Goal: Task Accomplishment & Management: Use online tool/utility

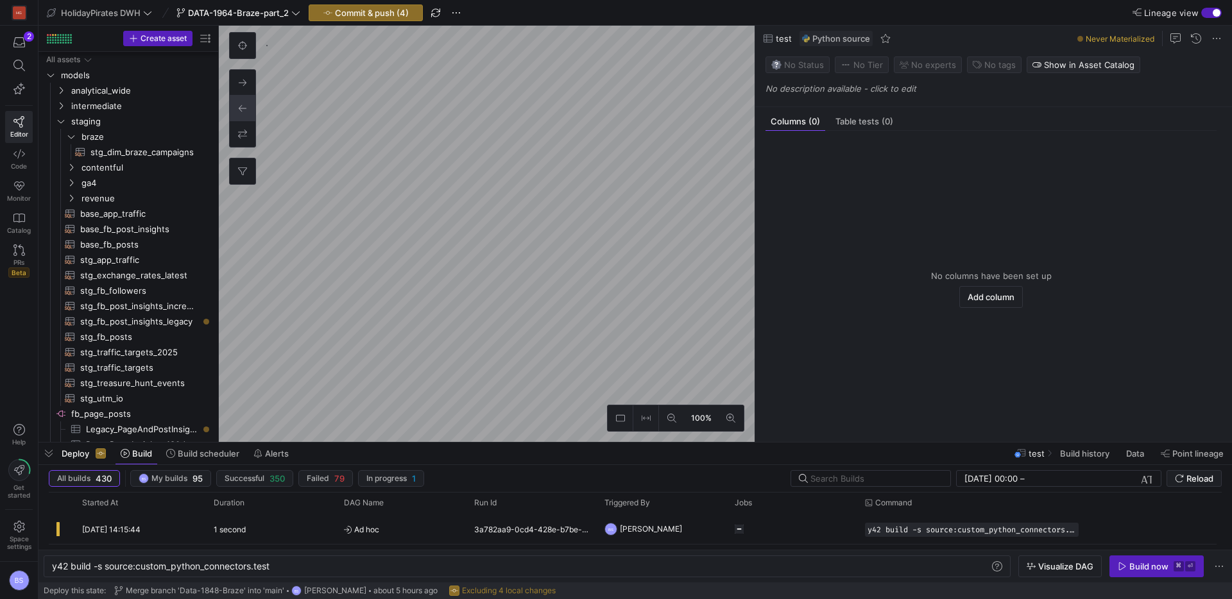
scroll to position [709, 0]
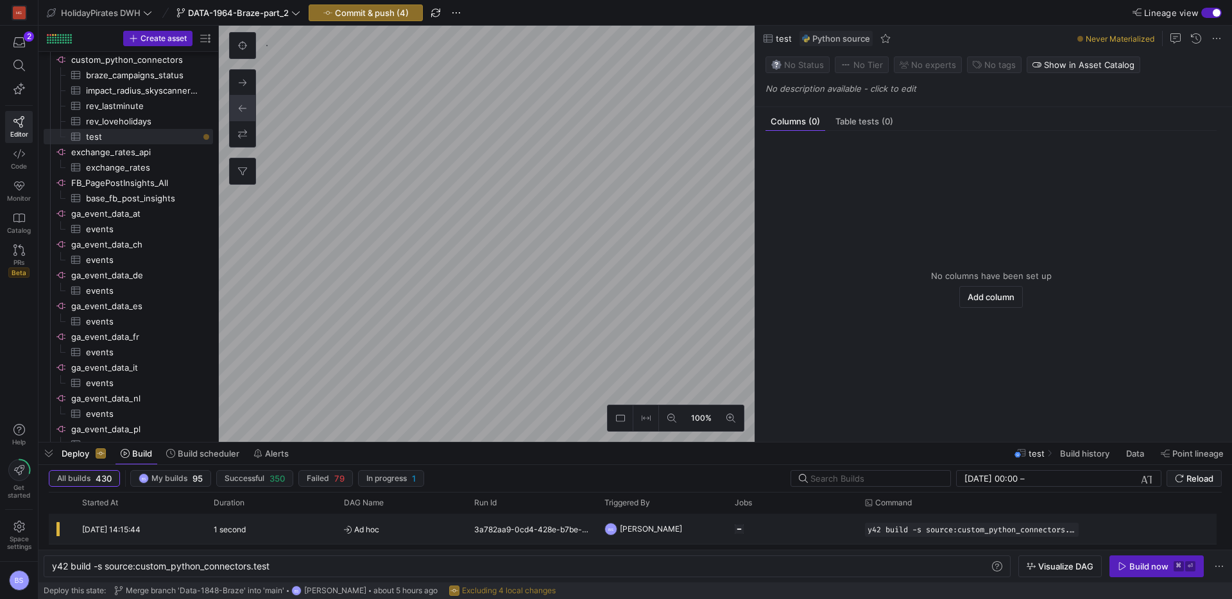
click at [153, 535] on div "[DATE] 14:15:44" at bounding box center [140, 529] width 132 height 30
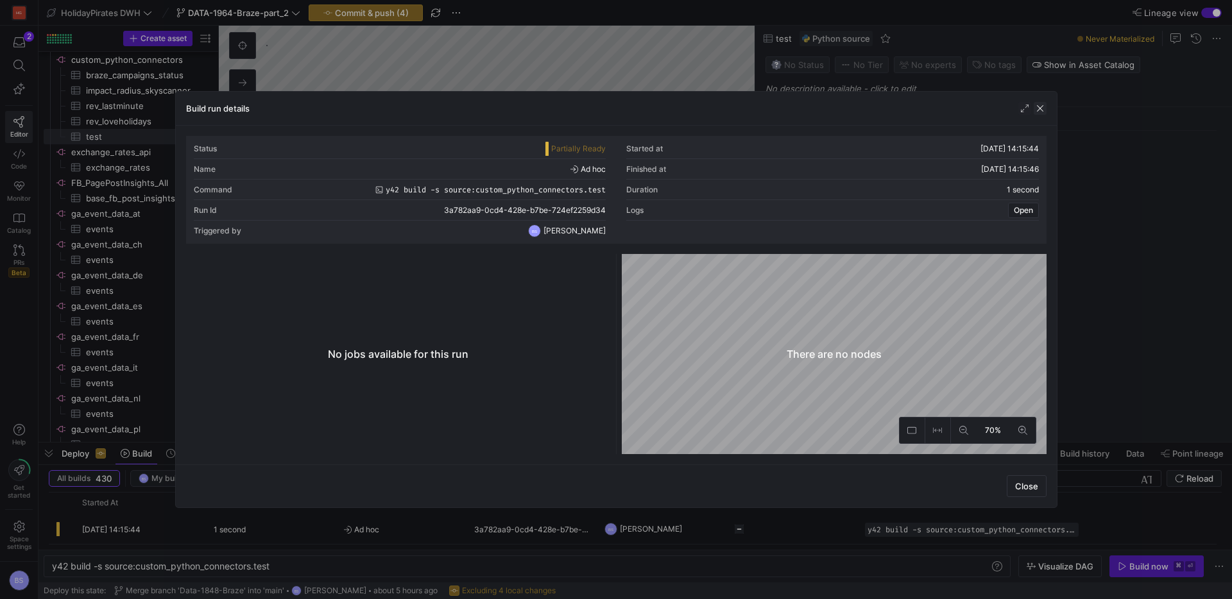
click at [1043, 114] on span "button" at bounding box center [1040, 108] width 13 height 13
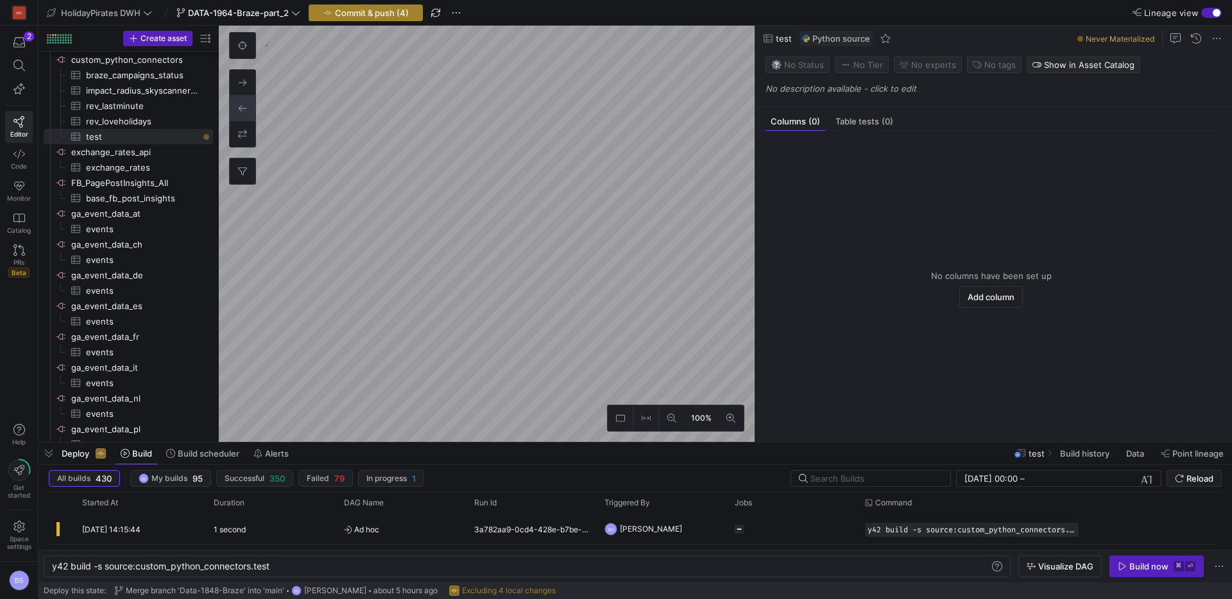
click at [397, 15] on span "Commit & push (4)" at bounding box center [372, 13] width 74 height 10
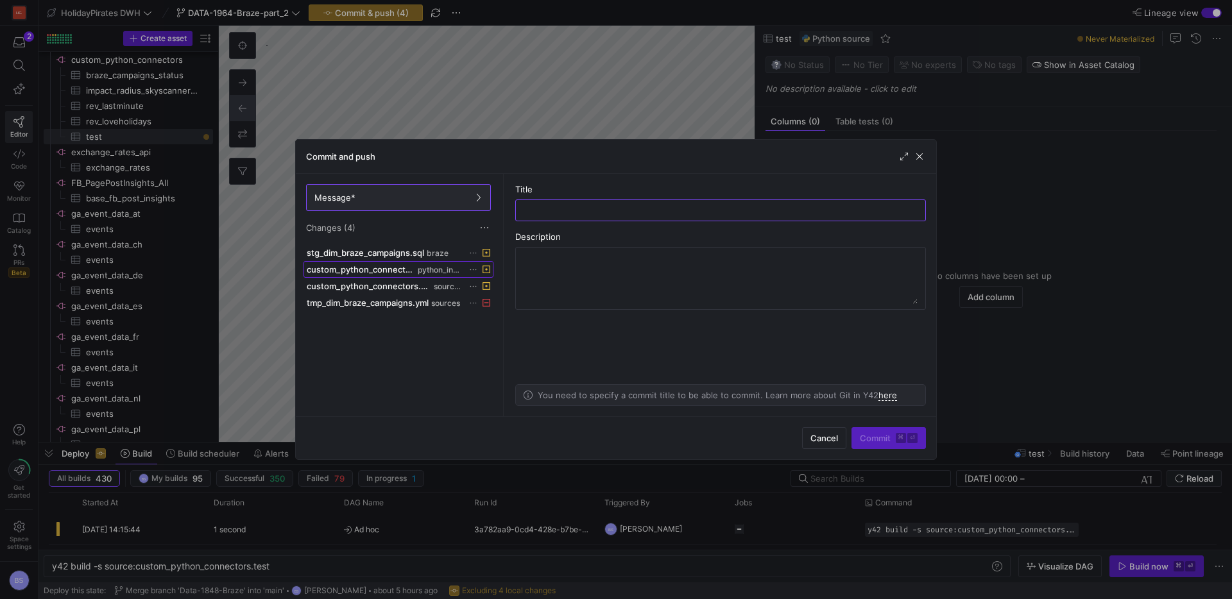
click at [374, 273] on span "custom_python_connectors.py" at bounding box center [361, 269] width 108 height 10
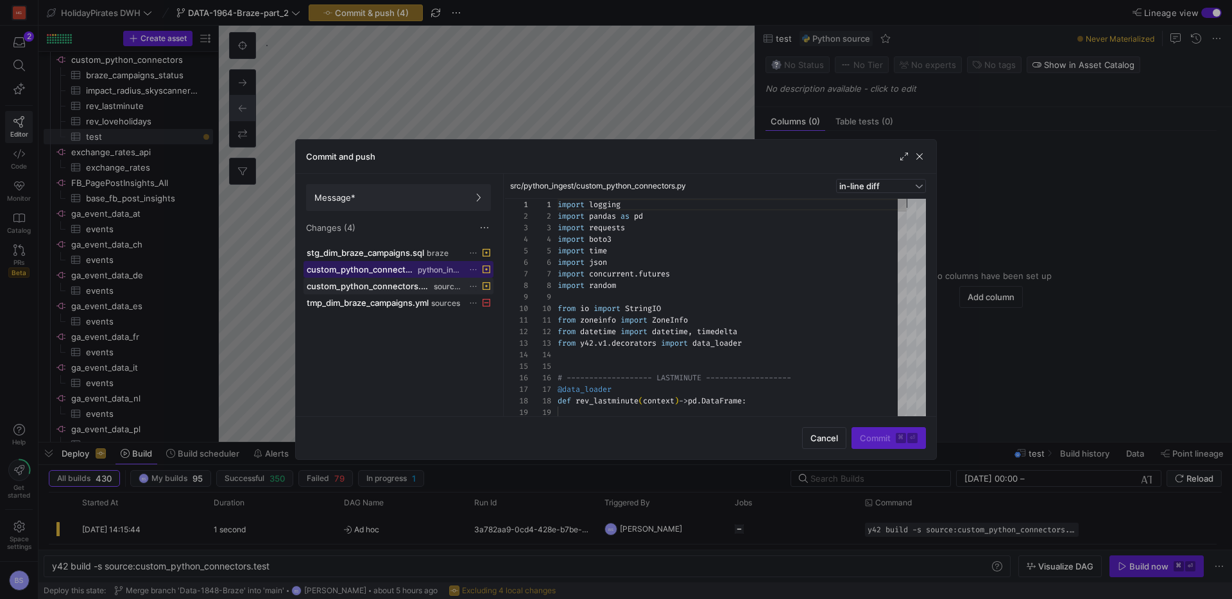
scroll to position [116, 0]
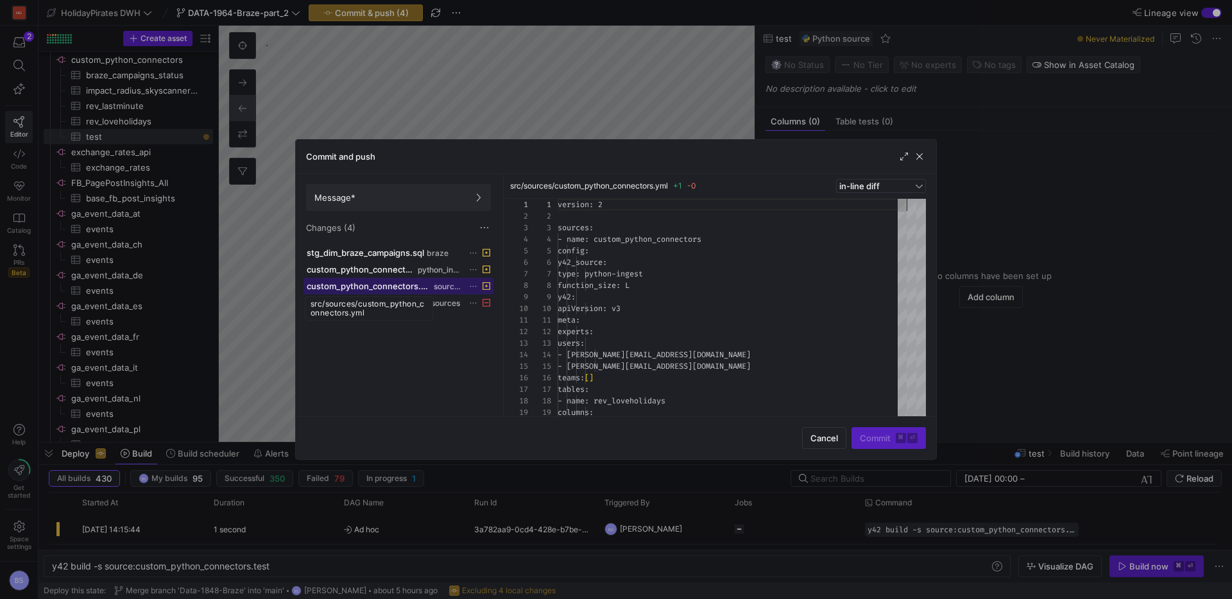
click at [370, 288] on span "custom_python_connectors.yml" at bounding box center [369, 286] width 125 height 10
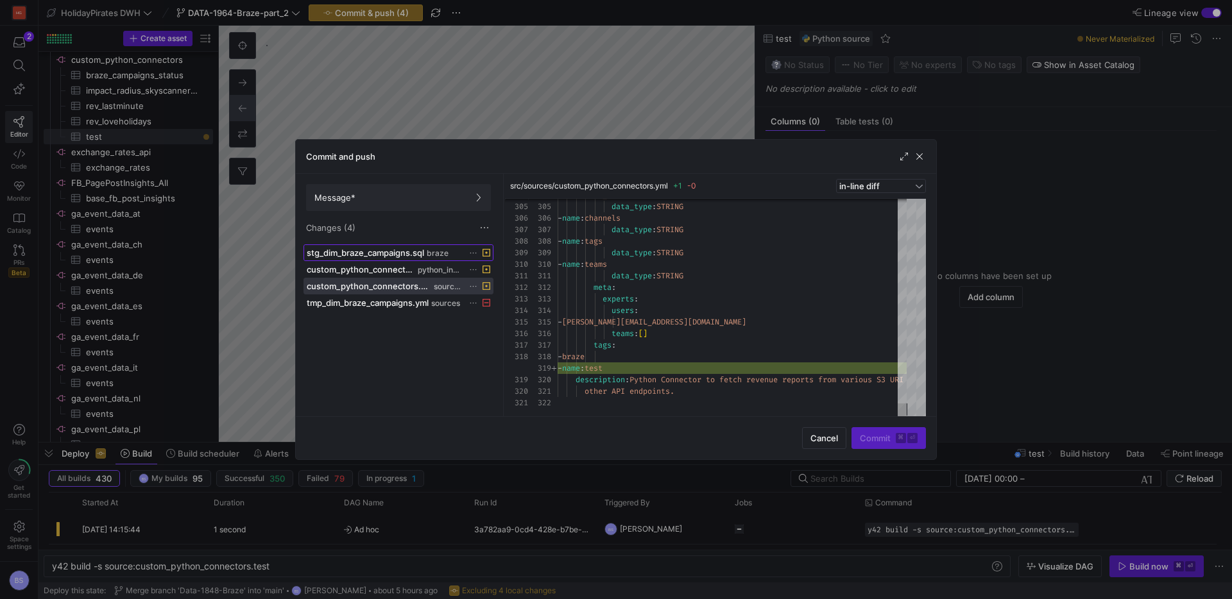
click at [397, 252] on span "stg_dim_braze_campaigns.sql" at bounding box center [365, 253] width 117 height 10
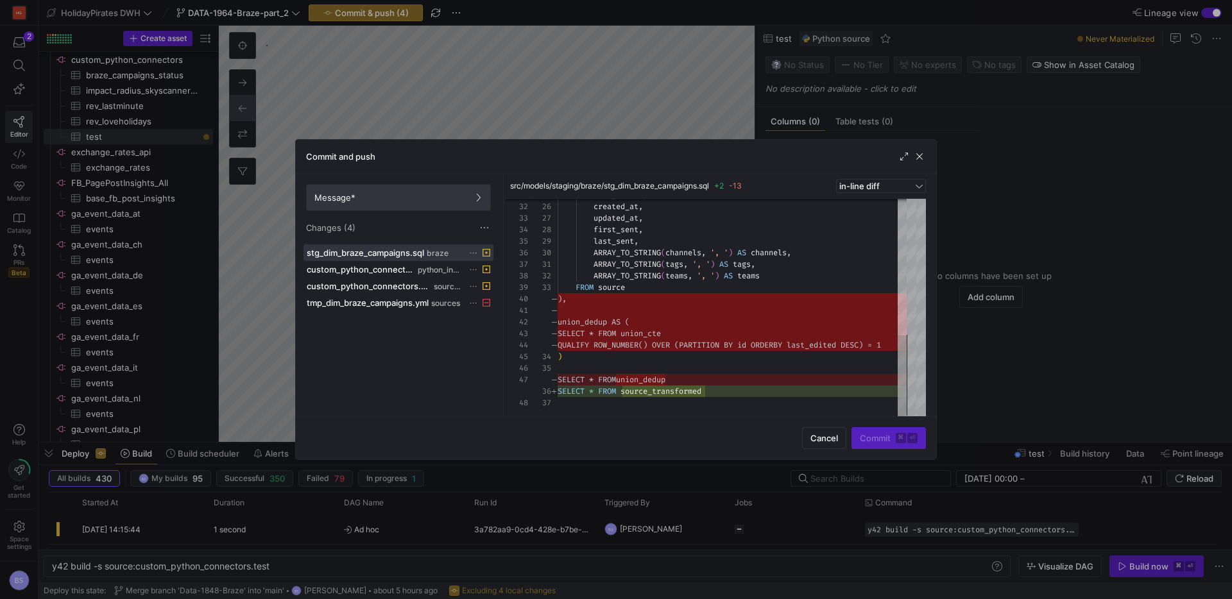
click at [404, 203] on span at bounding box center [399, 198] width 184 height 26
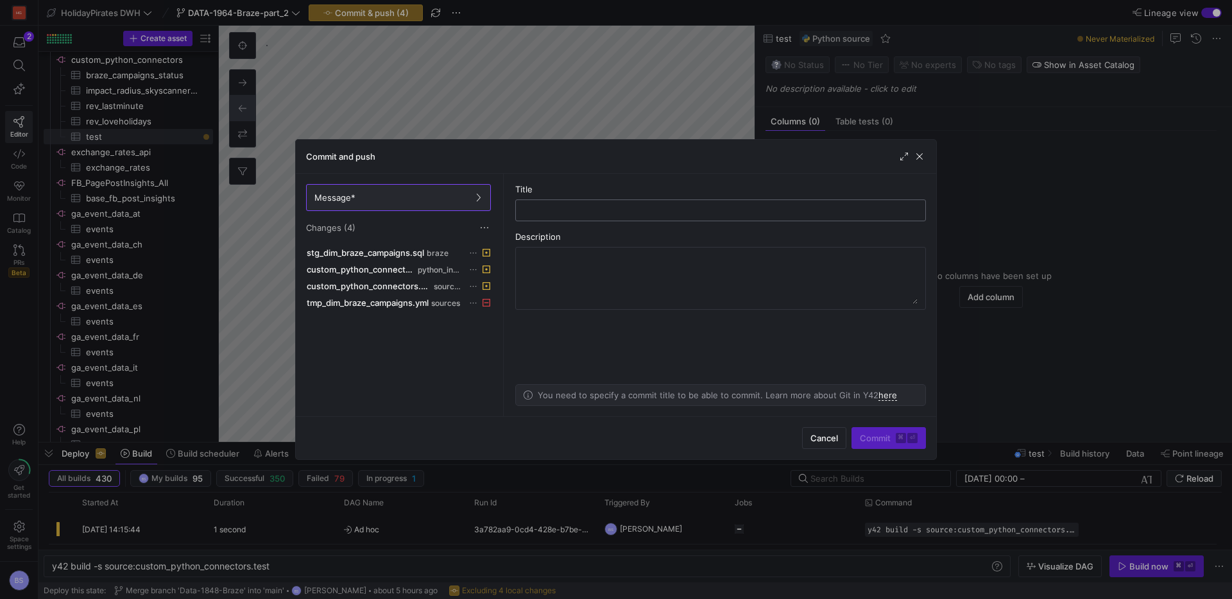
click at [601, 204] on div at bounding box center [720, 210] width 389 height 21
type input "commit"
click at [869, 438] on span "Commit ⌘ ⏎" at bounding box center [889, 438] width 58 height 10
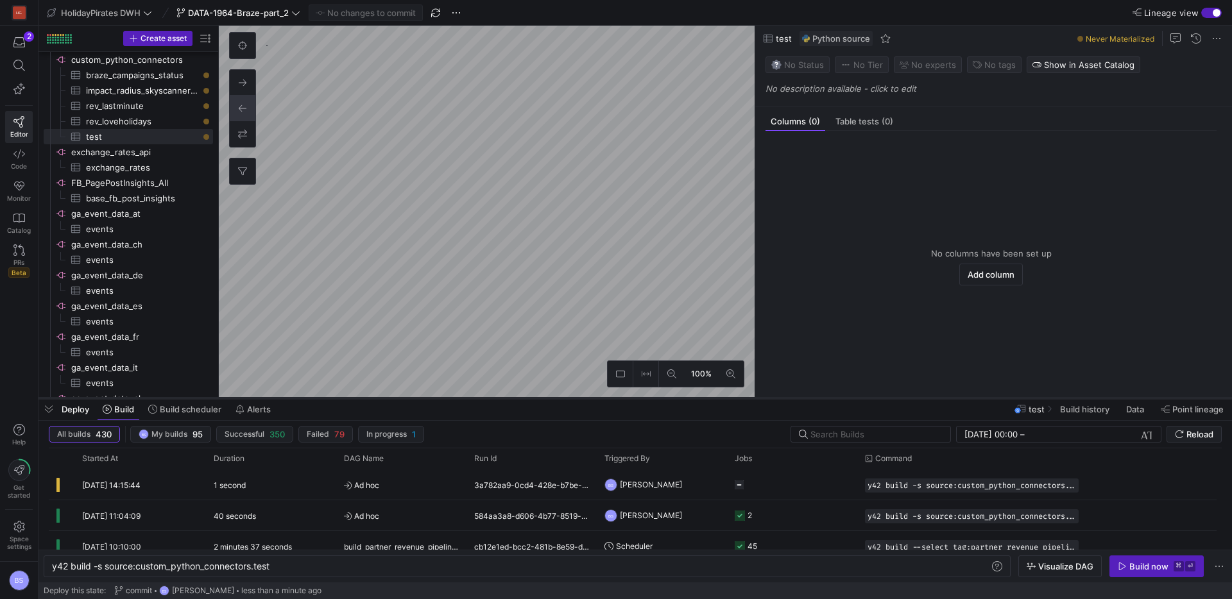
drag, startPoint x: 481, startPoint y: 442, endPoint x: 474, endPoint y: 394, distance: 48.8
click at [474, 396] on div at bounding box center [636, 398] width 1194 height 5
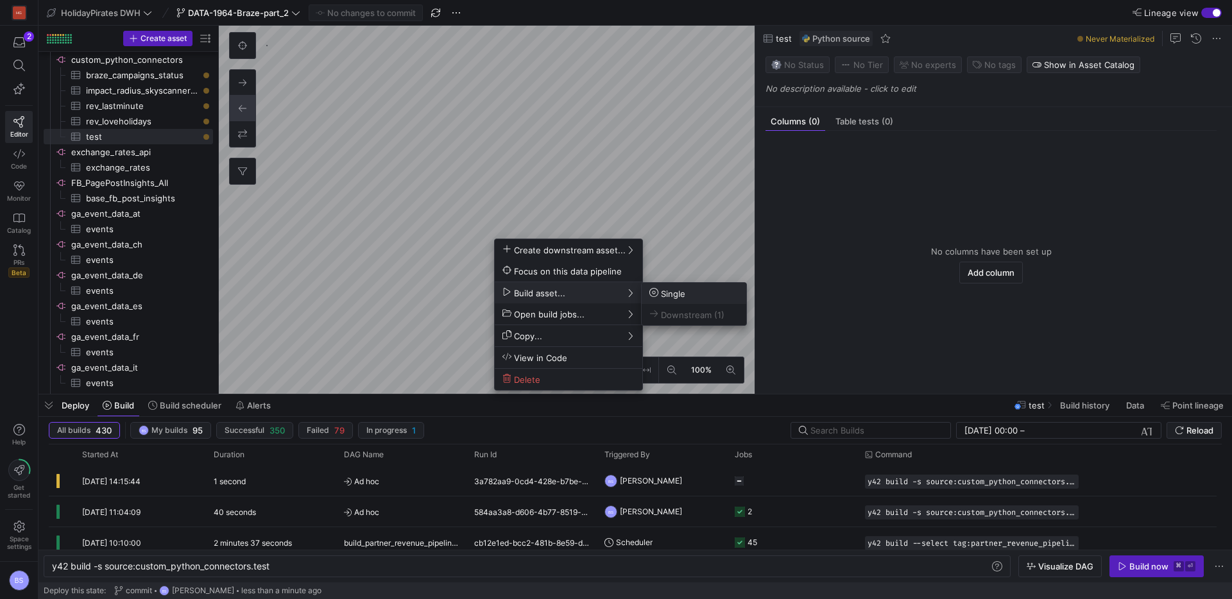
click at [669, 293] on span "Single" at bounding box center [668, 293] width 36 height 11
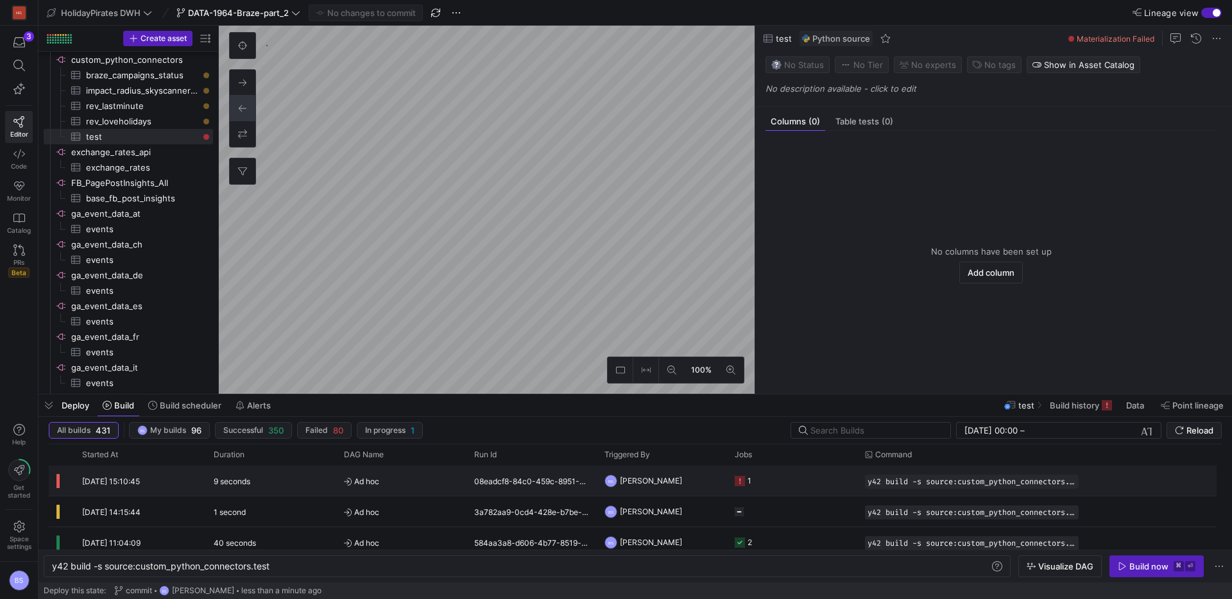
click at [352, 486] on span "Ad hoc" at bounding box center [401, 482] width 115 height 30
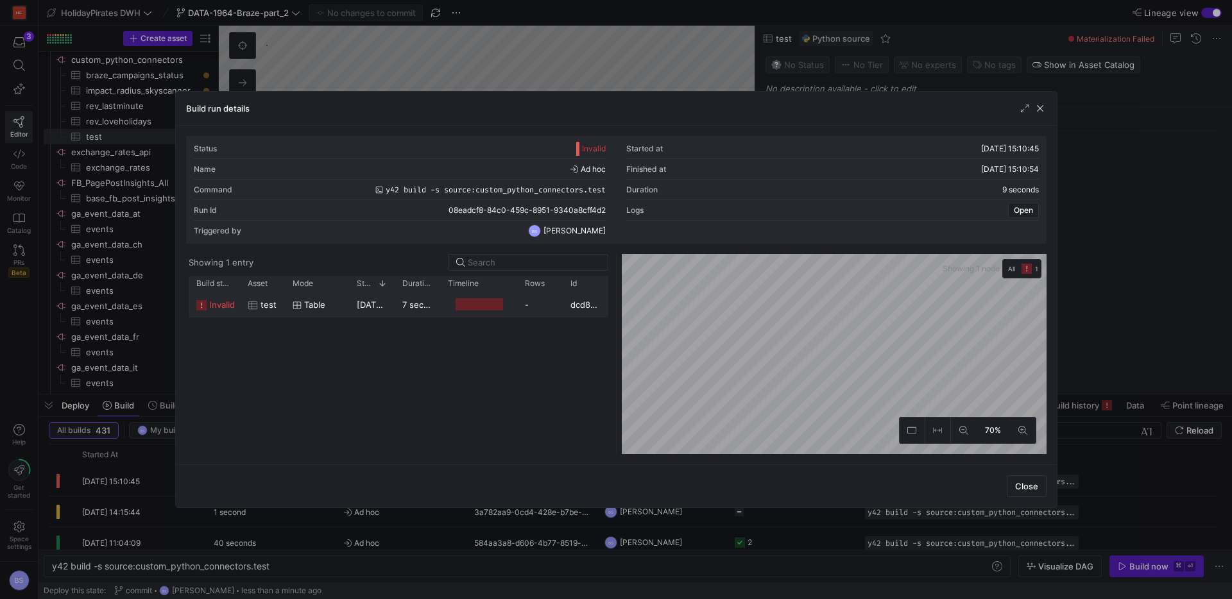
click at [365, 304] on span "10/09/25, 15:10:46" at bounding box center [389, 305] width 64 height 10
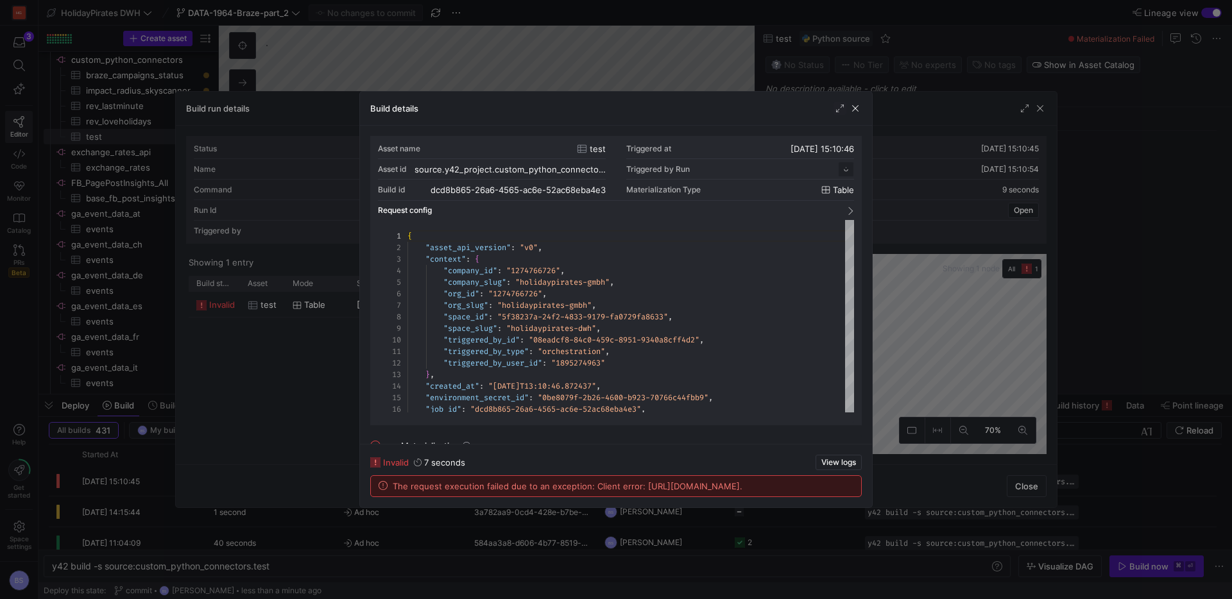
scroll to position [116, 0]
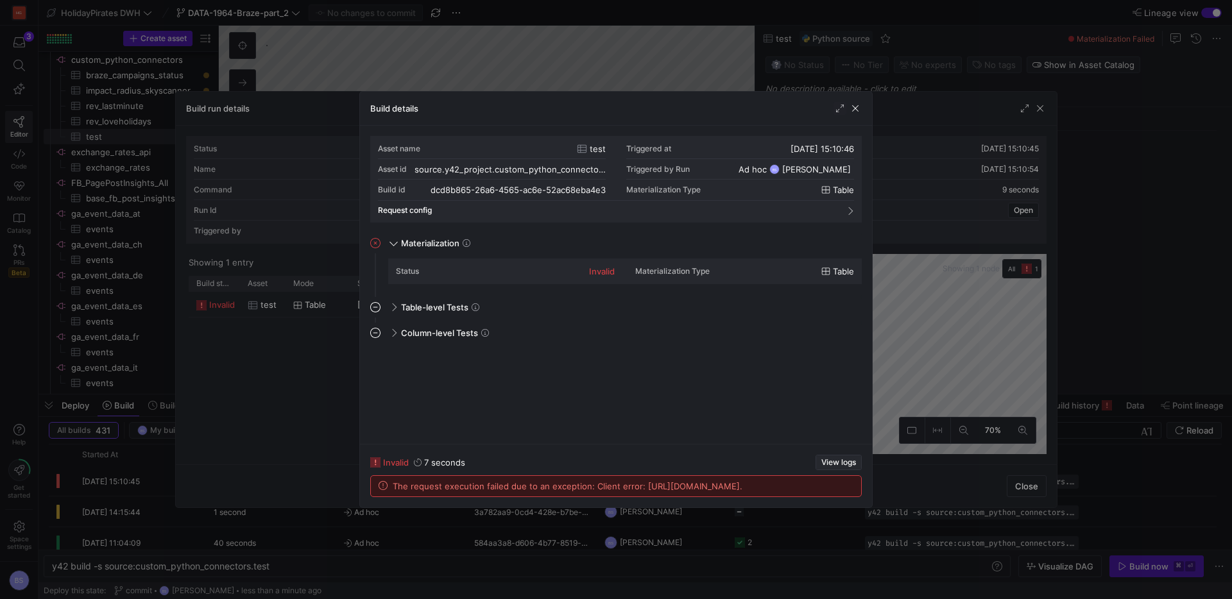
click at [825, 456] on span "button" at bounding box center [838, 463] width 45 height 14
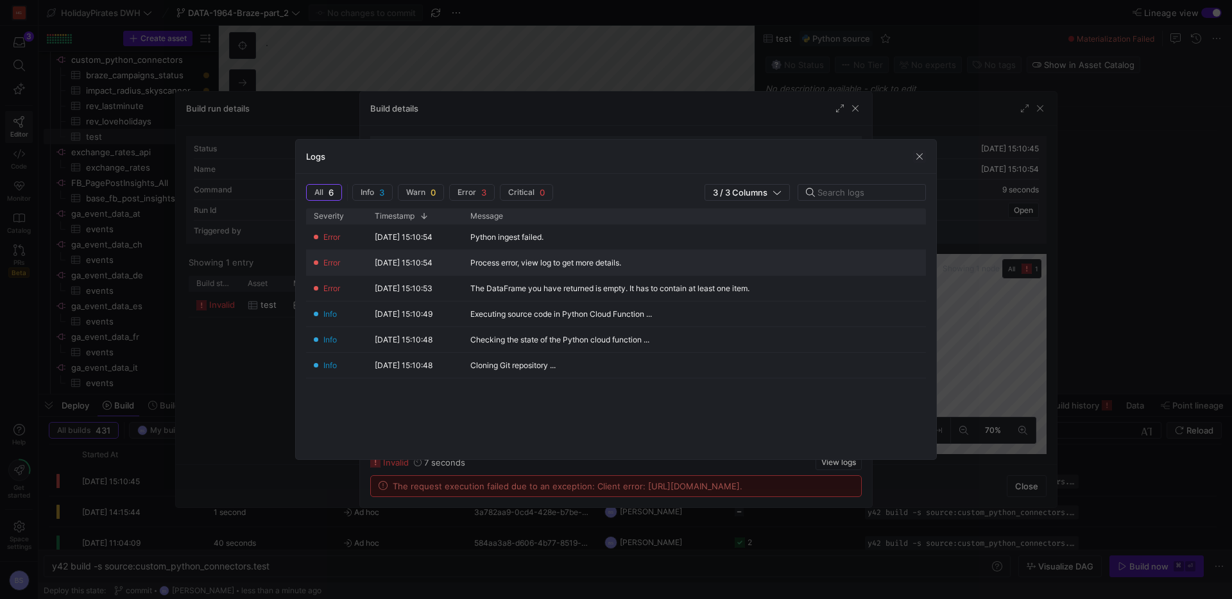
click at [652, 259] on div "Process error, view log to get more details." at bounding box center [619, 262] width 313 height 25
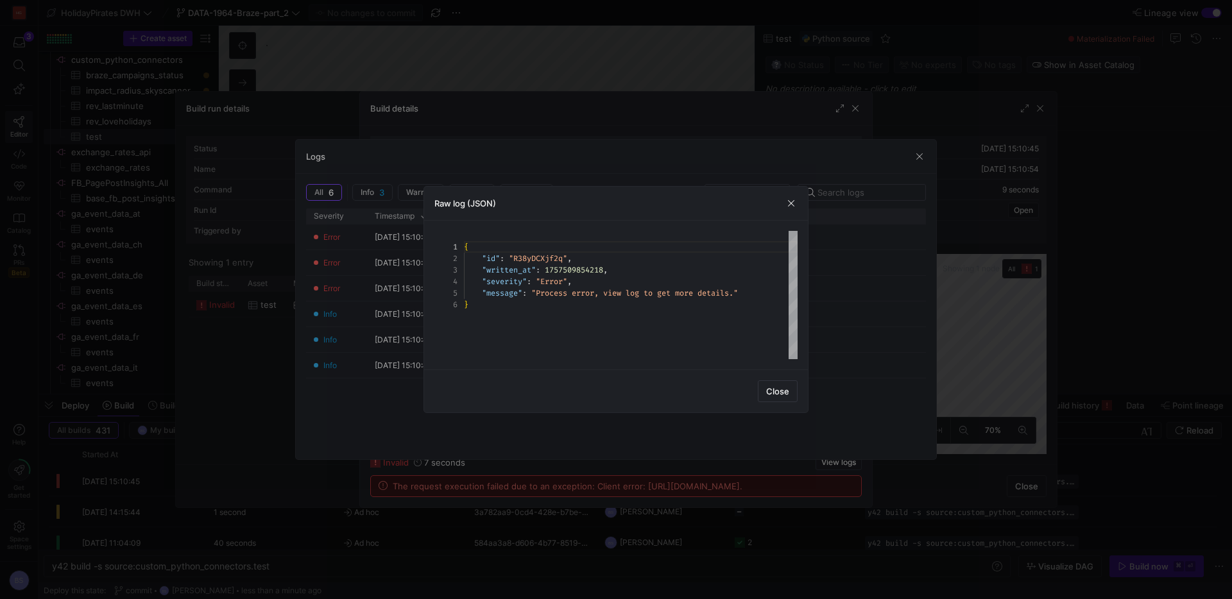
scroll to position [58, 0]
click at [775, 386] on span "Close" at bounding box center [777, 391] width 23 height 10
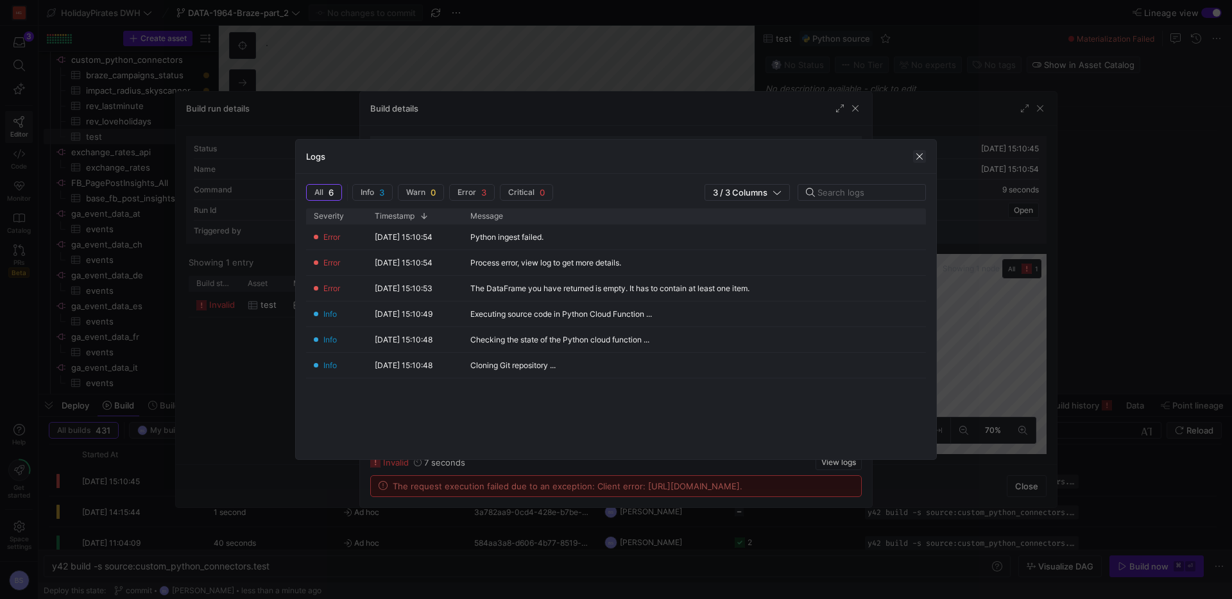
click at [915, 162] on span "button" at bounding box center [919, 156] width 13 height 13
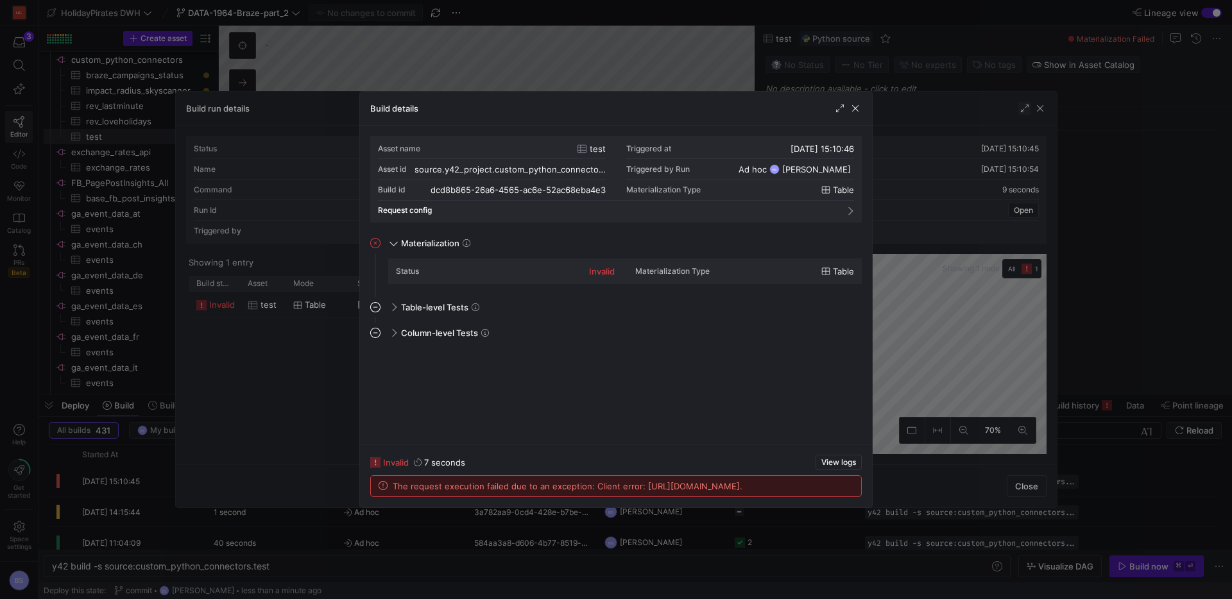
drag, startPoint x: 859, startPoint y: 112, endPoint x: 1025, endPoint y: 114, distance: 166.3
click at [859, 112] on span "button" at bounding box center [855, 108] width 13 height 13
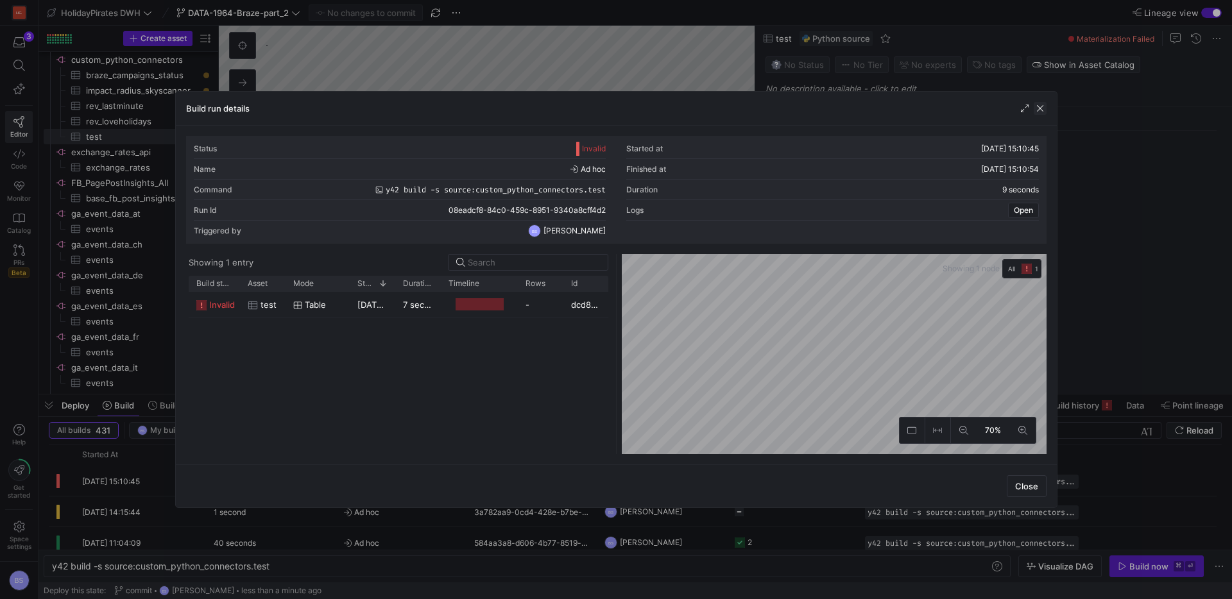
click at [1042, 111] on span "button" at bounding box center [1040, 108] width 13 height 13
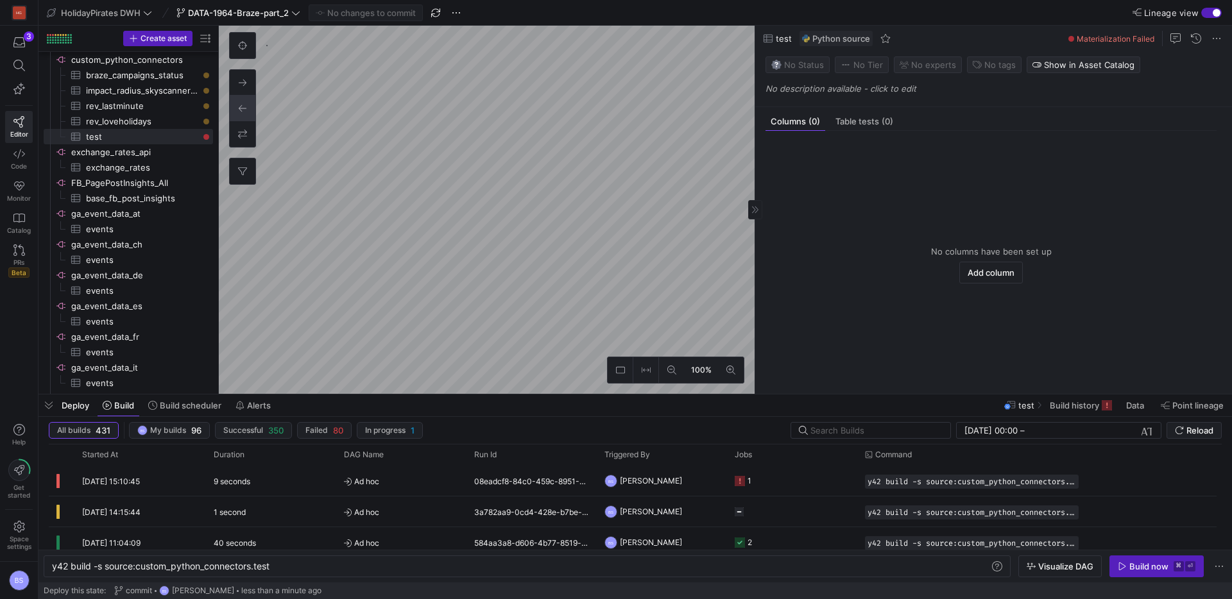
type textarea "y42 build"
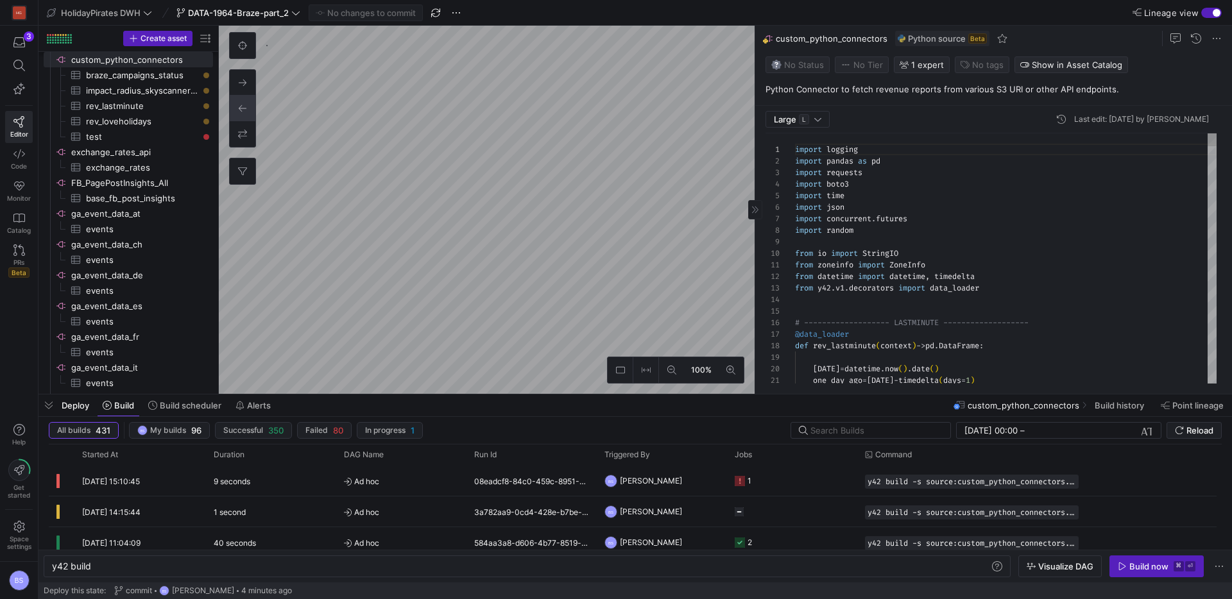
scroll to position [116, 0]
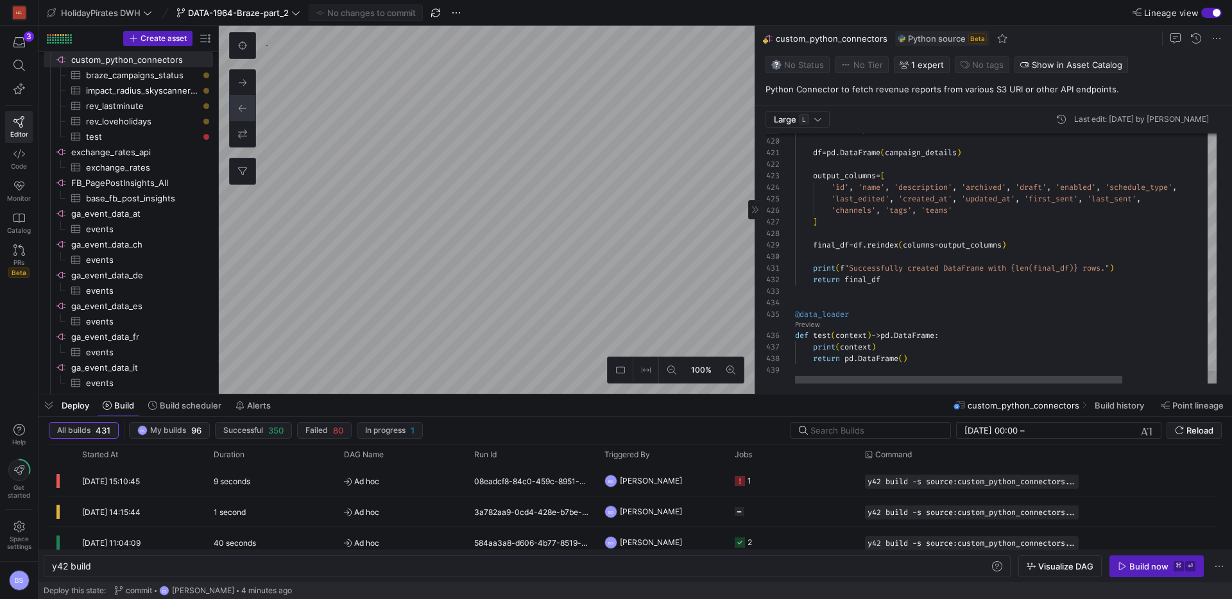
type textarea "print(f"Successfully created DataFrame with {len(final_df)} rows.") return fina…"
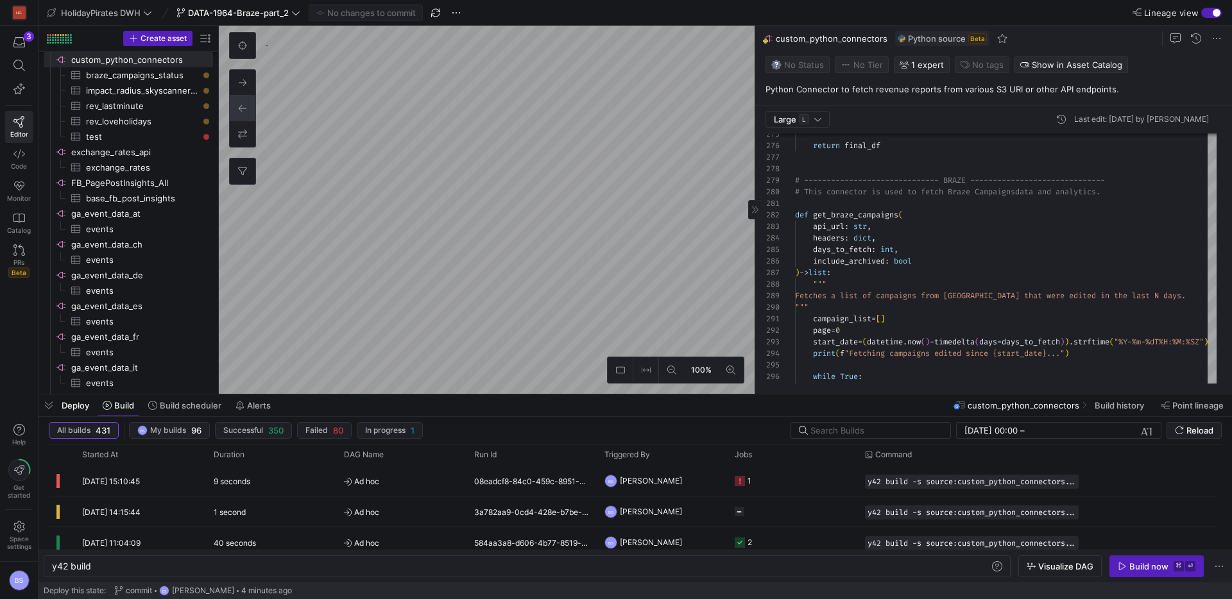
click at [829, 93] on p "Python Connector to fetch revenue reports from various S3 URI or other API endp…" at bounding box center [996, 89] width 461 height 12
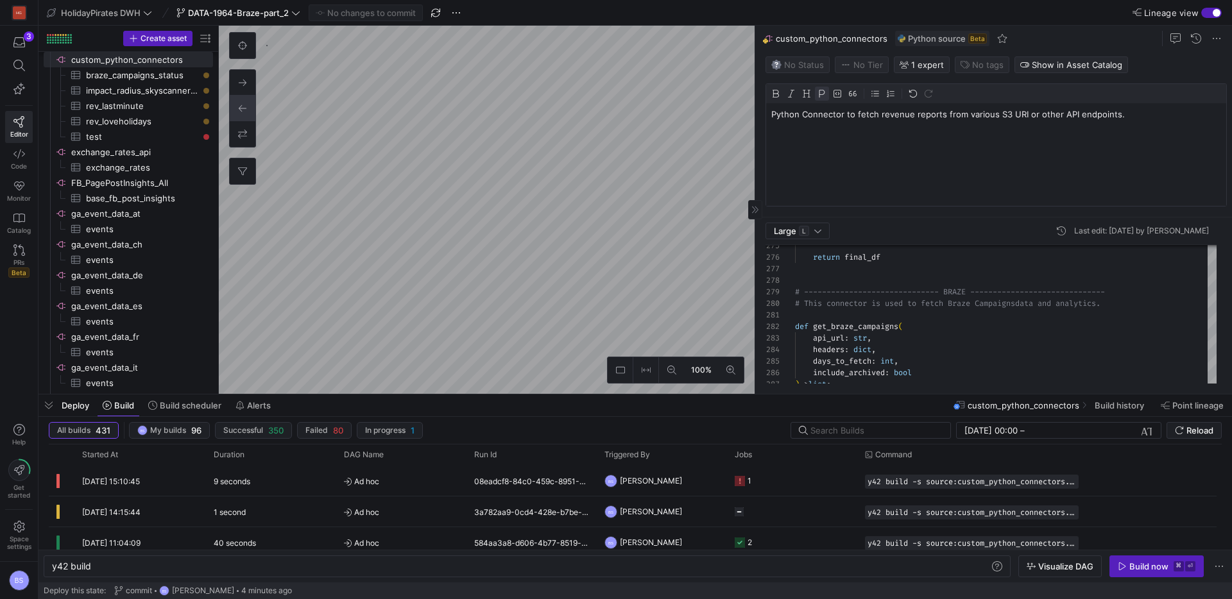
click at [841, 114] on p "Python Connector to fetch revenue reports from various S3 URI or other API endp…" at bounding box center [997, 114] width 450 height 12
click at [947, 118] on p "Custom Python Connectors to fetch revenue reports from various S3 URI or other …" at bounding box center [997, 114] width 450 height 12
click at [931, 117] on p "Custom Python Connectors to fetch revenue reports from various S3 URI or other …" at bounding box center [997, 114] width 450 height 12
click at [980, 116] on p "Custom Python Connectors to fetch revenue reports from various S3 URI or other …" at bounding box center [997, 114] width 450 height 12
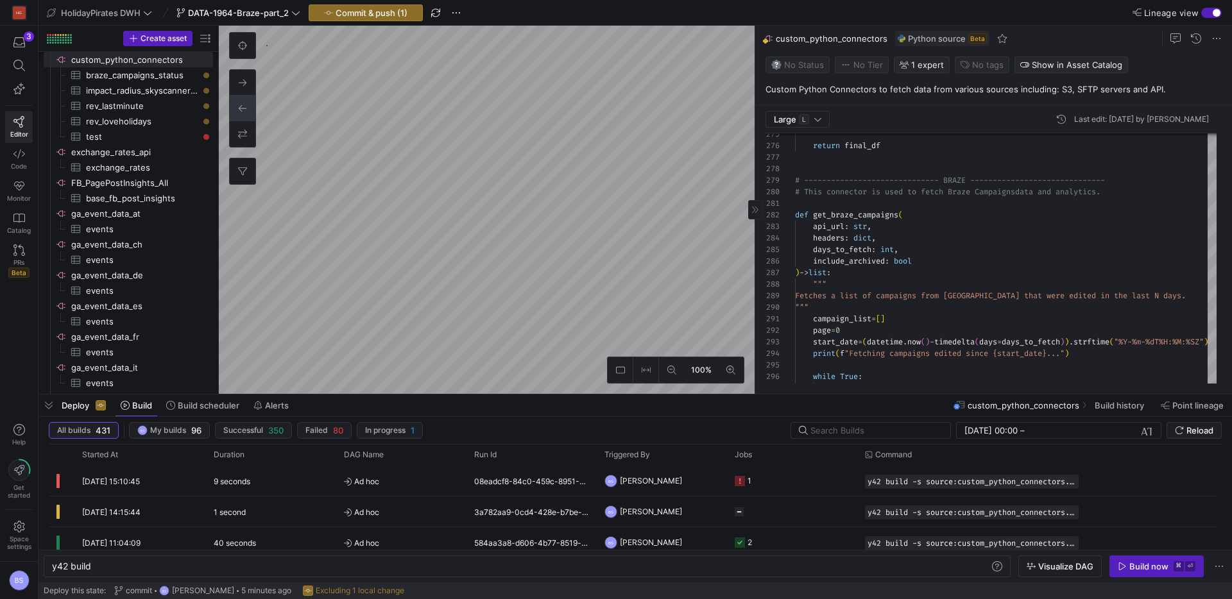
click at [1056, 91] on p "Custom Python Connectors to fetch data from various sources including: S3, SFTP…" at bounding box center [996, 89] width 461 height 12
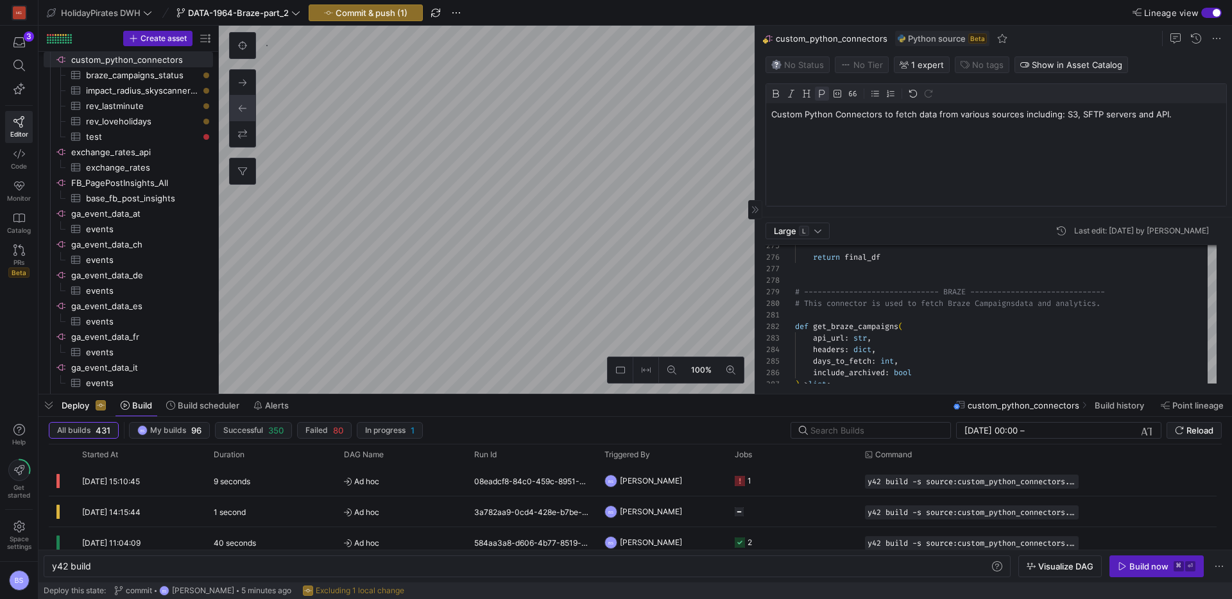
click at [1056, 116] on p "Custom Python Connectors to fetch data from various sources including: S3, SFTP…" at bounding box center [997, 114] width 450 height 12
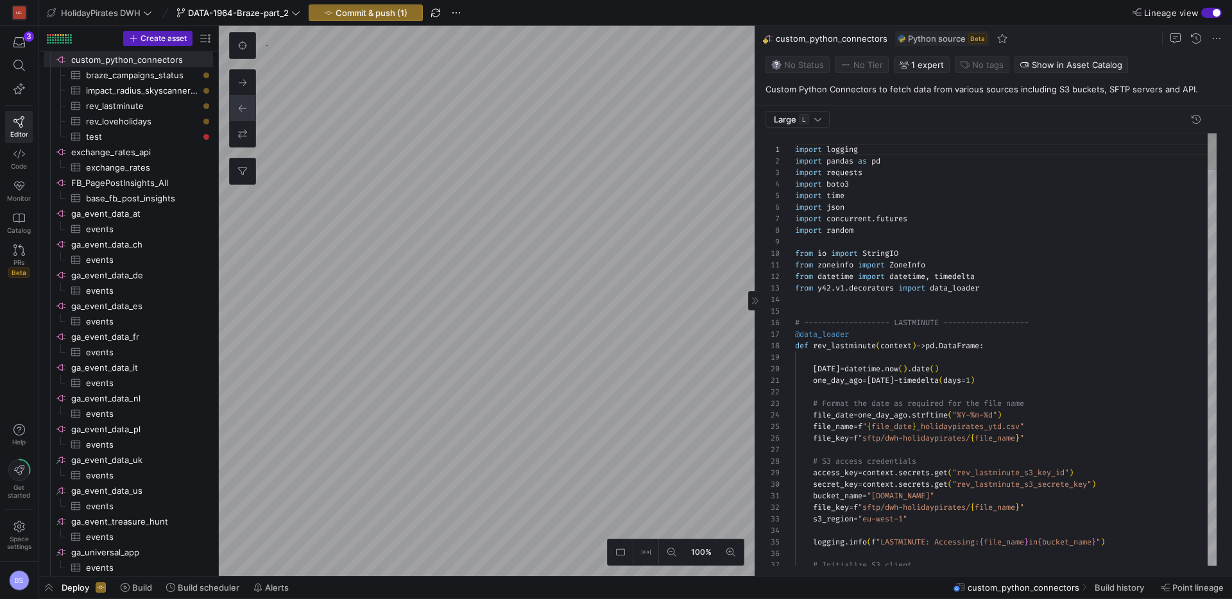
scroll to position [116, 0]
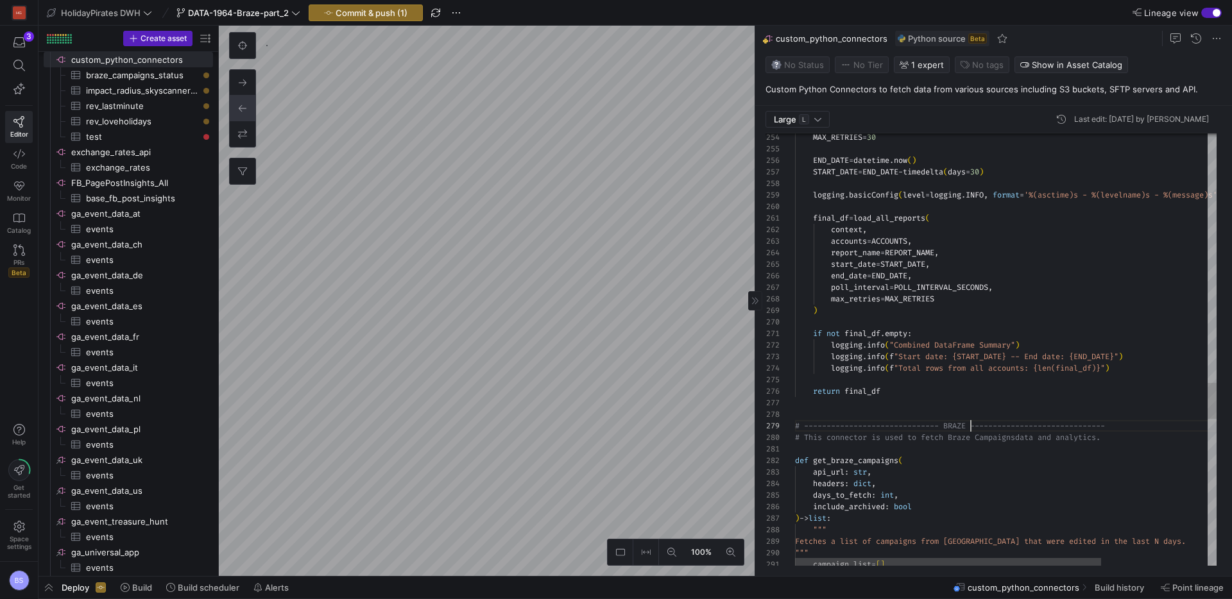
drag, startPoint x: 1027, startPoint y: 443, endPoint x: 1122, endPoint y: 445, distance: 95.0
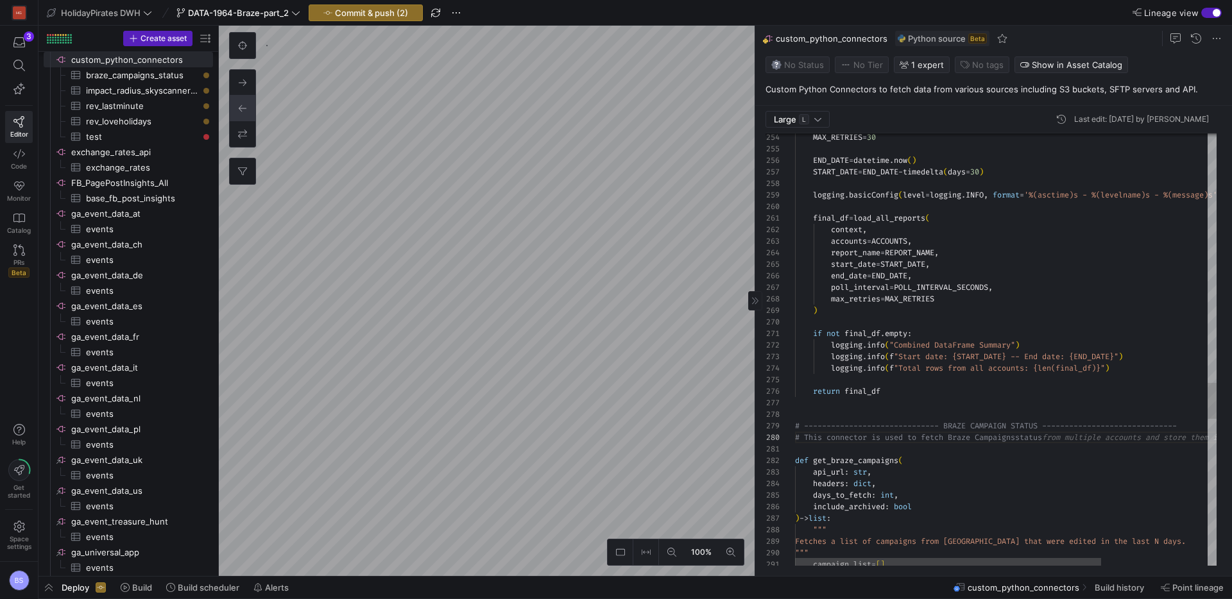
drag, startPoint x: 895, startPoint y: 425, endPoint x: 850, endPoint y: 426, distance: 45.6
drag, startPoint x: 1171, startPoint y: 429, endPoint x: 1139, endPoint y: 429, distance: 32.1
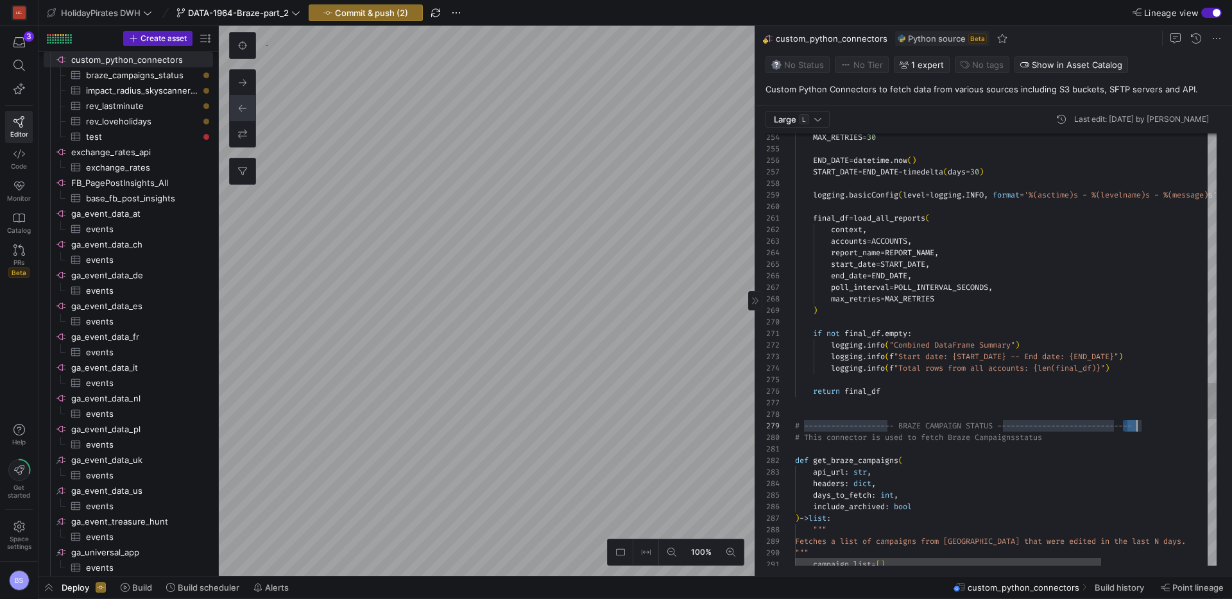
scroll to position [92, 328]
drag, startPoint x: 1127, startPoint y: 453, endPoint x: 1119, endPoint y: 491, distance: 39.4
click at [1126, 453] on div at bounding box center [1078, 450] width 567 height 12
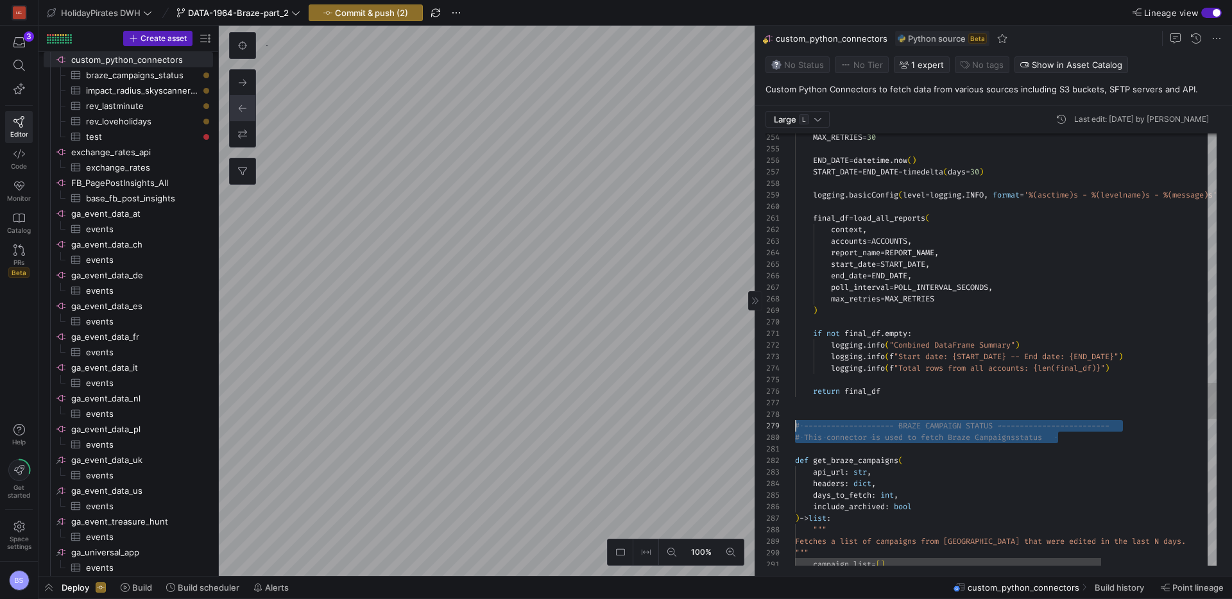
drag, startPoint x: 1096, startPoint y: 439, endPoint x: 736, endPoint y: 426, distance: 360.3
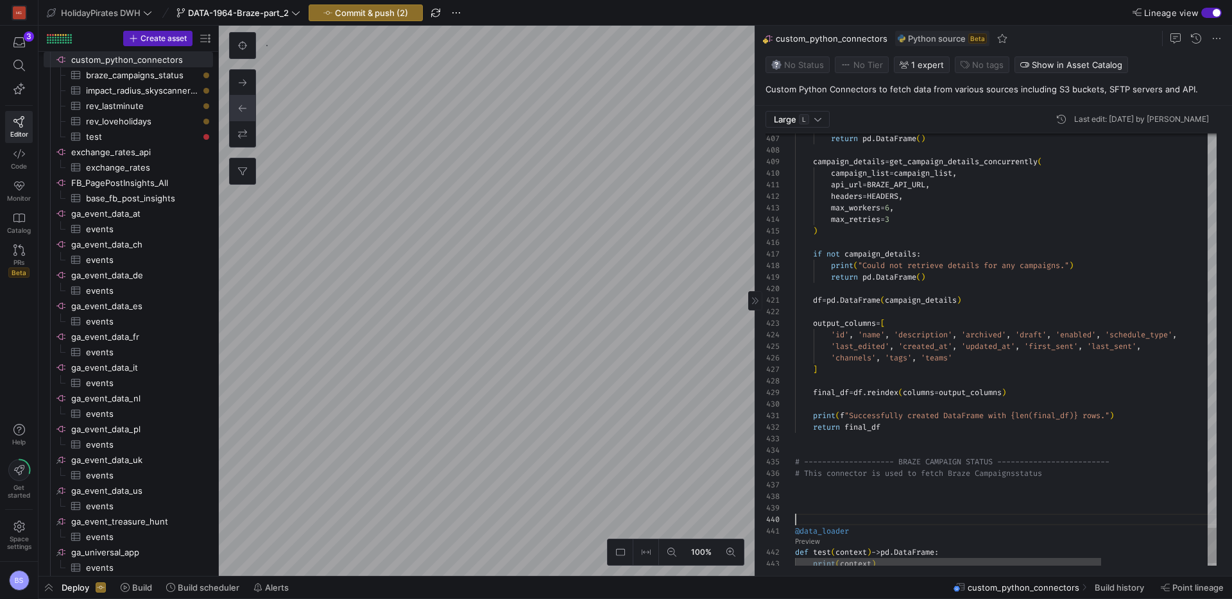
scroll to position [104, 0]
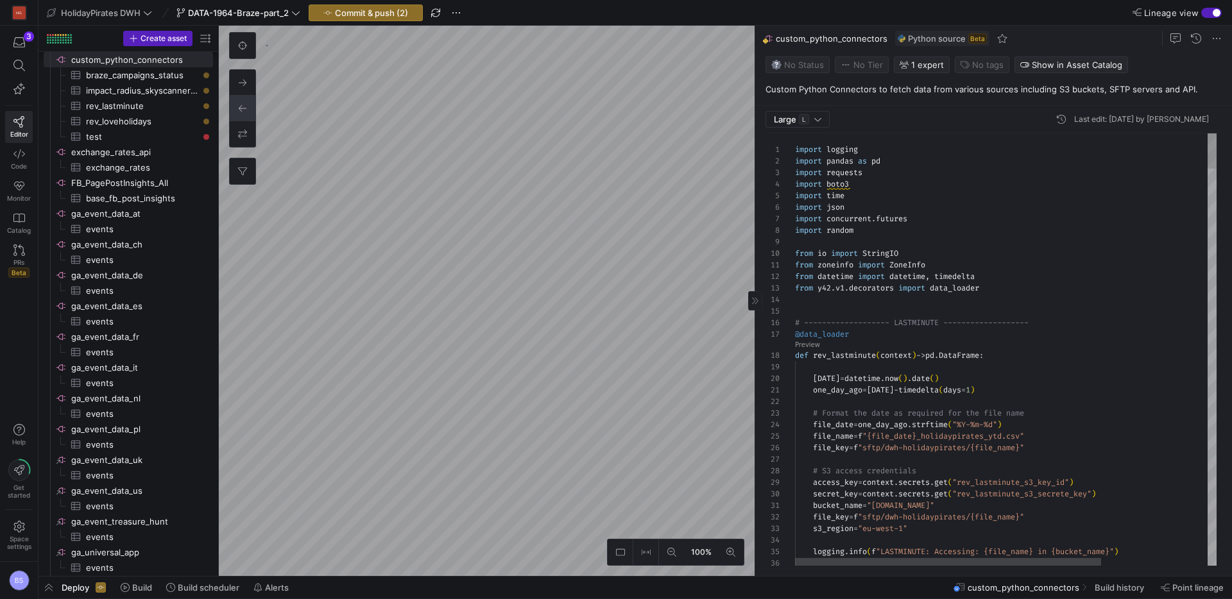
scroll to position [92, 0]
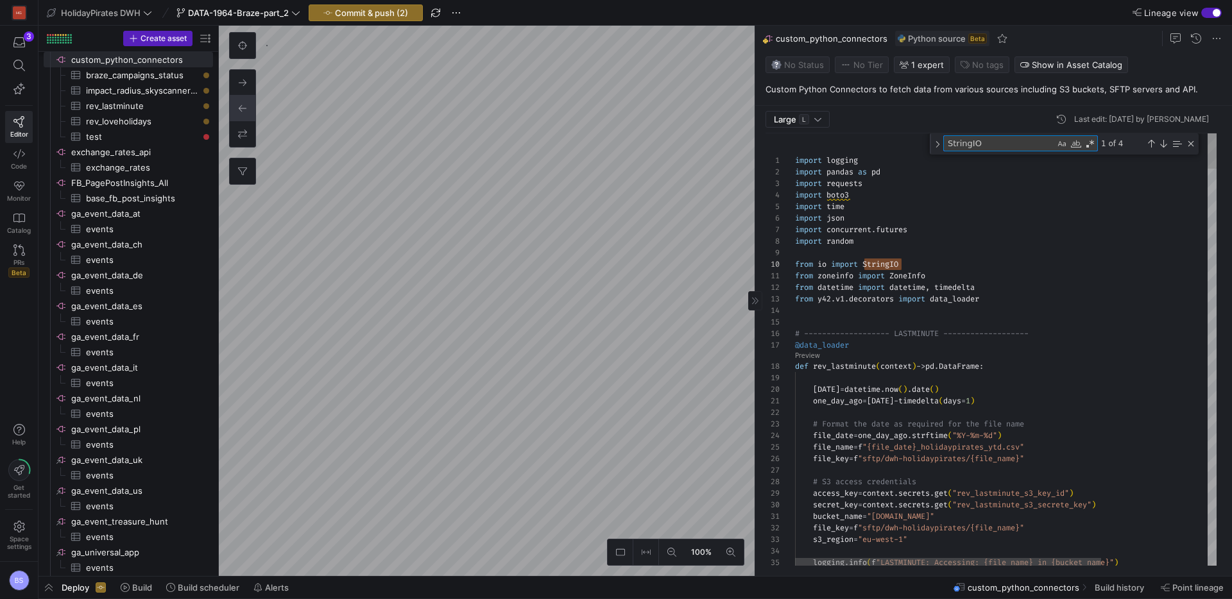
type textarea "from zoneinfo import ZoneInfo from datetime import datetime, timedelta from y42…"
type textarea "ZoneInfo"
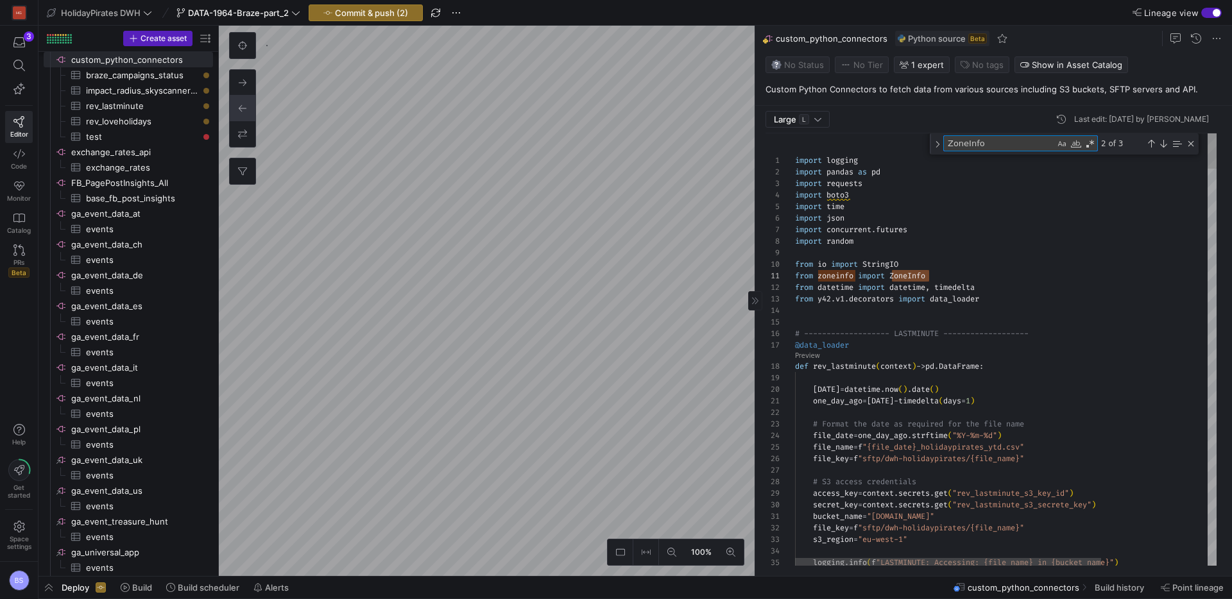
type textarea "import logging import pandas as pd import requests import boto3 import time imp…"
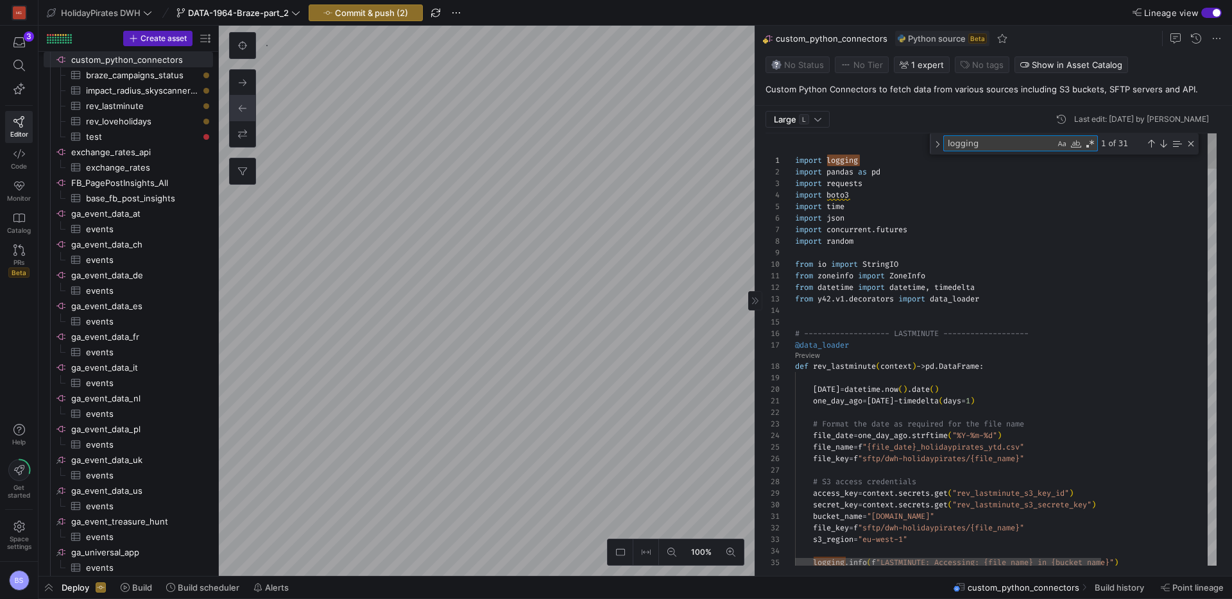
scroll to position [12, 51]
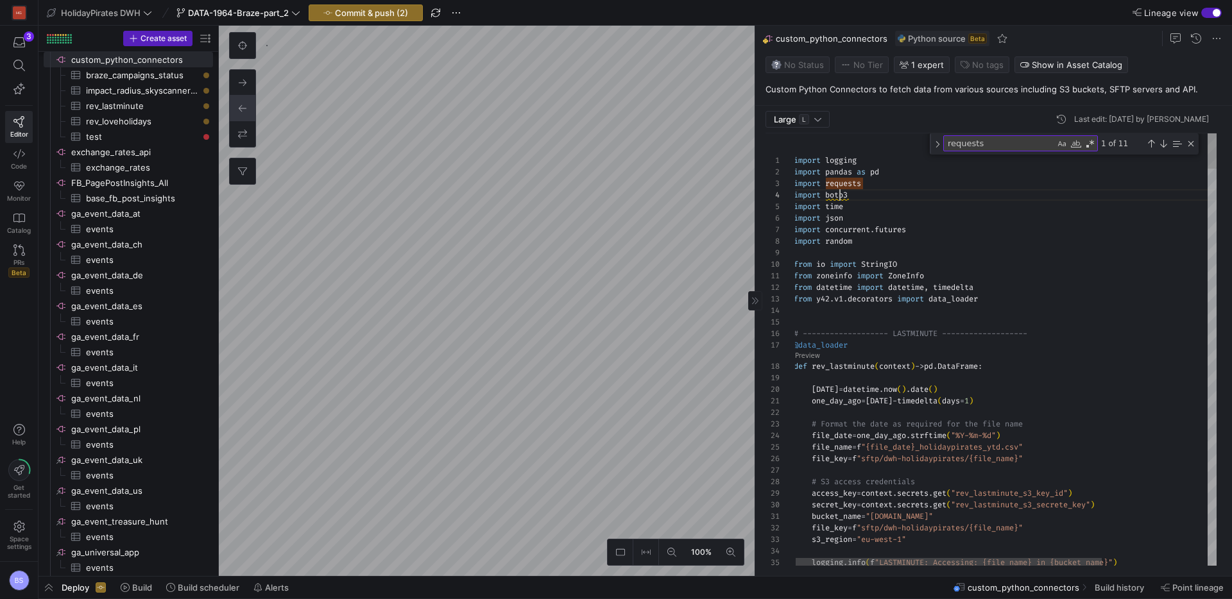
drag, startPoint x: 897, startPoint y: 264, endPoint x: 863, endPoint y: 232, distance: 46.8
click at [892, 261] on span "StringIO" at bounding box center [879, 264] width 36 height 10
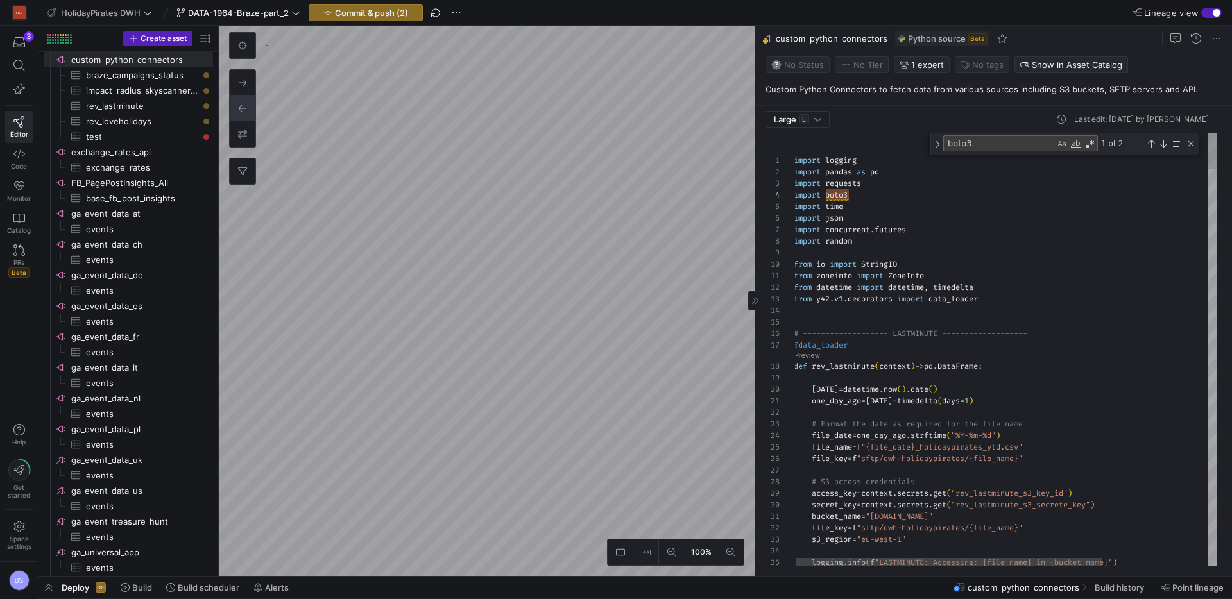
scroll to position [104, 101]
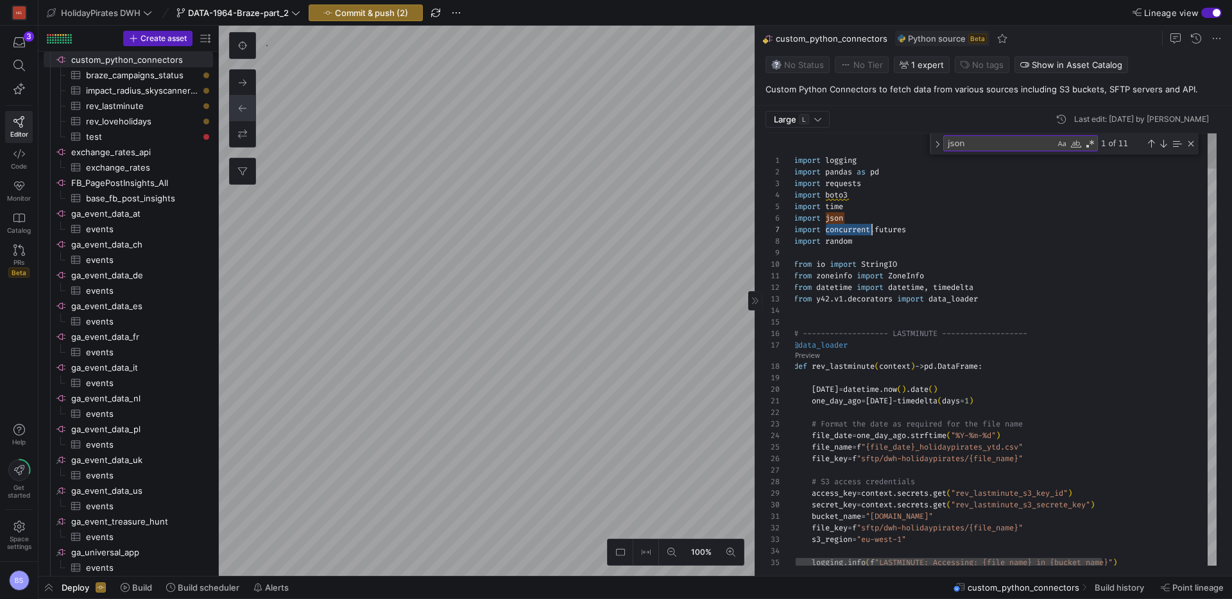
type textarea "concurrent"
drag, startPoint x: 889, startPoint y: 230, endPoint x: 765, endPoint y: 227, distance: 123.9
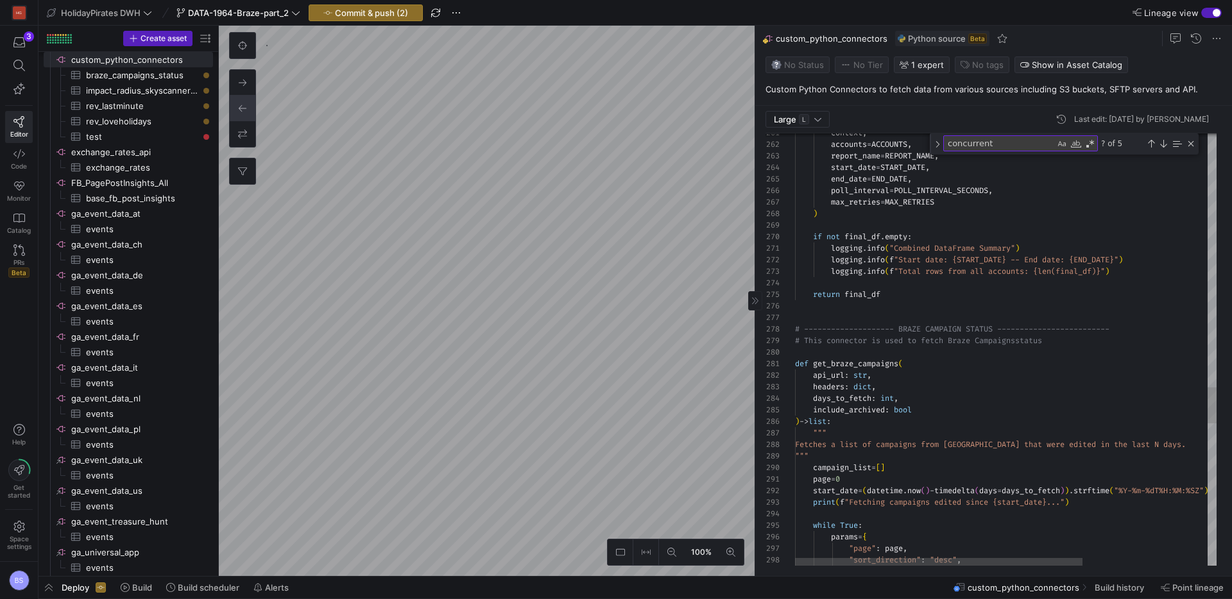
scroll to position [104, 0]
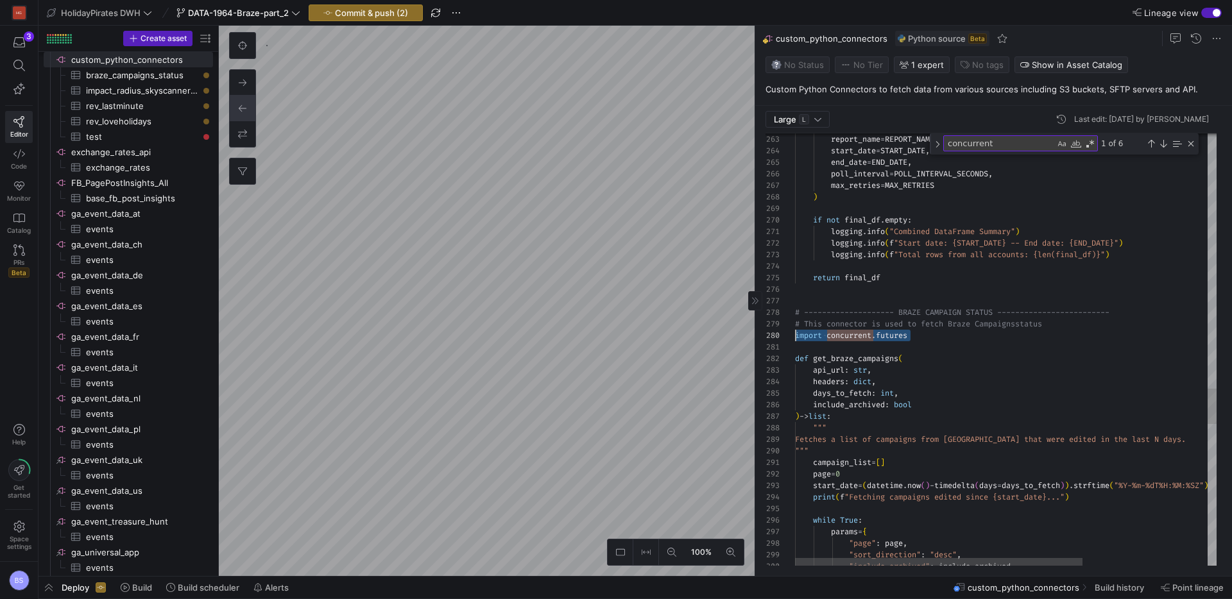
drag, startPoint x: 939, startPoint y: 335, endPoint x: 786, endPoint y: 332, distance: 153.4
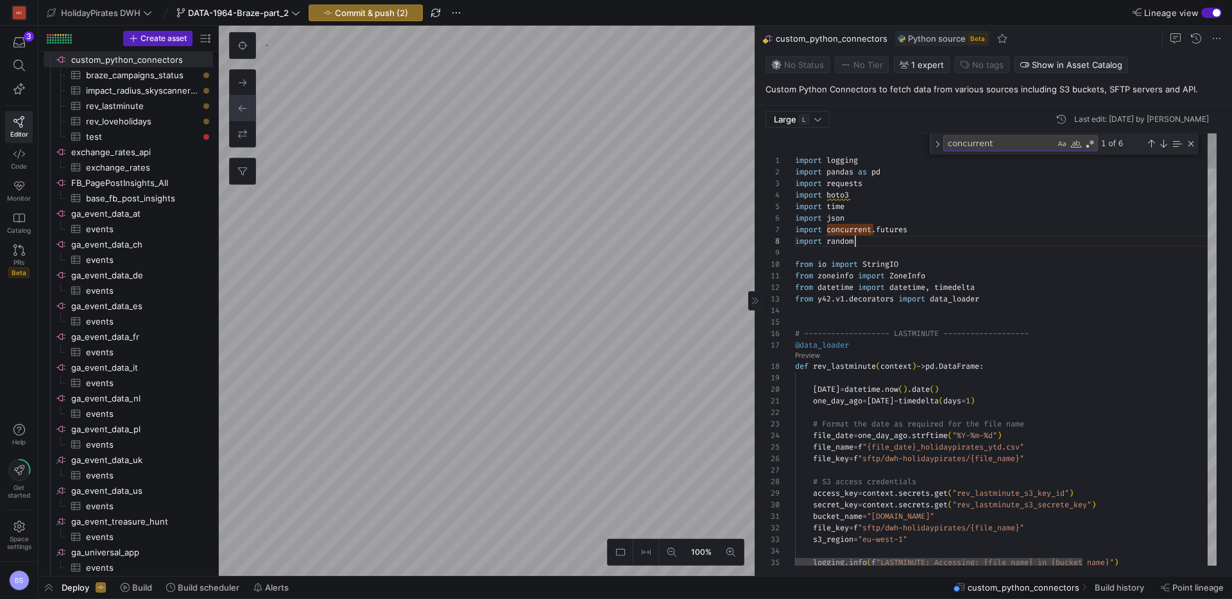
scroll to position [81, 60]
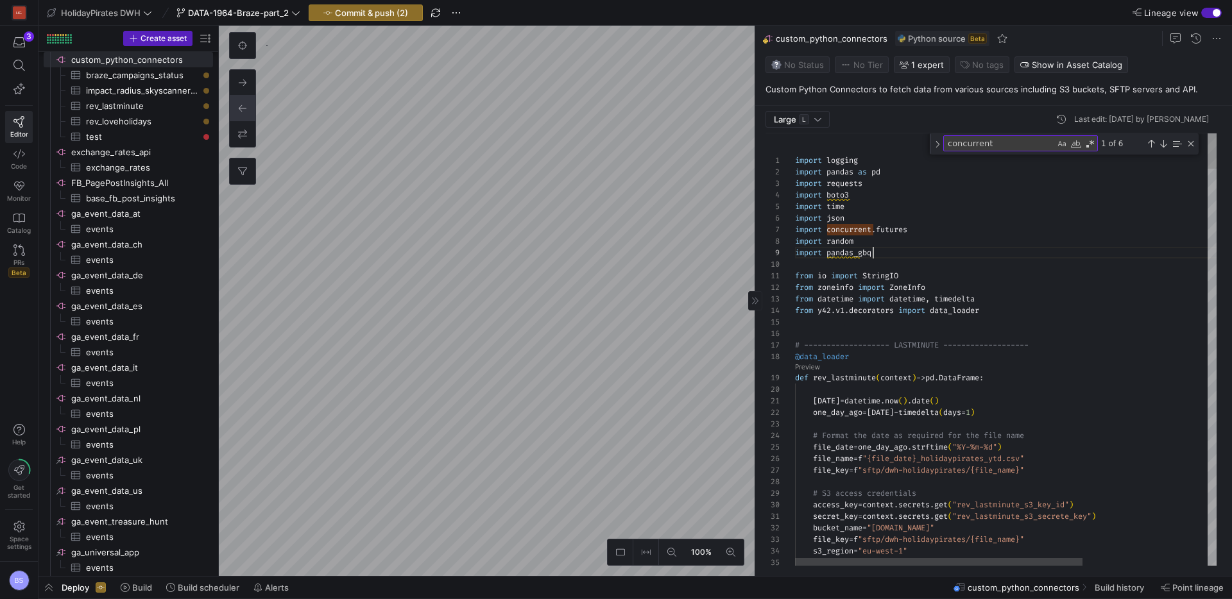
scroll to position [92, 78]
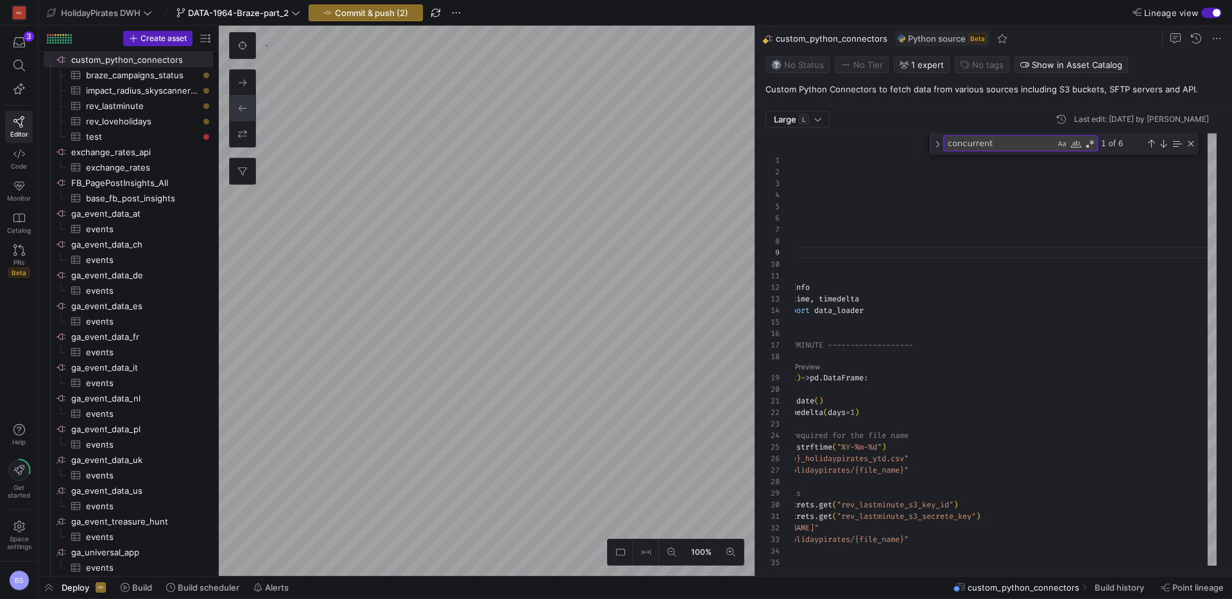
type textarea "import logging import pandas as pd import requests import boto3 import time imp…"
click at [21, 162] on span "Code" at bounding box center [19, 166] width 16 height 8
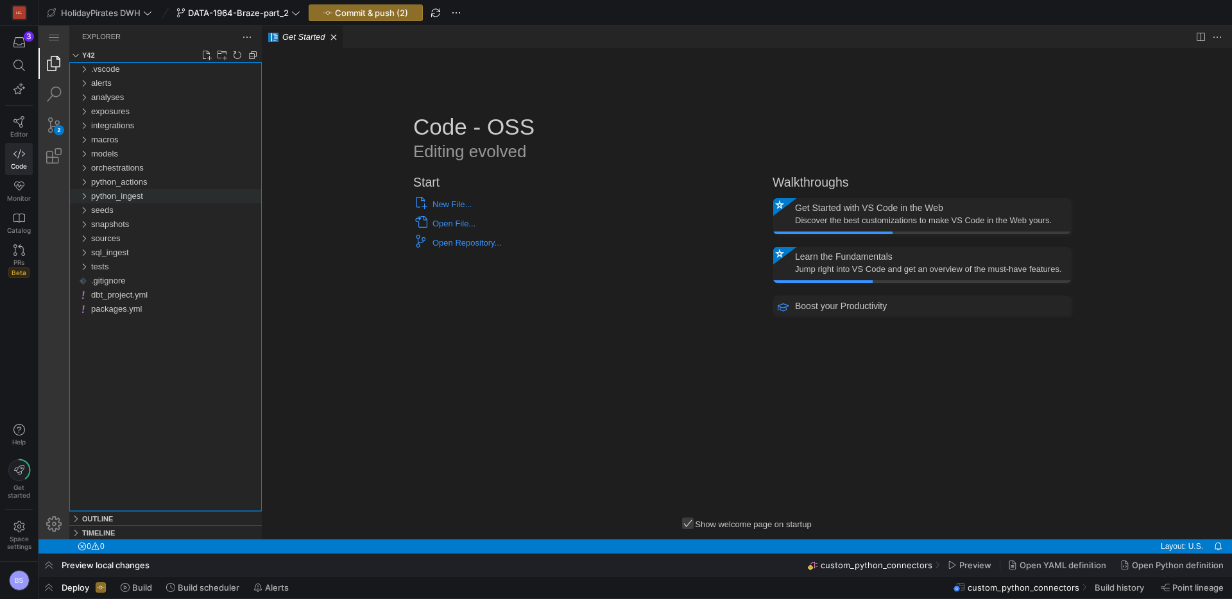
click at [134, 201] on span "python_ingest" at bounding box center [117, 196] width 52 height 10
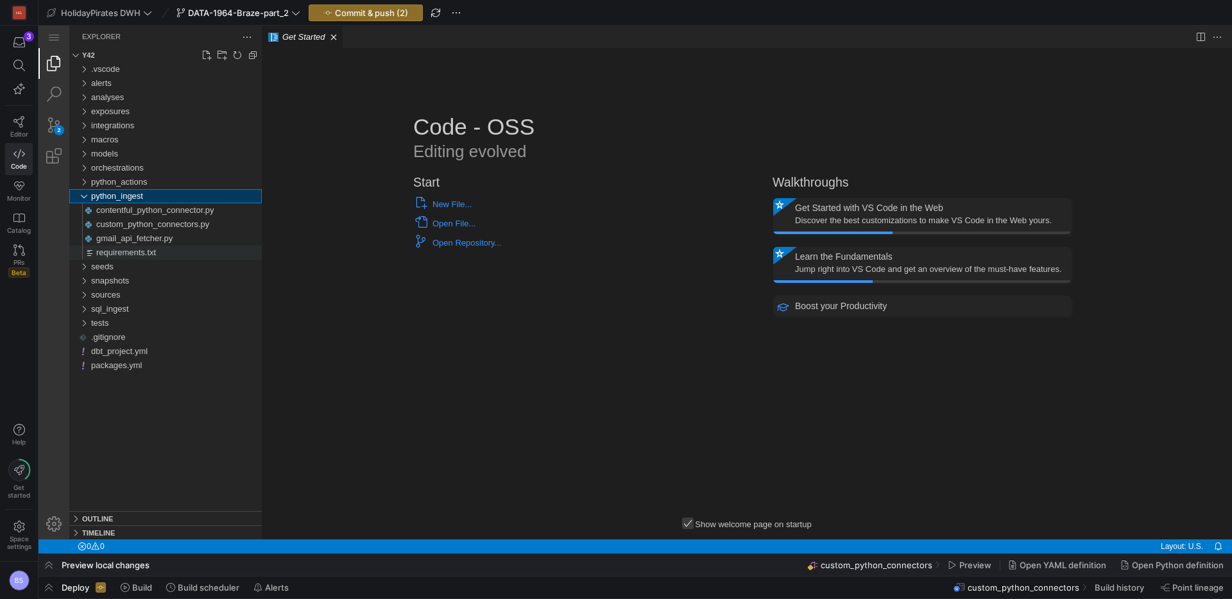
click at [126, 254] on span "requirements.txt" at bounding box center [126, 253] width 60 height 10
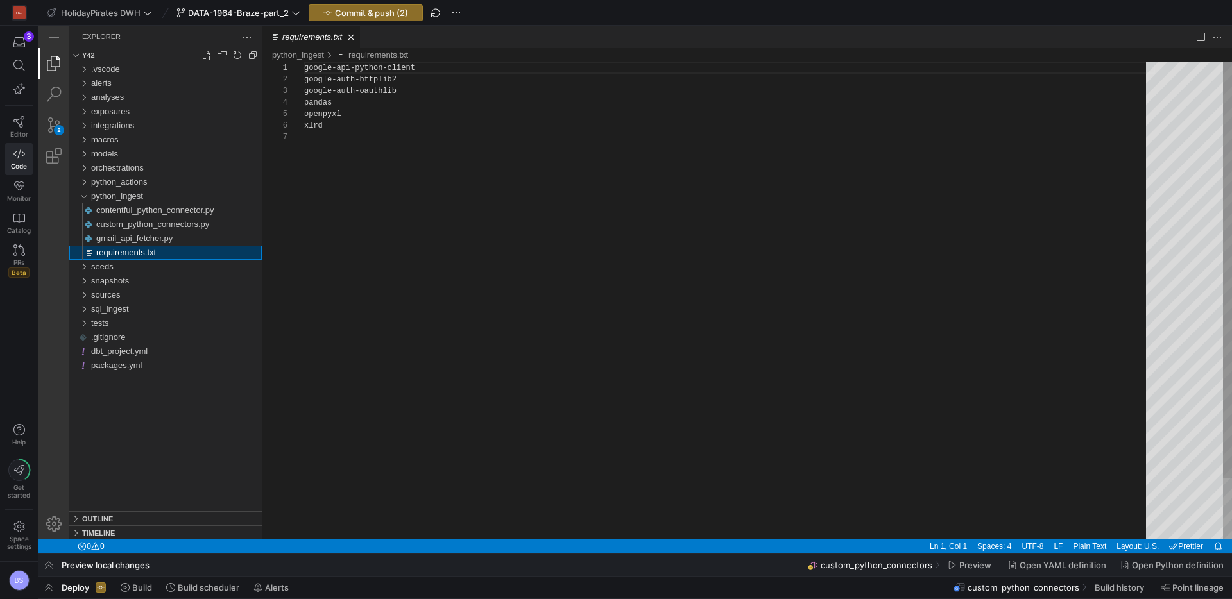
scroll to position [69, 0]
click at [388, 136] on div "google-api-python-client google-auth-httplib2 google-auth-oauthlib pandas openp…" at bounding box center [729, 335] width 851 height 547
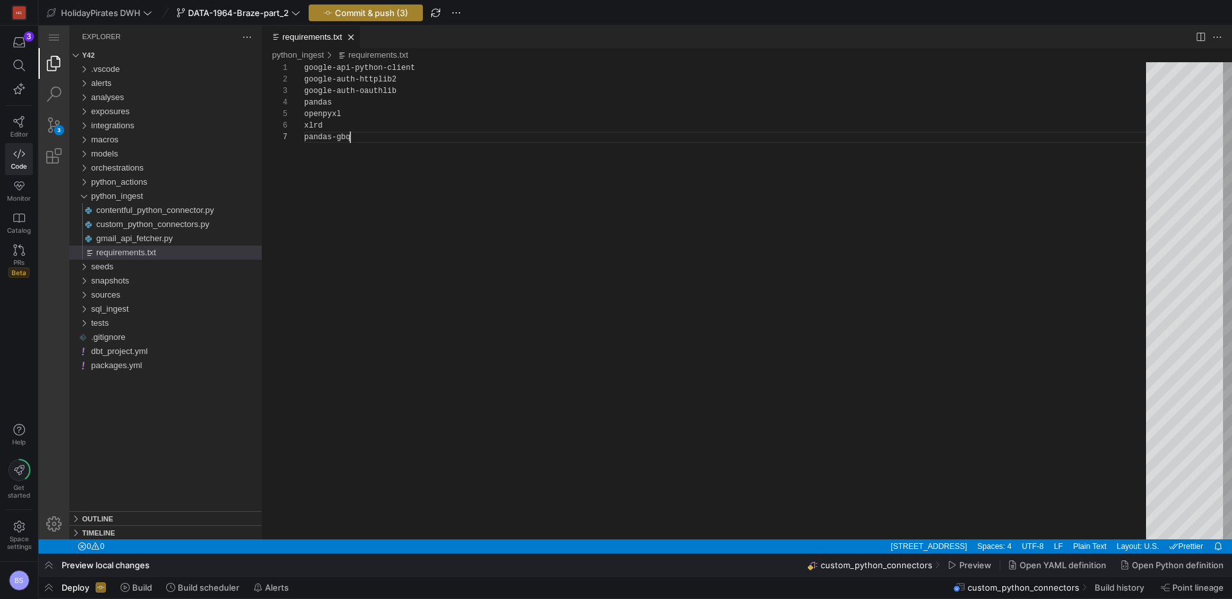
type textarea "google-api-python-client google-auth-httplib2 google-auth-oauthlib pandas openp…"
click at [392, 10] on span "Commit & push (3)" at bounding box center [371, 13] width 73 height 10
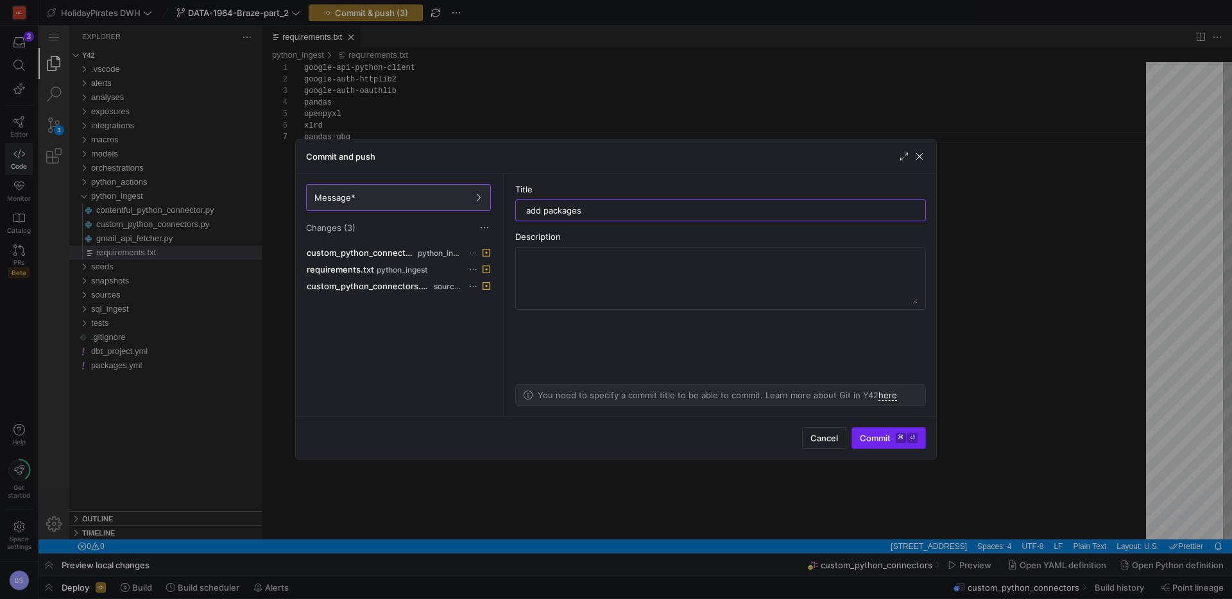
type input "add packages"
click at [870, 440] on span "Commit ⌘ ⏎" at bounding box center [889, 438] width 58 height 10
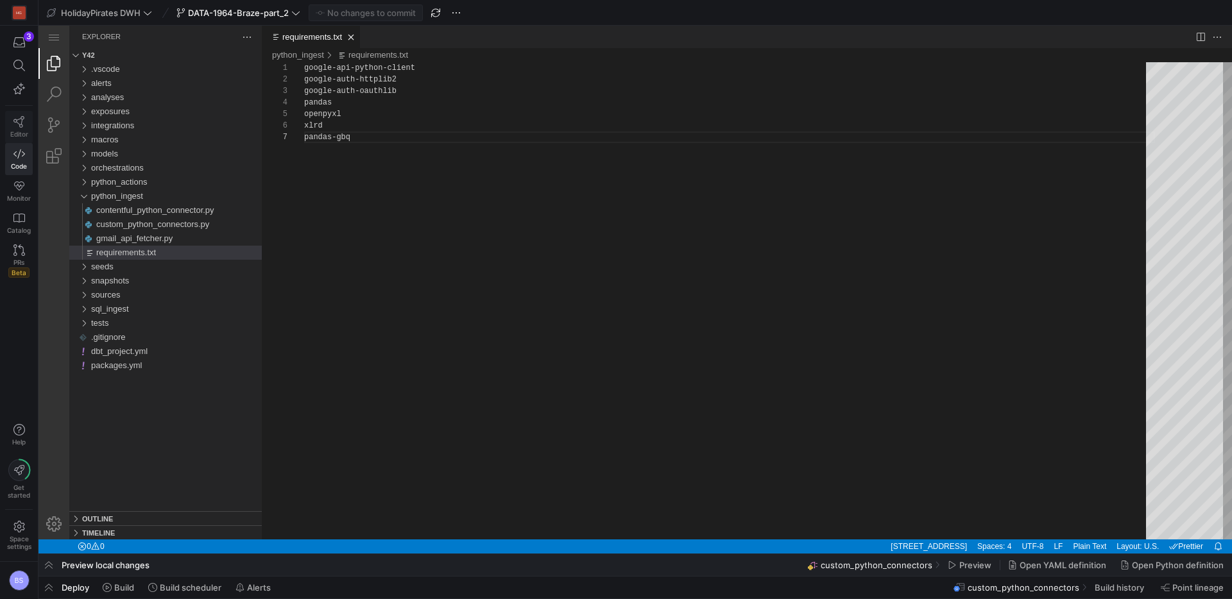
click at [18, 126] on icon at bounding box center [19, 122] width 12 height 12
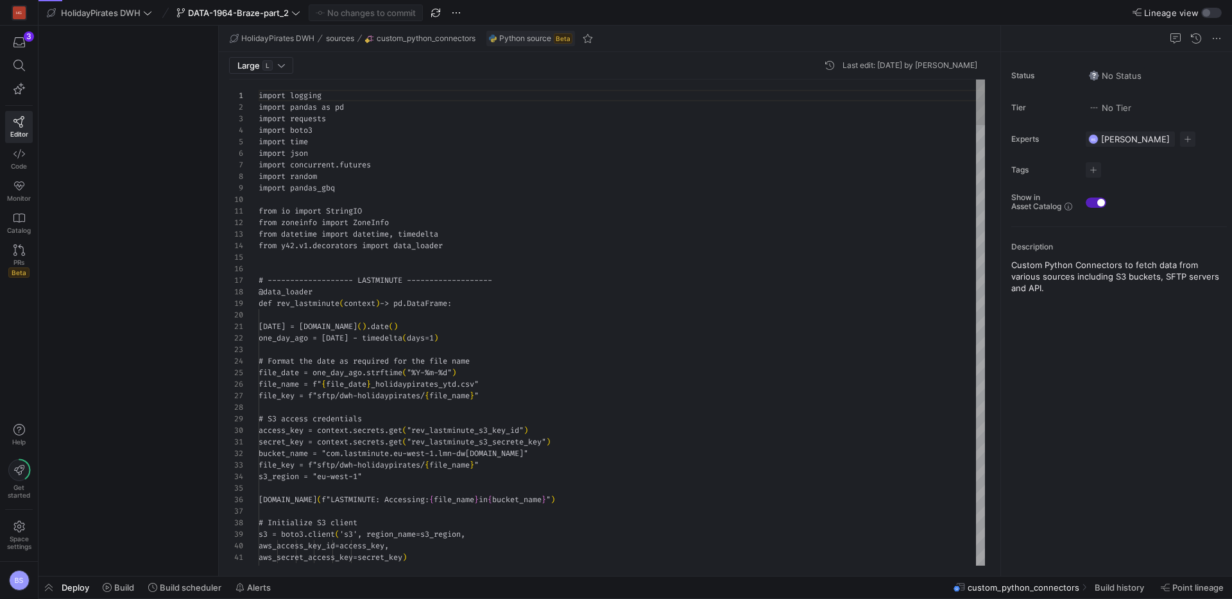
scroll to position [116, 0]
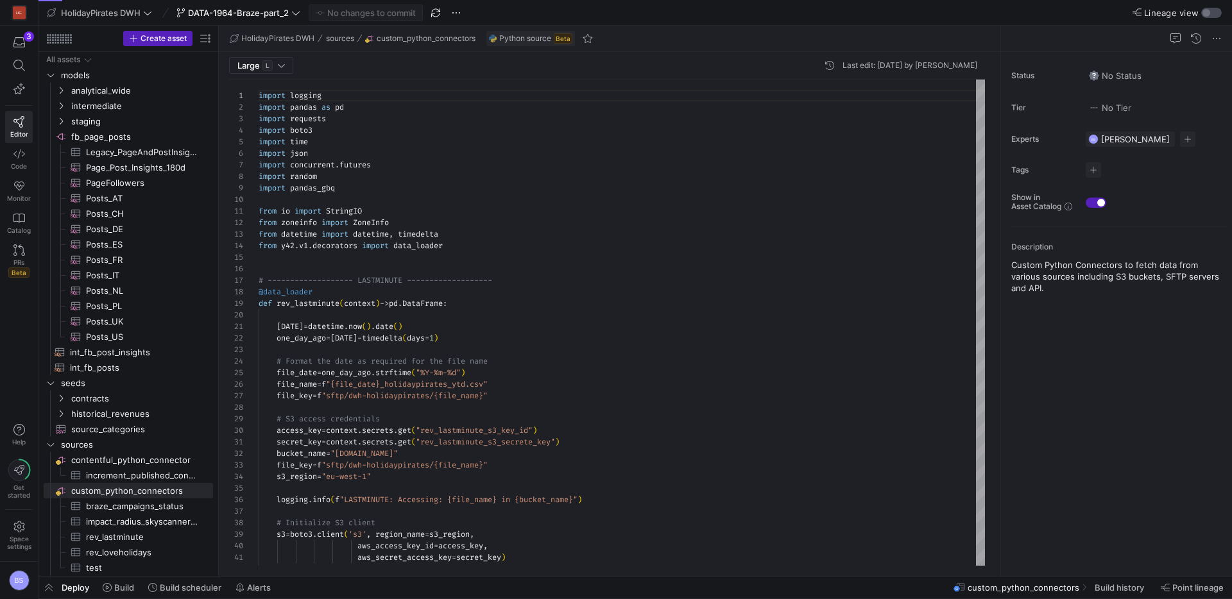
click at [1218, 13] on div "button" at bounding box center [1212, 13] width 21 height 10
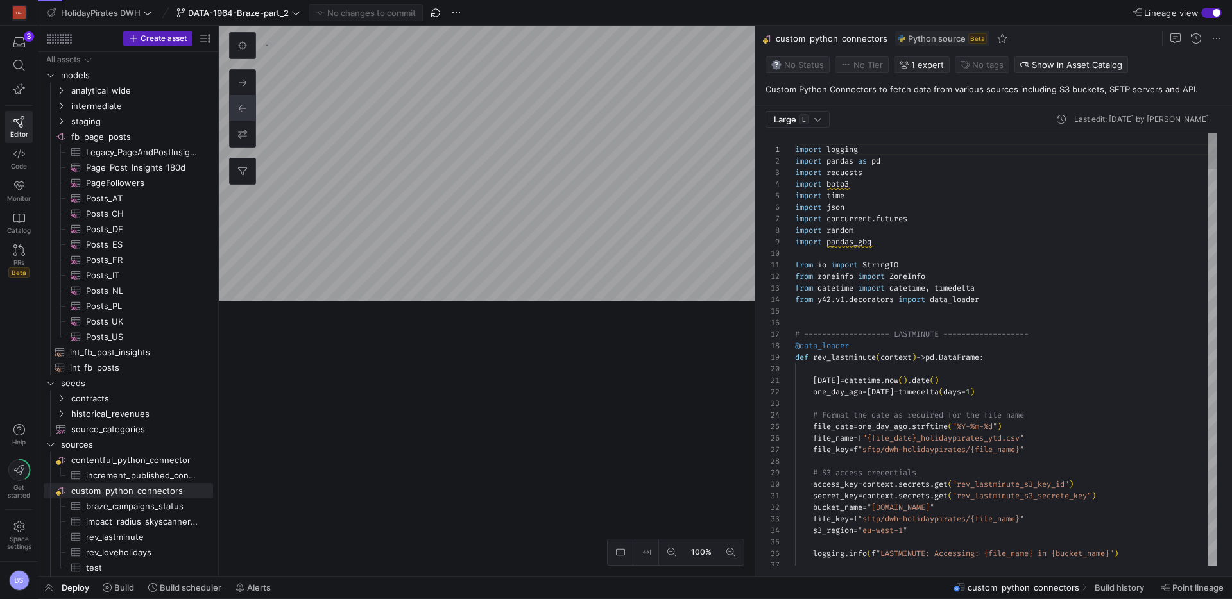
scroll to position [116, 0]
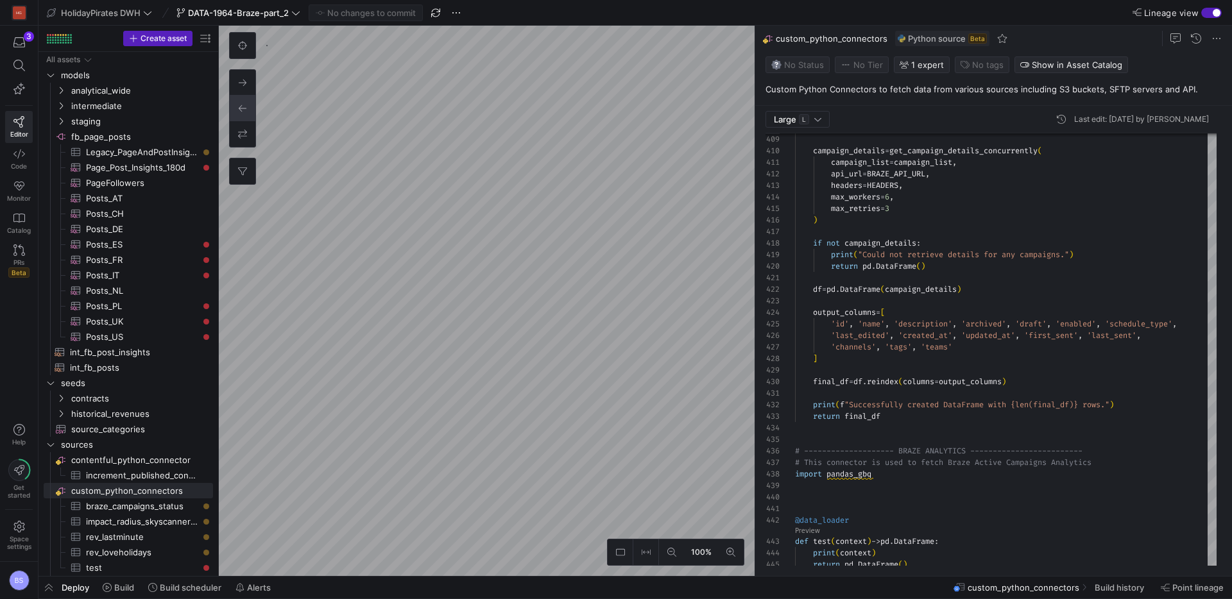
click at [1209, 12] on div "button" at bounding box center [1212, 13] width 21 height 10
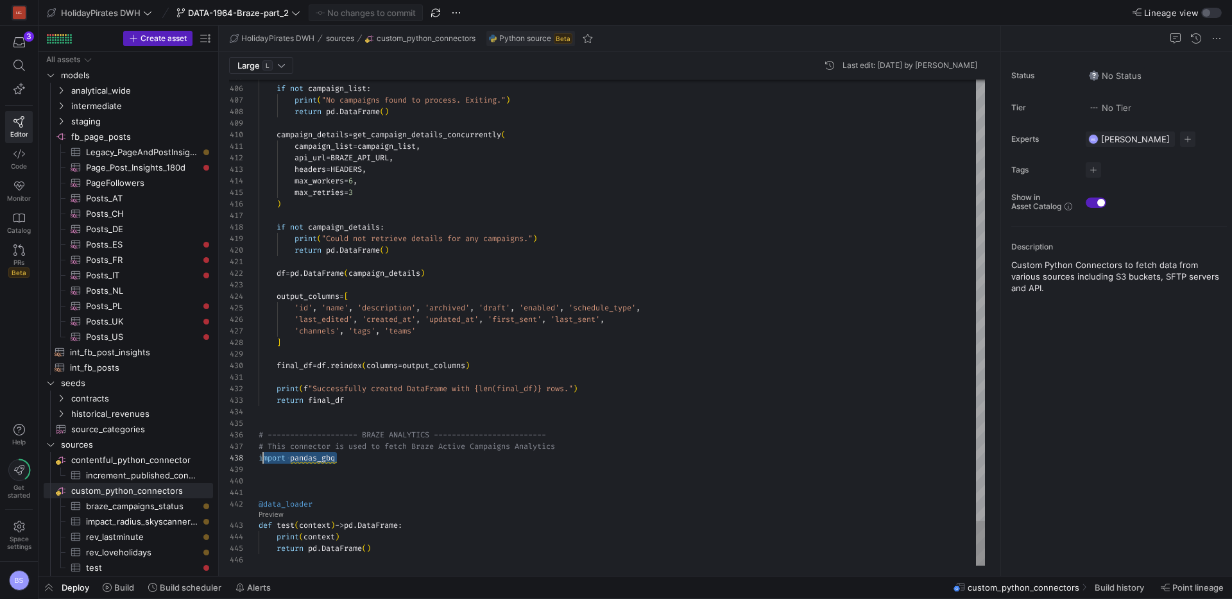
scroll to position [81, 0]
drag, startPoint x: 359, startPoint y: 463, endPoint x: 254, endPoint y: 456, distance: 105.5
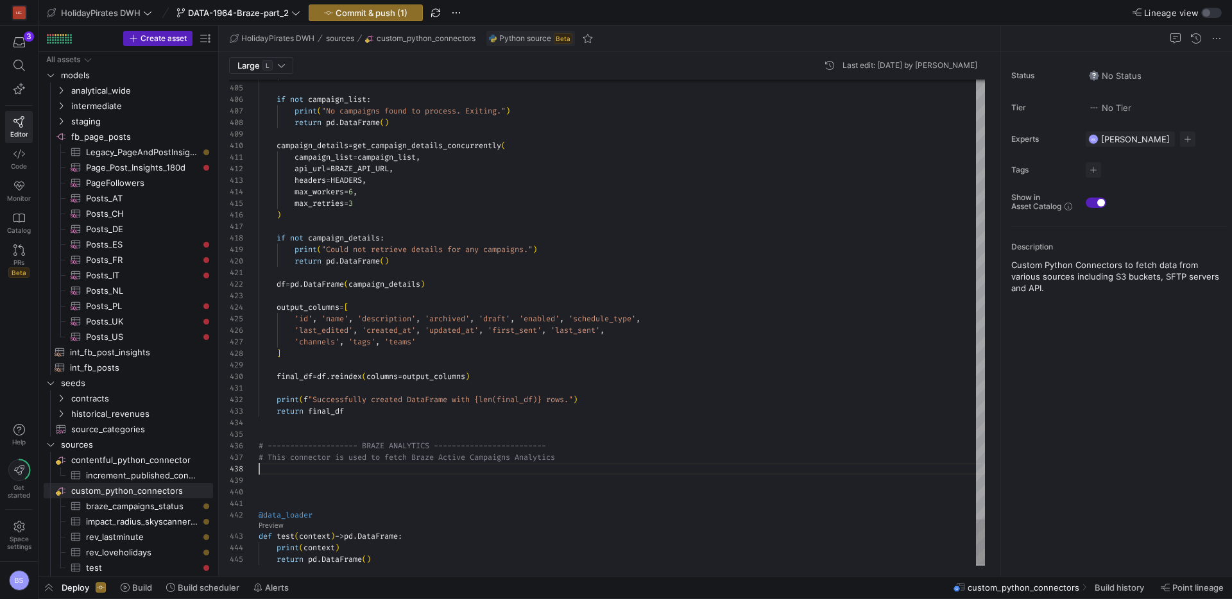
scroll to position [0, 0]
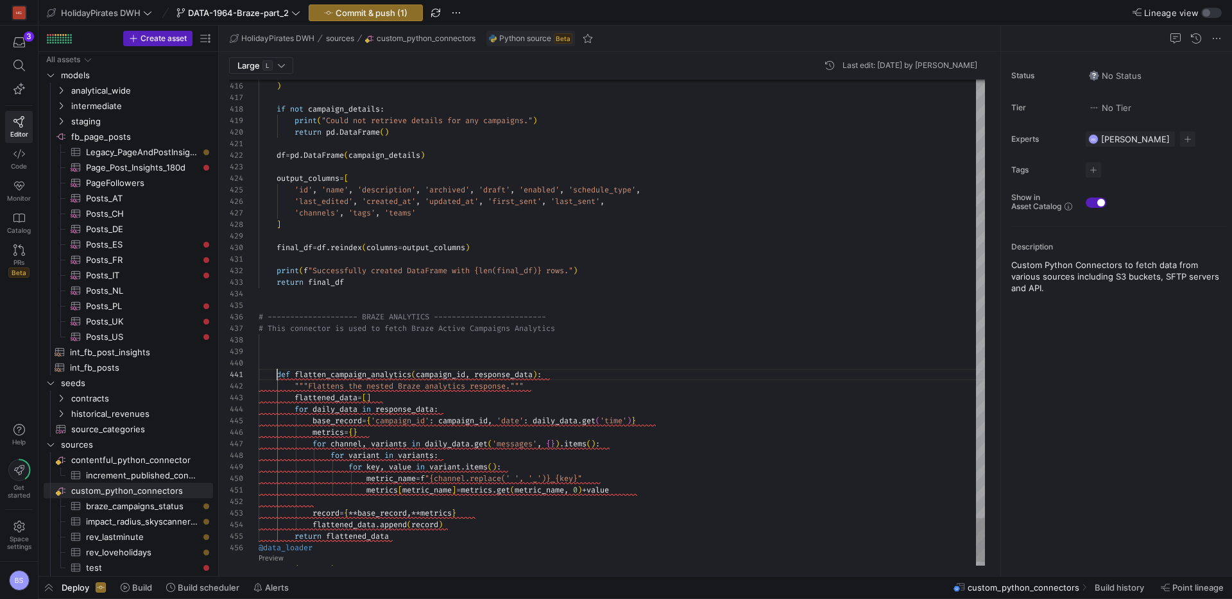
scroll to position [0, 19]
drag, startPoint x: 277, startPoint y: 377, endPoint x: 243, endPoint y: 537, distance: 163.3
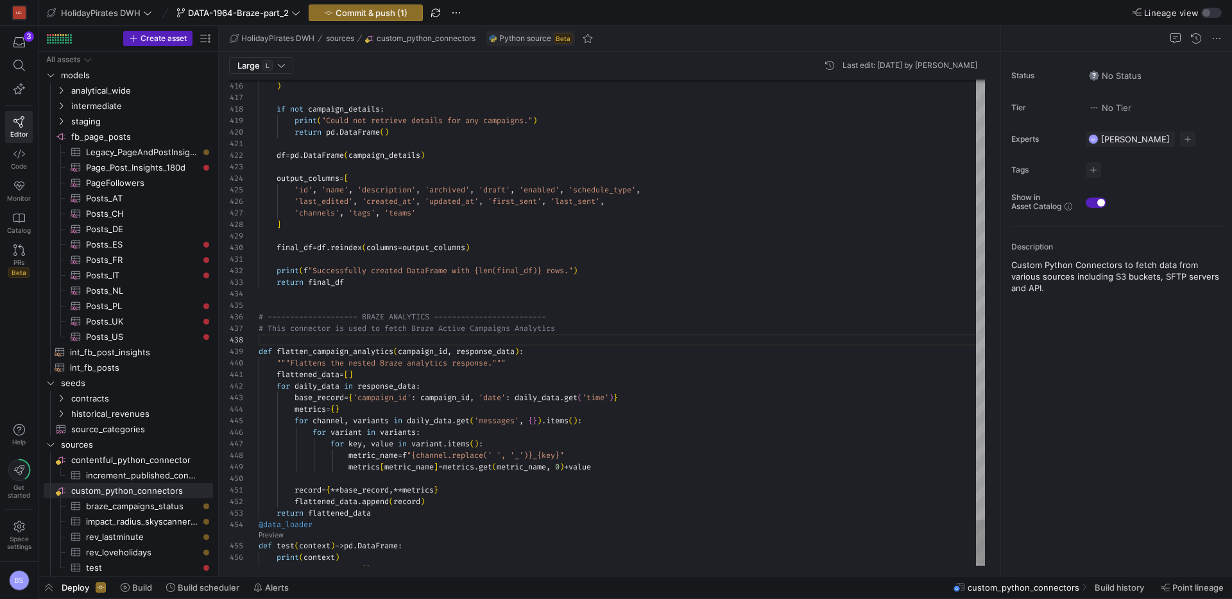
scroll to position [35, 55]
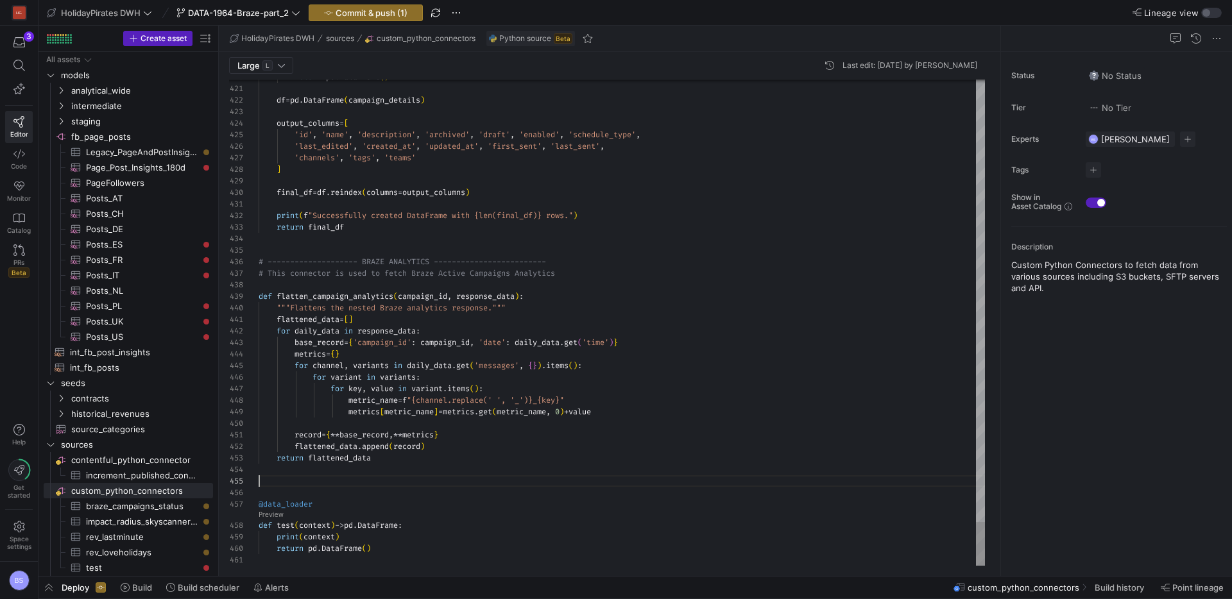
scroll to position [81, 78]
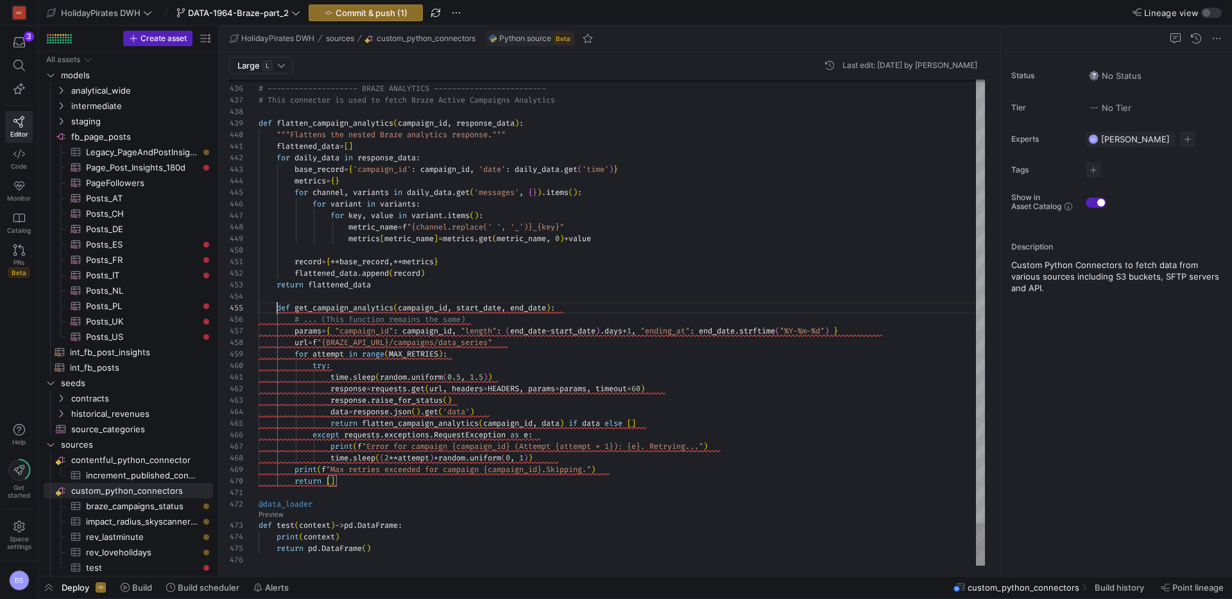
drag, startPoint x: 277, startPoint y: 307, endPoint x: 247, endPoint y: 478, distance: 173.3
click at [247, 478] on div "435 436 437 438 439 440 441 442 443 444 445 446 447 448 449 450 451 452 453 454…" at bounding box center [607, 323] width 756 height 487
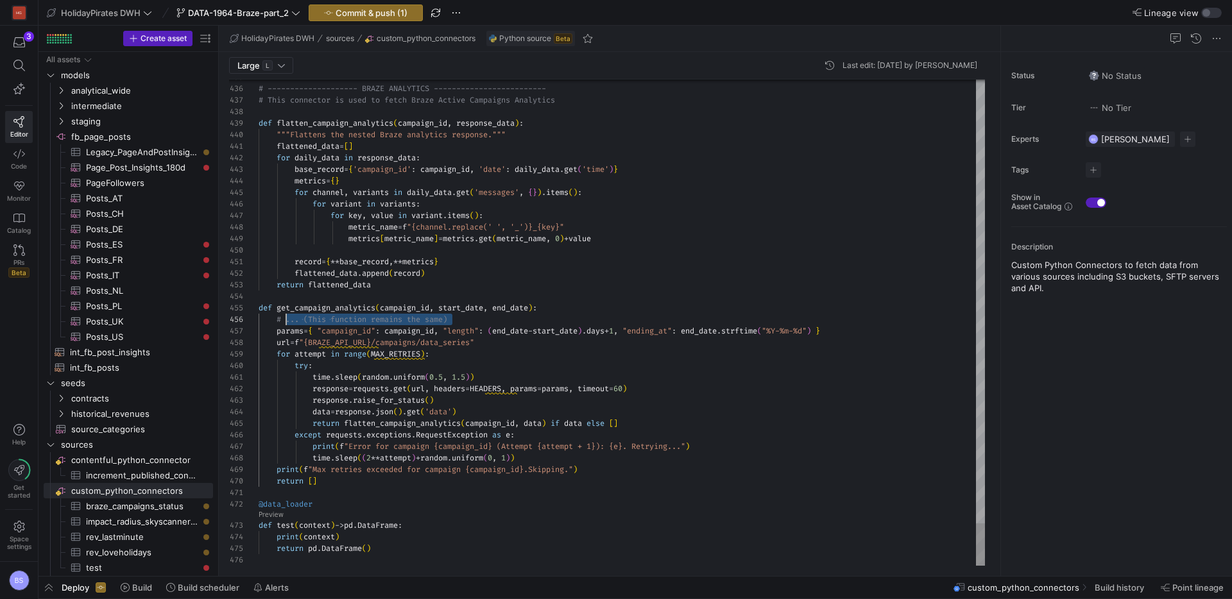
scroll to position [58, 0]
drag, startPoint x: 458, startPoint y: 318, endPoint x: 254, endPoint y: 317, distance: 204.1
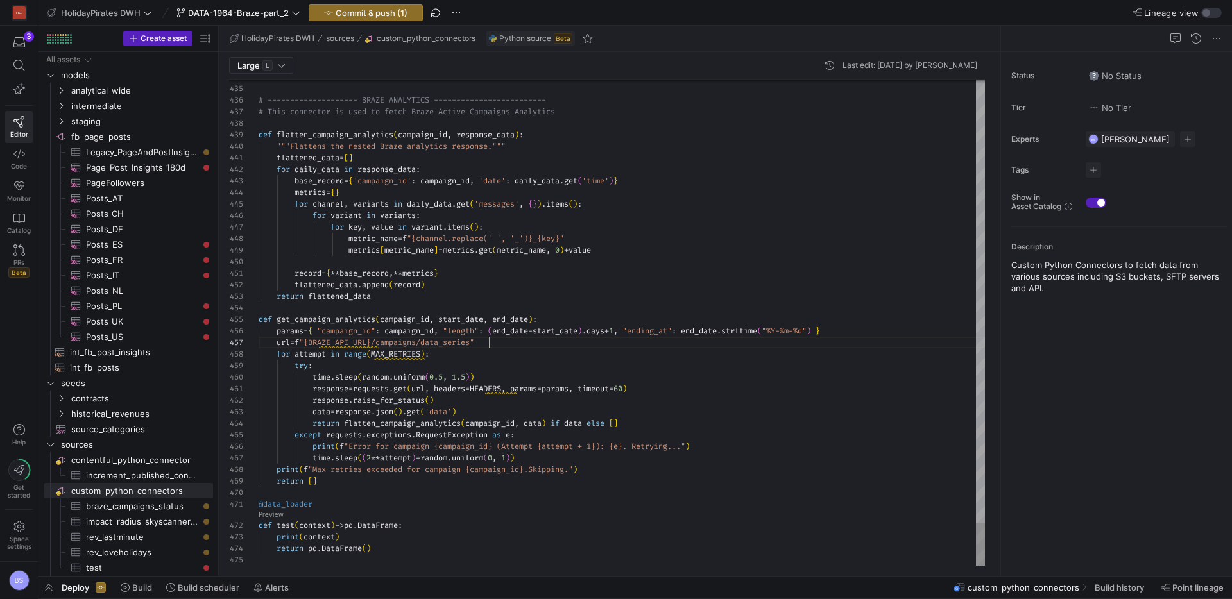
scroll to position [69, 231]
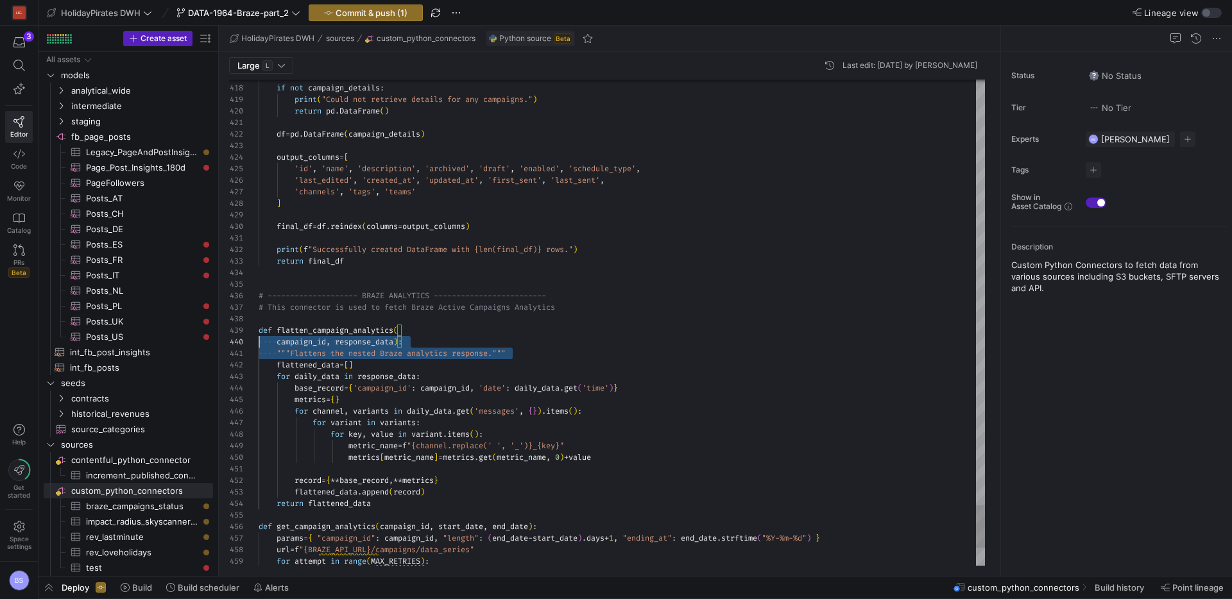
scroll to position [104, 0]
drag, startPoint x: 272, startPoint y: 343, endPoint x: 207, endPoint y: 356, distance: 65.5
click at [207, 358] on as-split "Create asset Drag here to set row groups Drag here to set column labels Group 1…" at bounding box center [636, 301] width 1194 height 551
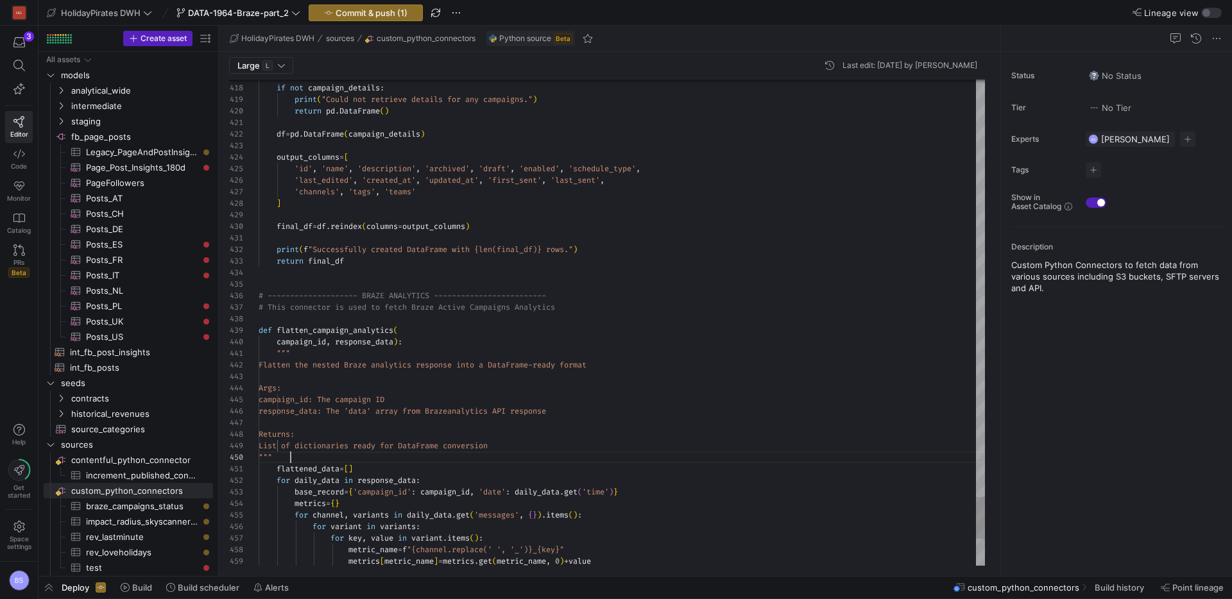
scroll to position [104, 19]
type textarea "print(f"Successfully created DataFrame with {len(final_df)} rows.") return fina…"
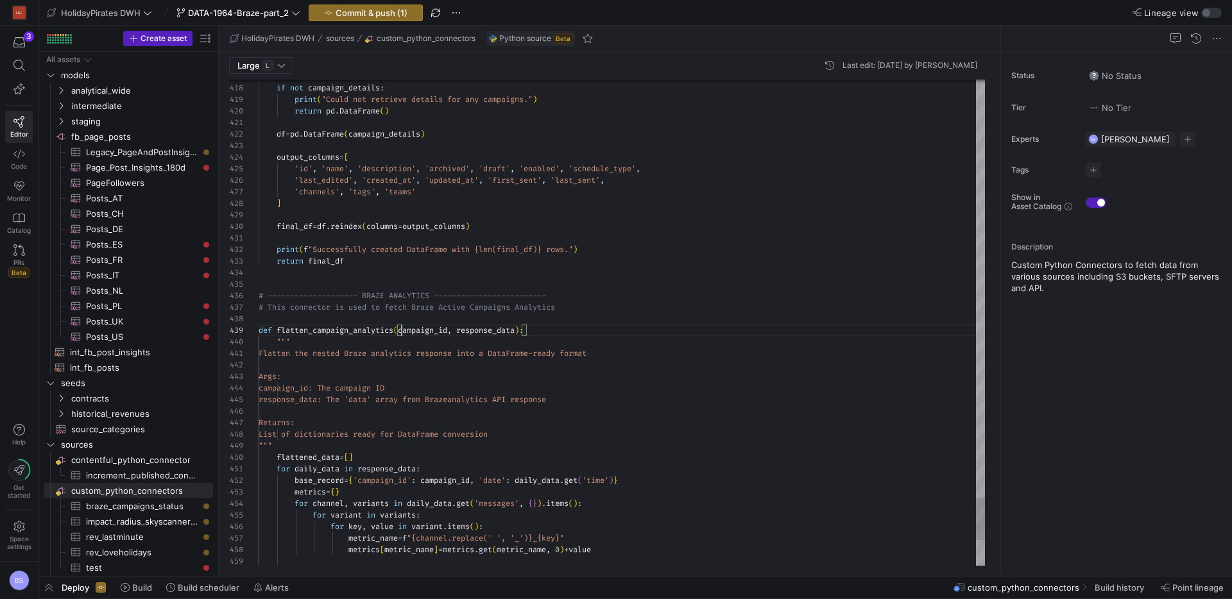
scroll to position [92, 143]
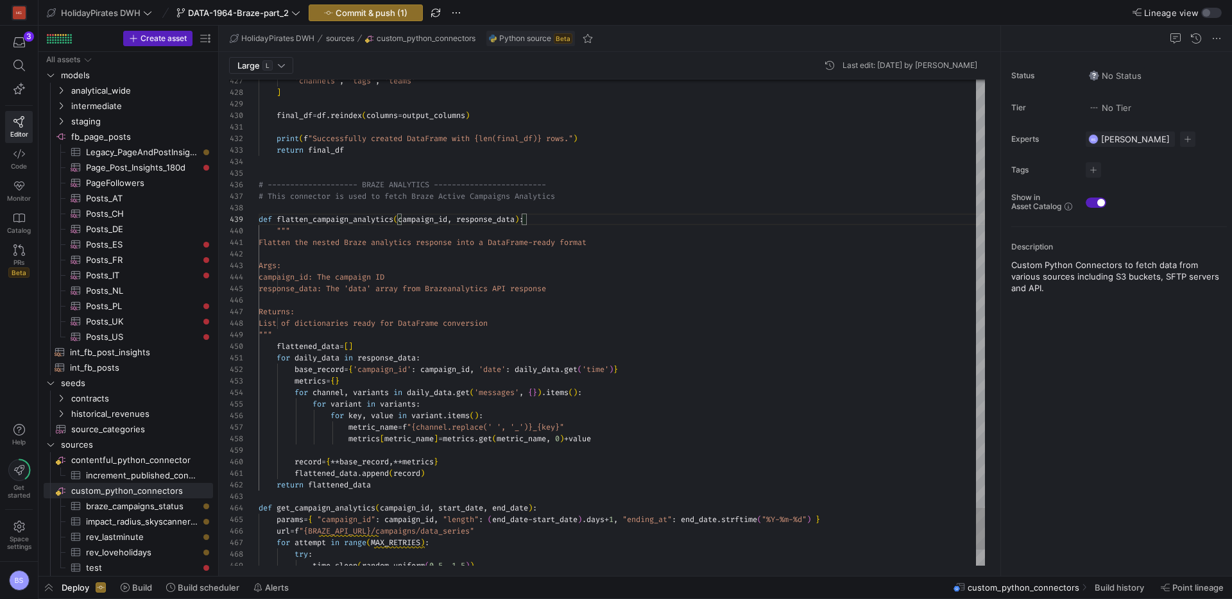
scroll to position [92, 143]
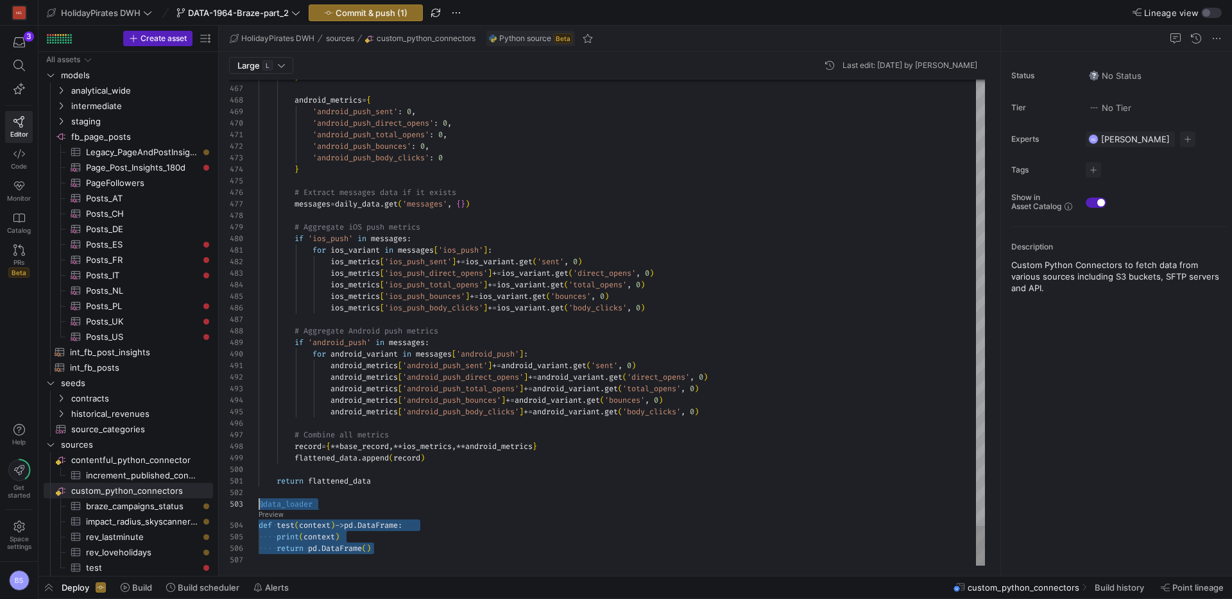
scroll to position [23, 0]
drag, startPoint x: 390, startPoint y: 548, endPoint x: 236, endPoint y: 506, distance: 159.6
click at [237, 506] on div "466 467 468 469 470 471 472 473 474 475 476 477 478 479 480 481 482 483 484 485…" at bounding box center [607, 323] width 756 height 487
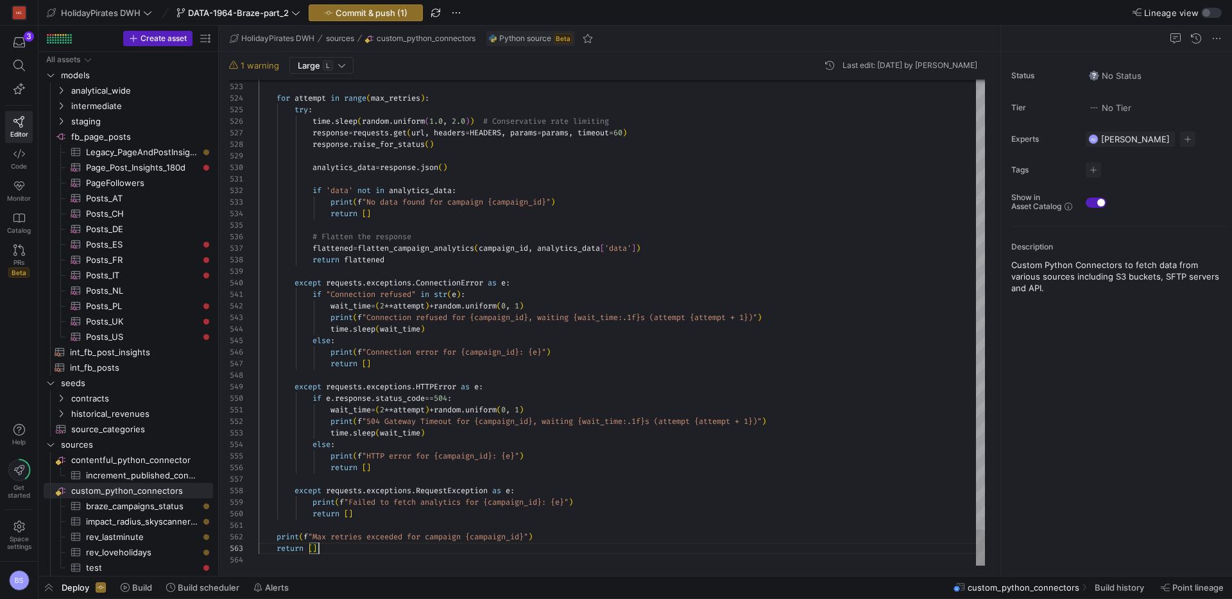
scroll to position [23, 60]
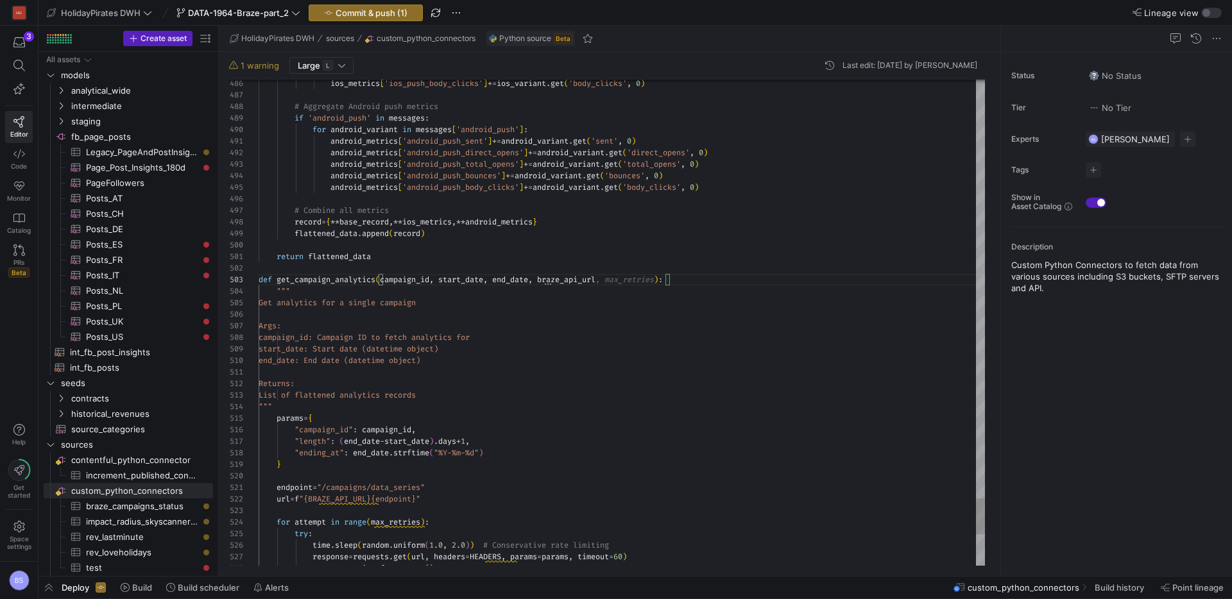
scroll to position [23, 199]
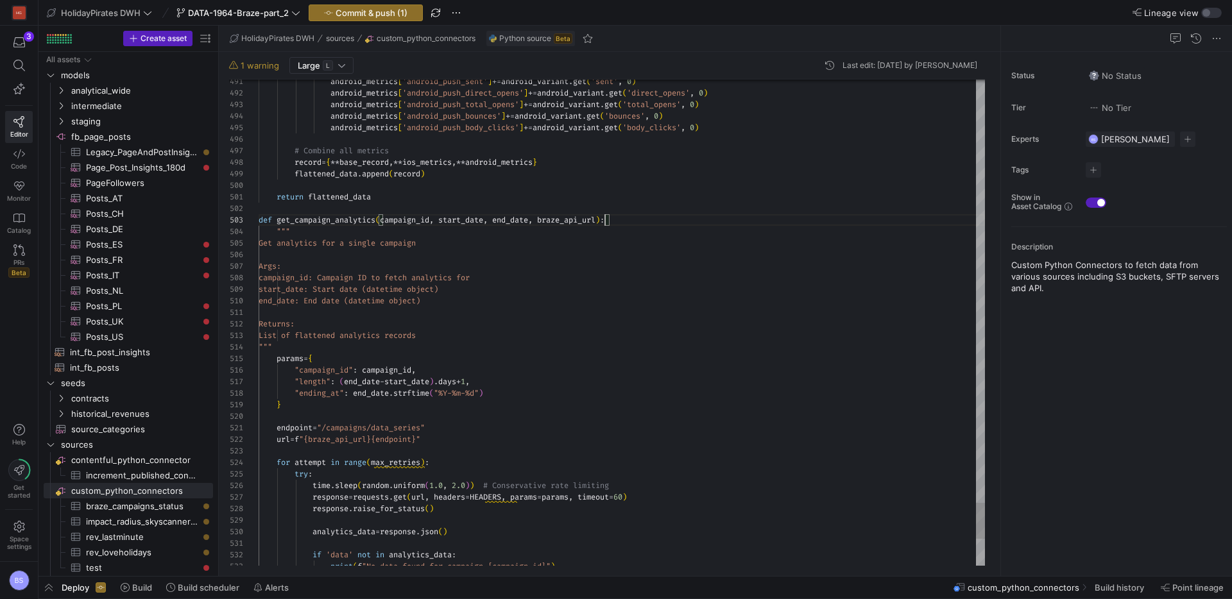
click at [600, 219] on span ")" at bounding box center [598, 220] width 4 height 10
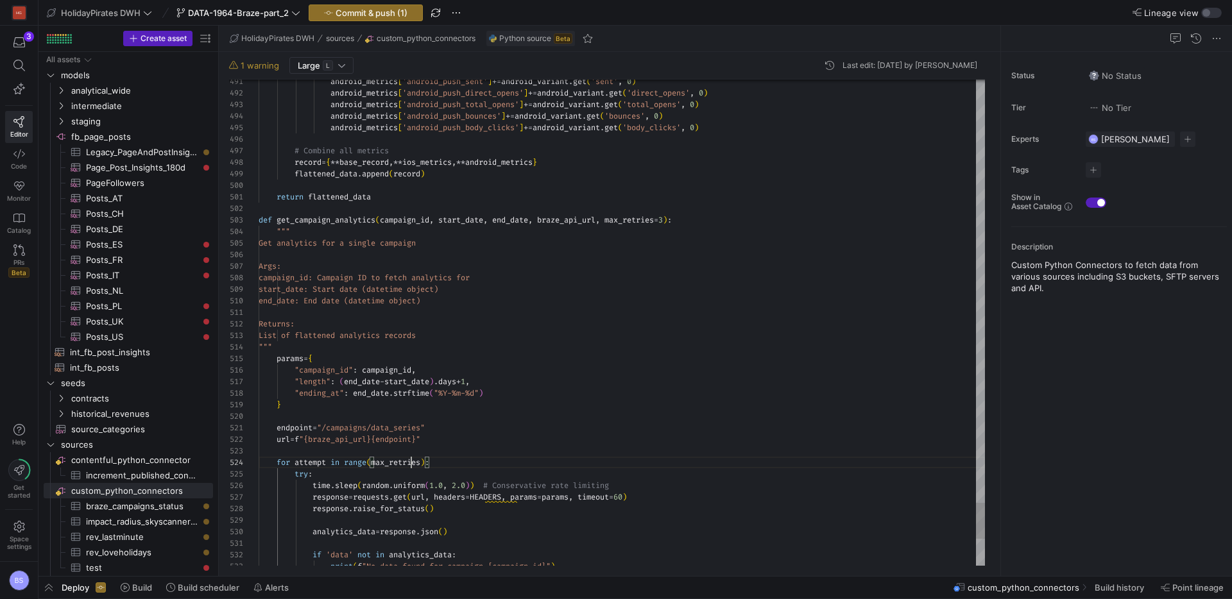
scroll to position [35, 166]
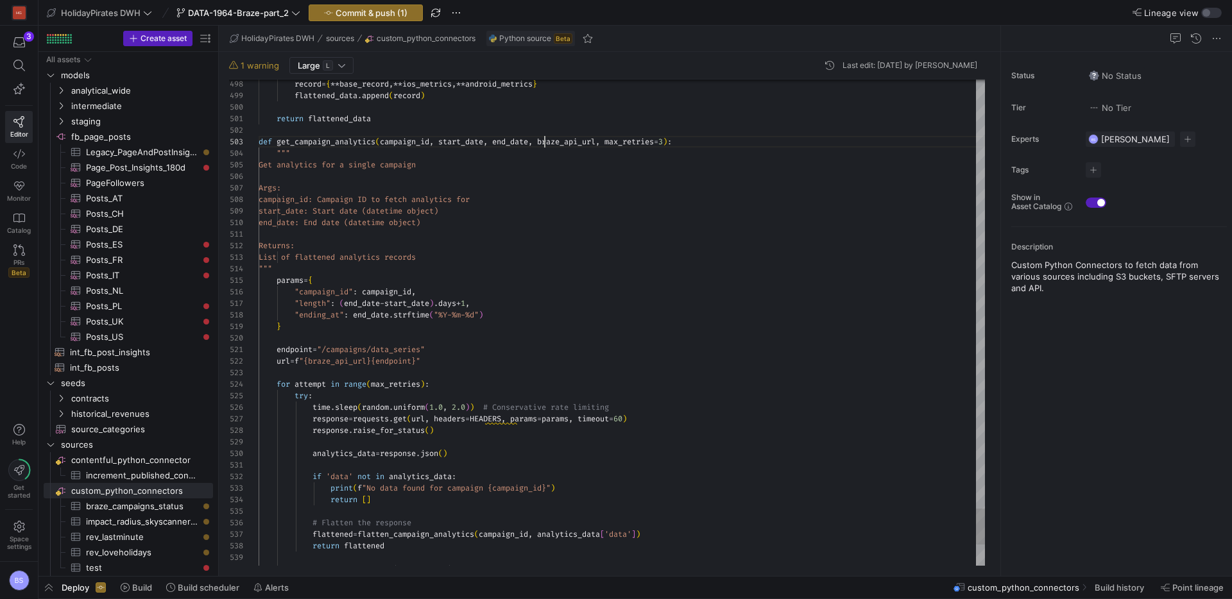
scroll to position [23, 286]
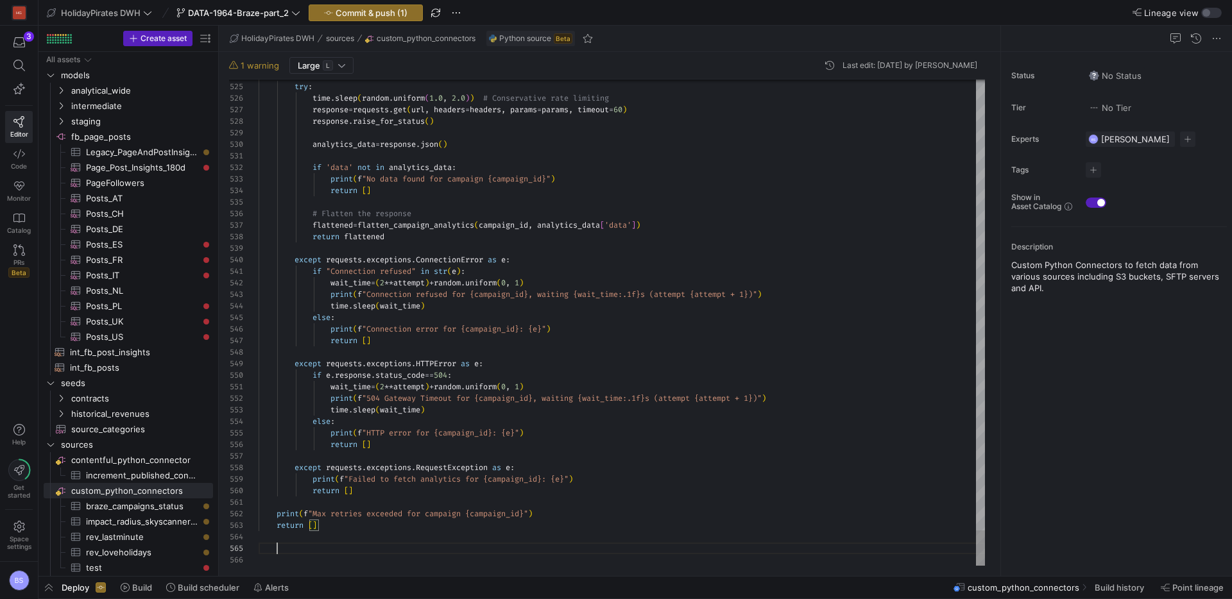
scroll to position [46, 19]
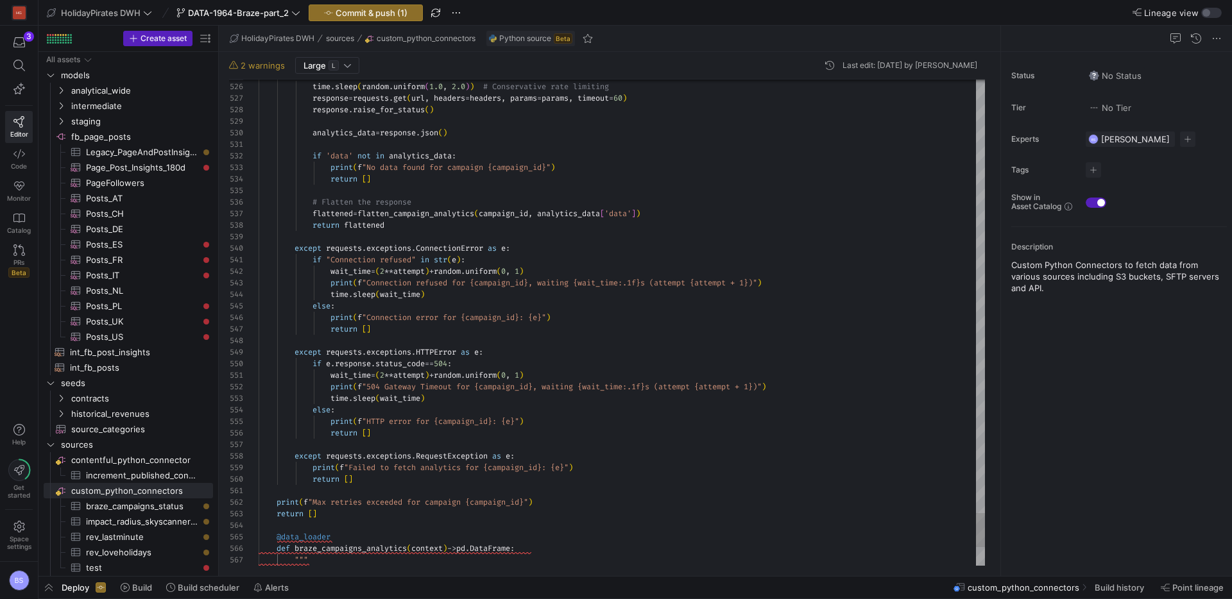
scroll to position [23, 107]
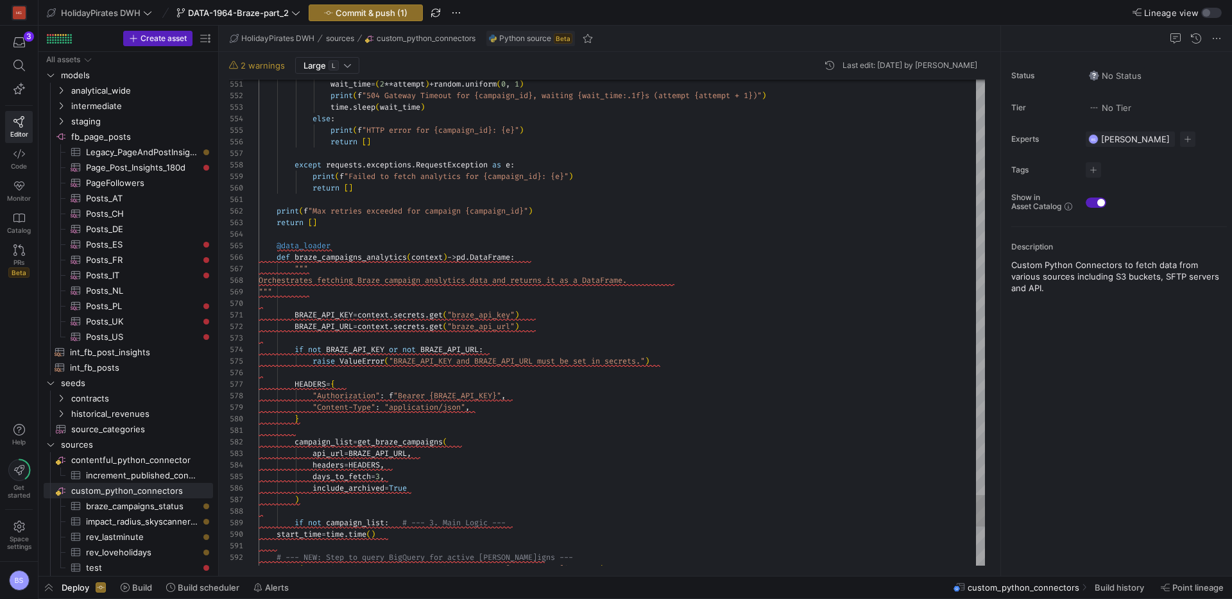
drag, startPoint x: 275, startPoint y: 246, endPoint x: 293, endPoint y: 250, distance: 17.8
click at [275, 246] on span at bounding box center [268, 246] width 18 height 10
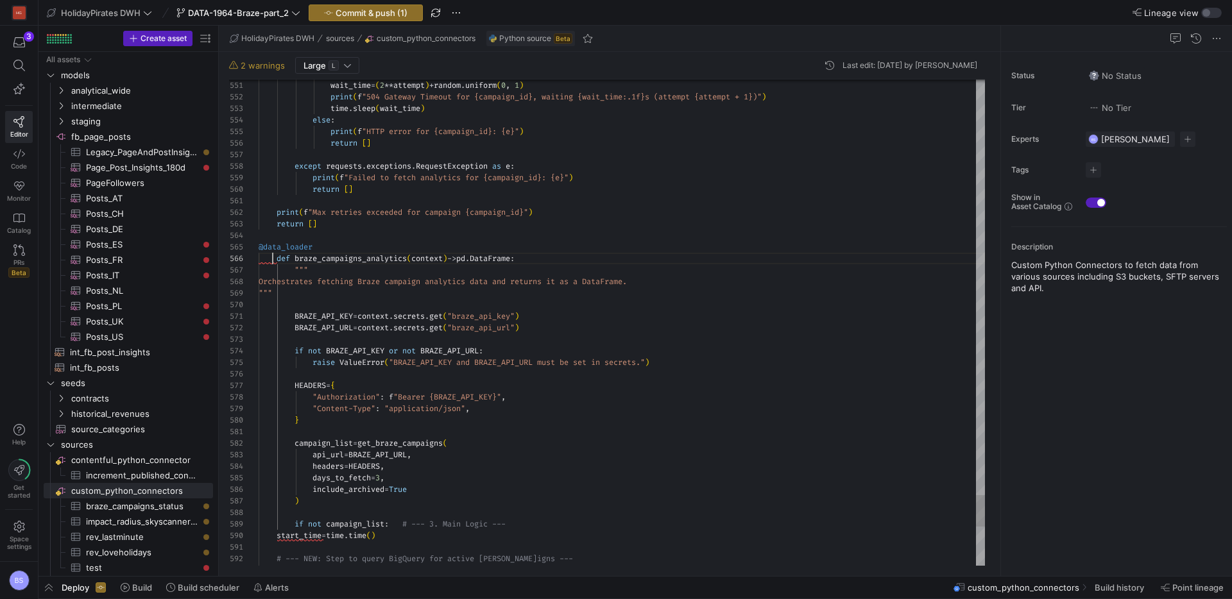
scroll to position [58, 19]
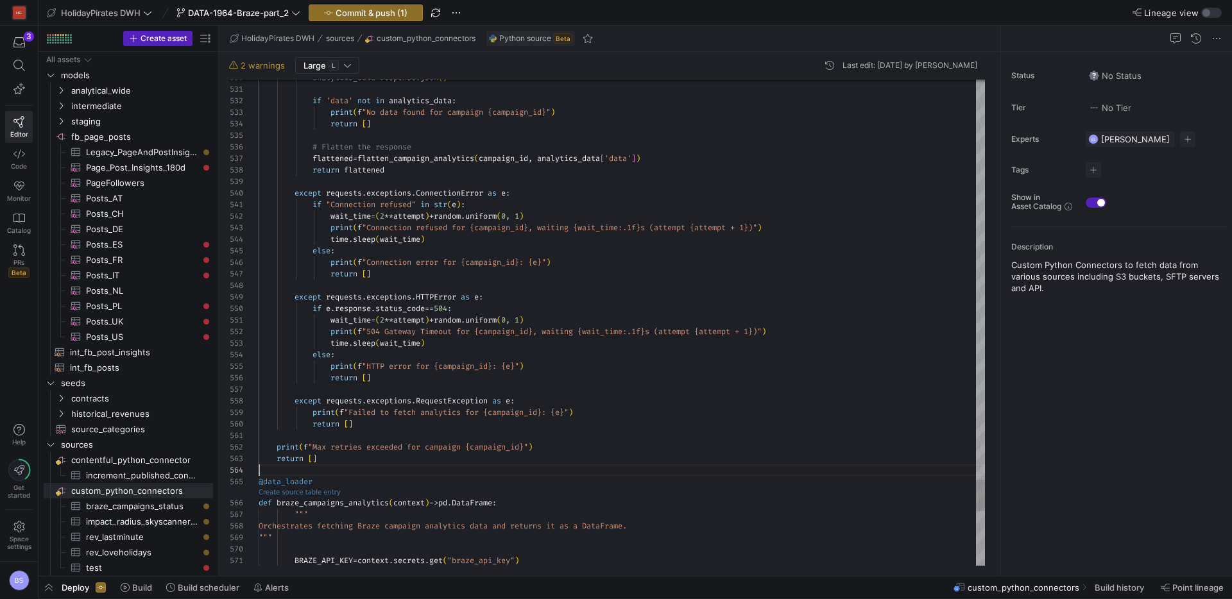
click at [331, 492] on link "Create source table entry" at bounding box center [300, 492] width 82 height 7
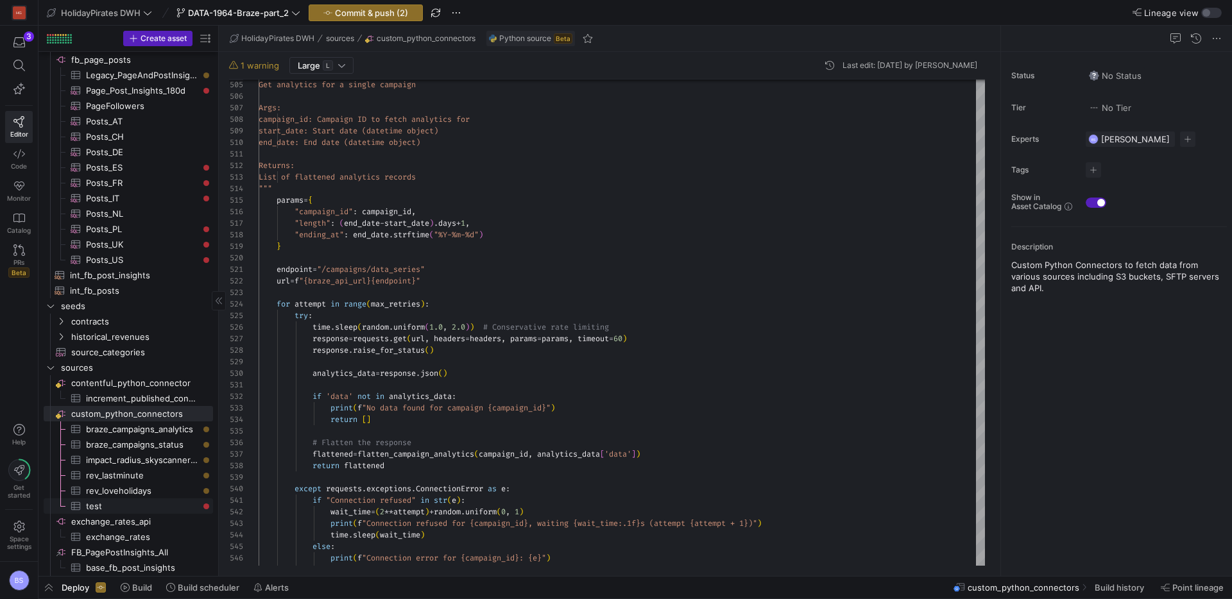
scroll to position [78, 0]
type textarea "print(f"Max retries exceeded for campaign {campaign_id}") return [] @data_loade…"
click at [128, 507] on span "test​​​​​​​​​" at bounding box center [142, 506] width 112 height 15
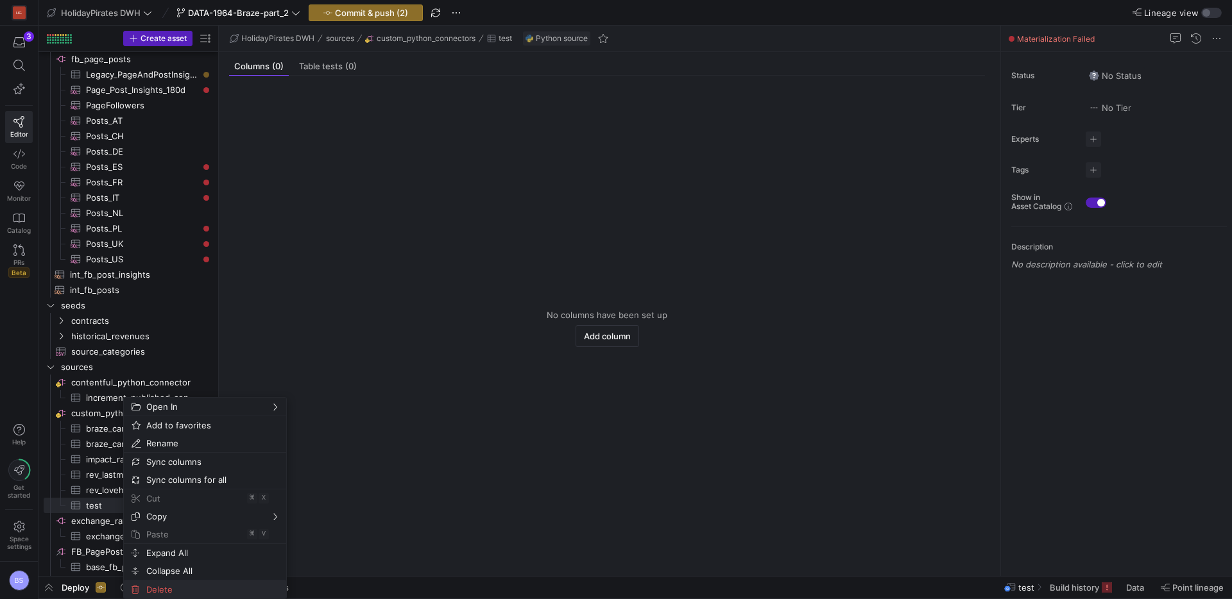
click at [167, 587] on span "Delete" at bounding box center [194, 590] width 106 height 18
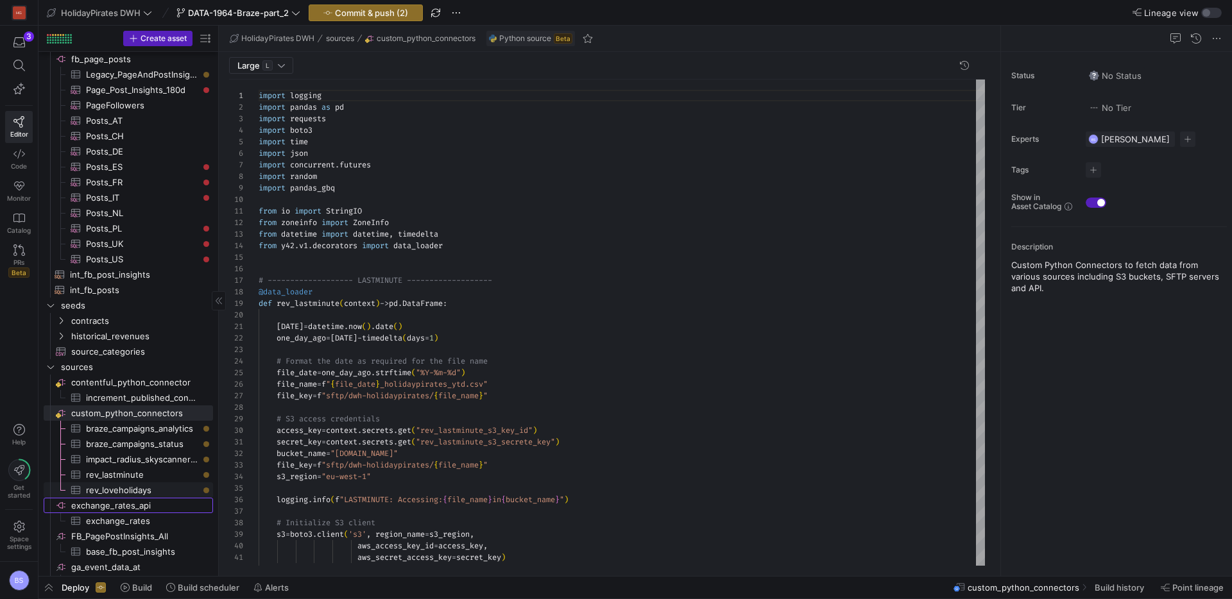
scroll to position [116, 0]
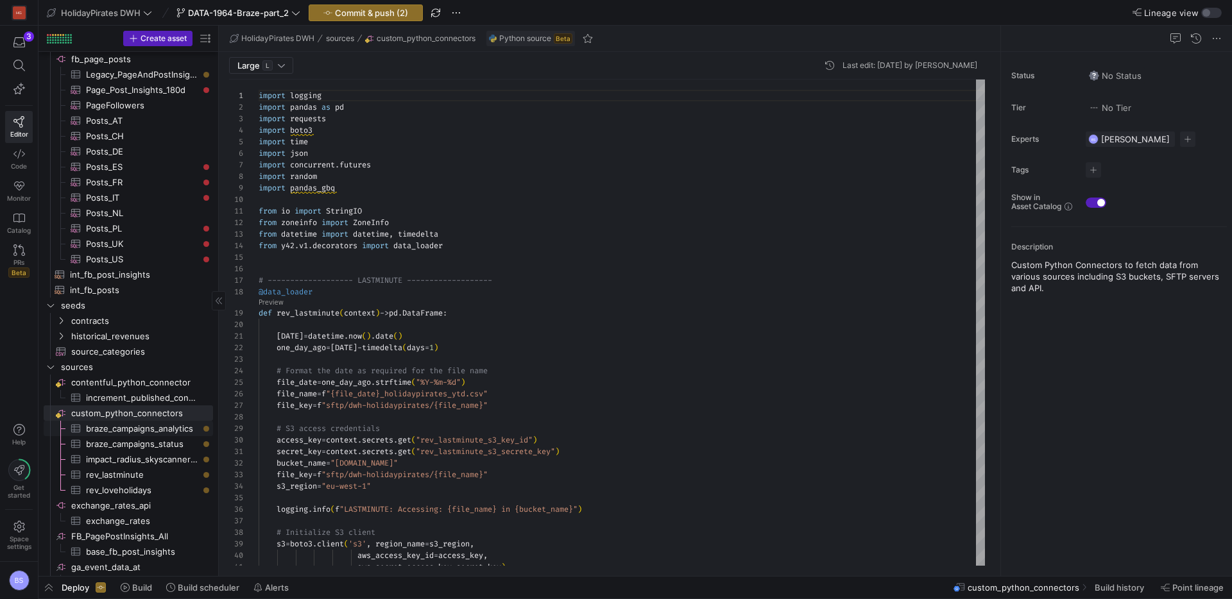
click at [144, 426] on span "braze_campaigns_analytics​​​​​​​​​" at bounding box center [142, 429] width 112 height 15
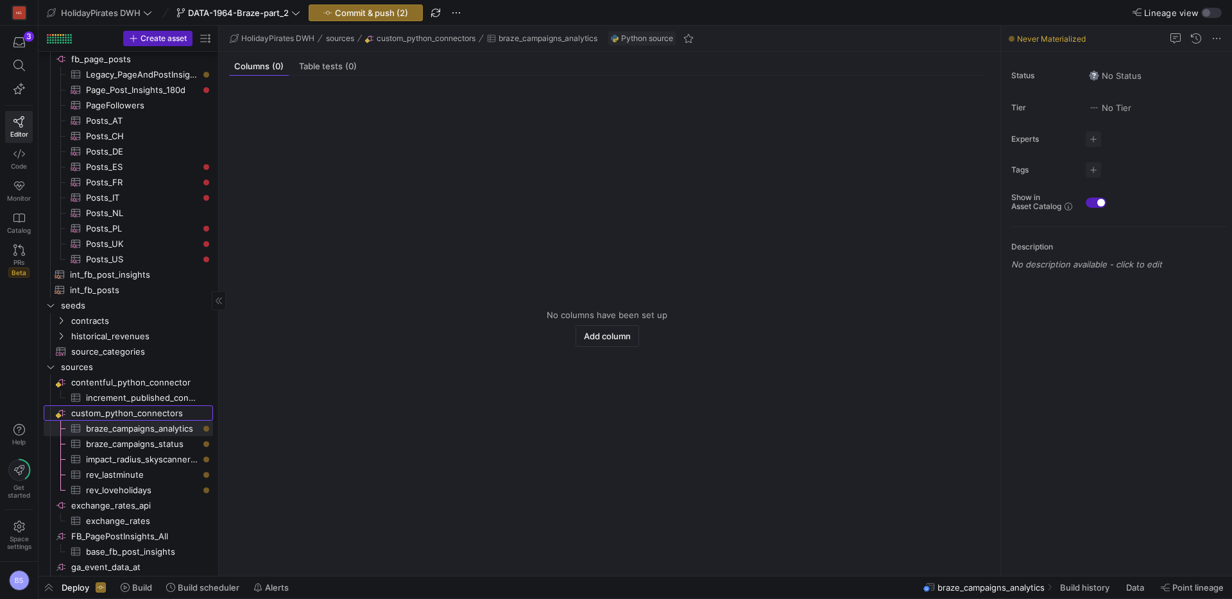
click at [139, 415] on span "custom_python_connectors​​​​​​​​" at bounding box center [141, 413] width 140 height 15
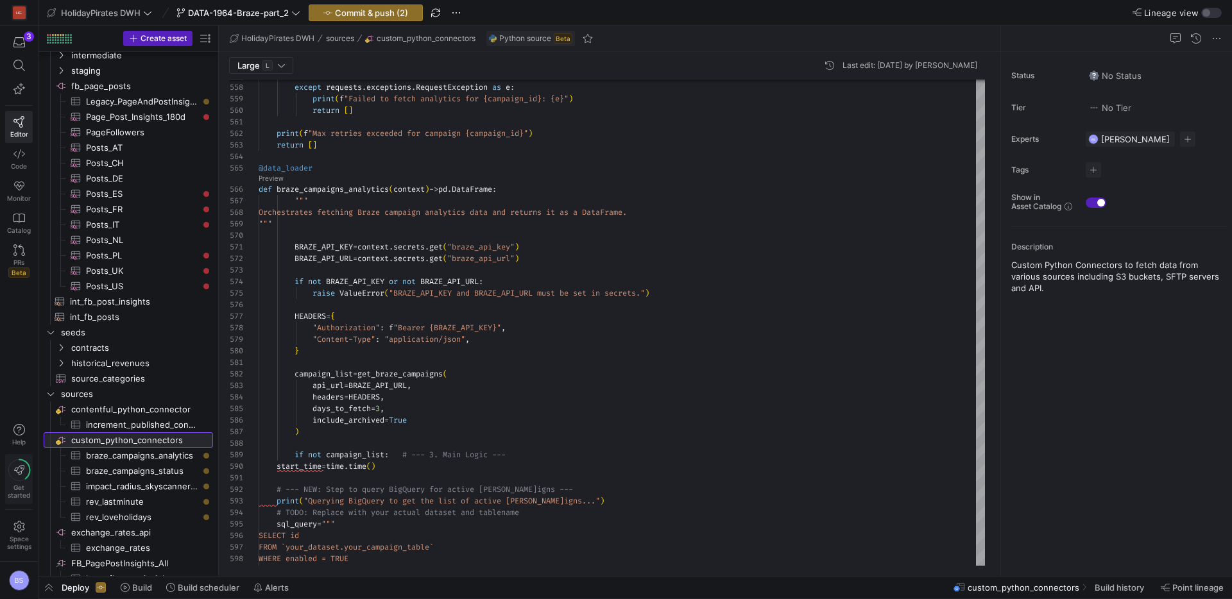
scroll to position [50, 0]
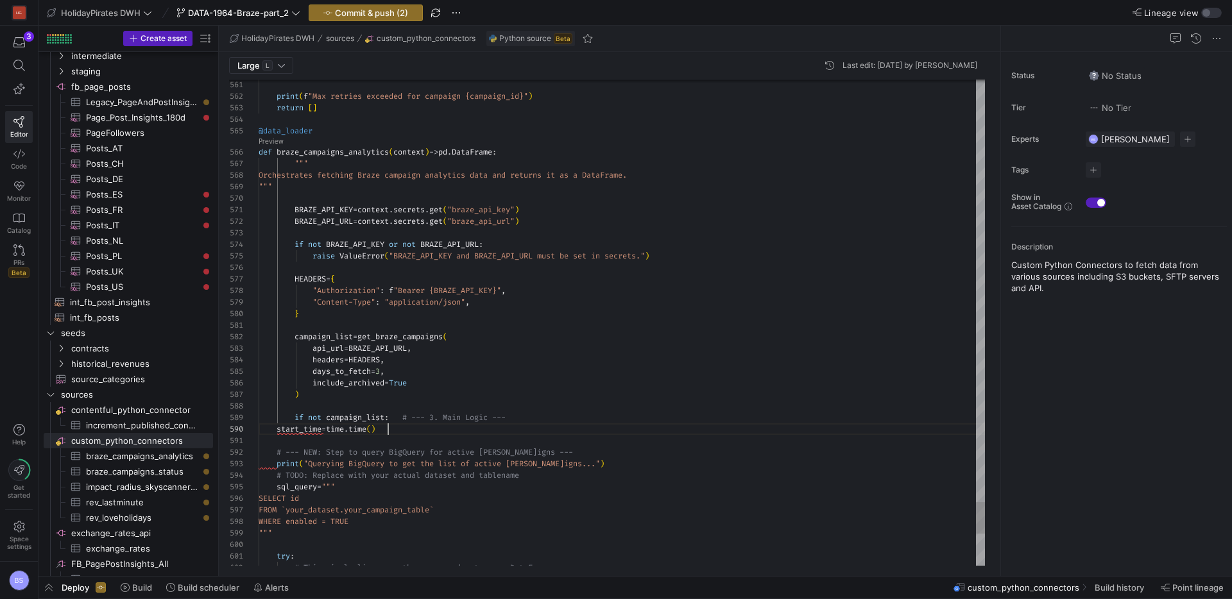
scroll to position [92, 0]
drag, startPoint x: 417, startPoint y: 433, endPoint x: 263, endPoint y: 429, distance: 154.7
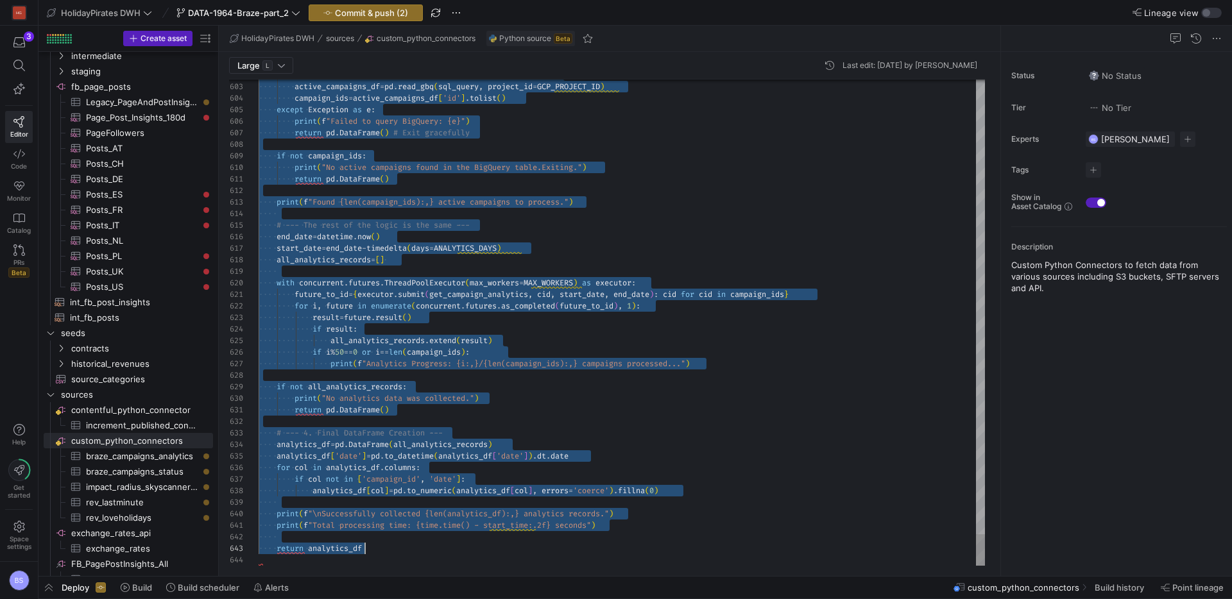
scroll to position [0, 125]
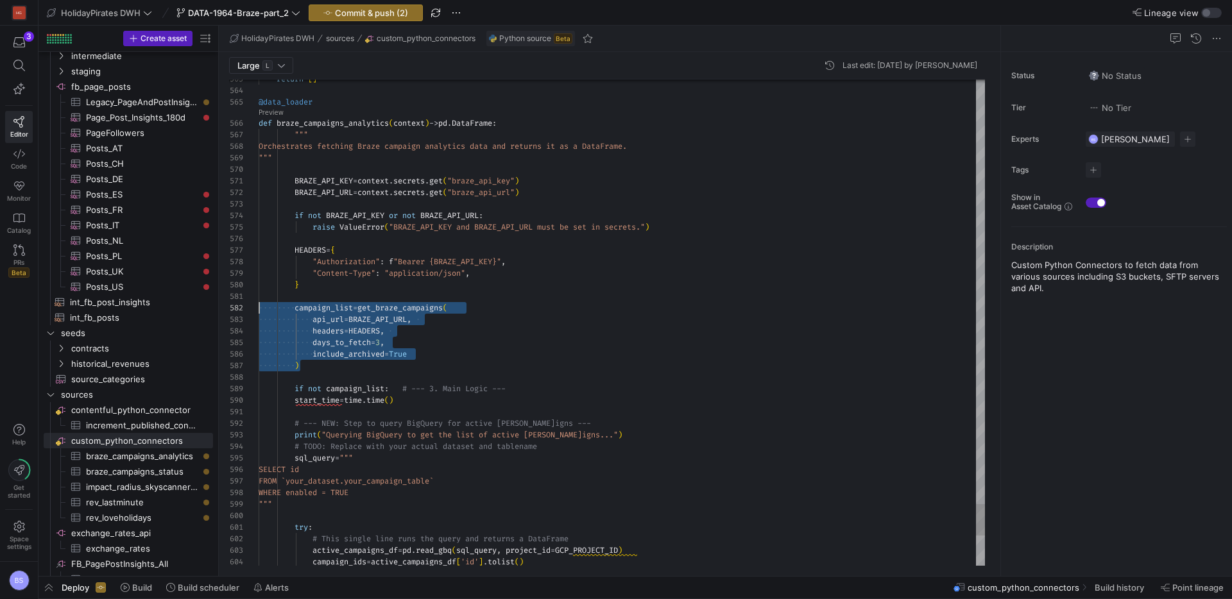
scroll to position [12, 0]
drag, startPoint x: 461, startPoint y: 369, endPoint x: 230, endPoint y: 308, distance: 238.4
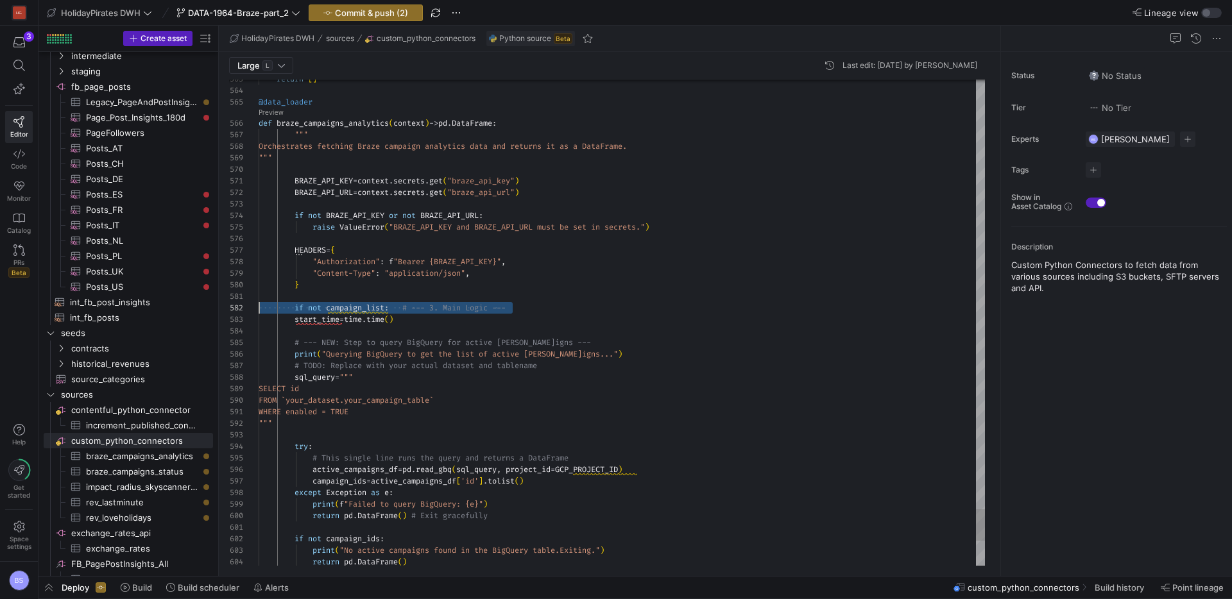
drag, startPoint x: 524, startPoint y: 307, endPoint x: 250, endPoint y: 307, distance: 274.1
click at [247, 308] on div "595 596 597 594 593 591 592 589 590 587 588 586 585 584 583 582 581 580 579 578…" at bounding box center [607, 323] width 756 height 487
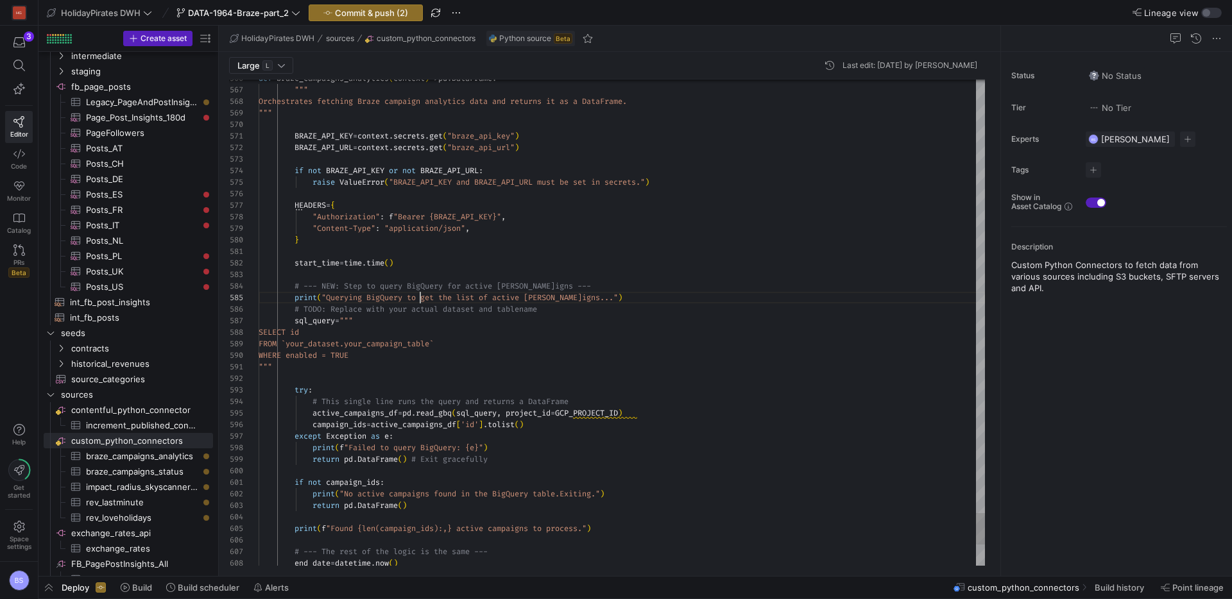
drag, startPoint x: 596, startPoint y: 285, endPoint x: 191, endPoint y: 287, distance: 405.7
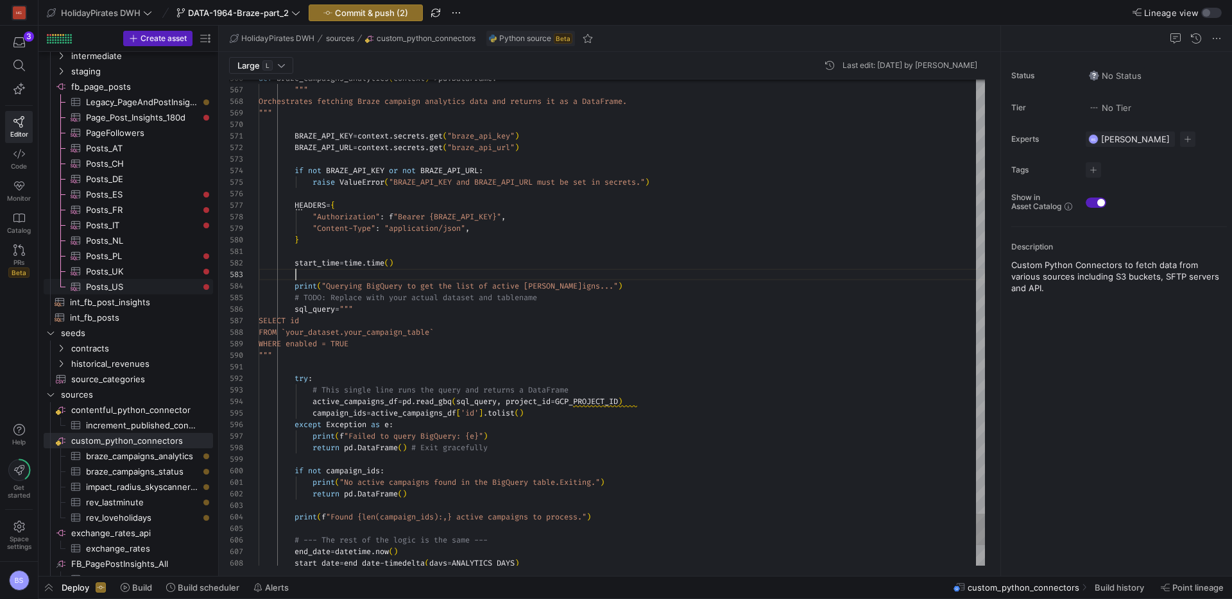
scroll to position [23, 37]
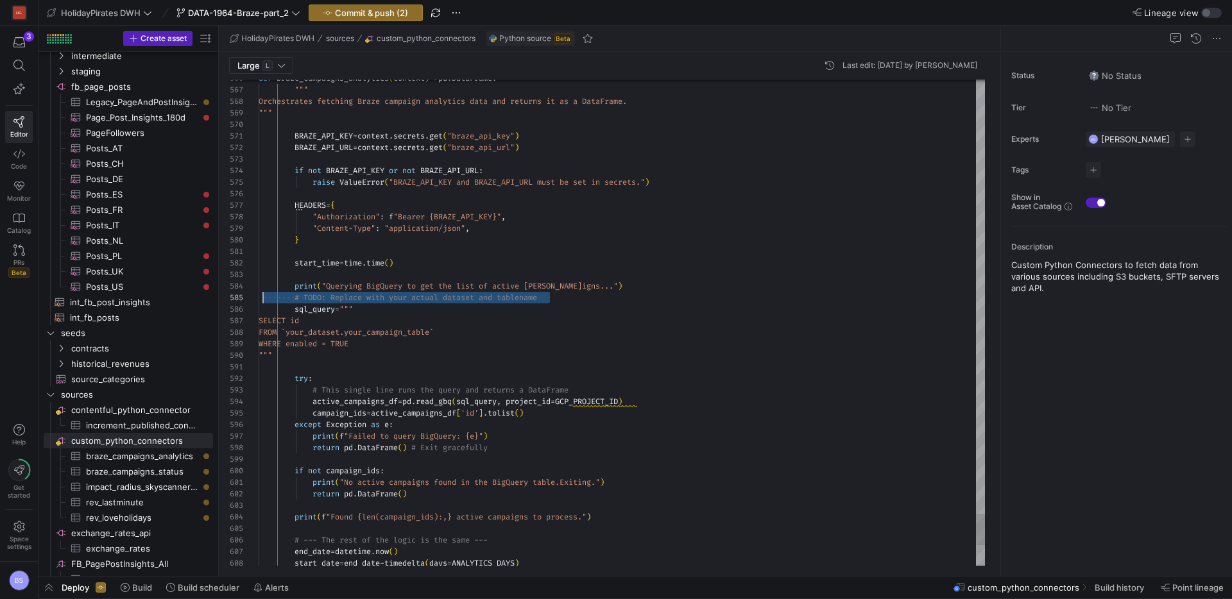
scroll to position [46, 0]
drag, startPoint x: 567, startPoint y: 299, endPoint x: 240, endPoint y: 299, distance: 326.7
type textarea "start_time = time.time() print("Querying BigQuery to get the list of active cam…"
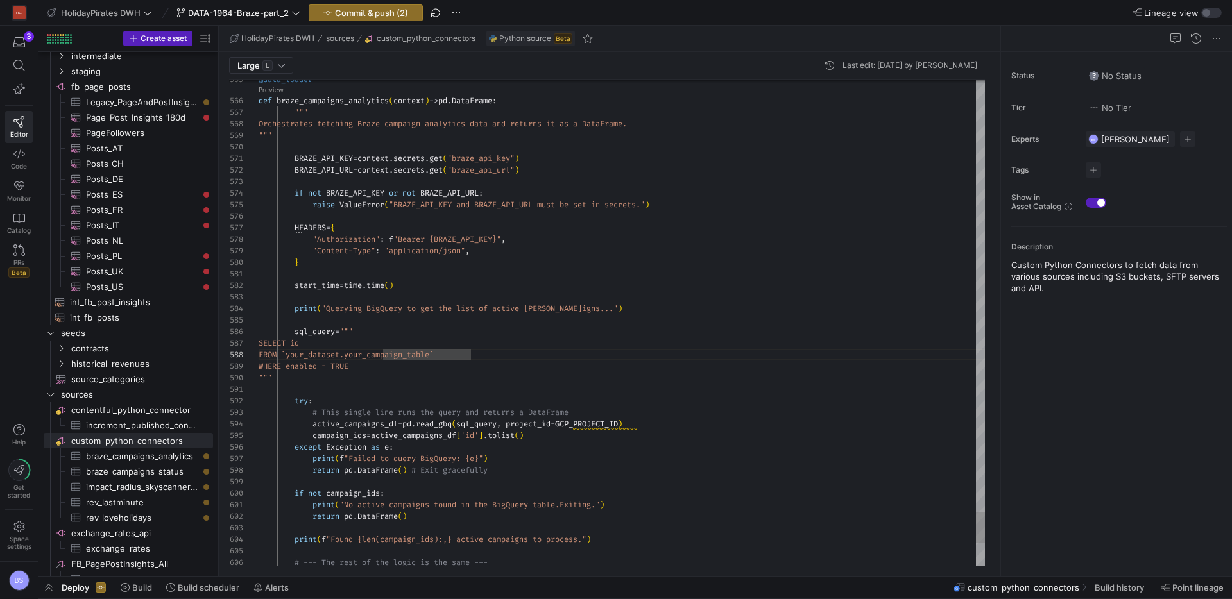
click at [19, 530] on icon at bounding box center [19, 527] width 12 height 12
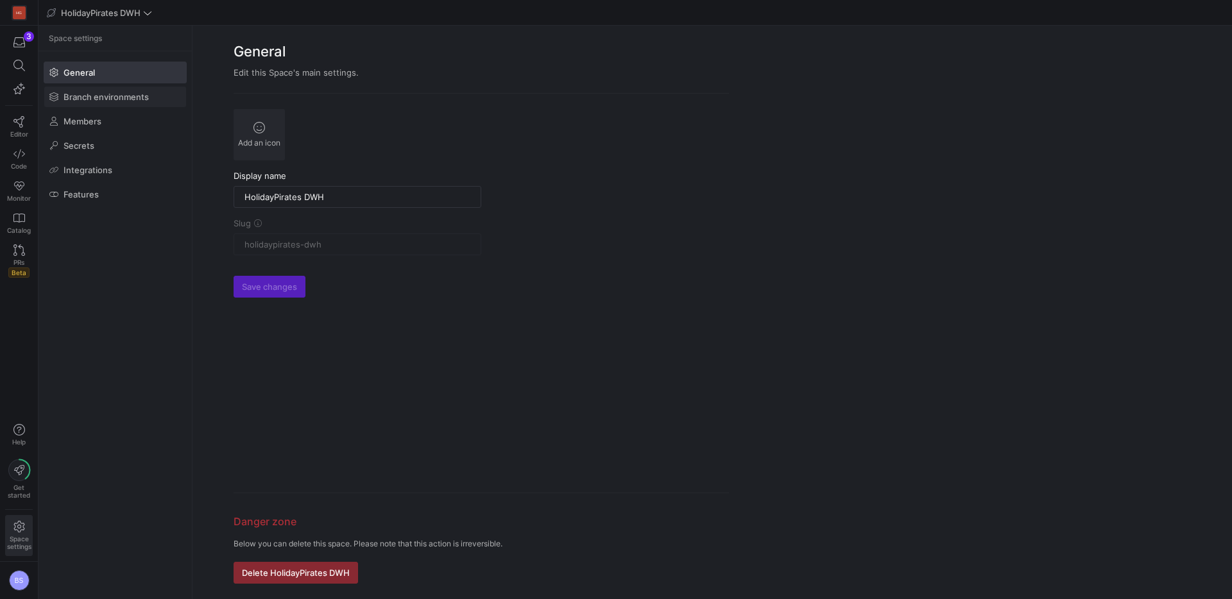
click at [119, 104] on span at bounding box center [115, 97] width 142 height 21
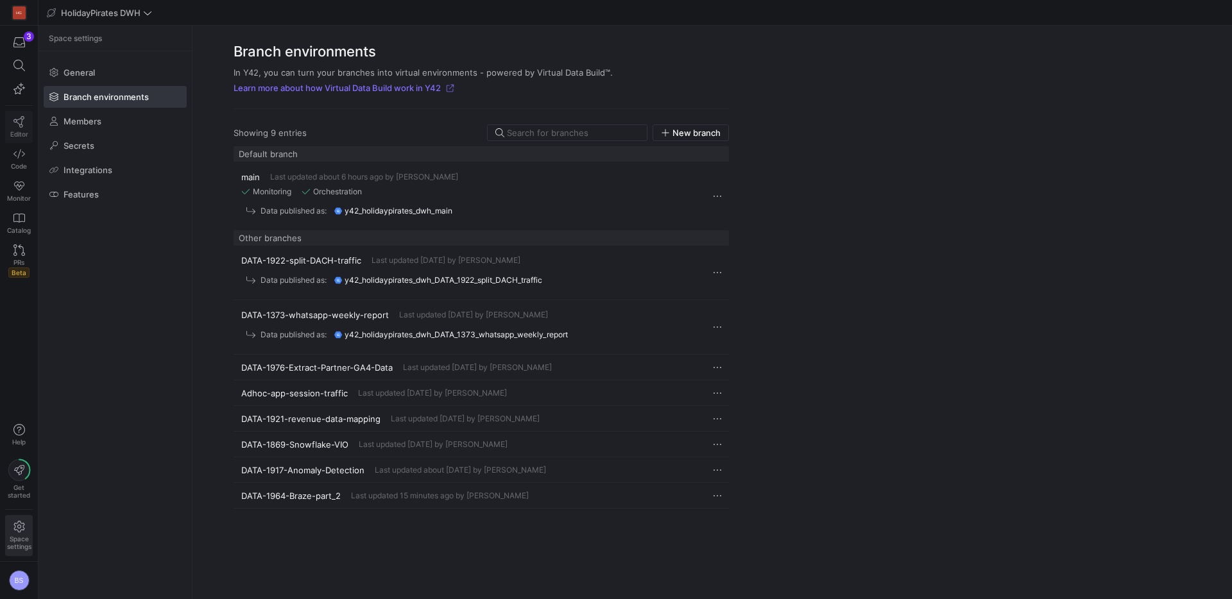
click at [16, 130] on span "Editor" at bounding box center [19, 134] width 18 height 8
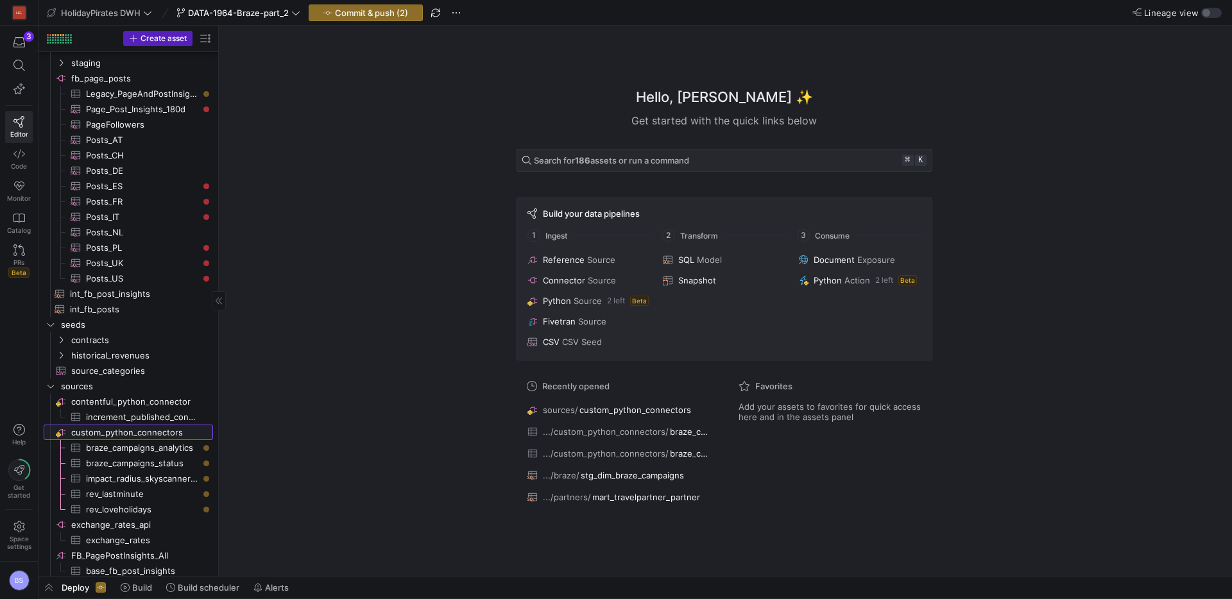
click at [133, 431] on span "custom_python_connectors​​​​​​​​" at bounding box center [141, 433] width 140 height 15
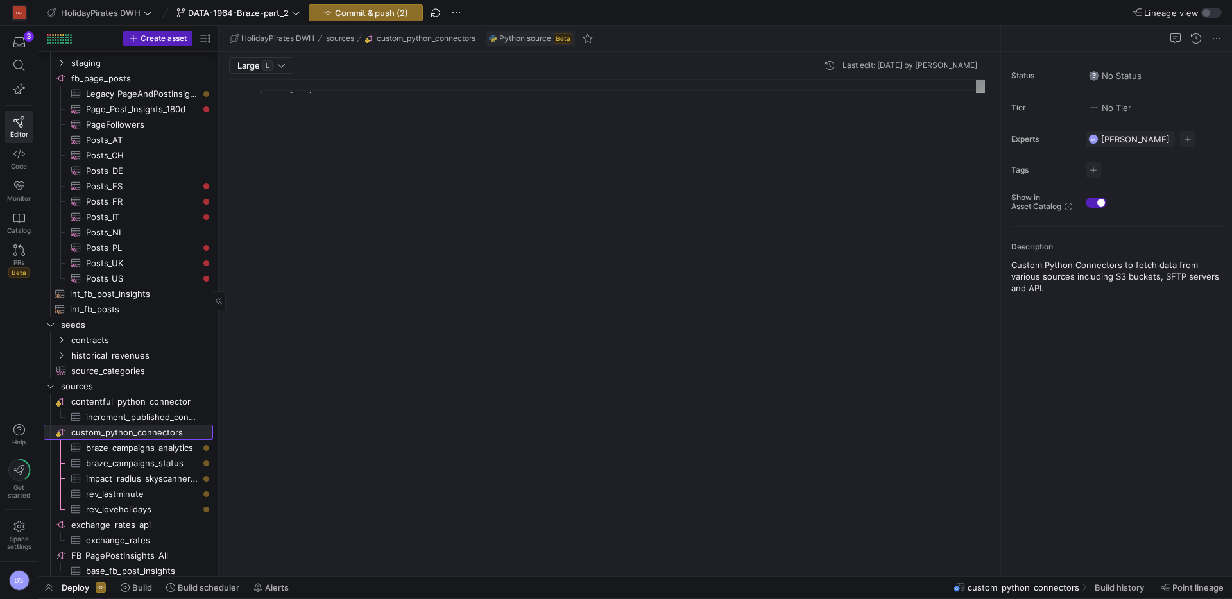
scroll to position [116, 0]
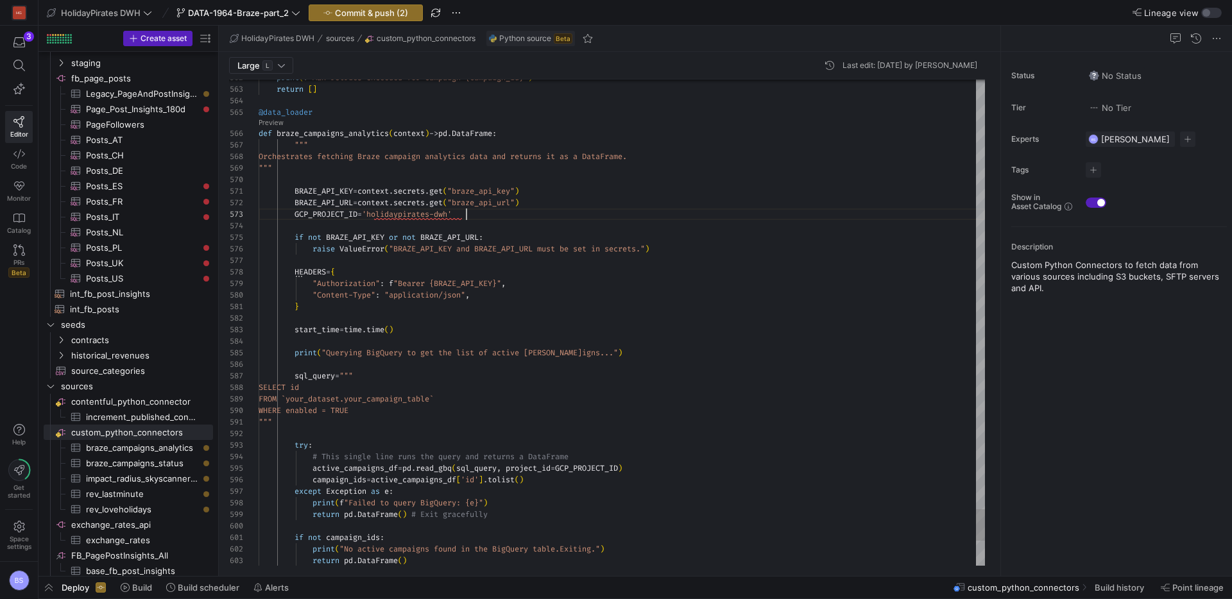
scroll to position [23, 208]
drag, startPoint x: 471, startPoint y: 400, endPoint x: 418, endPoint y: 417, distance: 56.0
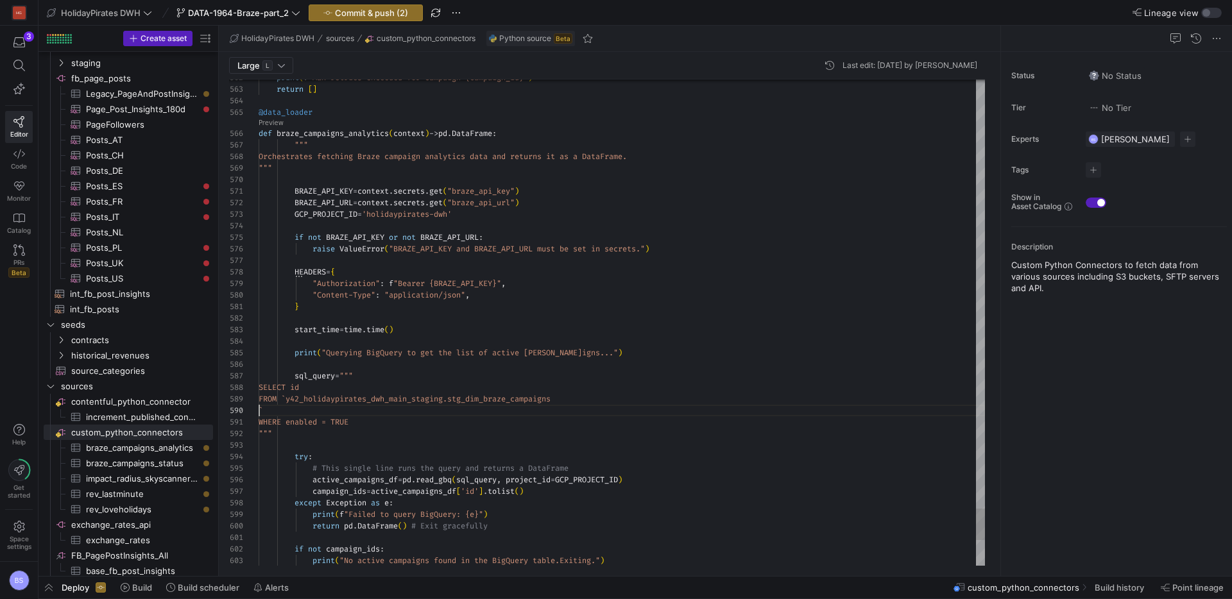
scroll to position [92, 338]
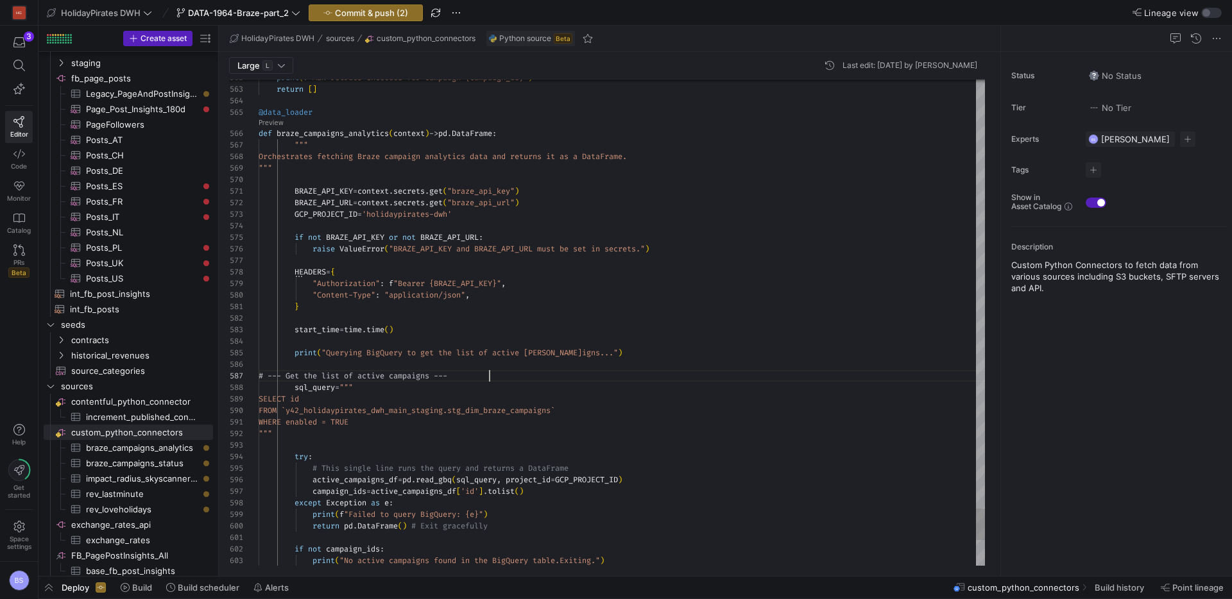
scroll to position [69, 231]
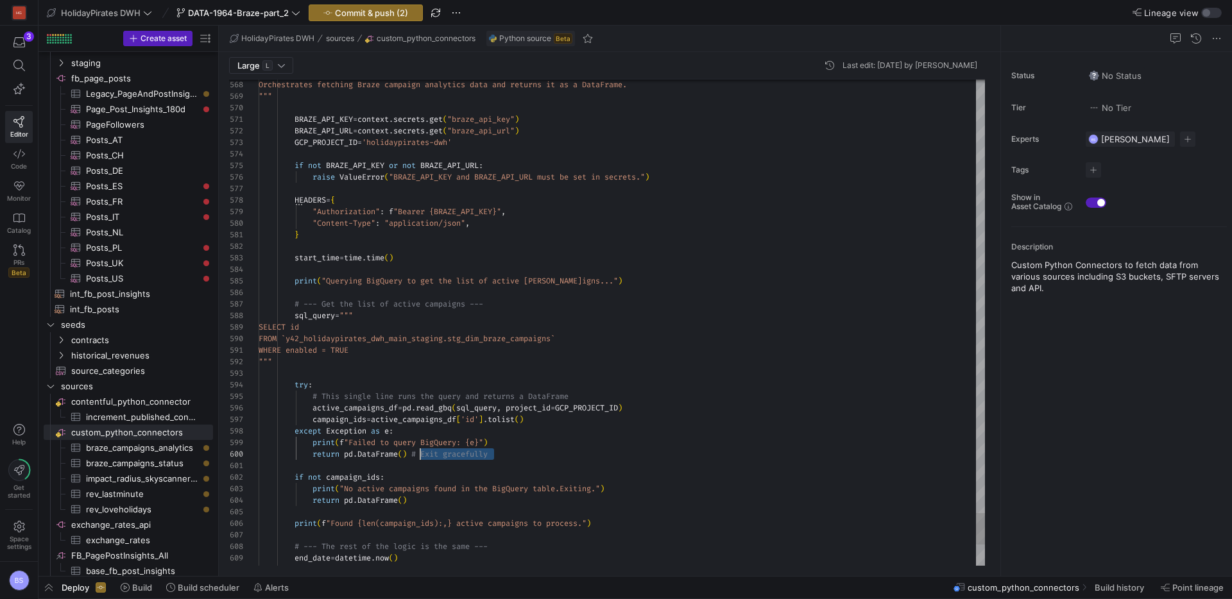
scroll to position [104, 153]
drag, startPoint x: 513, startPoint y: 455, endPoint x: 466, endPoint y: 460, distance: 47.1
click at [413, 456] on div "return pd . DataFrame ( ) # Exit gracefully" at bounding box center [622, 455] width 727 height 12
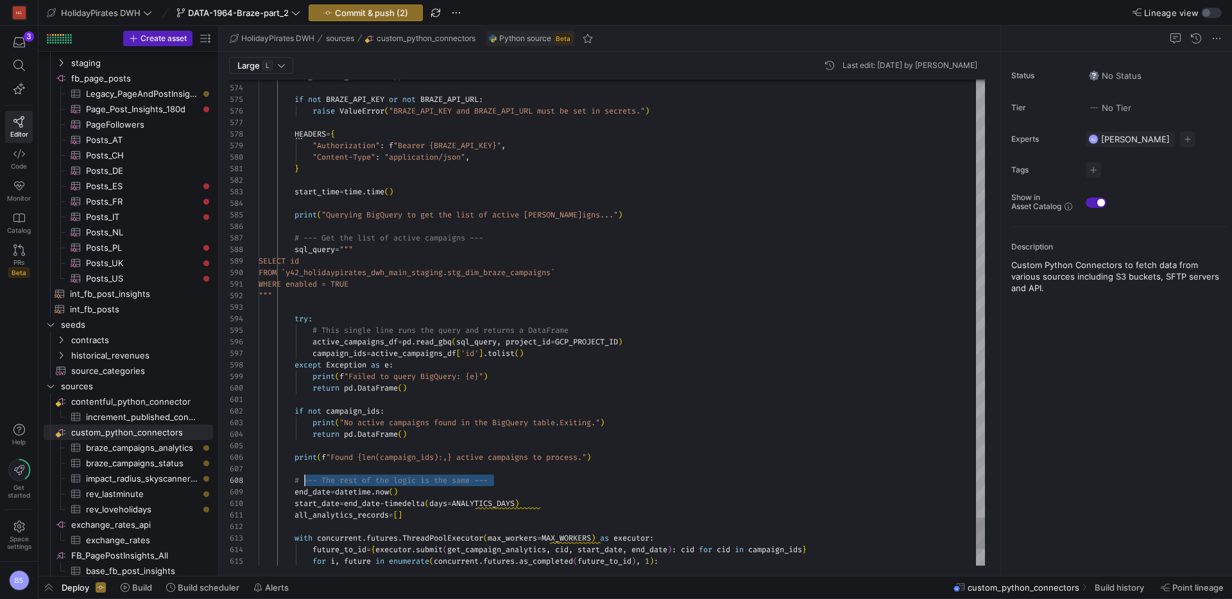
scroll to position [81, 0]
drag, startPoint x: 508, startPoint y: 486, endPoint x: 237, endPoint y: 484, distance: 270.9
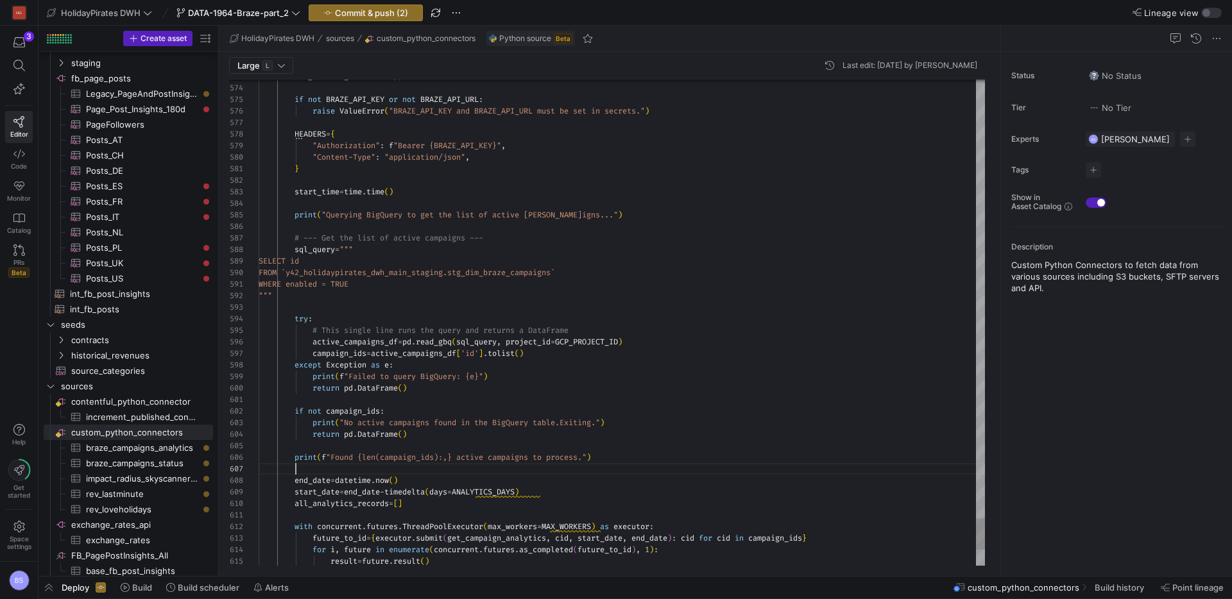
scroll to position [69, 37]
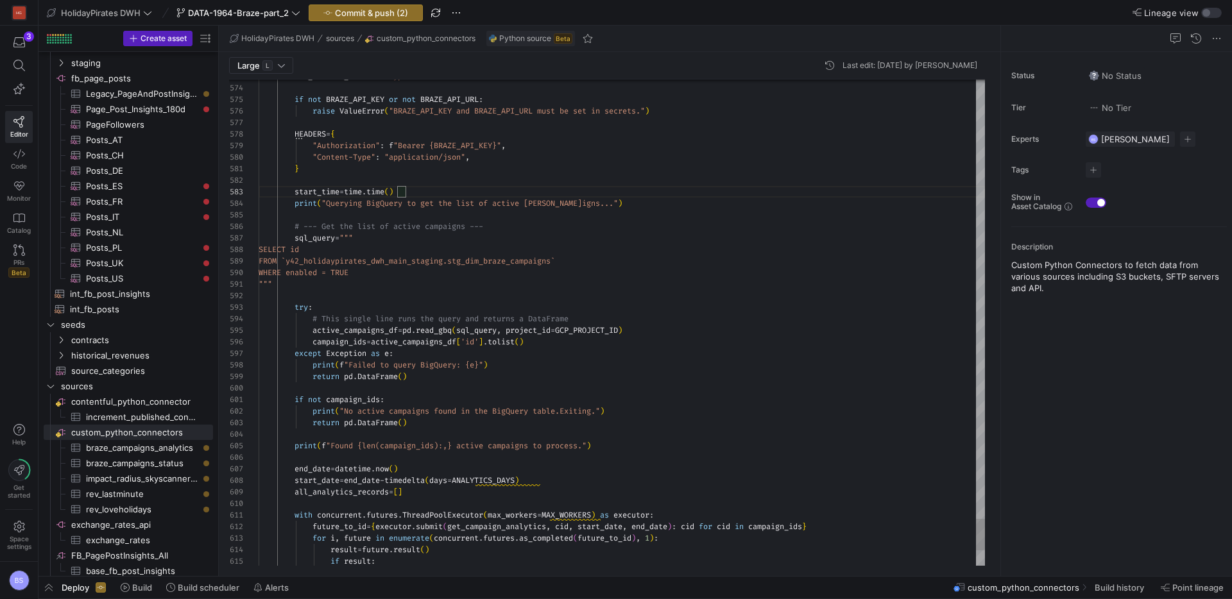
scroll to position [23, 0]
drag, startPoint x: 430, startPoint y: 190, endPoint x: 219, endPoint y: 191, distance: 211.2
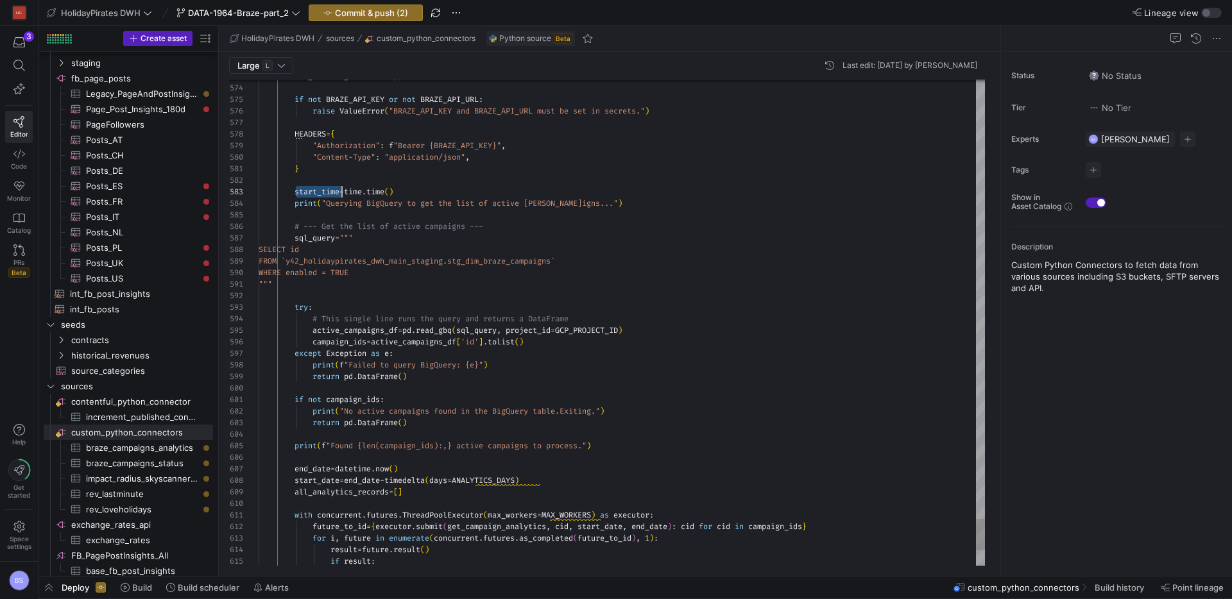
click at [939, 91] on div "Find in Selection (⌥⌘L)" at bounding box center [945, 90] width 14 height 14
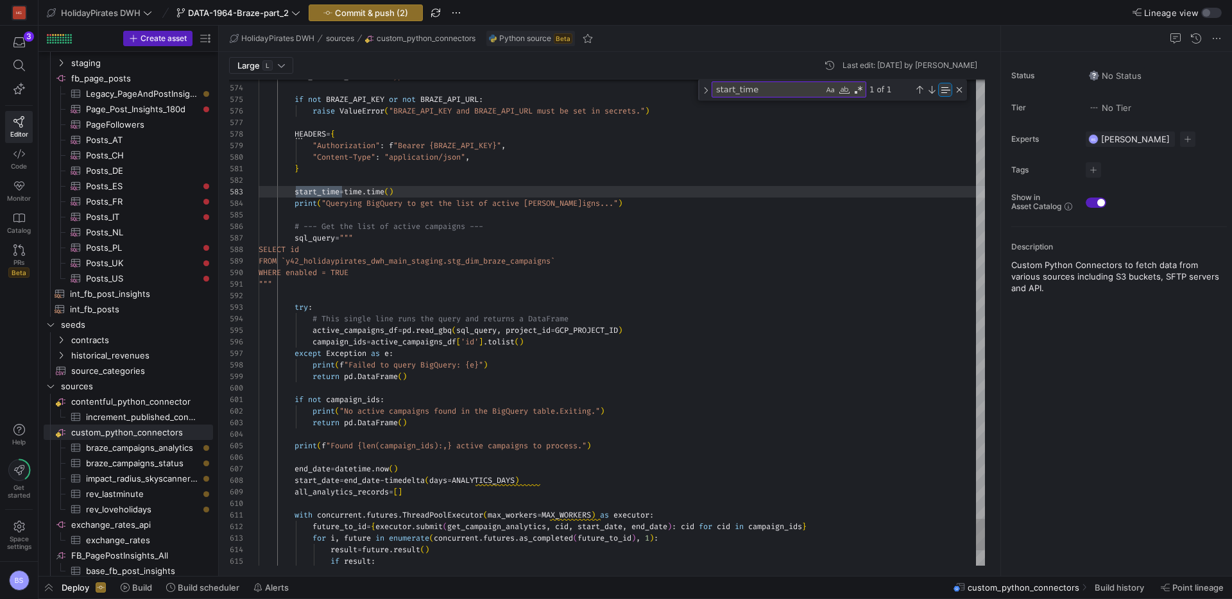
click at [940, 89] on div "Find in Selection (⌥⌘L)" at bounding box center [945, 90] width 14 height 14
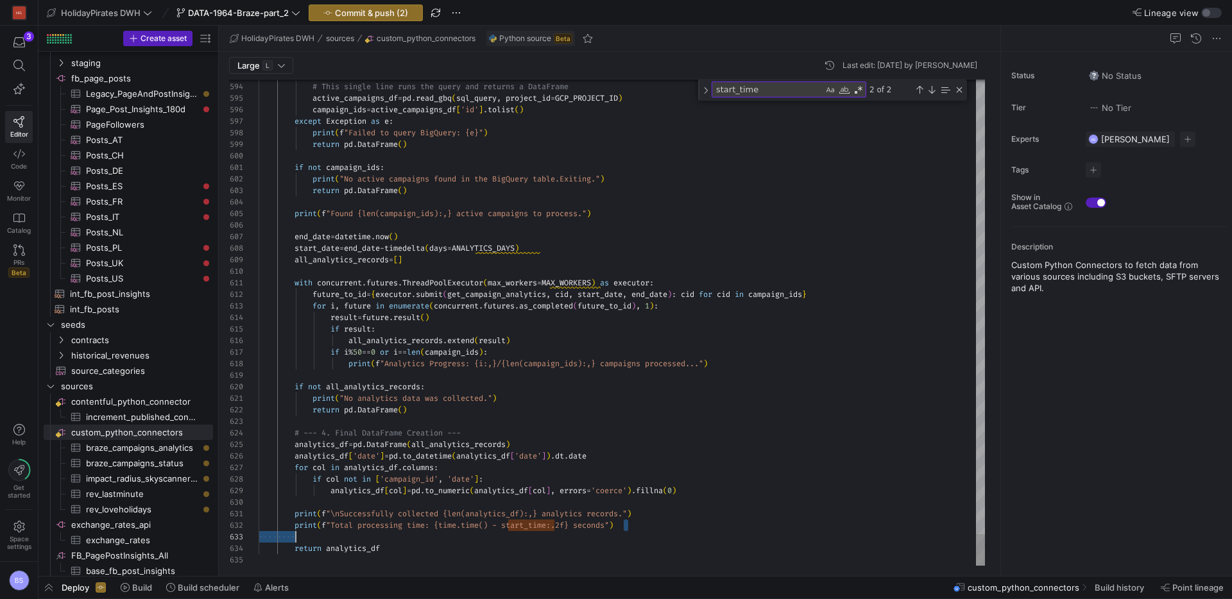
scroll to position [12, 0]
drag, startPoint x: 526, startPoint y: 525, endPoint x: 209, endPoint y: 528, distance: 317.1
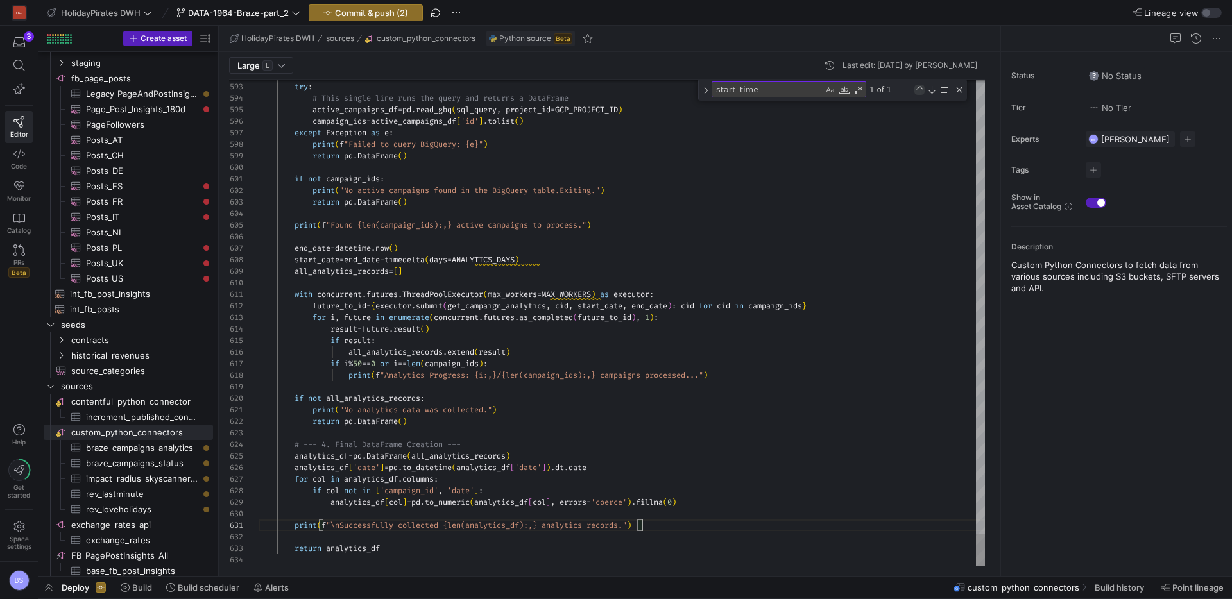
click at [920, 94] on div "Previous Match (⇧Enter)" at bounding box center [920, 90] width 10 height 10
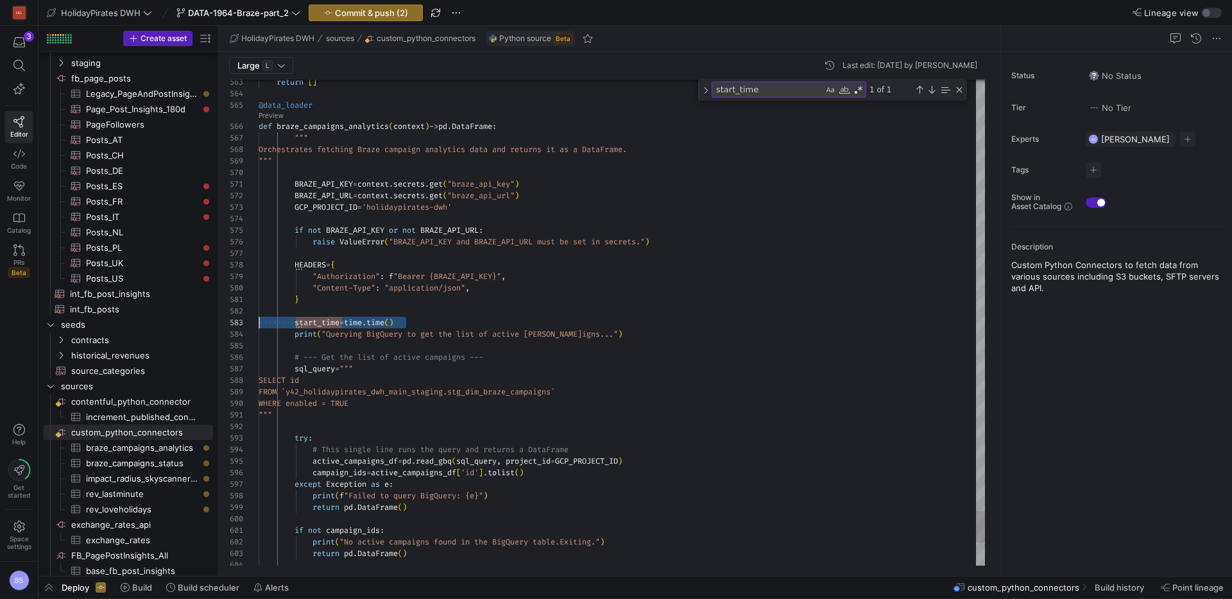
scroll to position [23, 0]
drag, startPoint x: 421, startPoint y: 319, endPoint x: 200, endPoint y: 322, distance: 221.5
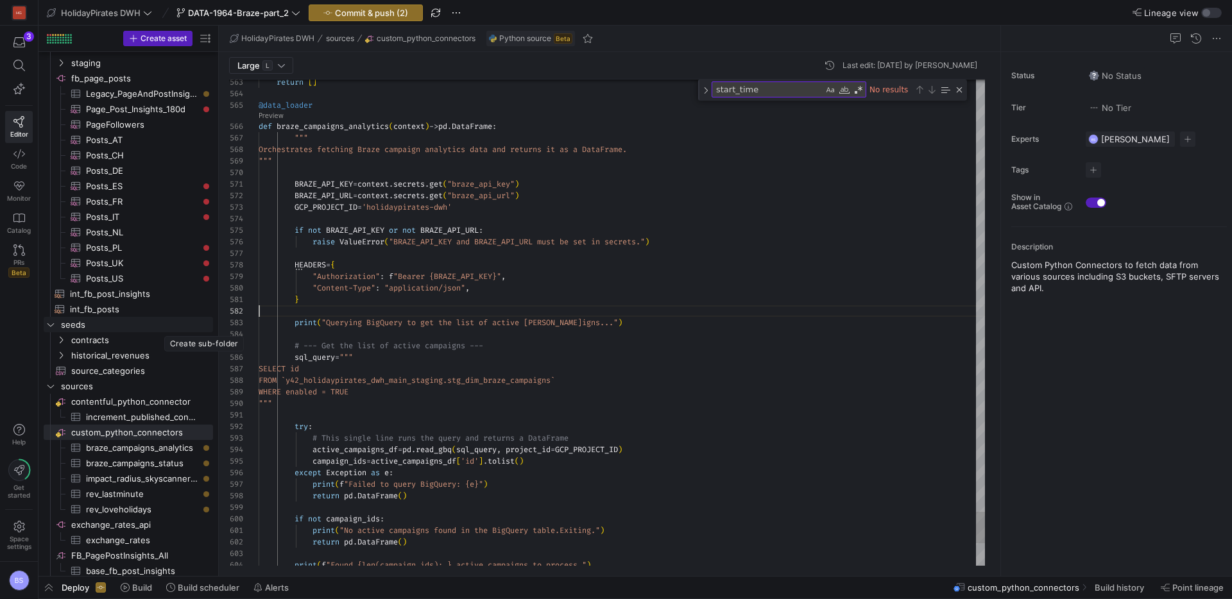
scroll to position [12, 0]
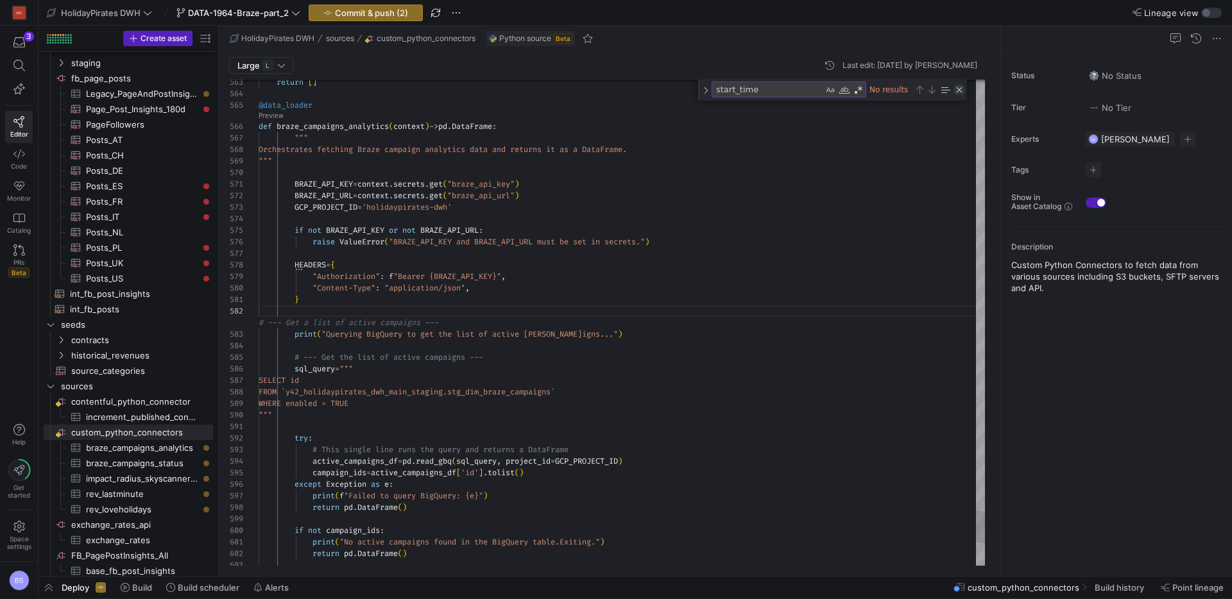
click at [960, 88] on div "Close (Escape)" at bounding box center [959, 90] width 10 height 10
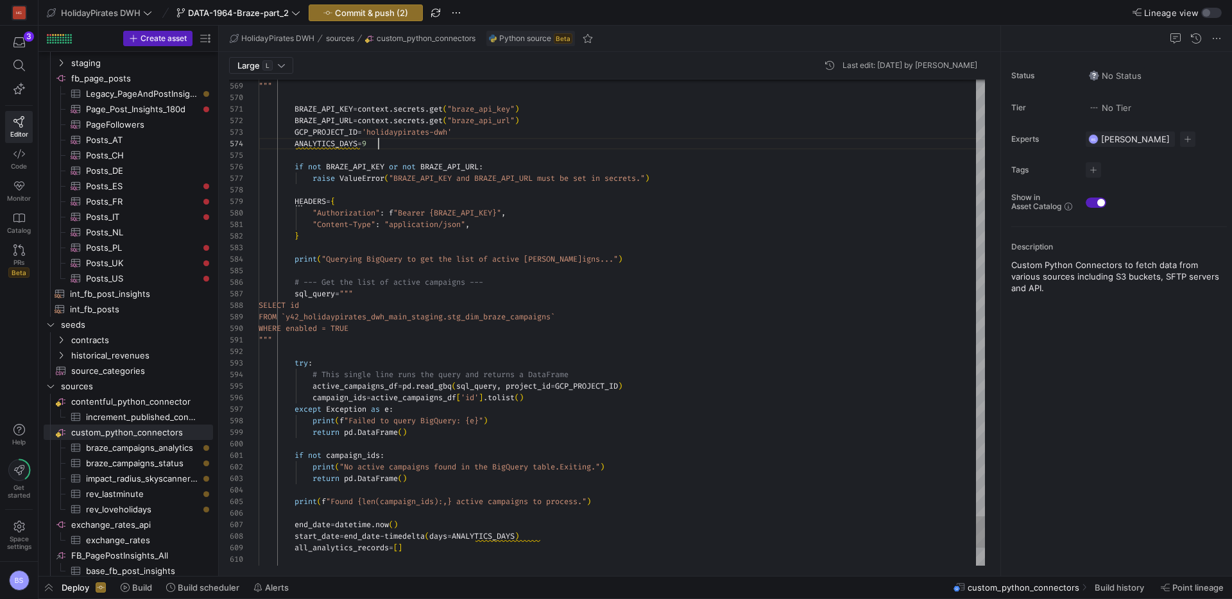
scroll to position [35, 125]
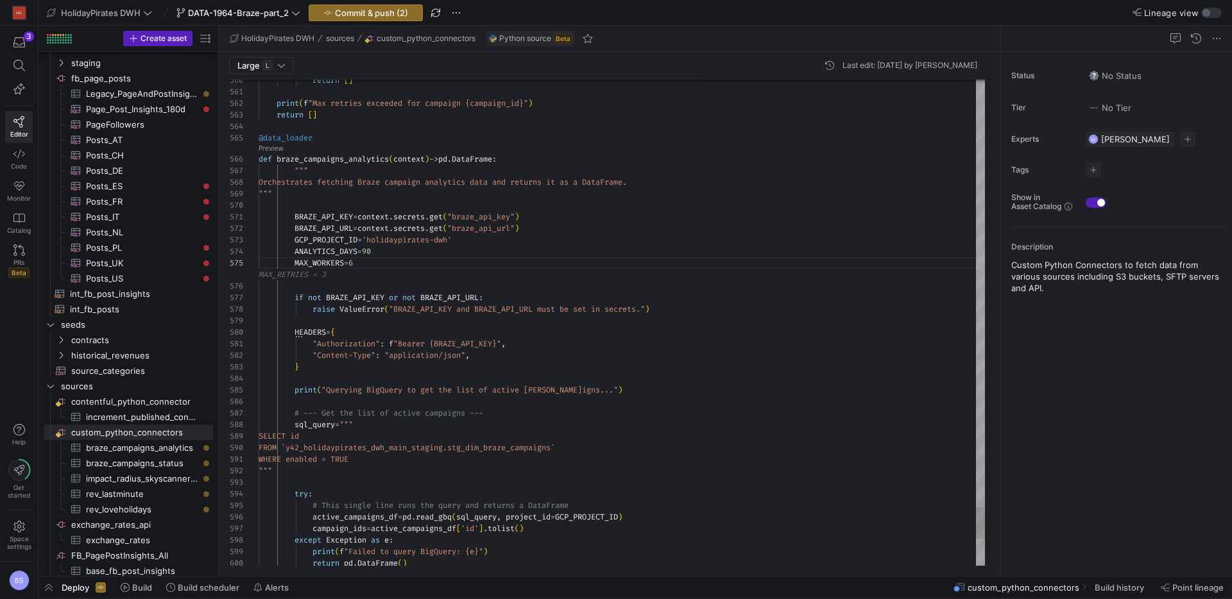
scroll to position [104, 0]
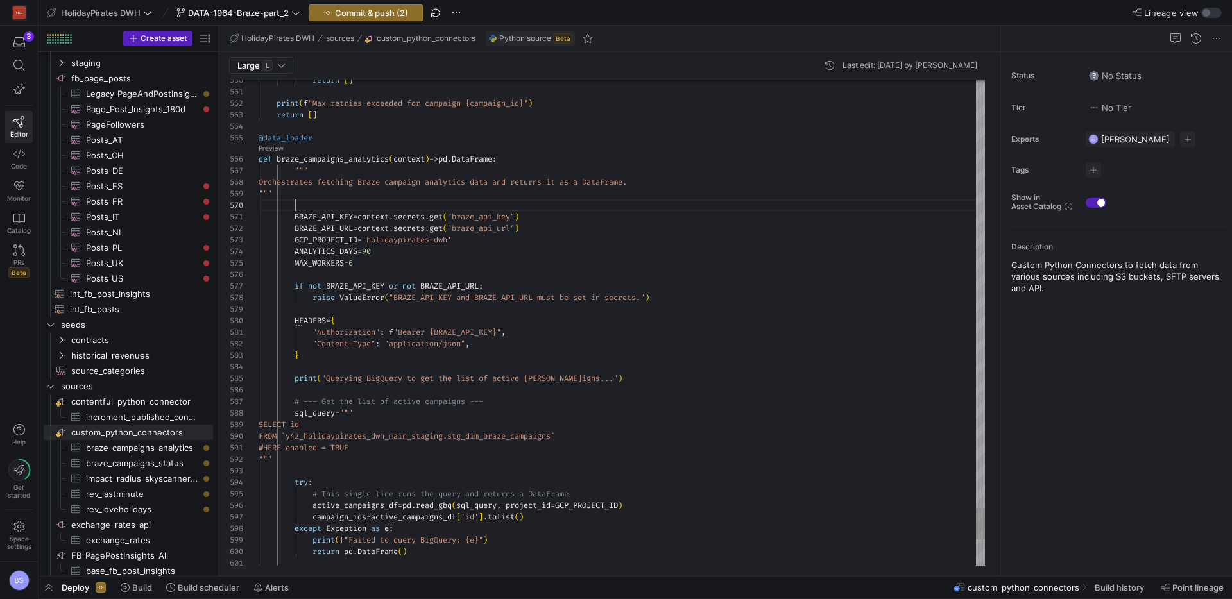
scroll to position [104, 37]
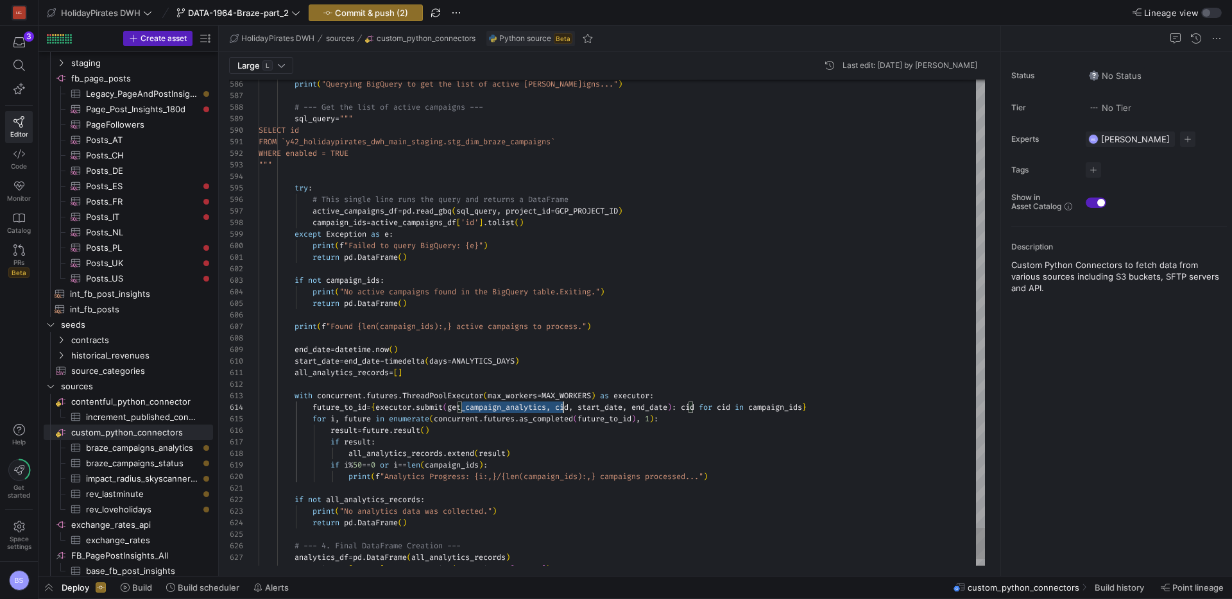
scroll to position [35, 305]
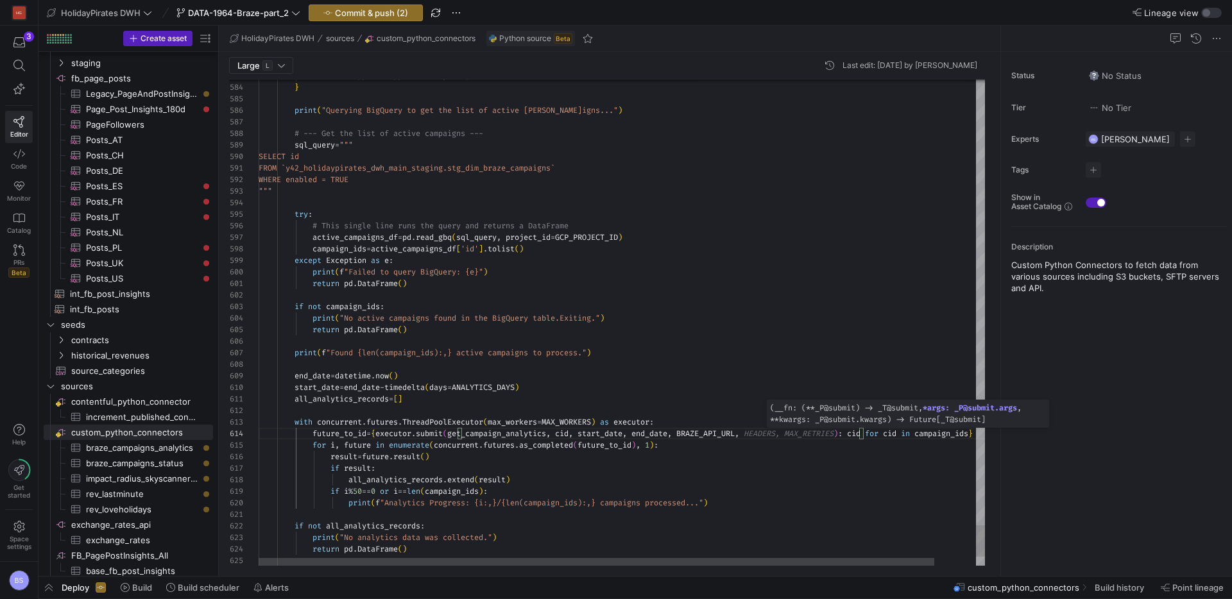
scroll to position [35, 601]
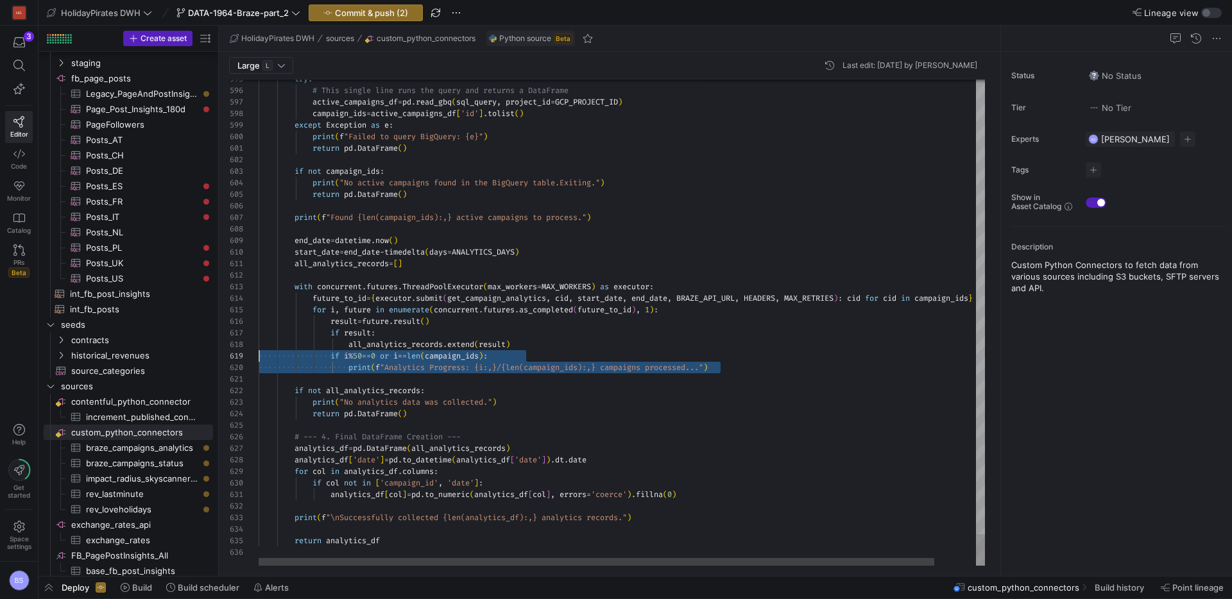
scroll to position [92, 0]
drag, startPoint x: 746, startPoint y: 365, endPoint x: 245, endPoint y: 354, distance: 501.4
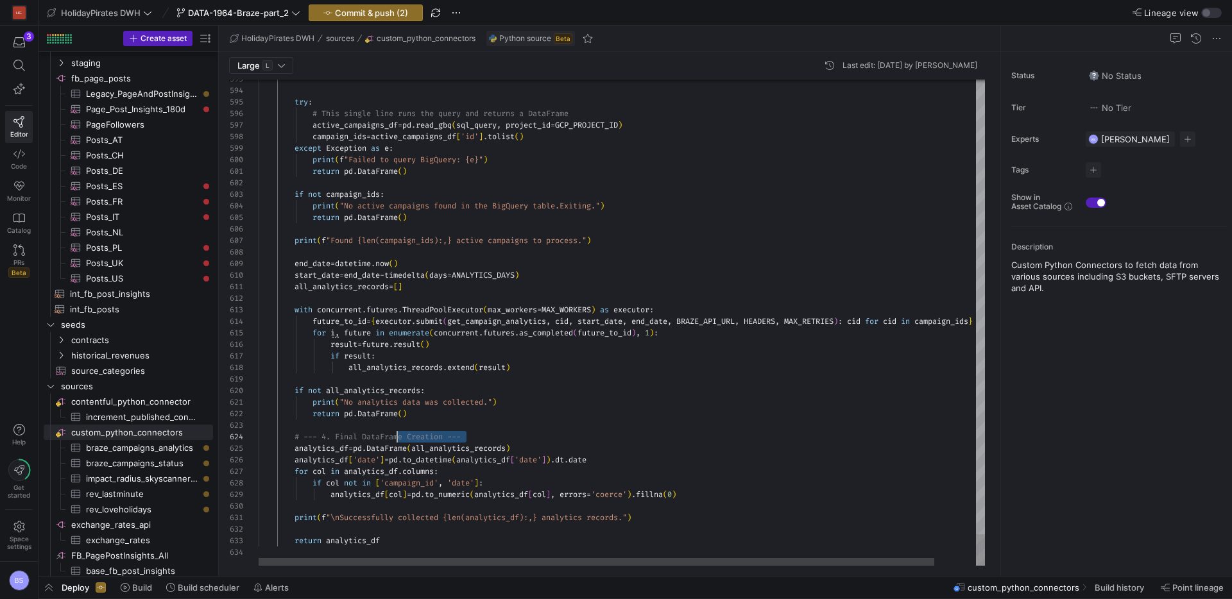
scroll to position [35, 0]
drag, startPoint x: 486, startPoint y: 440, endPoint x: 178, endPoint y: 432, distance: 308.2
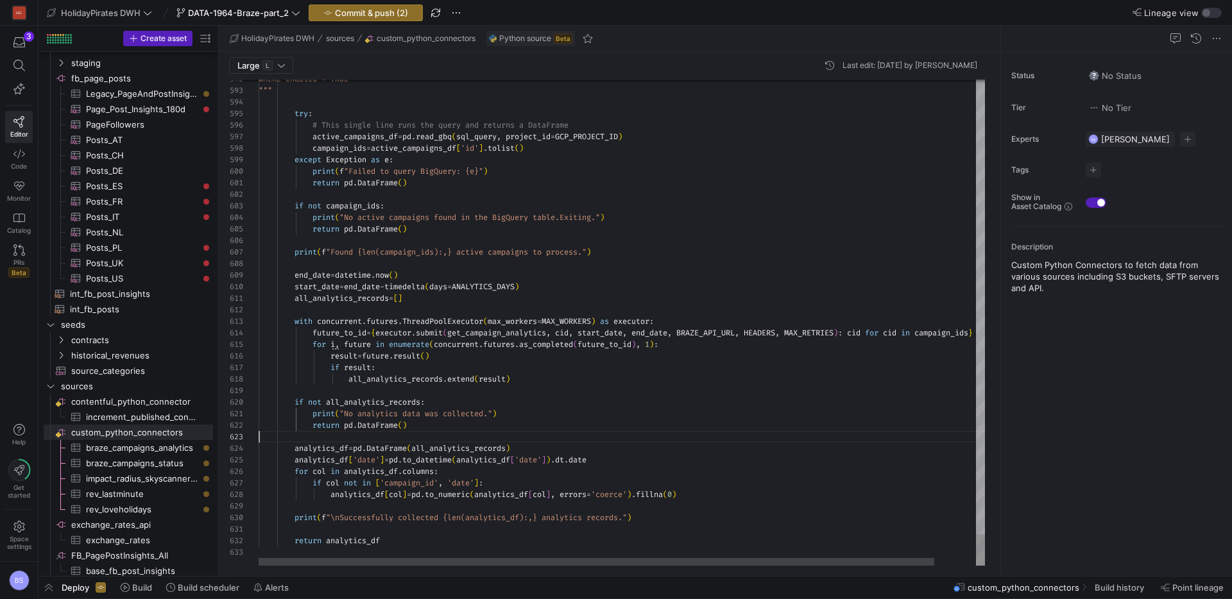
scroll to position [23, 0]
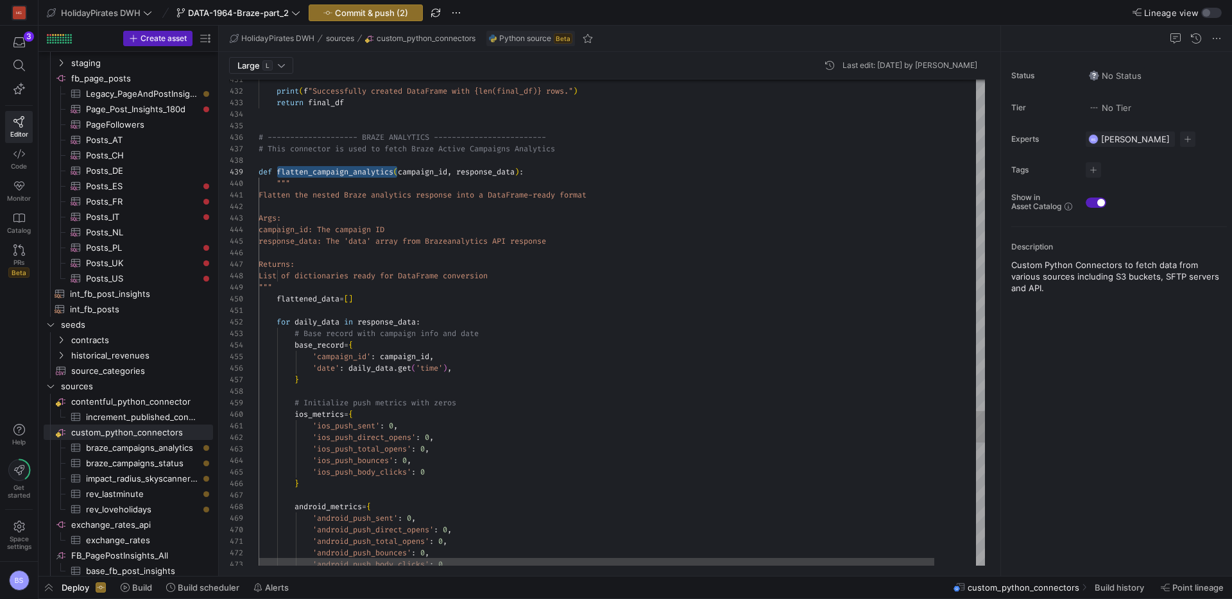
type textarea "print(f"Successfully created DataFrame with {len(final_df)} rows.") return fina…"
type textarea "flatten_campaign_analytics"
click at [934, 92] on div "Next Match (Enter)" at bounding box center [932, 90] width 10 height 10
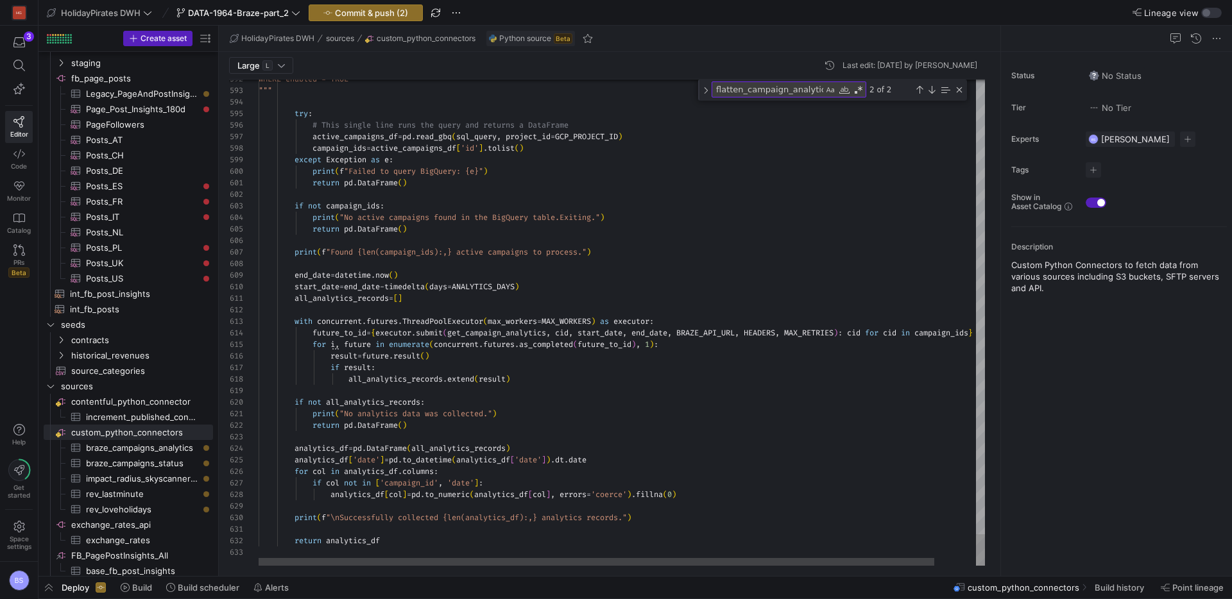
type textarea "with concurrent.futures.ThreadPoolExecutor(max_workers=MAX_WORKERS) as executor…"
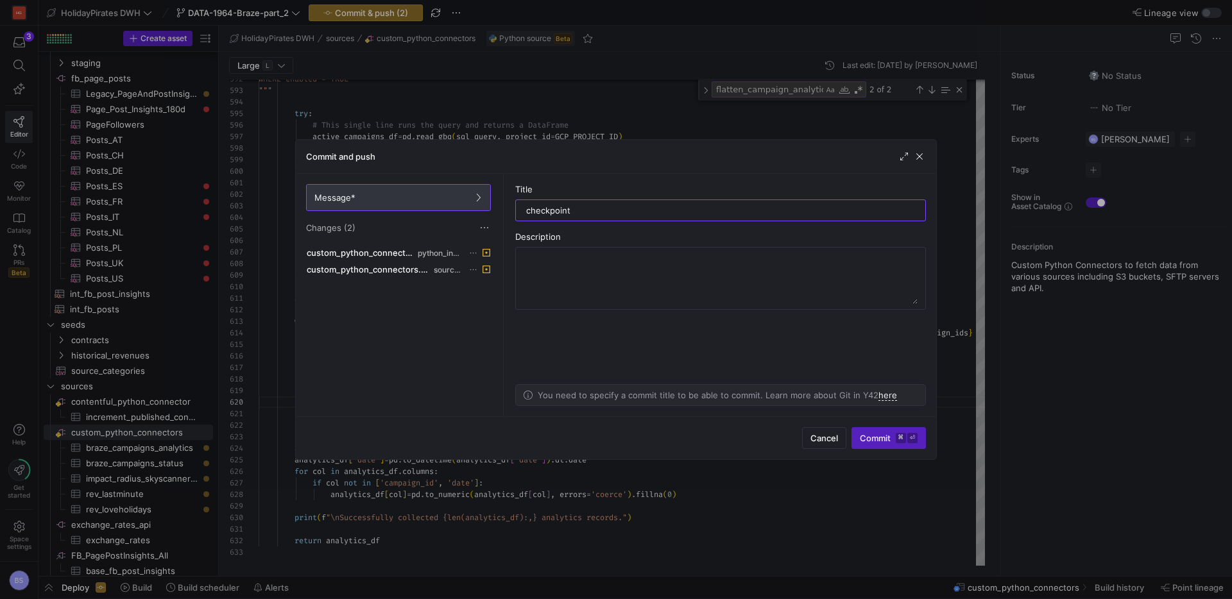
drag, startPoint x: 585, startPoint y: 212, endPoint x: 467, endPoint y: 208, distance: 118.2
click at [467, 208] on as-split "Message* Changes (2) custom_python_connectors.py python_ingest custom_python_co…" at bounding box center [616, 295] width 641 height 243
click at [559, 209] on input "checkpoint" at bounding box center [720, 210] width 389 height 10
type input "first version of campaign analytics"
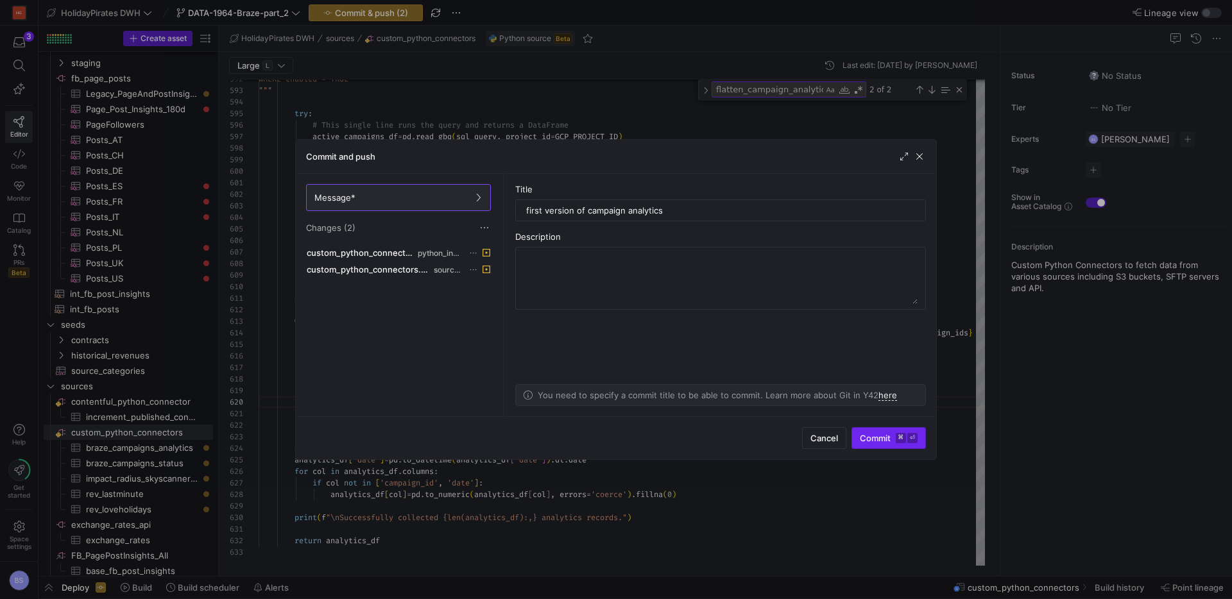
click at [878, 444] on span "submit" at bounding box center [888, 438] width 73 height 21
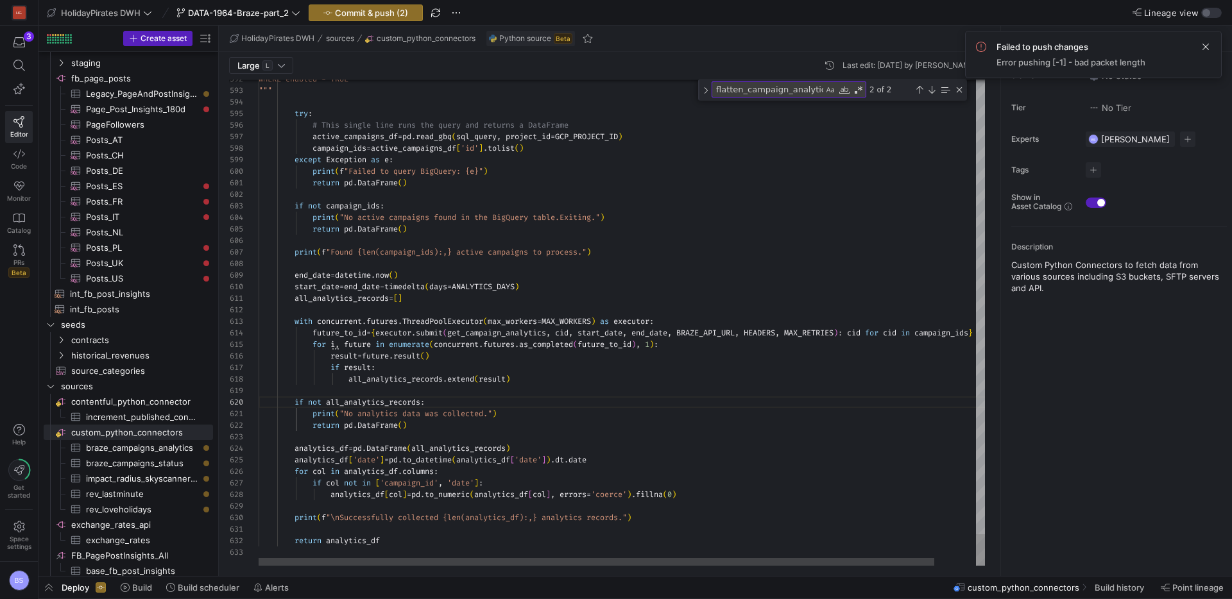
scroll to position [12, 124]
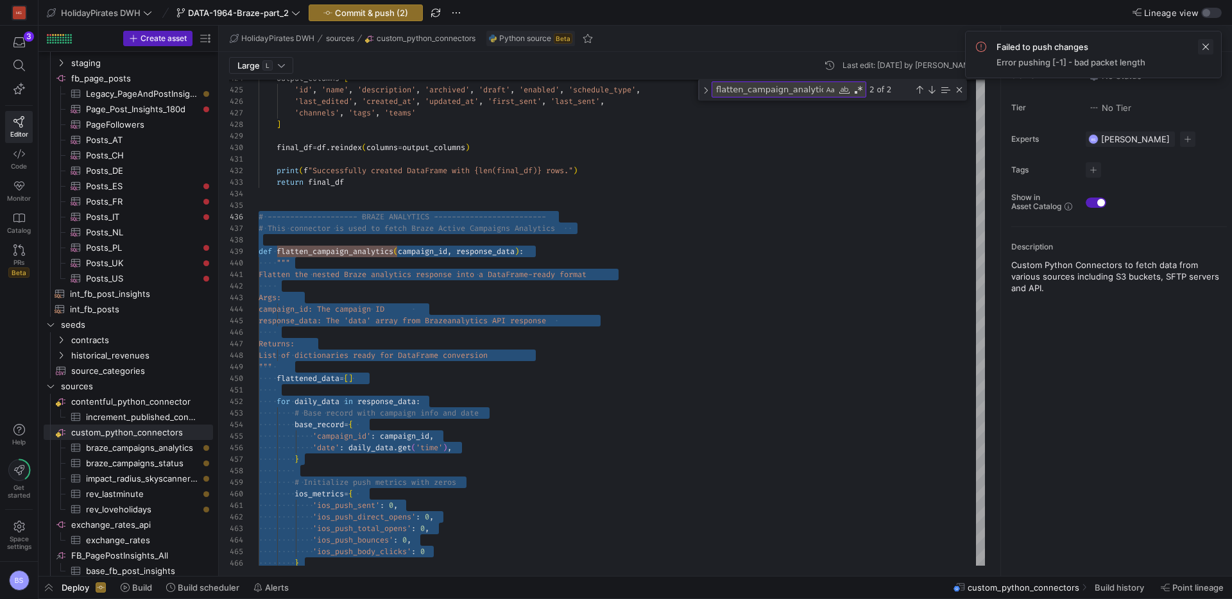
click at [1207, 44] on span at bounding box center [1205, 46] width 15 height 15
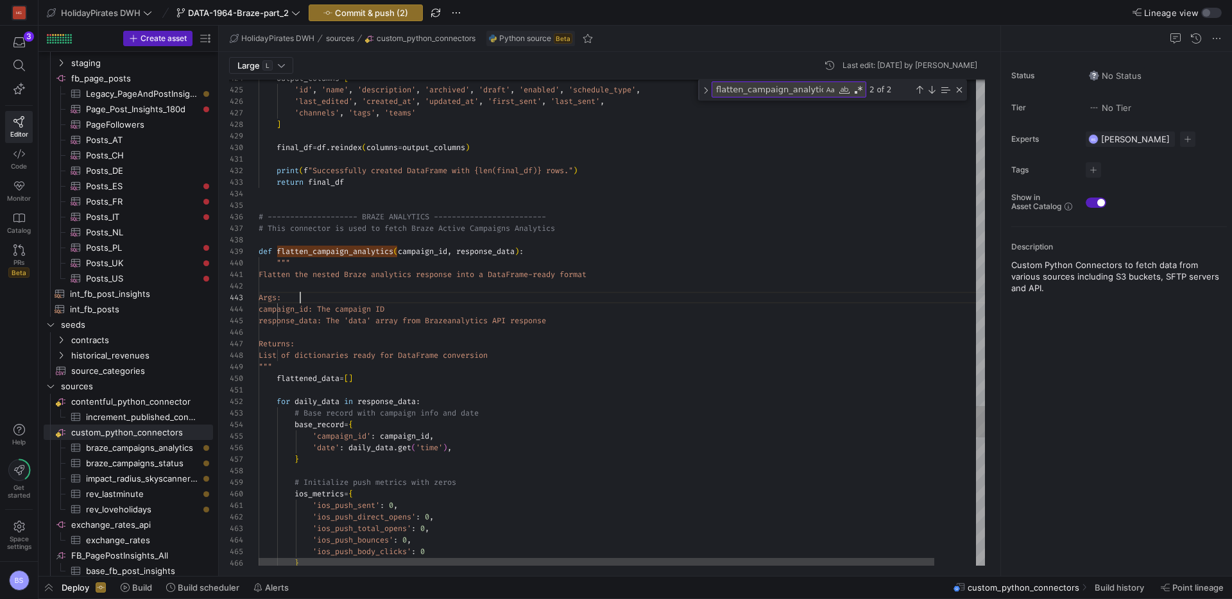
drag, startPoint x: 957, startPoint y: 91, endPoint x: 932, endPoint y: 102, distance: 27.3
click at [956, 91] on div "Close (Escape)" at bounding box center [959, 90] width 10 height 10
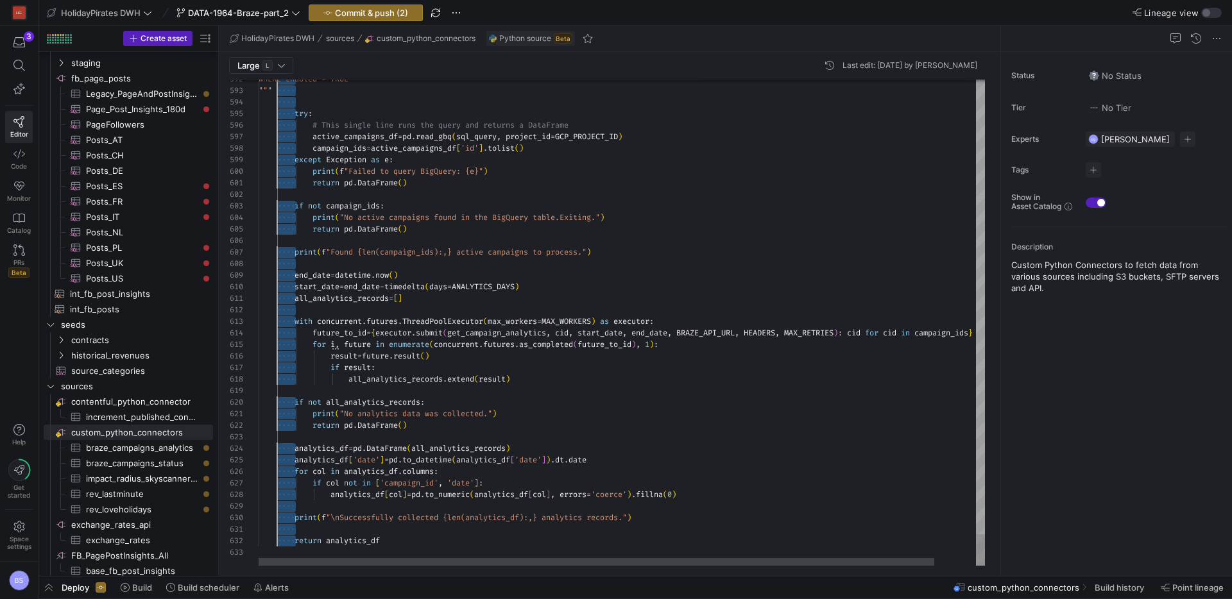
drag, startPoint x: 295, startPoint y: 246, endPoint x: 279, endPoint y: 542, distance: 296.3
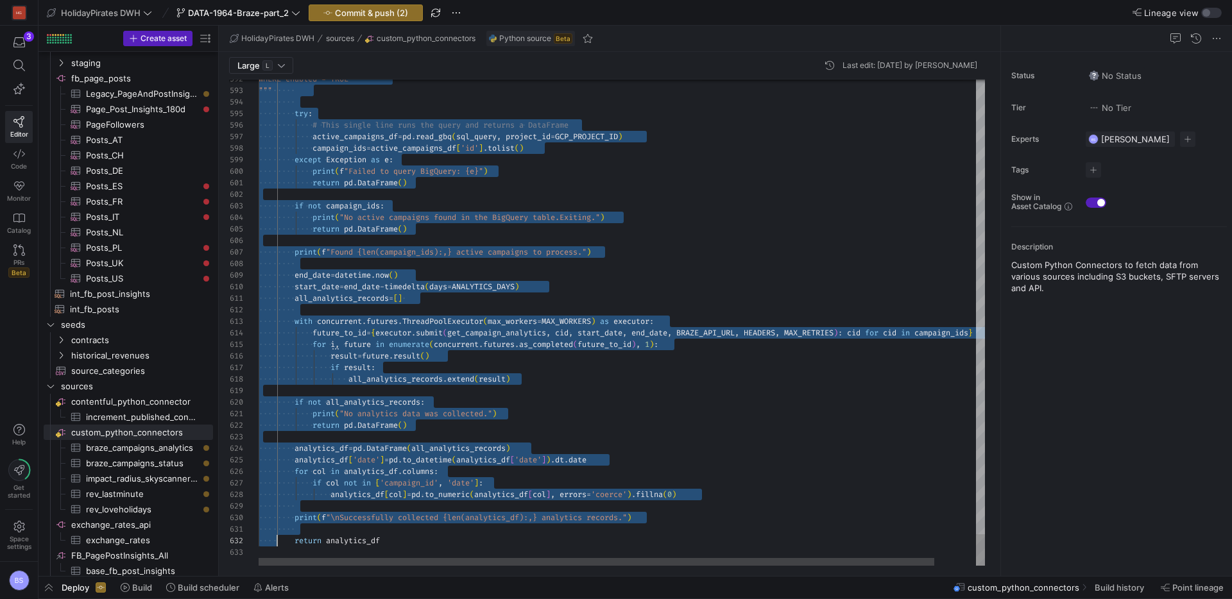
scroll to position [69, 19]
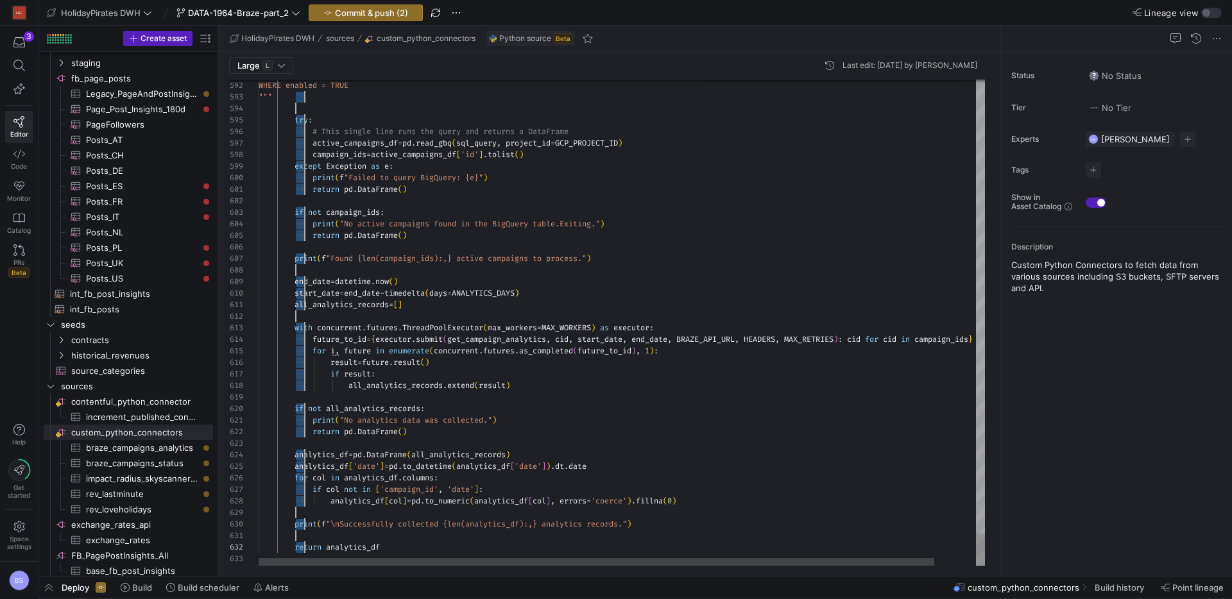
scroll to position [12, 46]
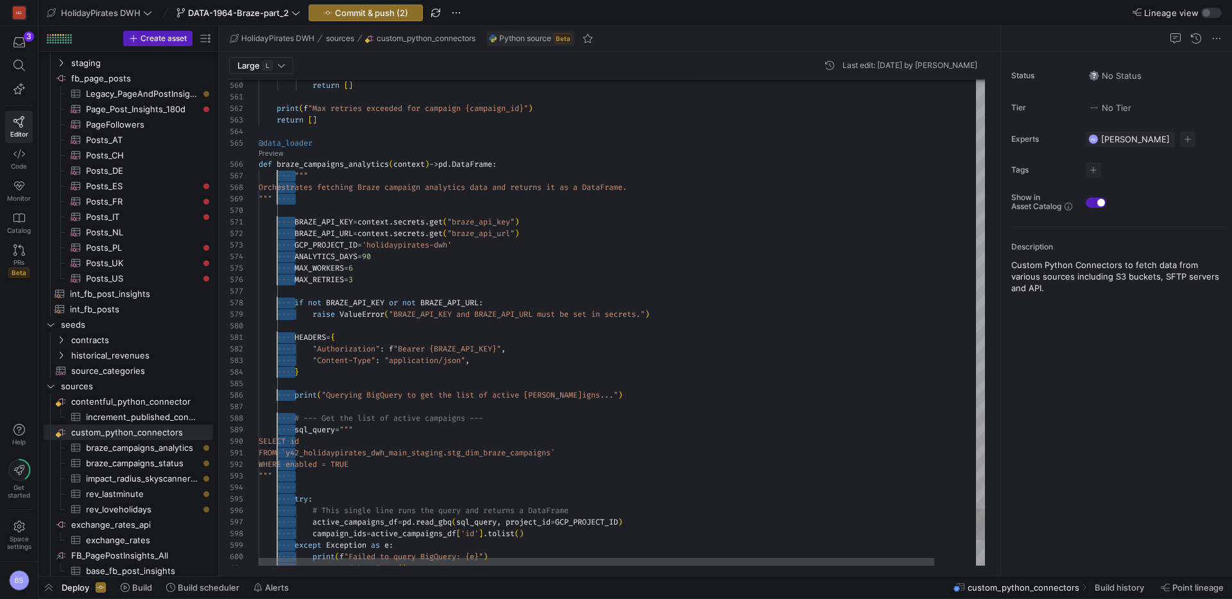
drag, startPoint x: 296, startPoint y: 541, endPoint x: 277, endPoint y: 177, distance: 364.4
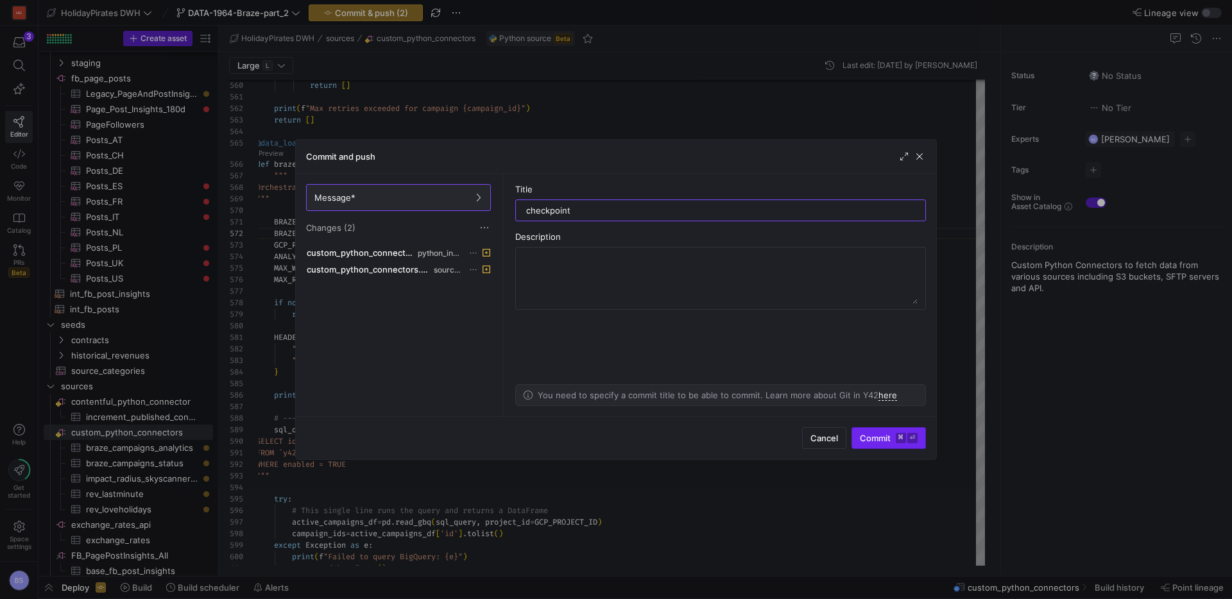
click at [868, 440] on span "Commit ⌘ ⏎" at bounding box center [889, 438] width 58 height 10
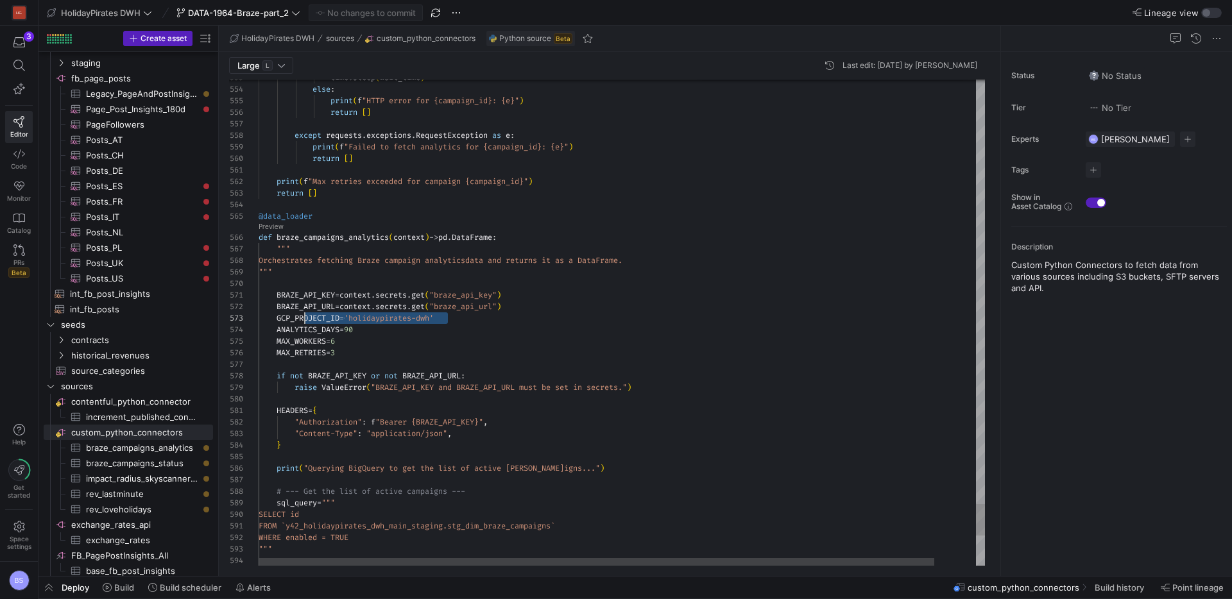
scroll to position [23, 0]
drag, startPoint x: 389, startPoint y: 320, endPoint x: 248, endPoint y: 320, distance: 141.2
click at [248, 320] on div "592 593 594 591 590 588 589 587 586 585 584 583 582 581 580 579 578 577 576 575…" at bounding box center [607, 323] width 756 height 487
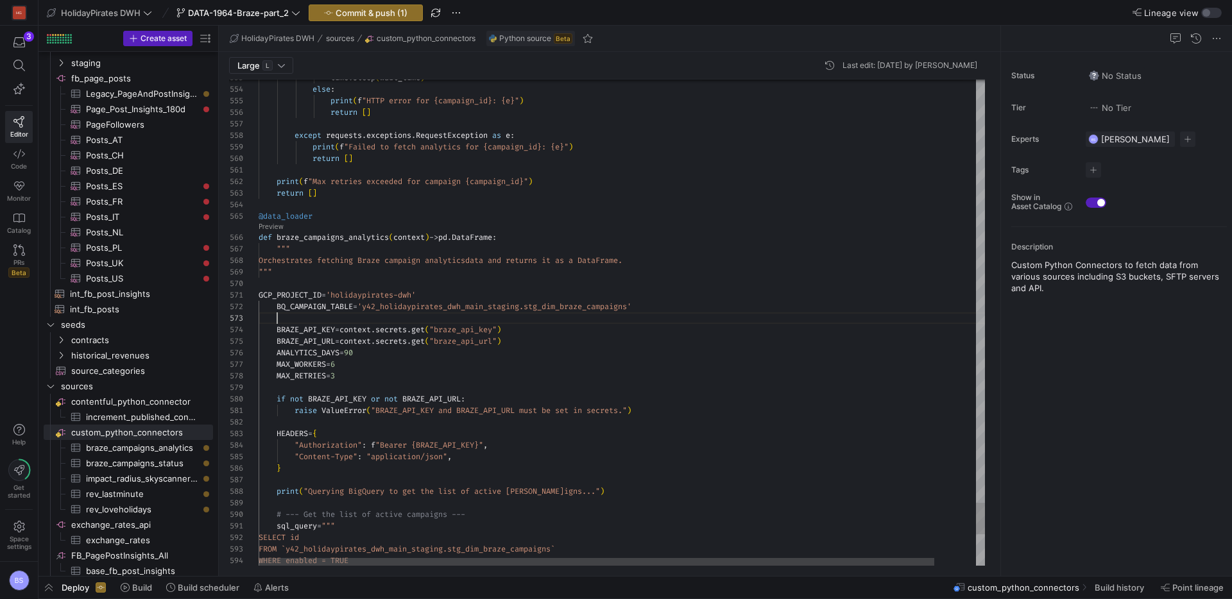
scroll to position [23, 19]
drag, startPoint x: 277, startPoint y: 260, endPoint x: 669, endPoint y: 257, distance: 391.5
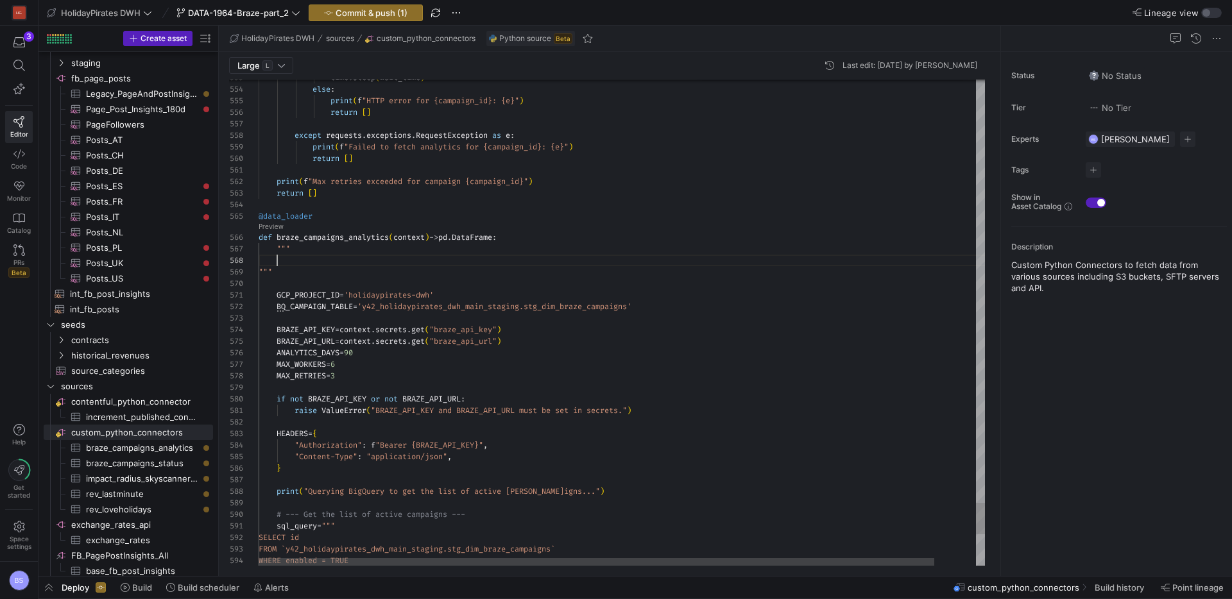
scroll to position [81, 19]
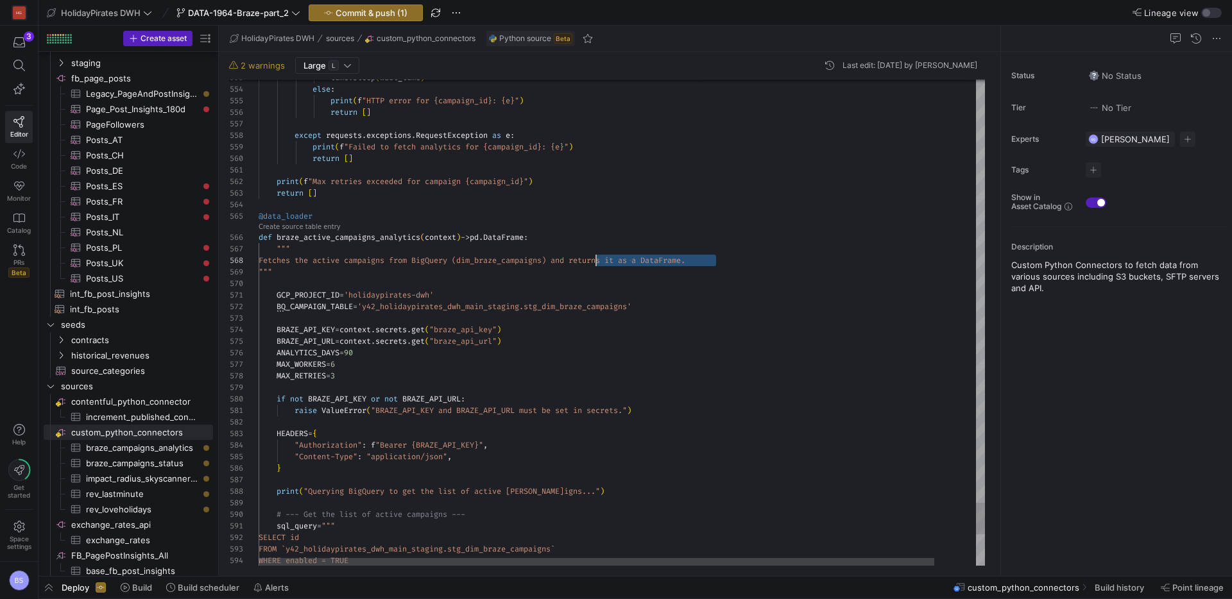
click at [500, 317] on div at bounding box center [644, 319] width 771 height 12
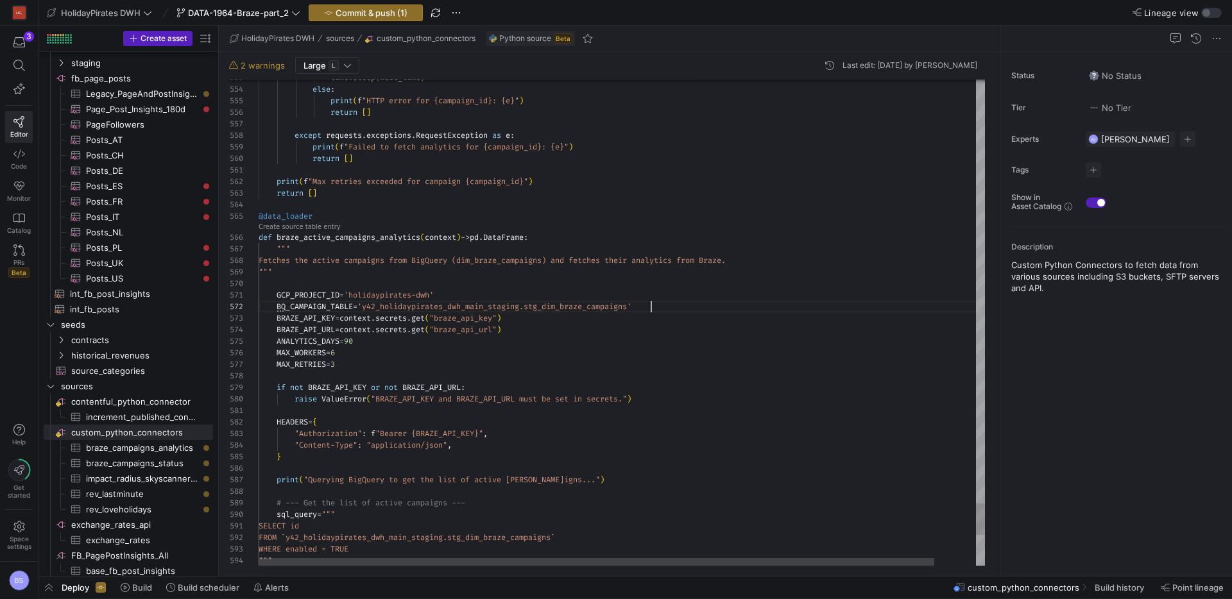
scroll to position [12, 392]
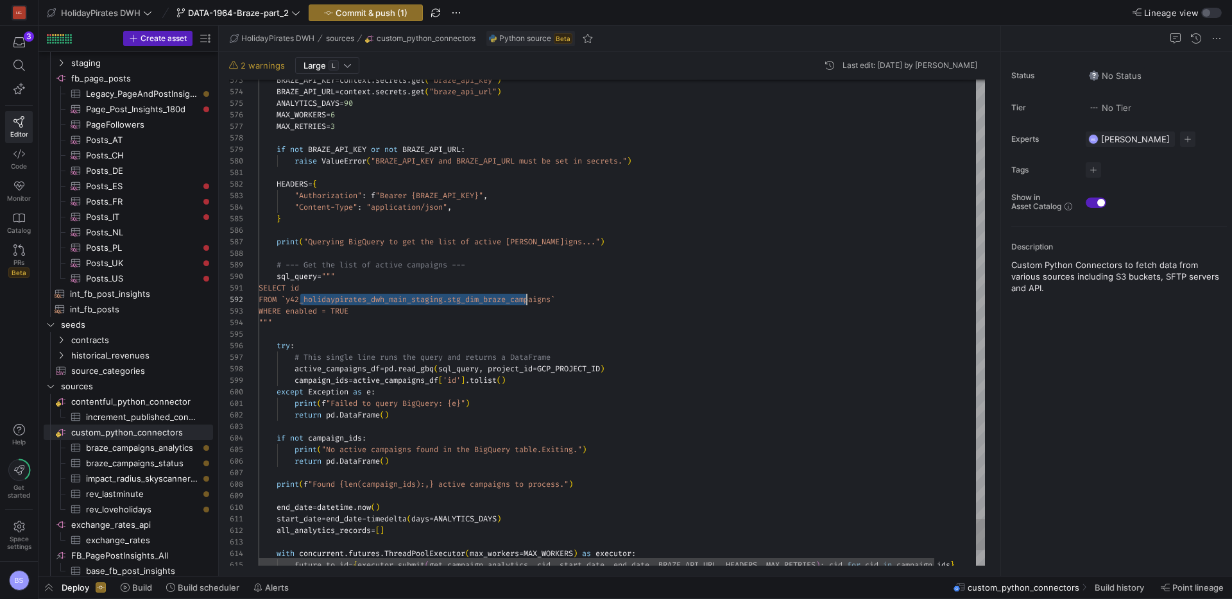
drag, startPoint x: 300, startPoint y: 300, endPoint x: 563, endPoint y: 300, distance: 263.2
drag, startPoint x: 577, startPoint y: 299, endPoint x: 304, endPoint y: 298, distance: 273.4
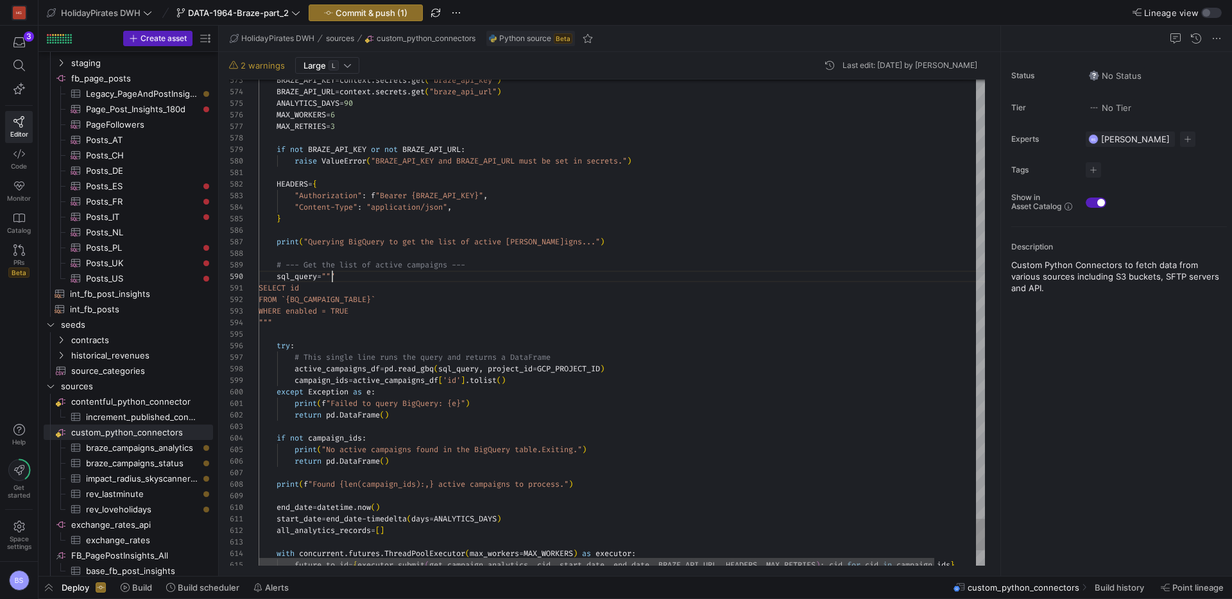
drag, startPoint x: 333, startPoint y: 273, endPoint x: 508, endPoint y: 333, distance: 185.1
click at [333, 274] on span """"" at bounding box center [328, 277] width 13 height 10
drag, startPoint x: 331, startPoint y: 324, endPoint x: 236, endPoint y: 275, distance: 107.1
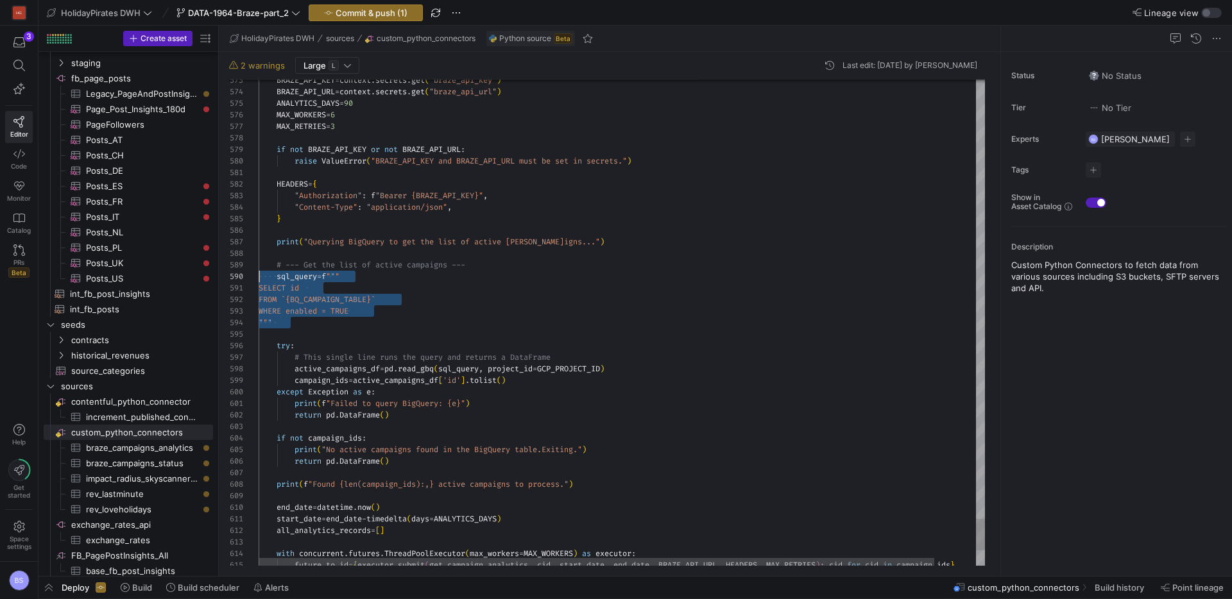
type textarea "SELECT id FROM `{BQ_CAMPAIGN_TABLE}` WHERE enabled = TRUE """ try: # This singl…"
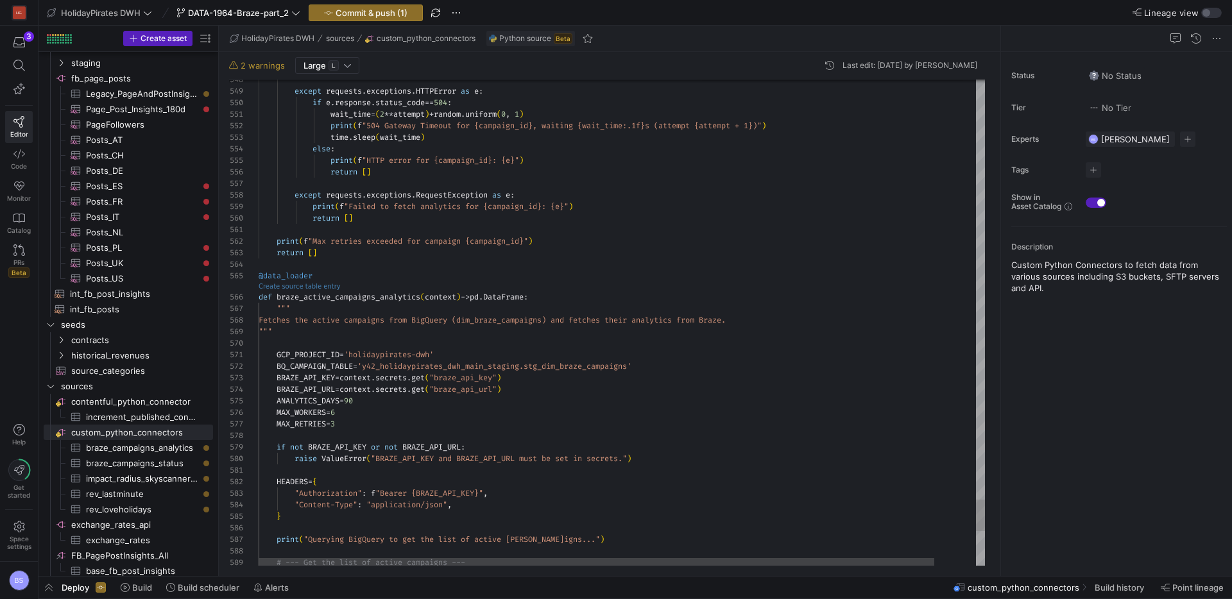
click at [300, 286] on link "Create source table entry" at bounding box center [300, 286] width 82 height 7
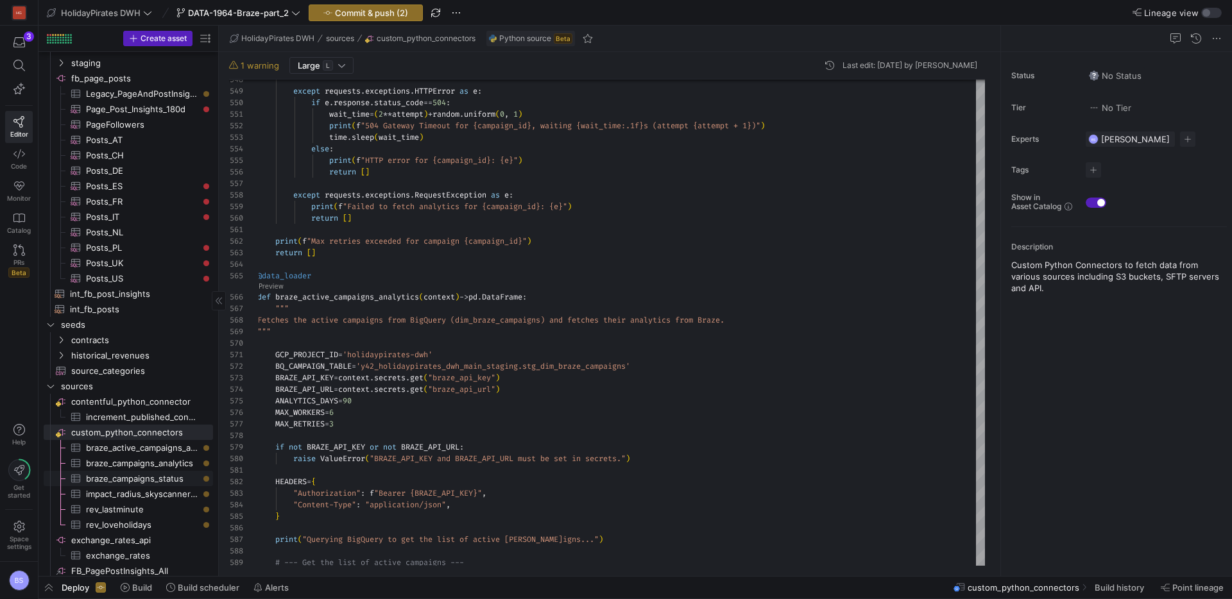
scroll to position [83, 0]
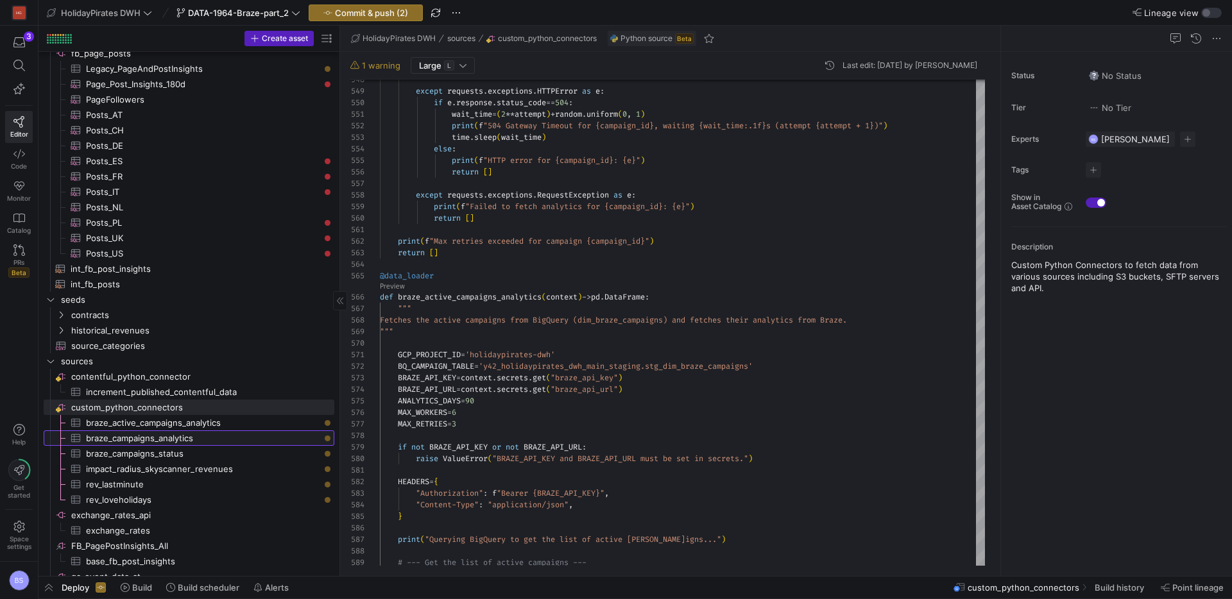
click at [156, 438] on span "braze_campaigns_analytics​​​​​​​​​" at bounding box center [203, 438] width 234 height 15
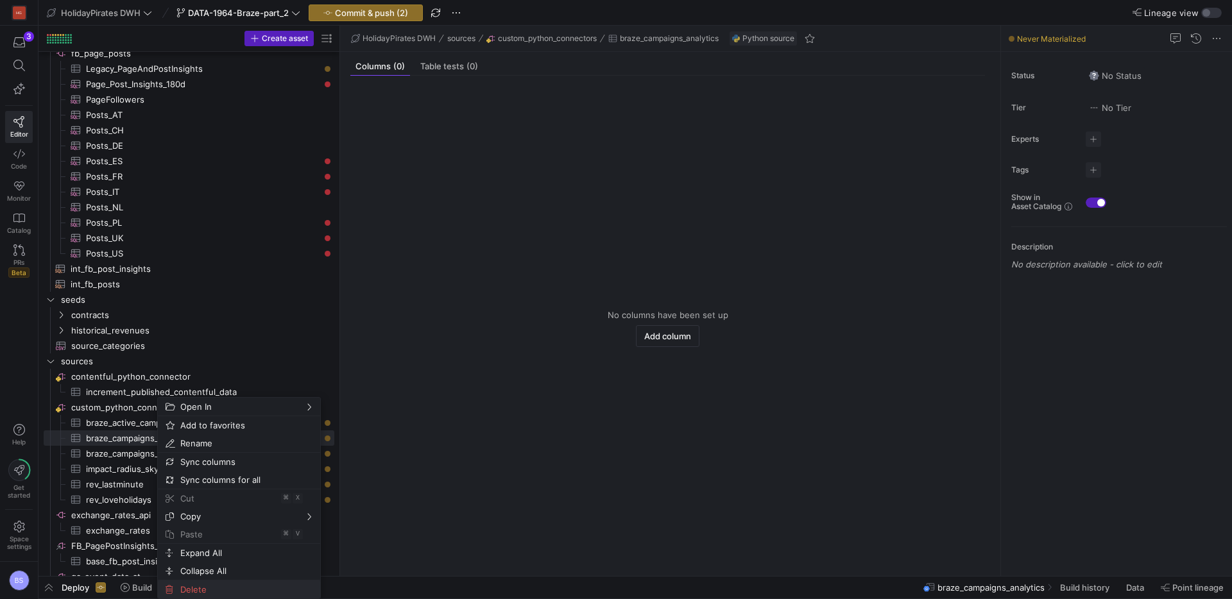
click at [197, 586] on span "Delete" at bounding box center [228, 590] width 106 height 18
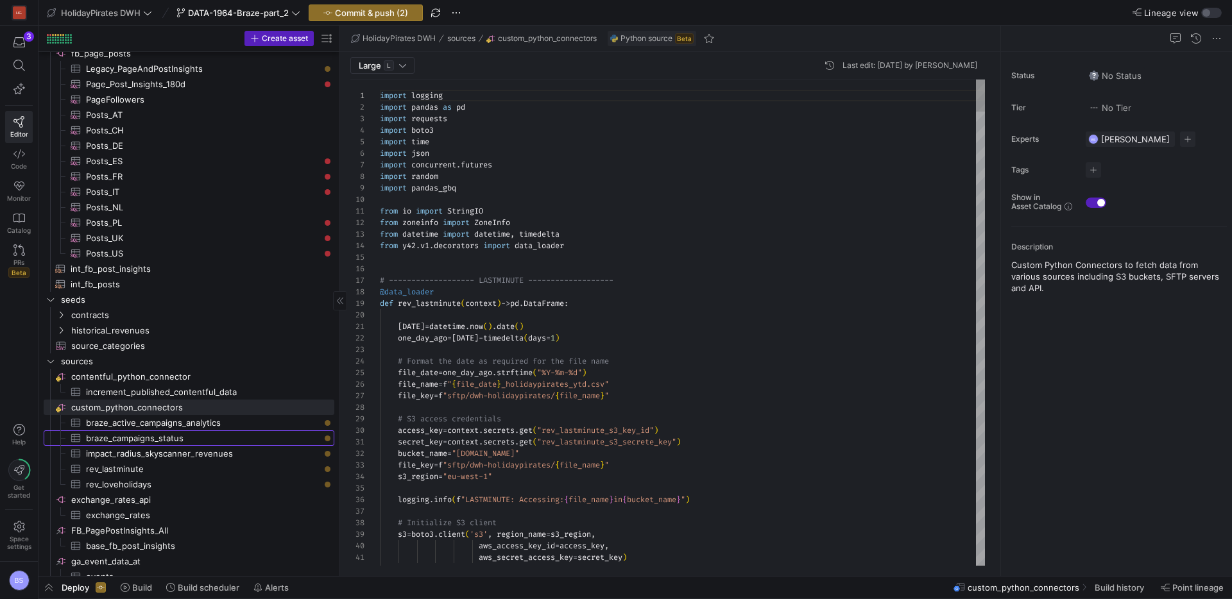
scroll to position [116, 0]
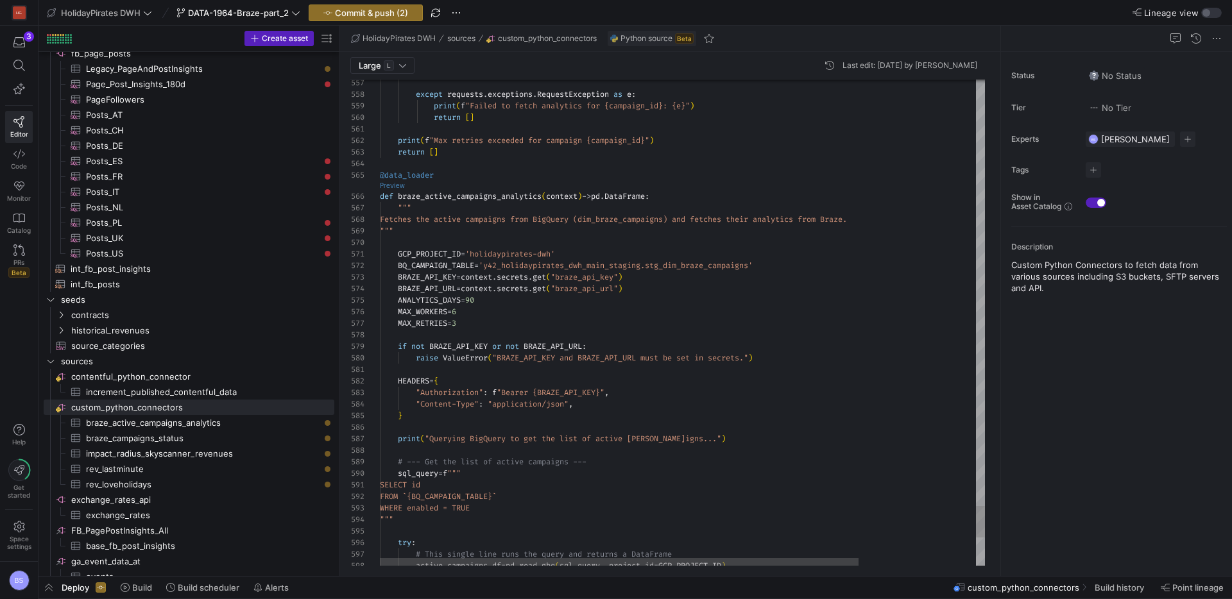
click at [399, 189] on link "Preview" at bounding box center [392, 185] width 25 height 7
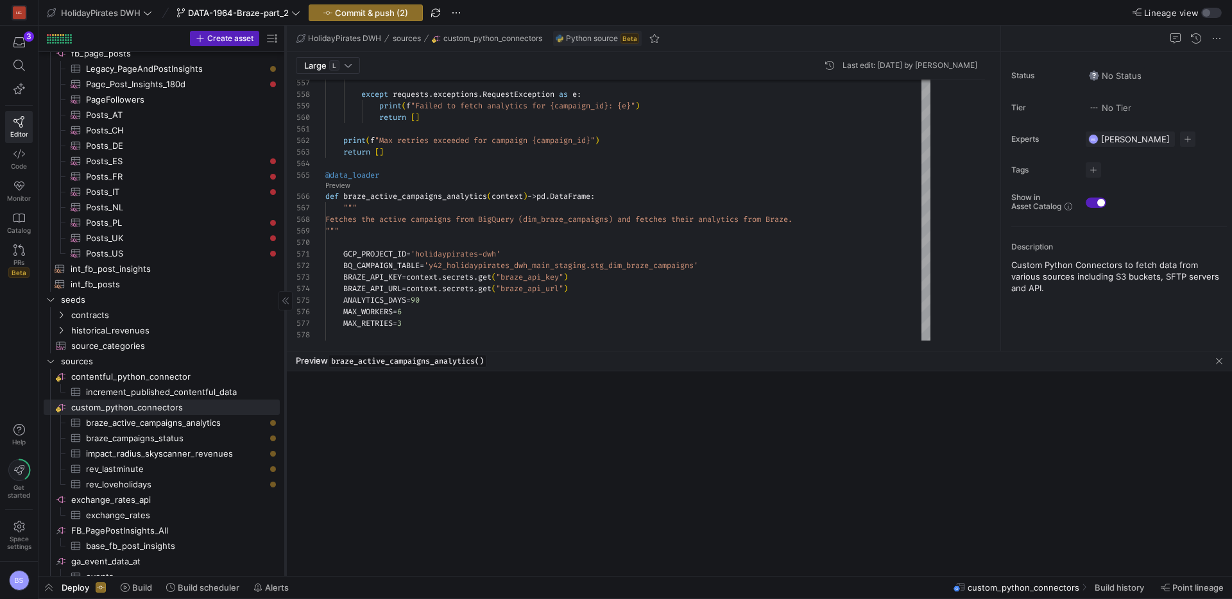
drag, startPoint x: 339, startPoint y: 250, endPoint x: 284, endPoint y: 252, distance: 54.6
click at [285, 252] on div at bounding box center [285, 301] width 1 height 551
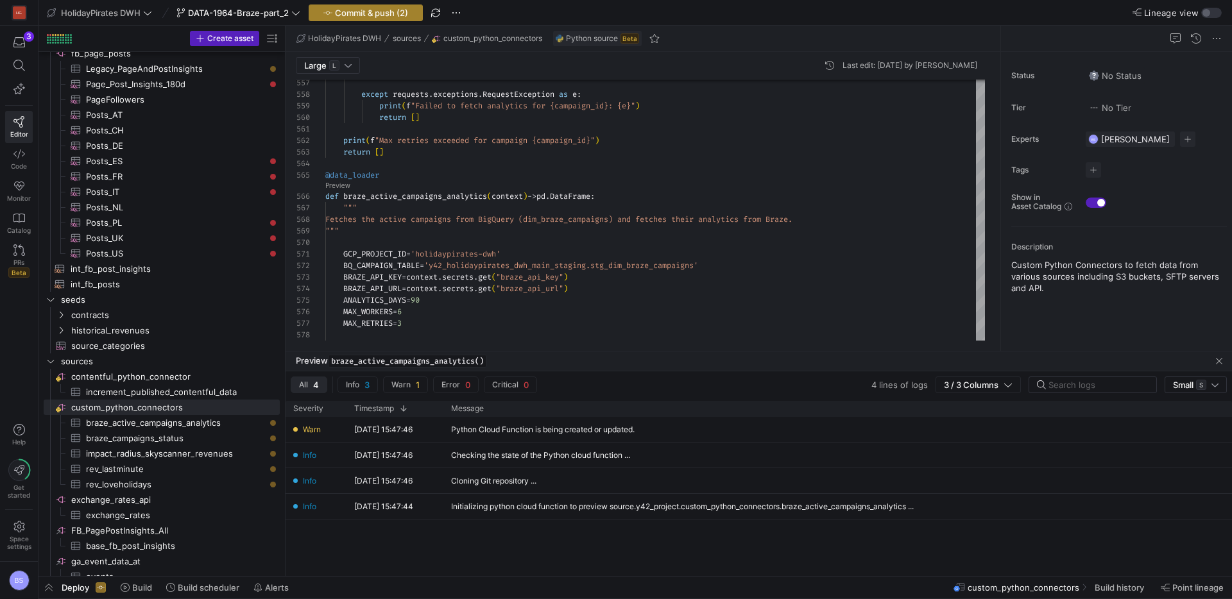
click at [375, 14] on span "Commit & push (2)" at bounding box center [371, 13] width 73 height 10
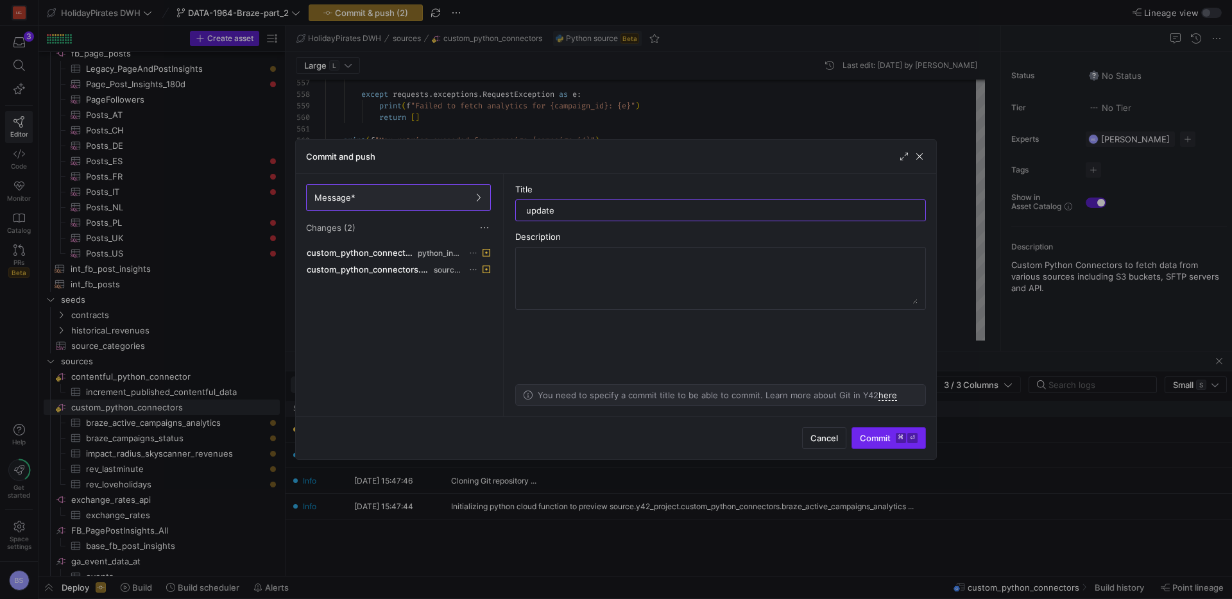
type input "update"
click at [863, 429] on span "submit" at bounding box center [888, 438] width 73 height 21
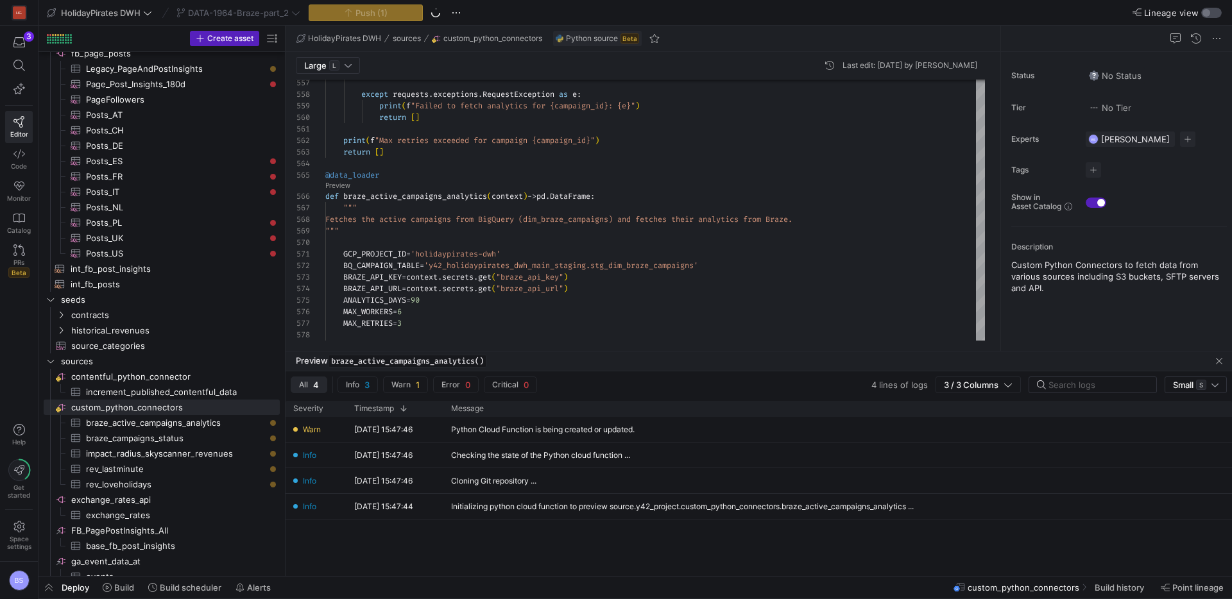
click at [1209, 15] on div "button" at bounding box center [1207, 13] width 8 height 8
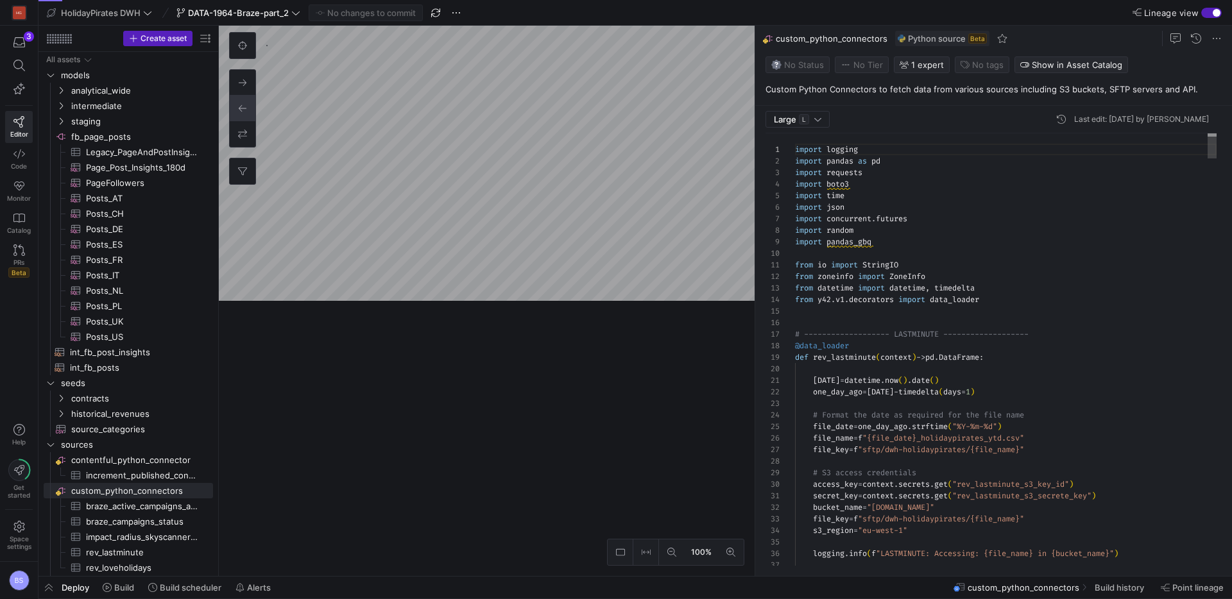
scroll to position [116, 0]
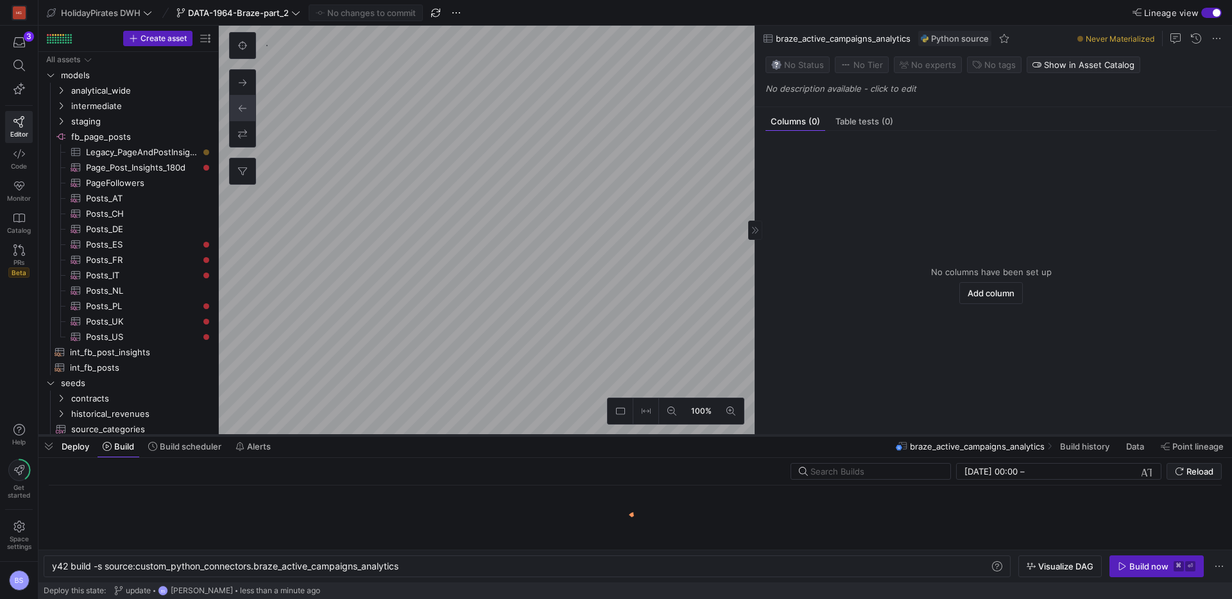
drag, startPoint x: 307, startPoint y: 575, endPoint x: 304, endPoint y: 434, distance: 141.2
click at [304, 434] on div at bounding box center [636, 435] width 1194 height 5
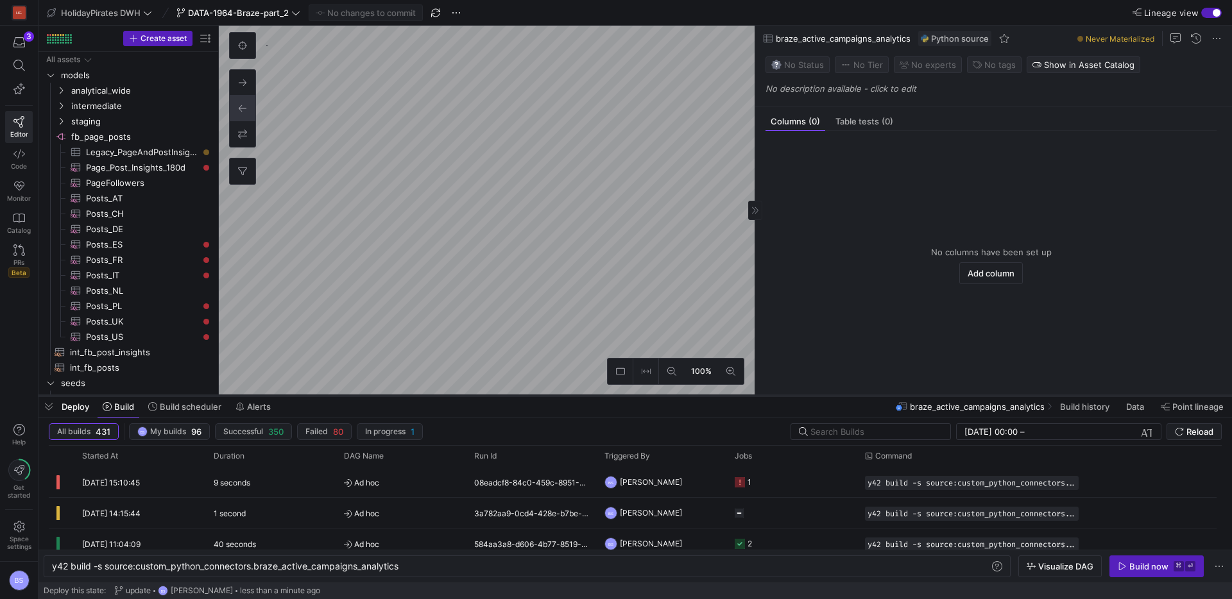
drag, startPoint x: 526, startPoint y: 436, endPoint x: 530, endPoint y: 396, distance: 40.0
click at [530, 396] on div at bounding box center [636, 395] width 1194 height 5
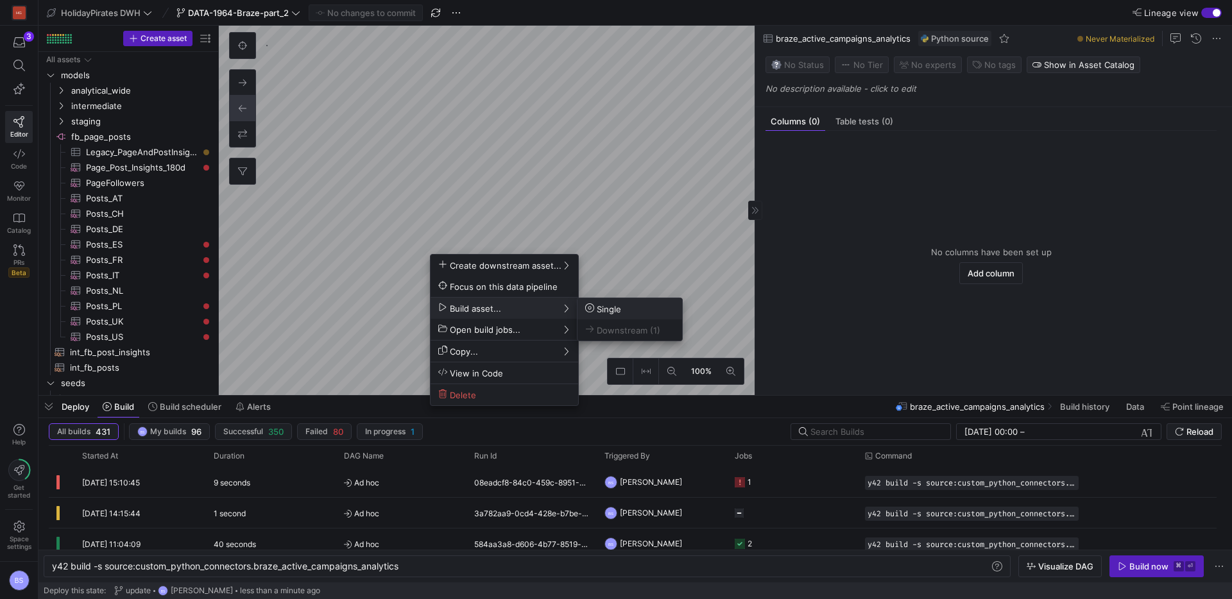
click at [612, 309] on span "Single" at bounding box center [603, 309] width 36 height 11
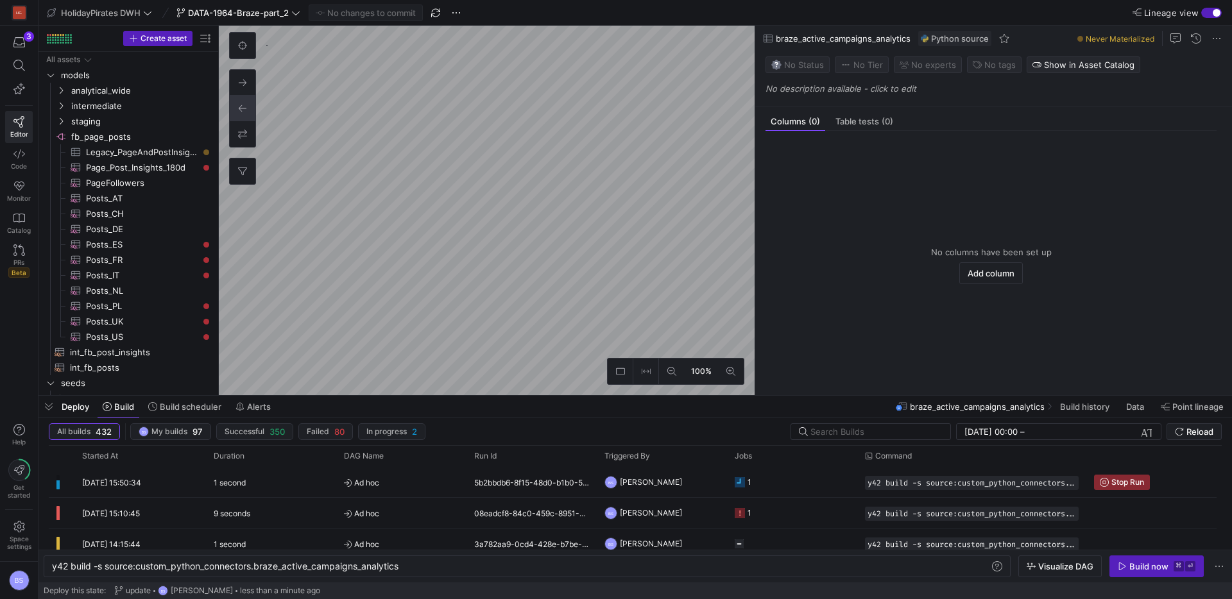
scroll to position [0, 349]
click at [275, 483] on y42-duration "1 minute 38 seconds" at bounding box center [251, 483] width 74 height 10
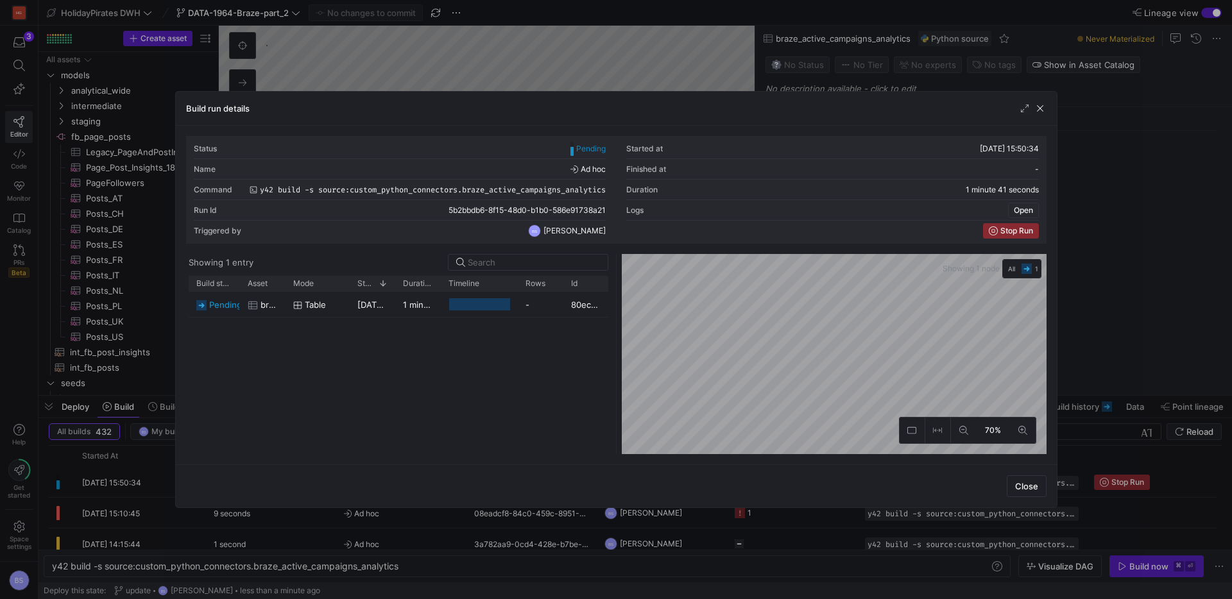
click at [1023, 211] on span "Open" at bounding box center [1023, 210] width 19 height 9
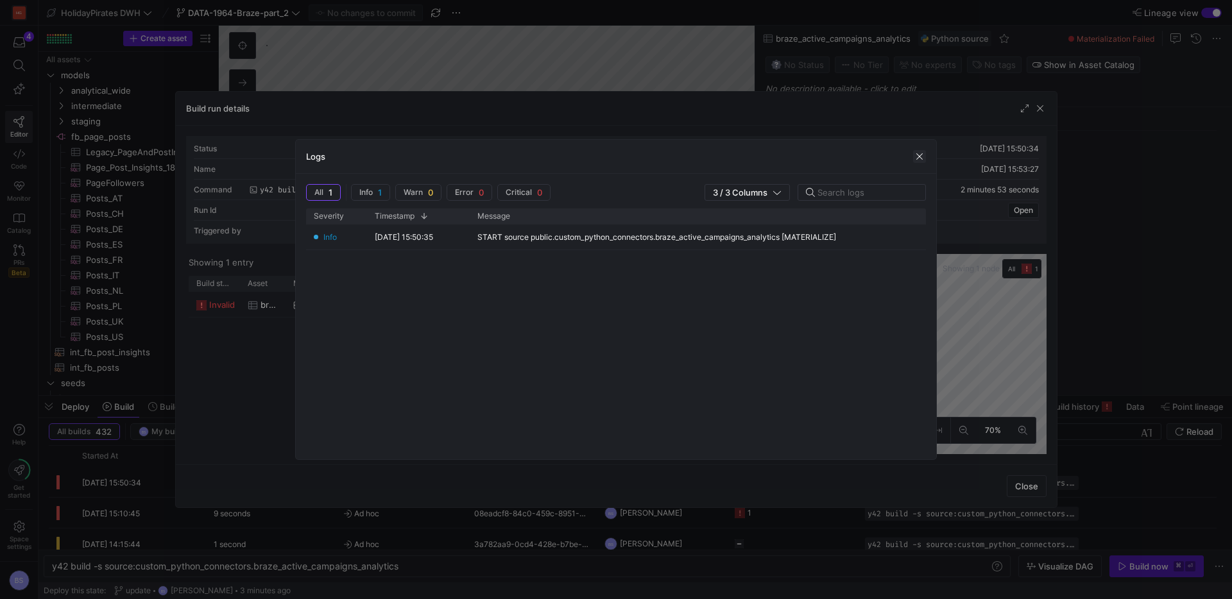
click at [922, 157] on span "button" at bounding box center [919, 156] width 13 height 13
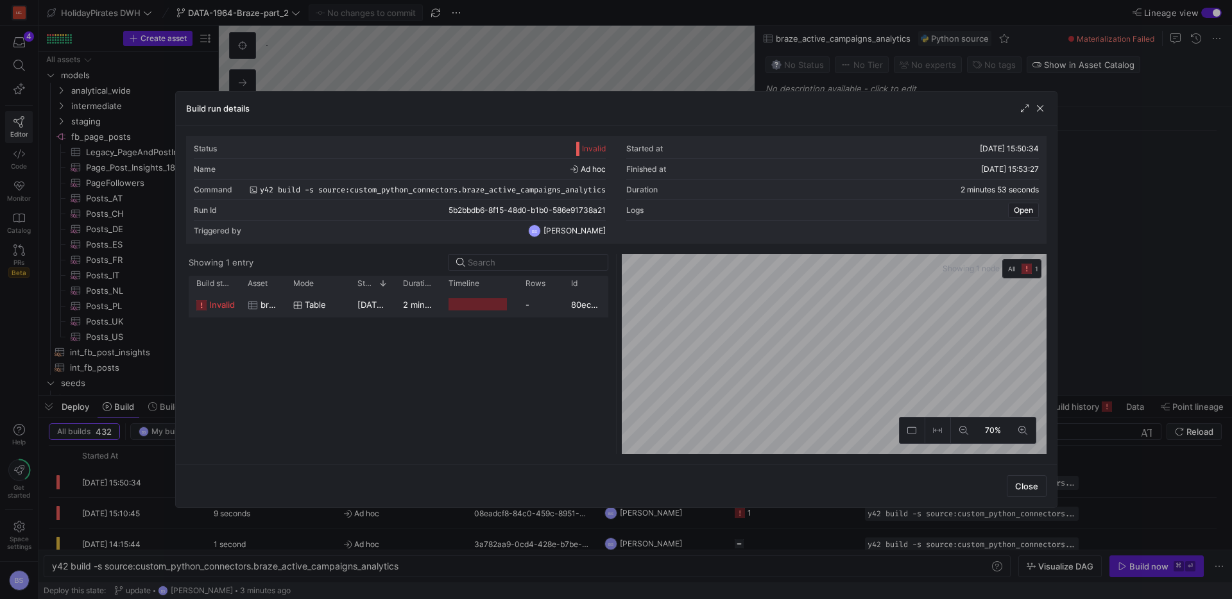
click at [454, 306] on div "Press SPACE to select this row." at bounding box center [478, 304] width 58 height 12
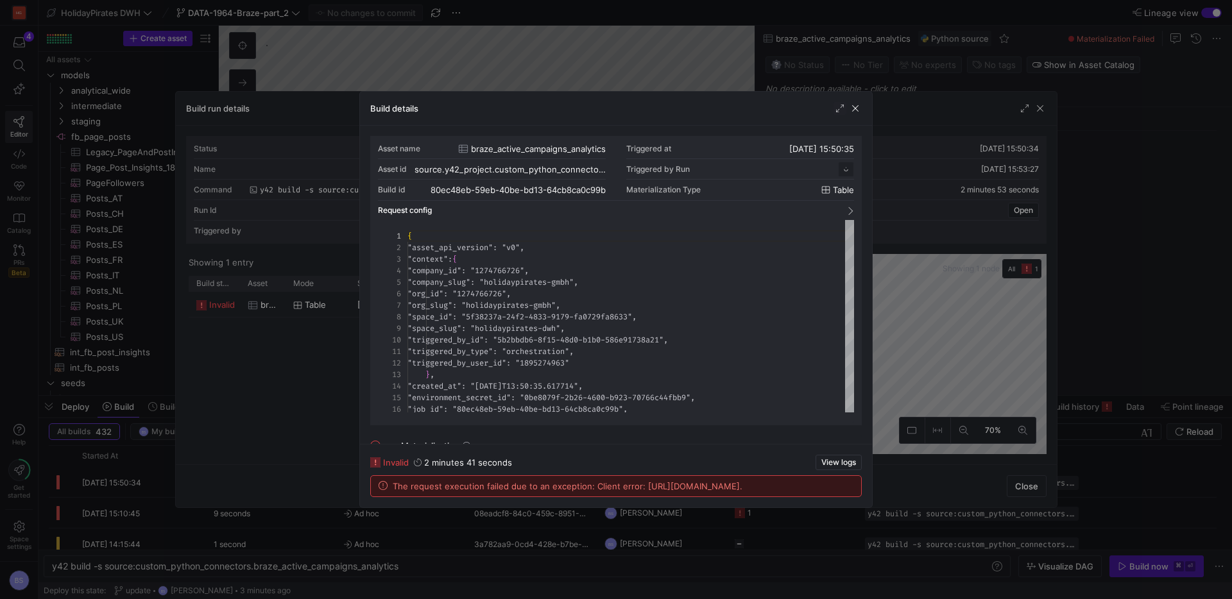
scroll to position [116, 0]
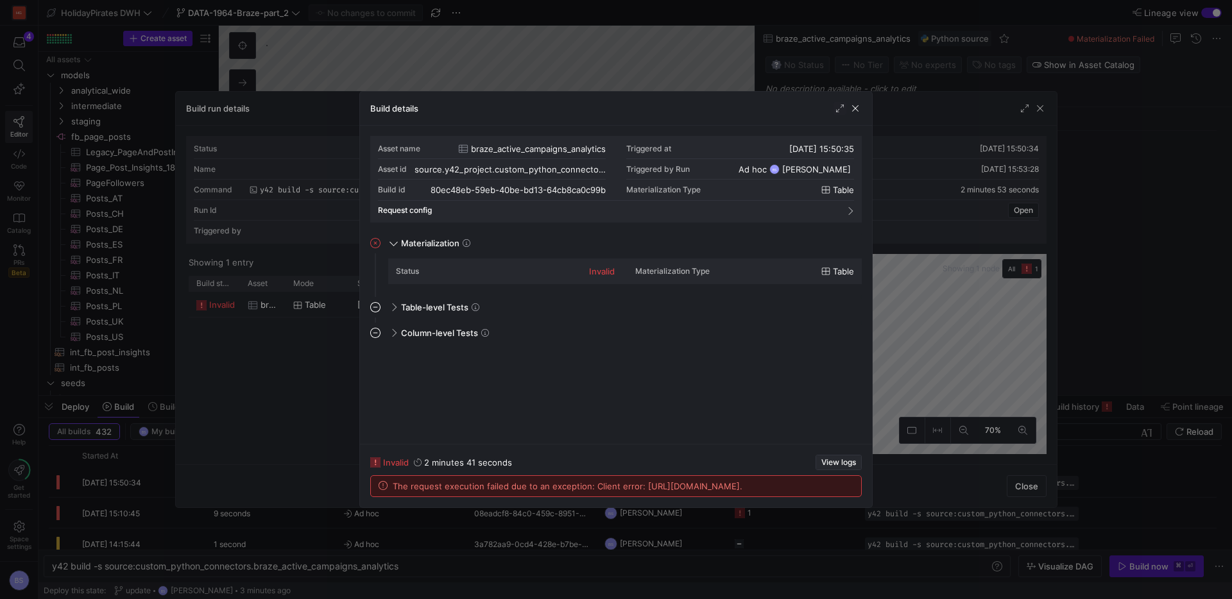
click at [836, 458] on span "View logs" at bounding box center [839, 462] width 35 height 9
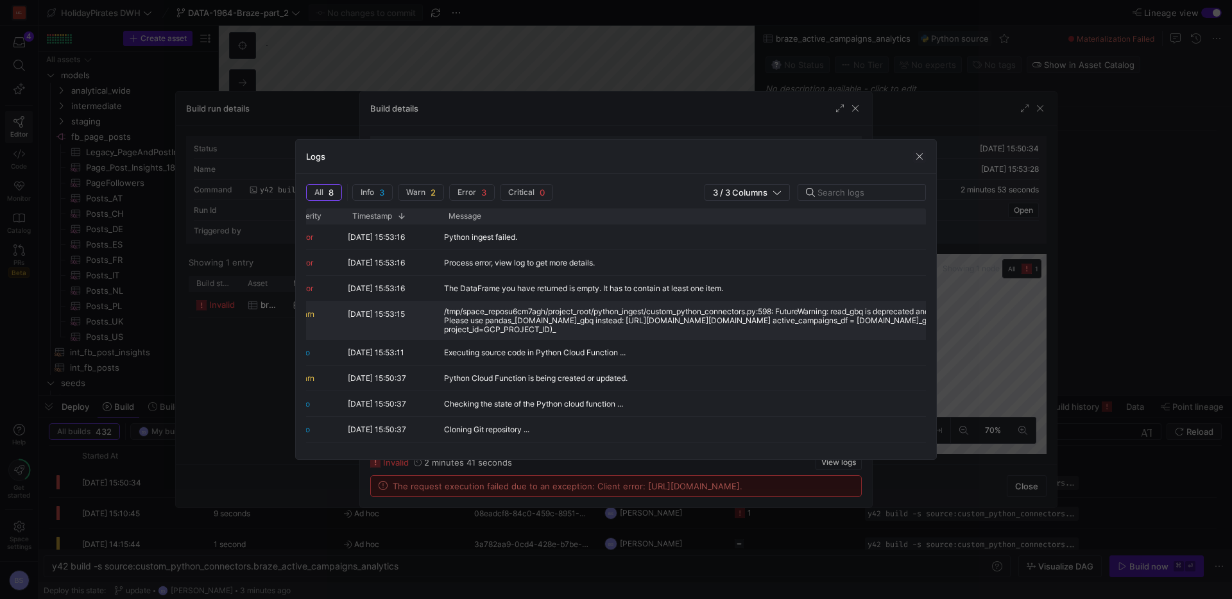
scroll to position [0, 0]
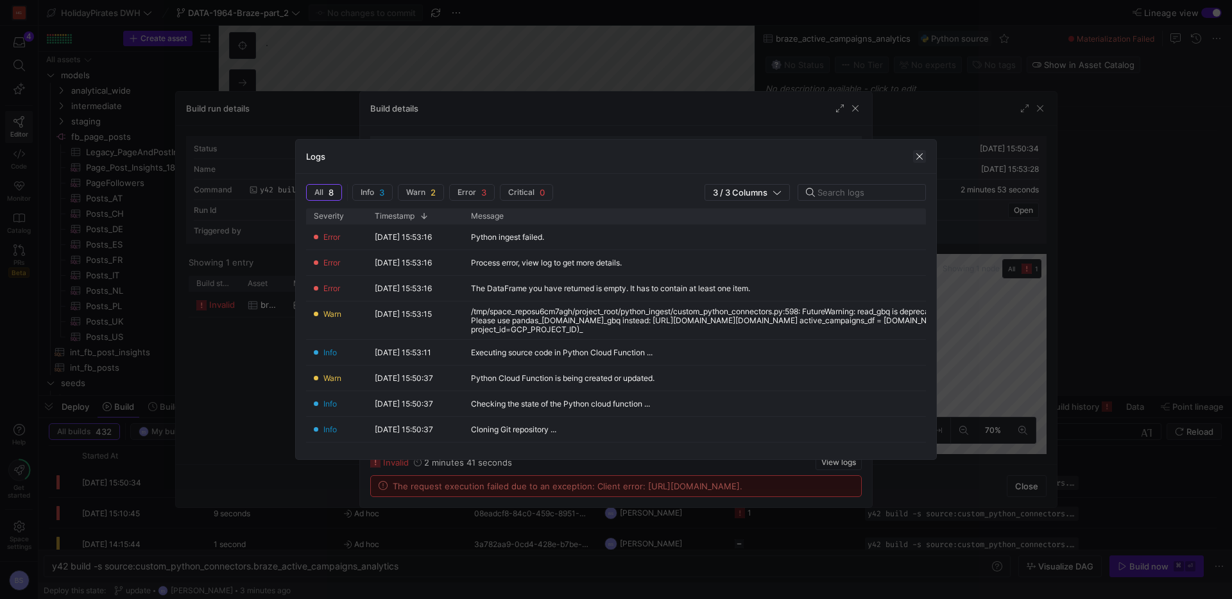
click at [918, 157] on span "button" at bounding box center [919, 156] width 13 height 13
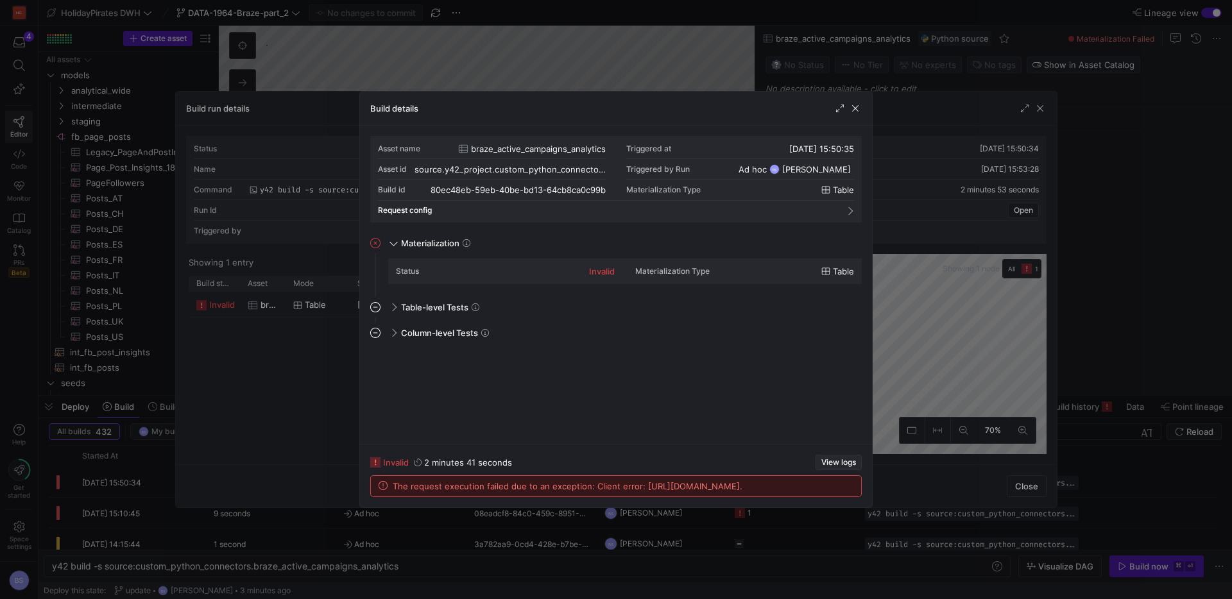
click at [843, 455] on button "View logs" at bounding box center [839, 462] width 46 height 15
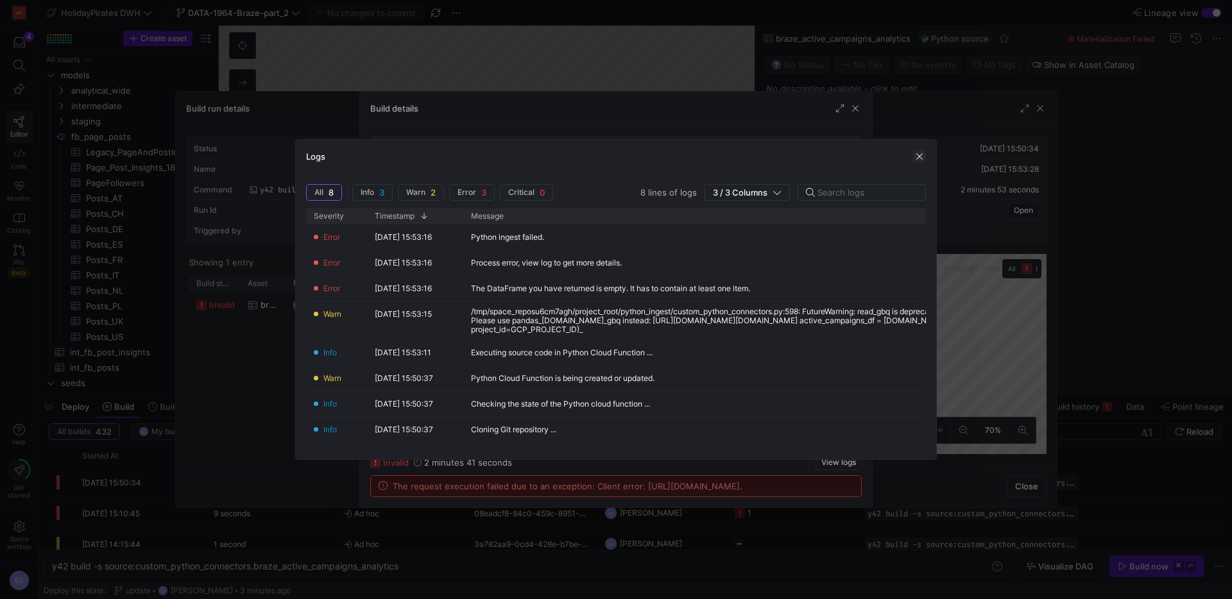
click at [918, 155] on span "button" at bounding box center [919, 156] width 13 height 13
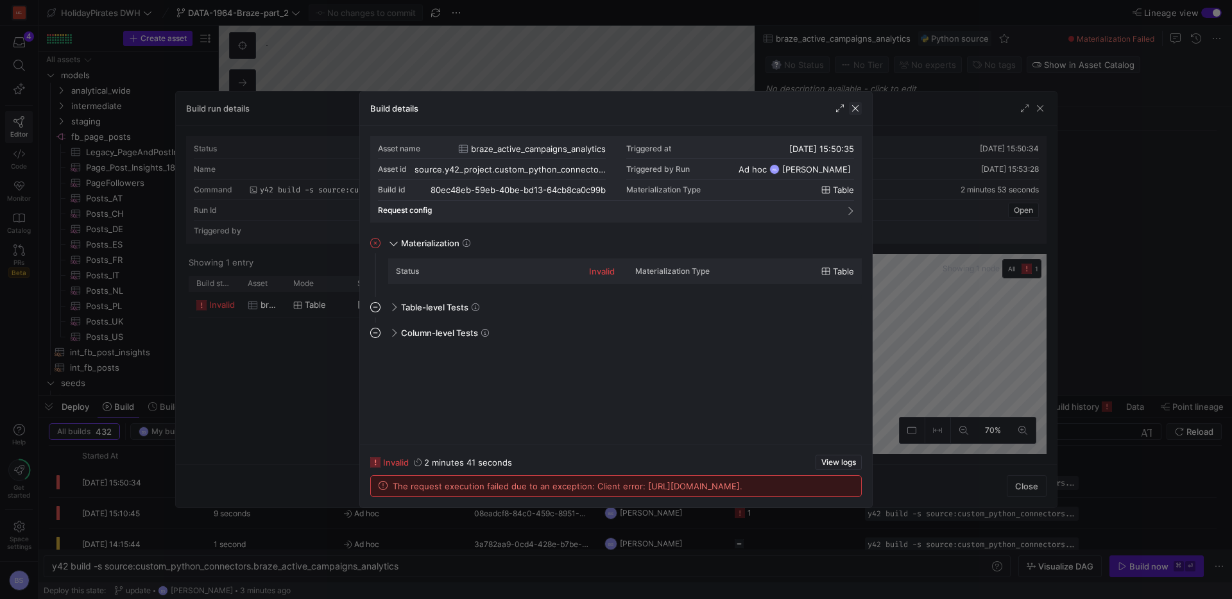
click at [860, 112] on span "button" at bounding box center [855, 108] width 13 height 13
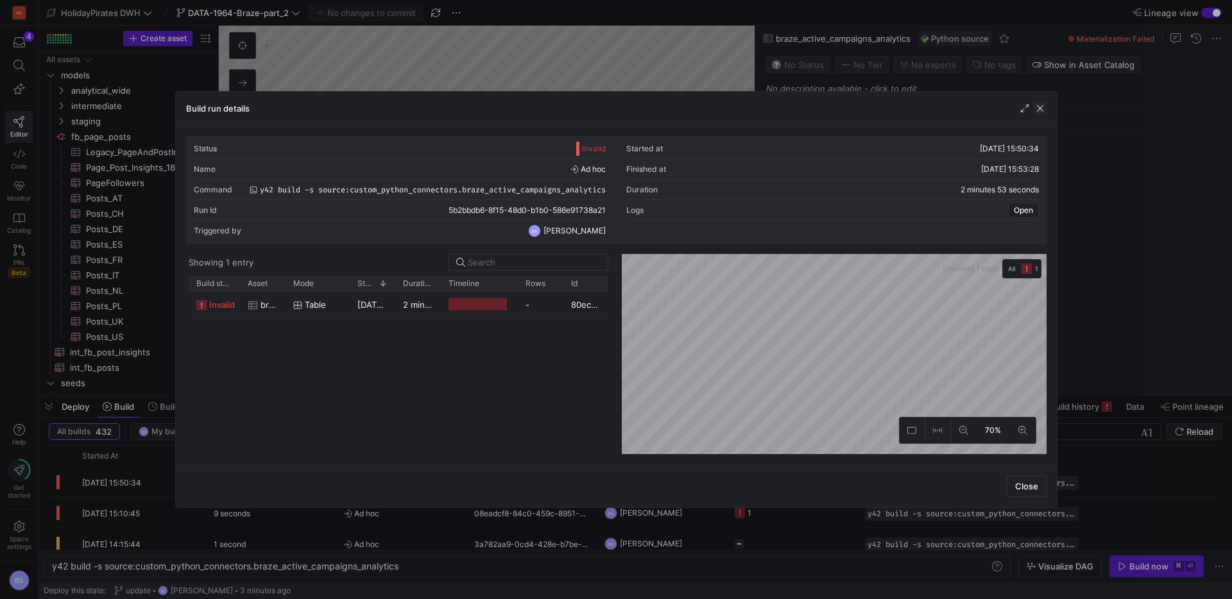
click at [1040, 112] on span "button" at bounding box center [1040, 108] width 13 height 13
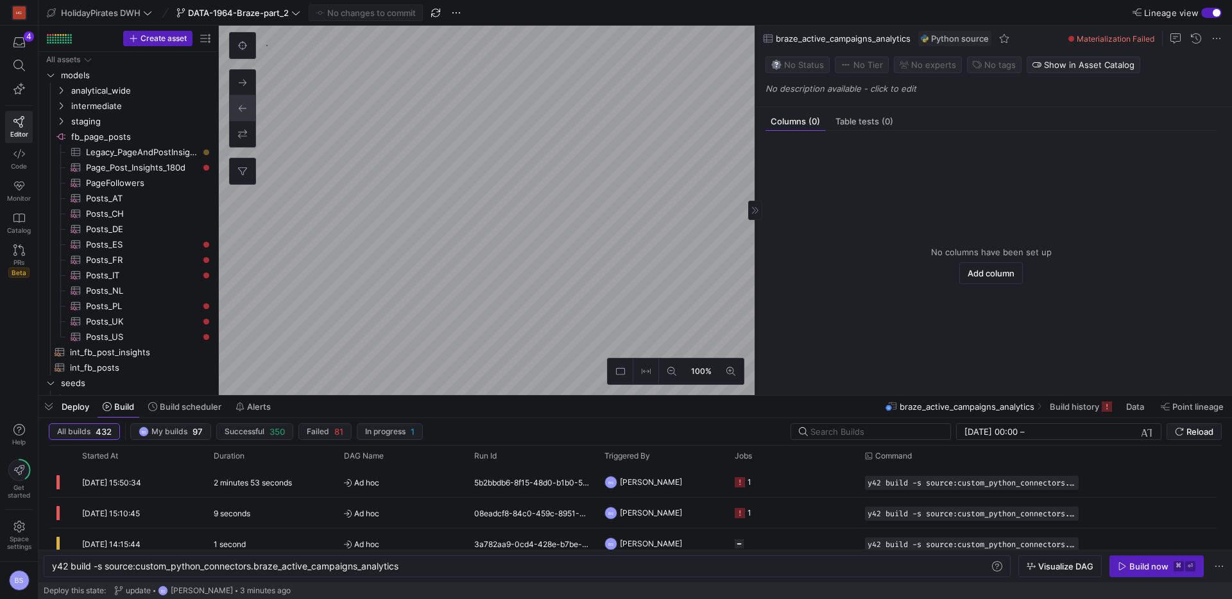
type textarea "y42 build"
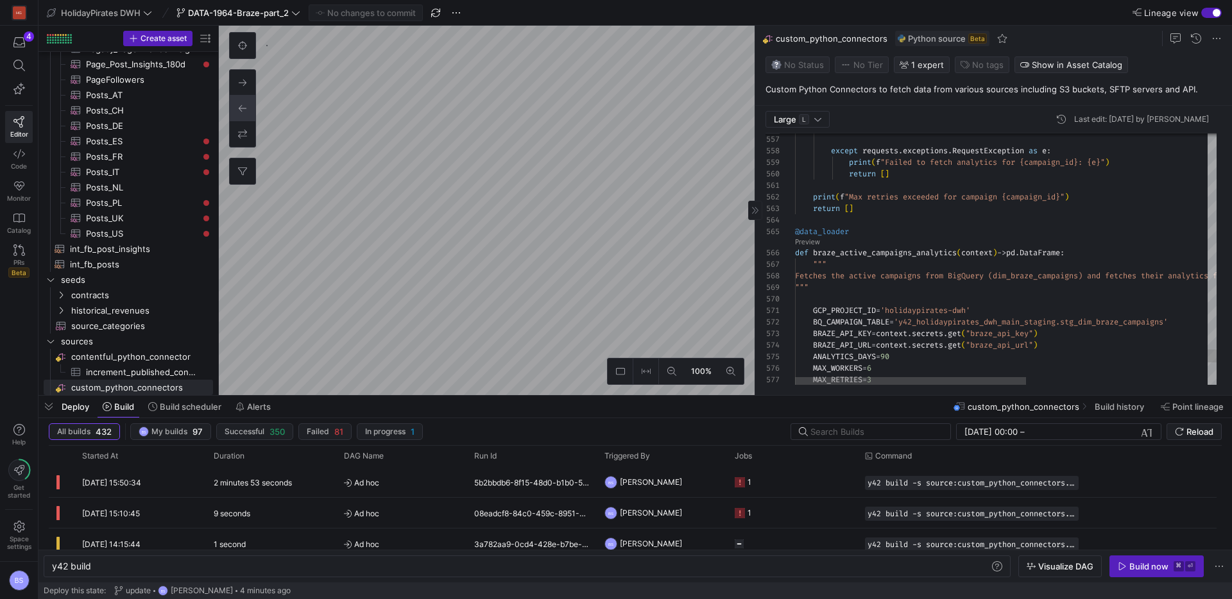
click at [823, 117] on div "Large L" at bounding box center [798, 119] width 64 height 17
drag, startPoint x: 843, startPoint y: 243, endPoint x: 802, endPoint y: 241, distance: 41.8
click at [840, 243] on div at bounding box center [616, 299] width 1232 height 599
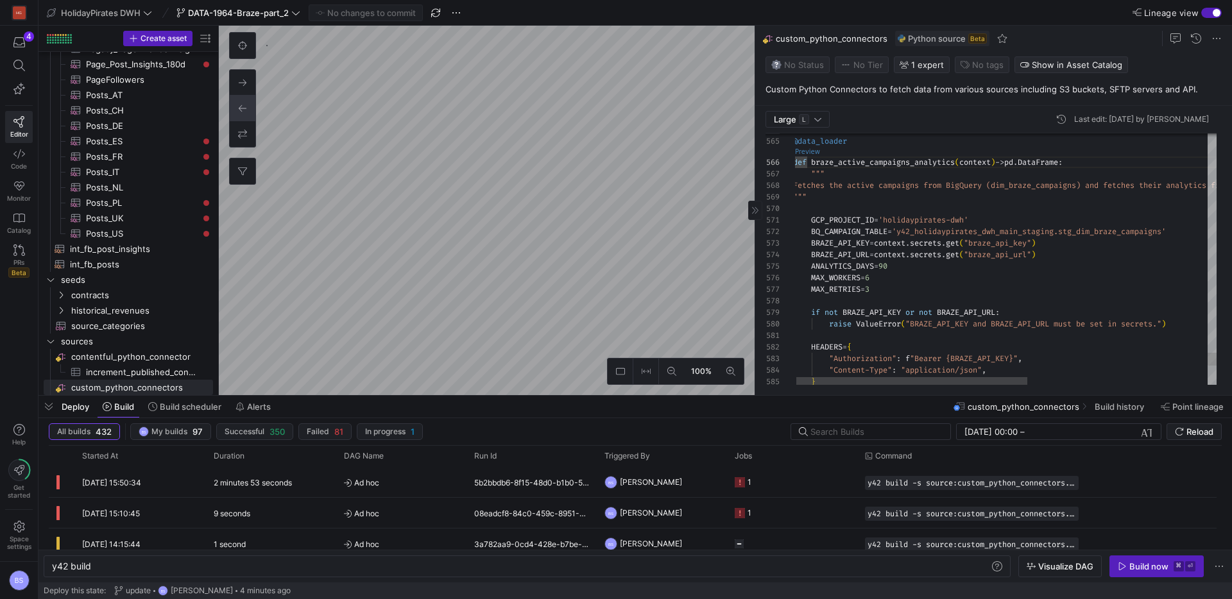
click at [804, 155] on link "Preview" at bounding box center [807, 151] width 25 height 7
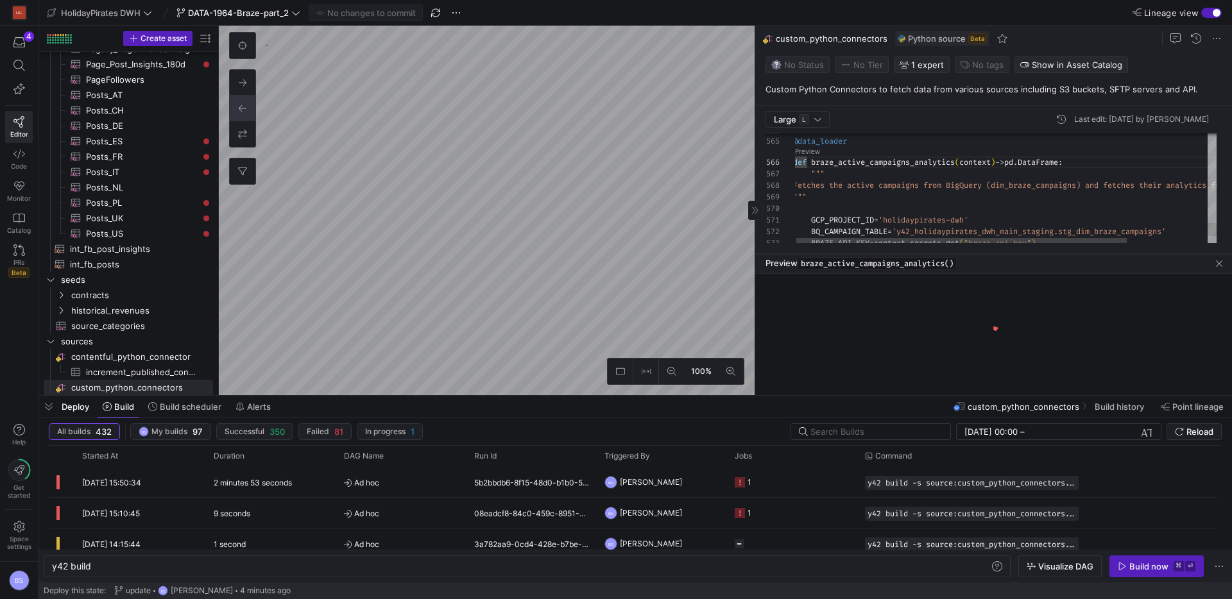
drag, startPoint x: 1008, startPoint y: 172, endPoint x: 997, endPoint y: 254, distance: 82.2
click at [997, 254] on div at bounding box center [993, 254] width 477 height 5
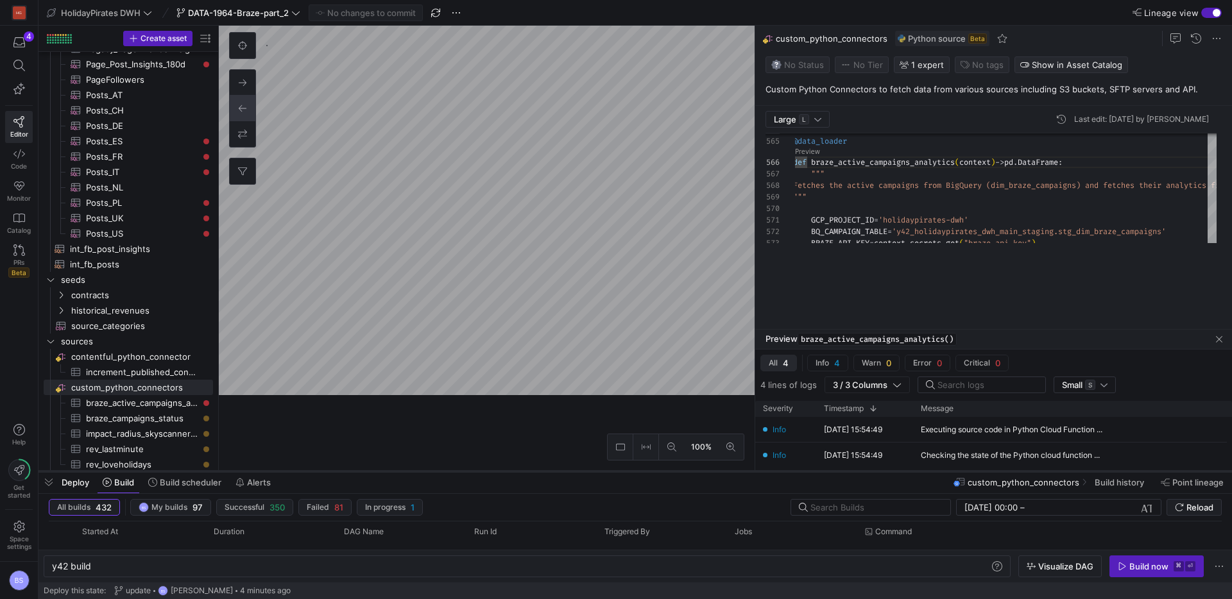
drag, startPoint x: 797, startPoint y: 395, endPoint x: 787, endPoint y: 471, distance: 76.3
click at [787, 471] on div at bounding box center [636, 471] width 1194 height 5
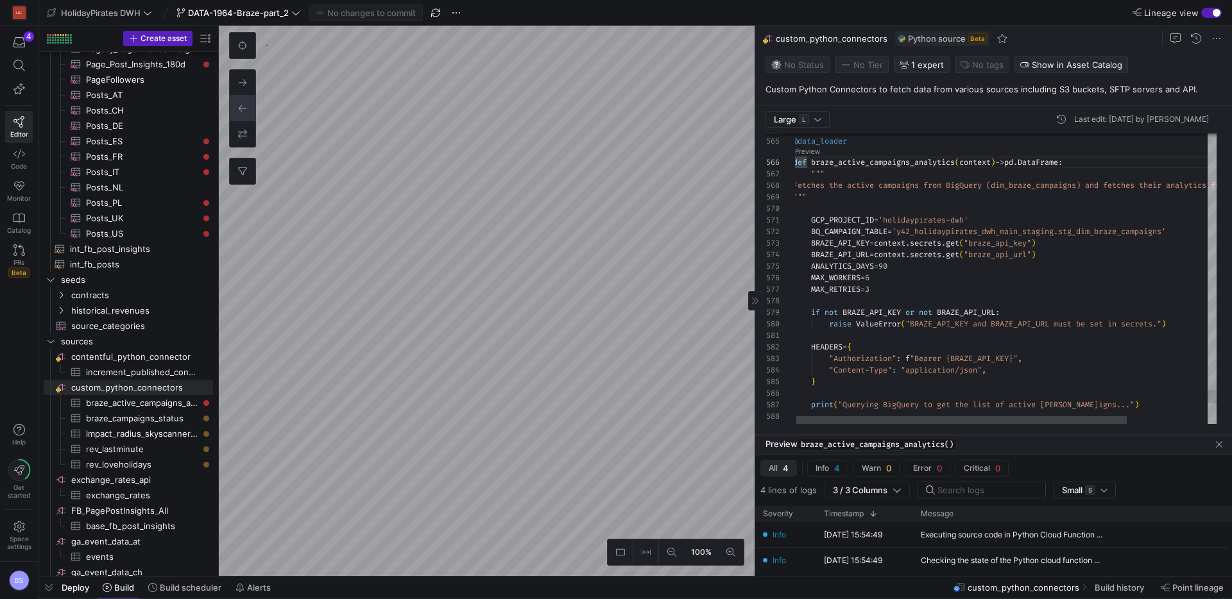
drag, startPoint x: 691, startPoint y: 474, endPoint x: 1002, endPoint y: 432, distance: 313.5
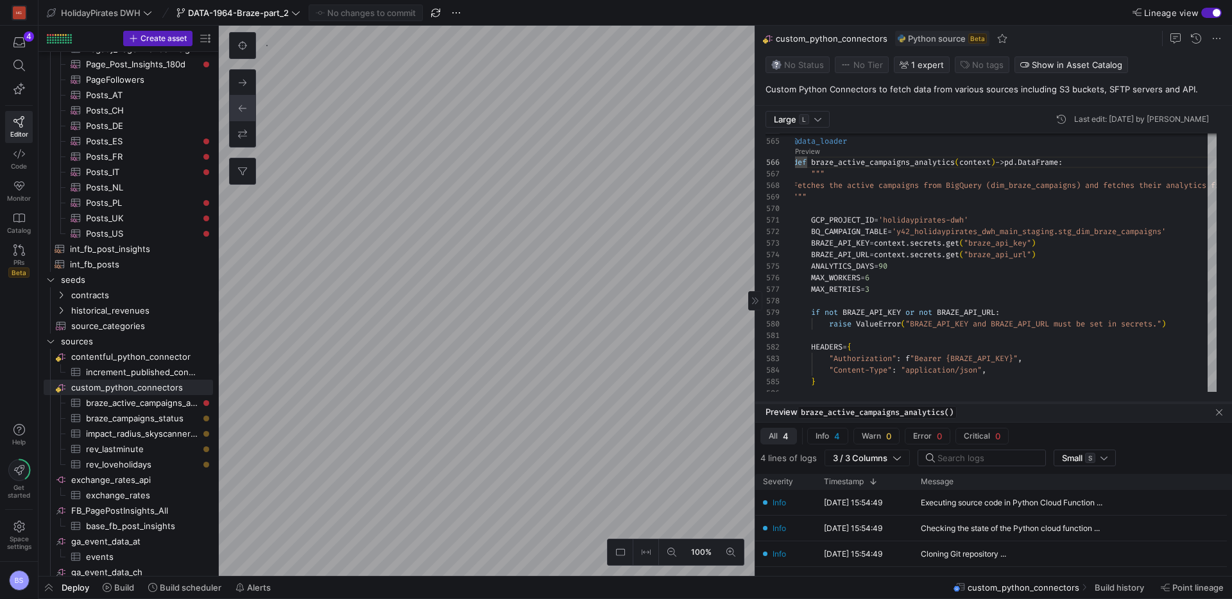
drag, startPoint x: 1003, startPoint y: 435, endPoint x: 1003, endPoint y: 402, distance: 32.1
click at [1003, 402] on div at bounding box center [993, 403] width 477 height 5
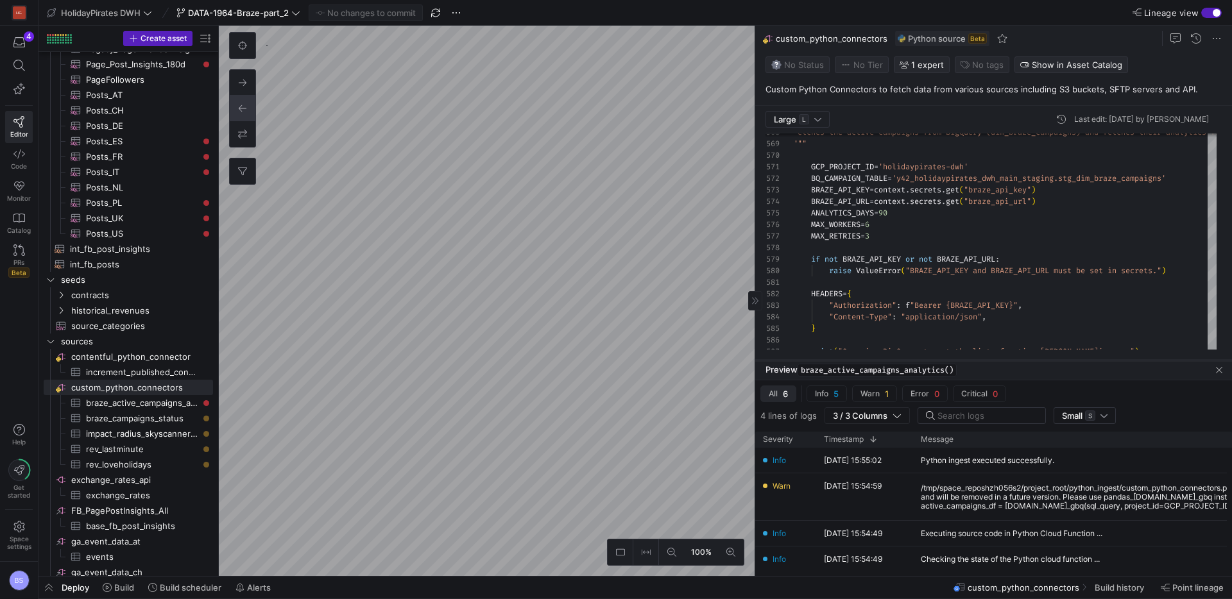
drag, startPoint x: 1003, startPoint y: 404, endPoint x: 1006, endPoint y: 362, distance: 42.5
click at [1006, 362] on div at bounding box center [993, 360] width 477 height 5
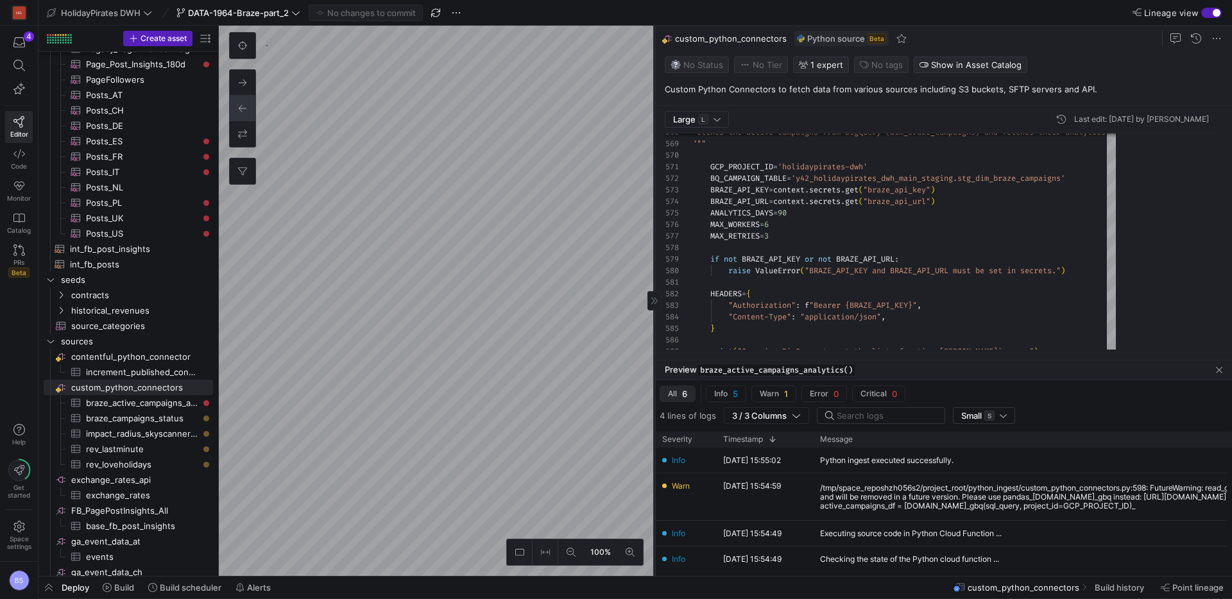
click at [483, 231] on as-split "100% 0 Large L Last edit: Wednesday 10 September 2025 by Boris Salvati 570 569 …" at bounding box center [725, 301] width 1013 height 551
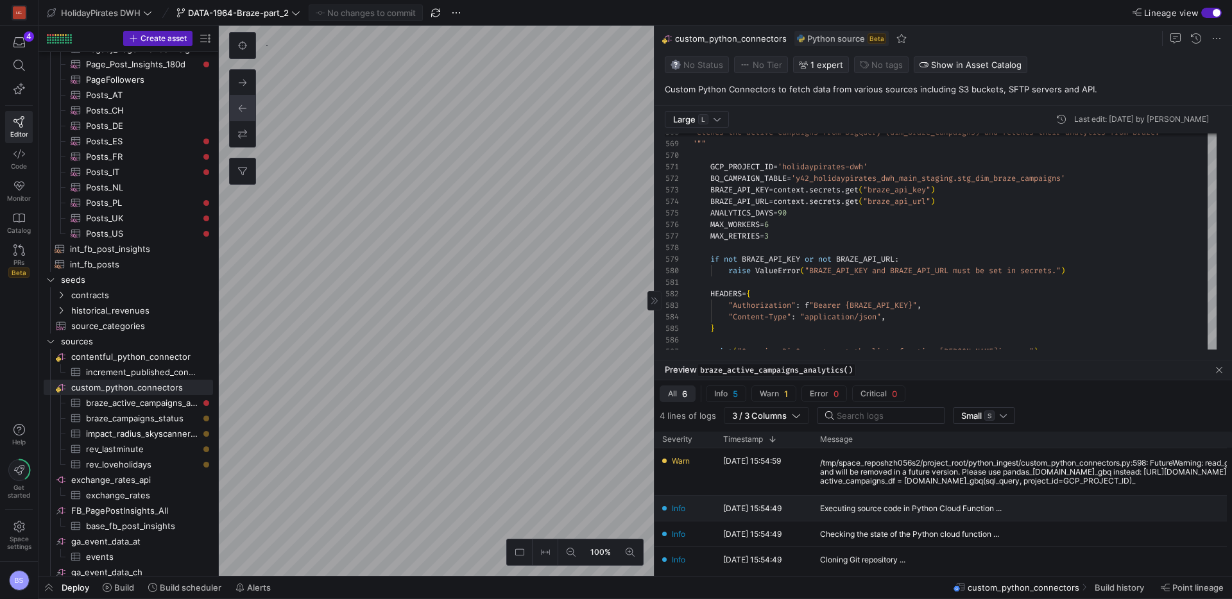
scroll to position [26, 0]
click at [951, 485] on div "/tmp/space_reposhzh056s2/project_root/python_ingest/custom_python_connectors.py…" at bounding box center [1054, 471] width 469 height 27
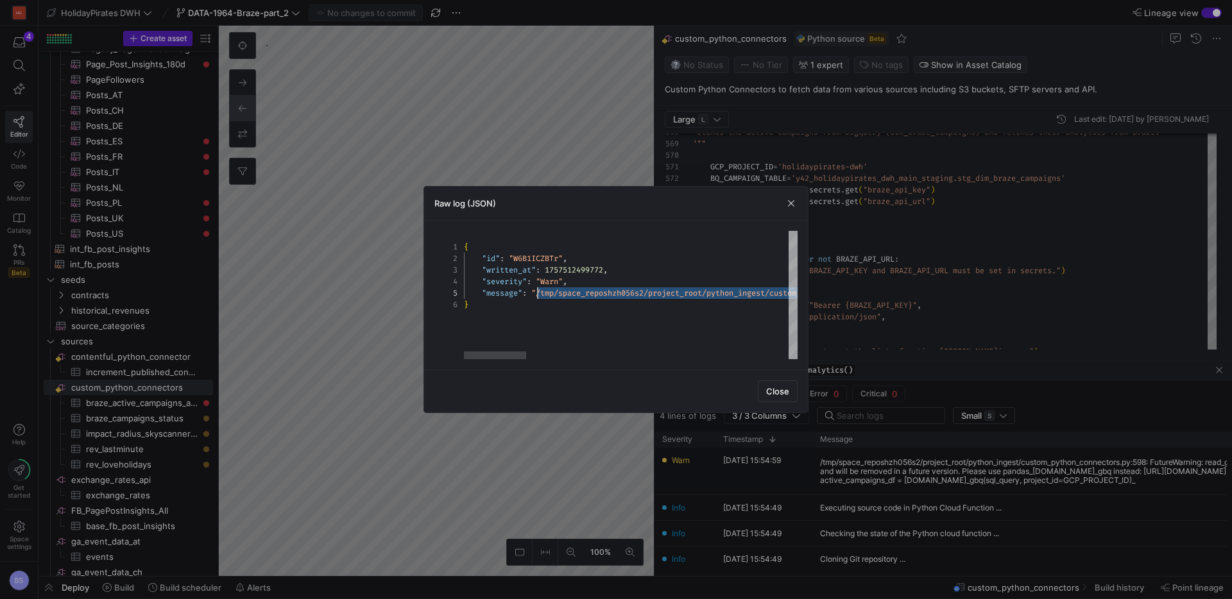
scroll to position [46, 74]
drag, startPoint x: 758, startPoint y: 293, endPoint x: 554, endPoint y: 289, distance: 204.1
click at [791, 205] on span "button" at bounding box center [791, 203] width 13 height 13
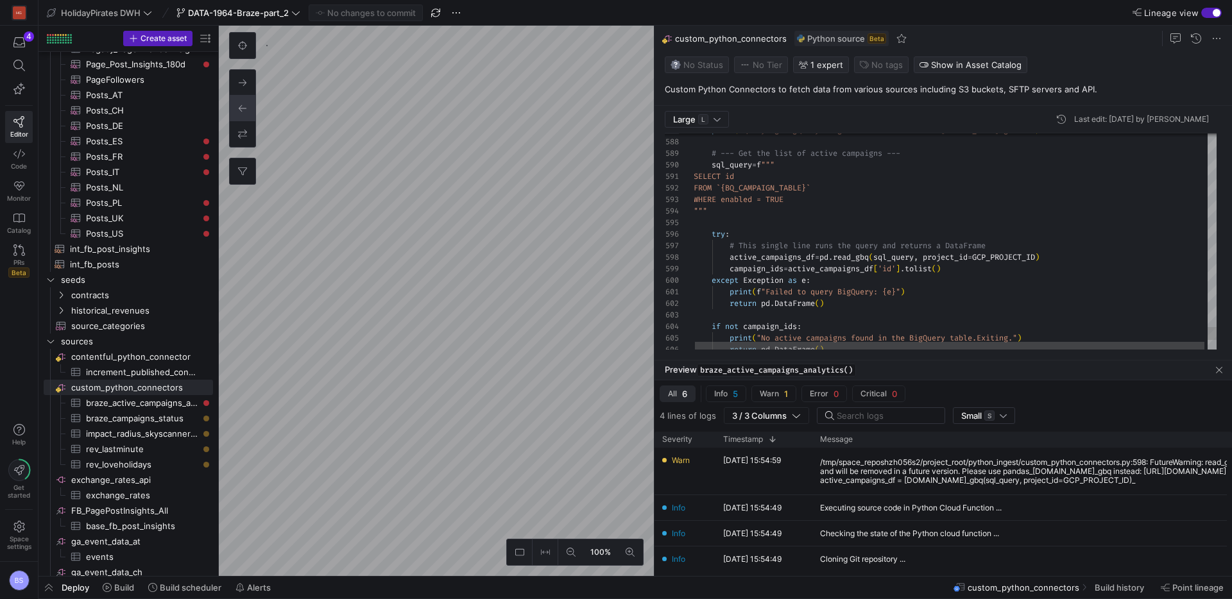
type textarea "SELECT id FROM `{BQ_CAMPAIGN_TABLE}` WHERE enabled = TRUE """ try: # This singl…"
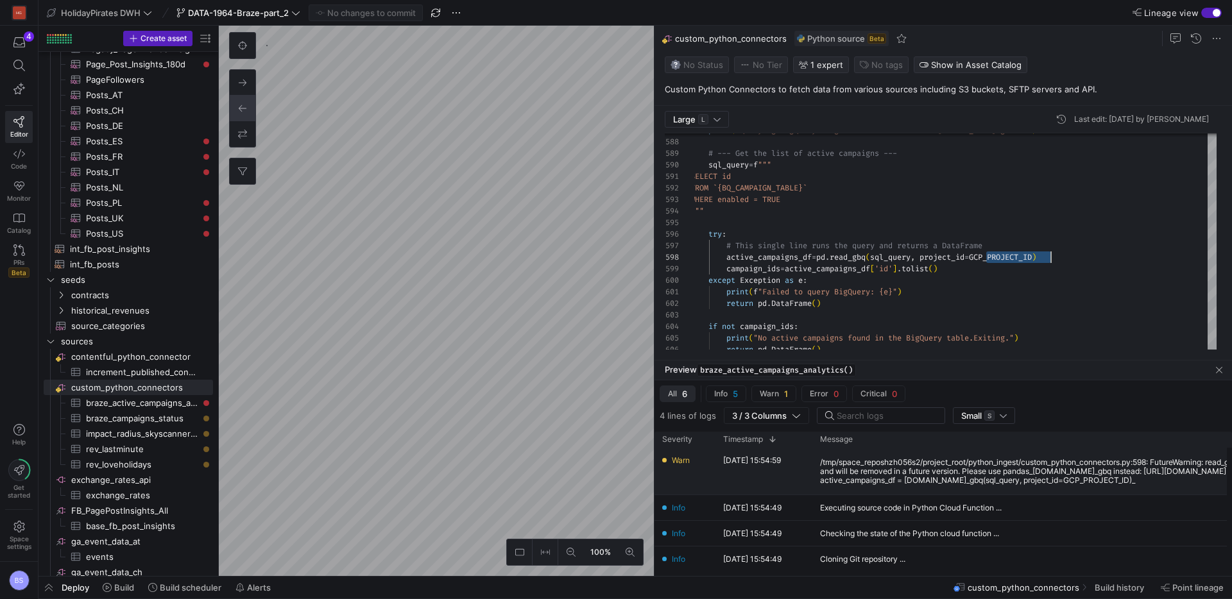
scroll to position [0, 7]
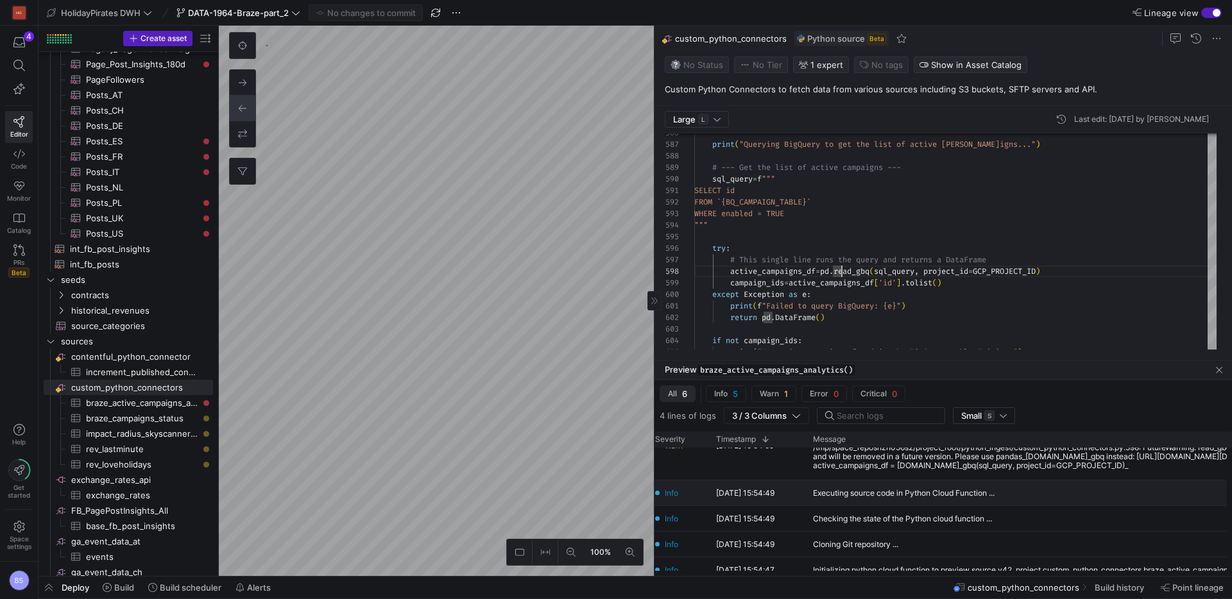
scroll to position [0, 0]
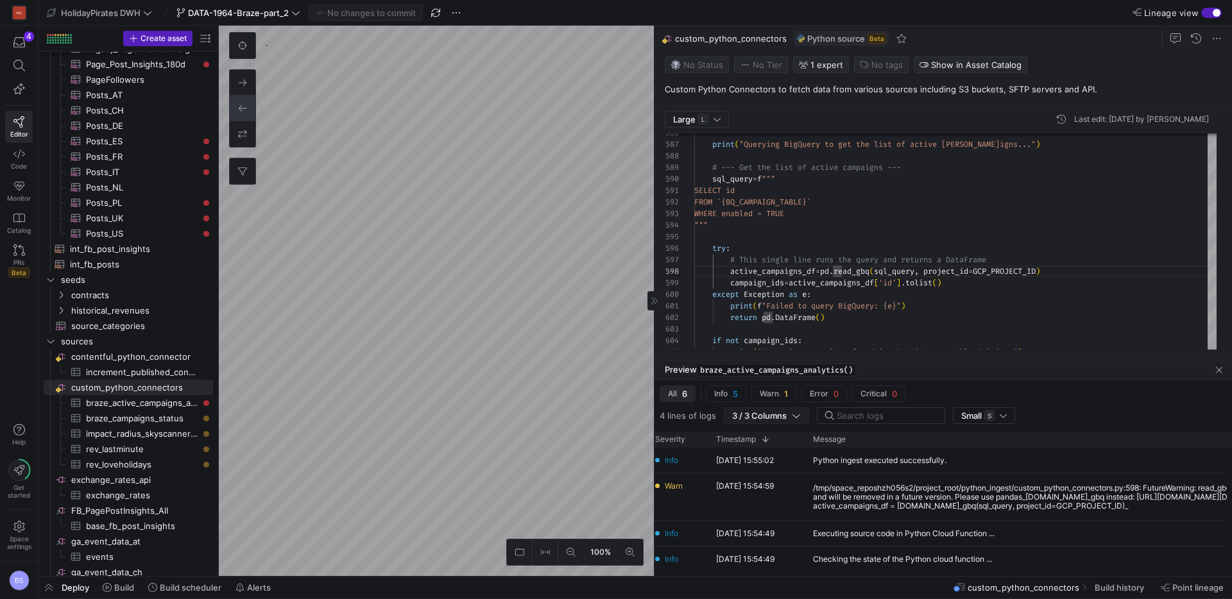
click at [786, 418] on span "3 / 3 Columns" at bounding box center [762, 416] width 60 height 10
click at [1034, 522] on div "Executing source code in Python Cloud Function ..." at bounding box center [1048, 533] width 485 height 25
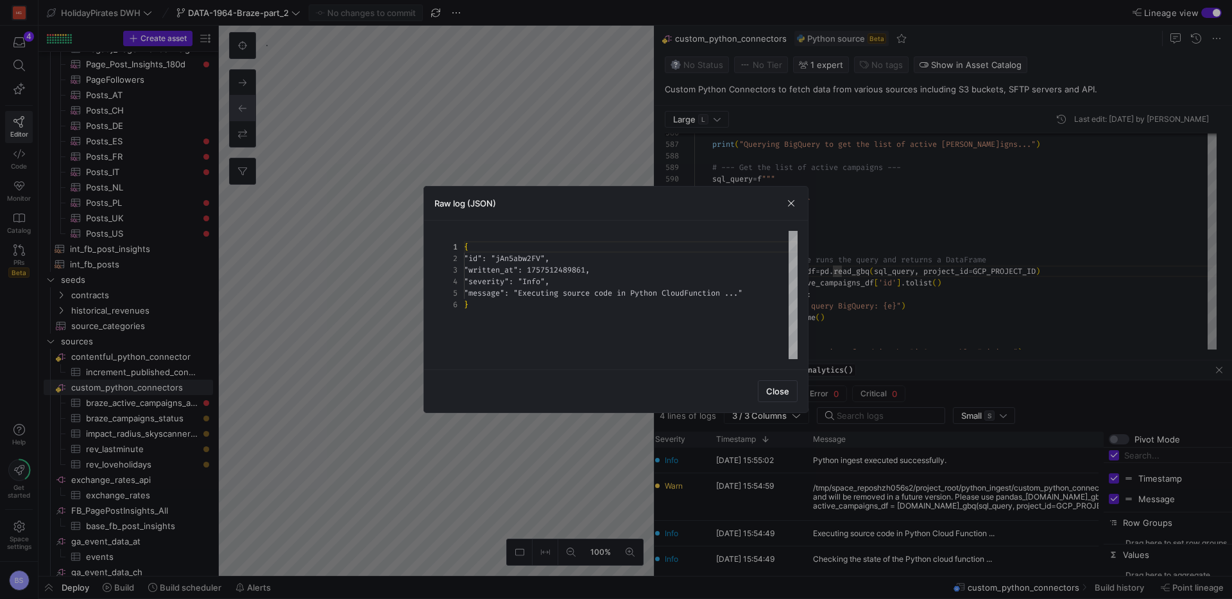
scroll to position [58, 0]
click at [788, 207] on span "button" at bounding box center [791, 203] width 13 height 13
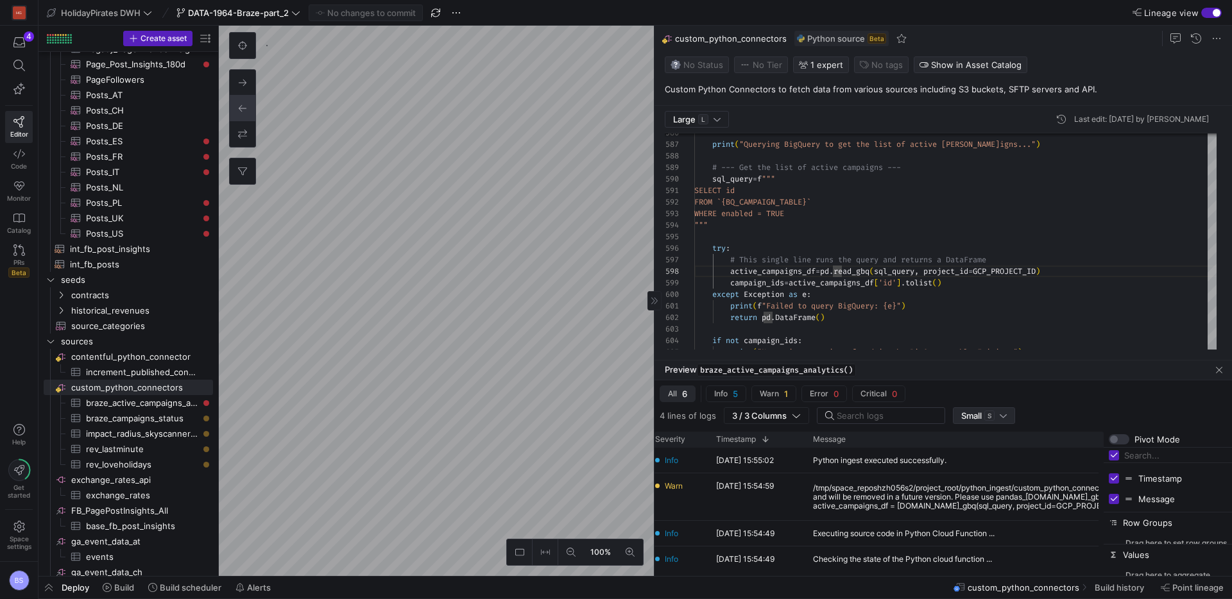
click at [1009, 421] on div "Small S" at bounding box center [984, 416] width 62 height 17
click at [1080, 403] on div at bounding box center [616, 299] width 1232 height 599
click at [1135, 408] on div "All 6 Info 5 Warn 1 Error 0 Critical 0 4 lines of logs 3 / 3 Columns Small S" at bounding box center [944, 406] width 578 height 51
click at [679, 397] on span "All 6" at bounding box center [677, 394] width 19 height 10
click at [1121, 442] on input "checkbox" at bounding box center [1119, 440] width 21 height 10
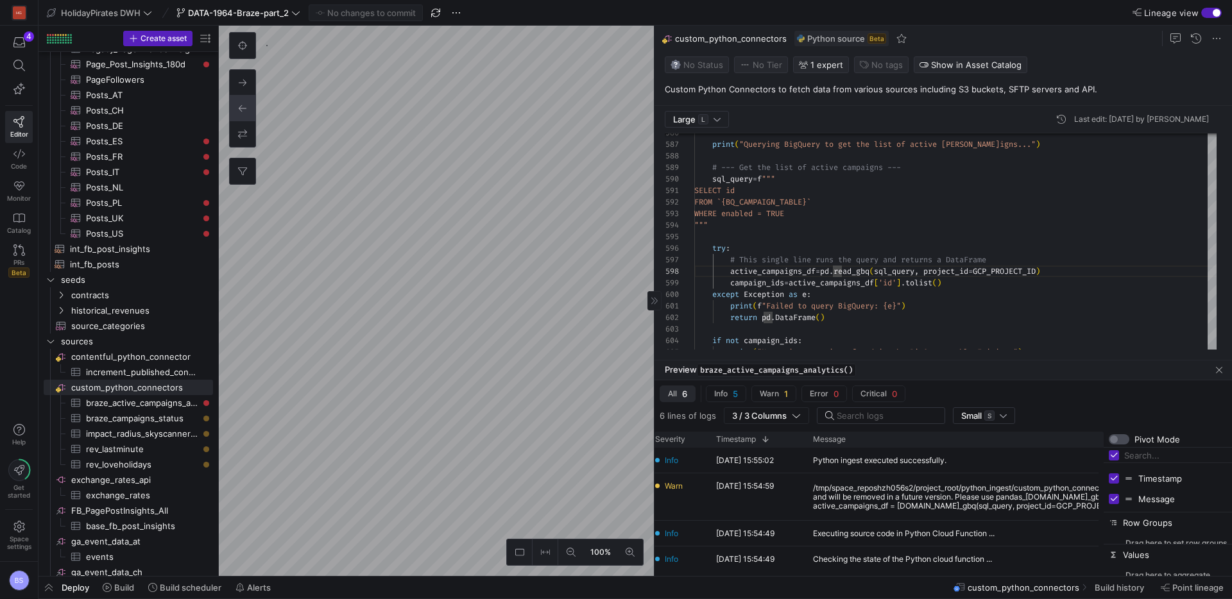
checkbox input "true"
checkbox input "false"
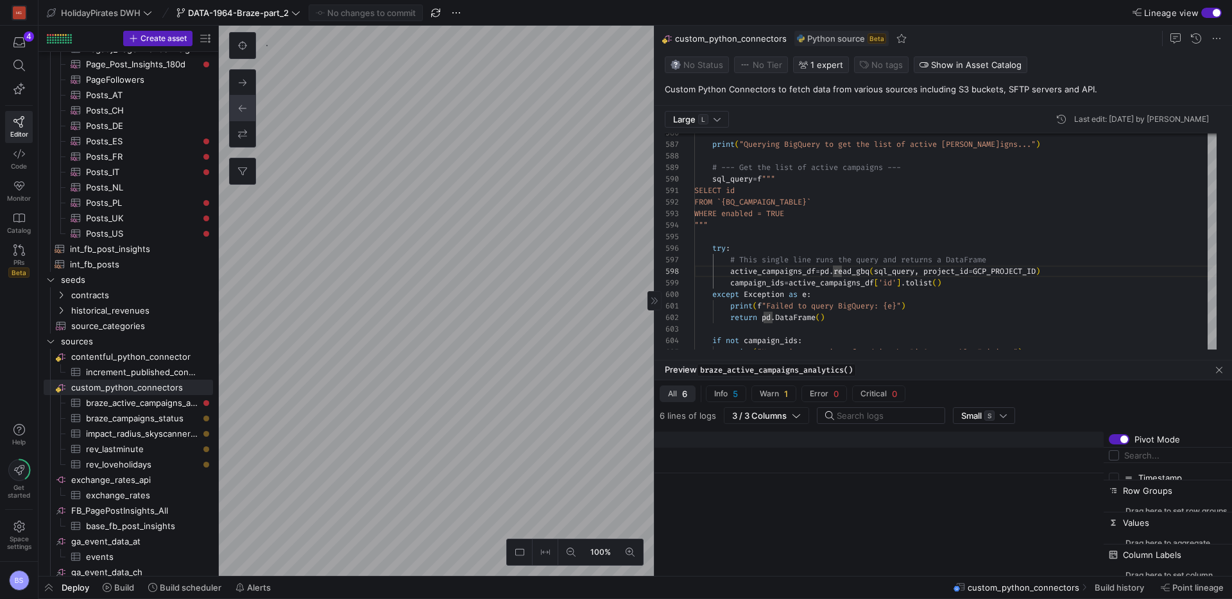
click at [1121, 442] on input "checkbox" at bounding box center [1119, 440] width 21 height 10
checkbox input "false"
checkbox input "true"
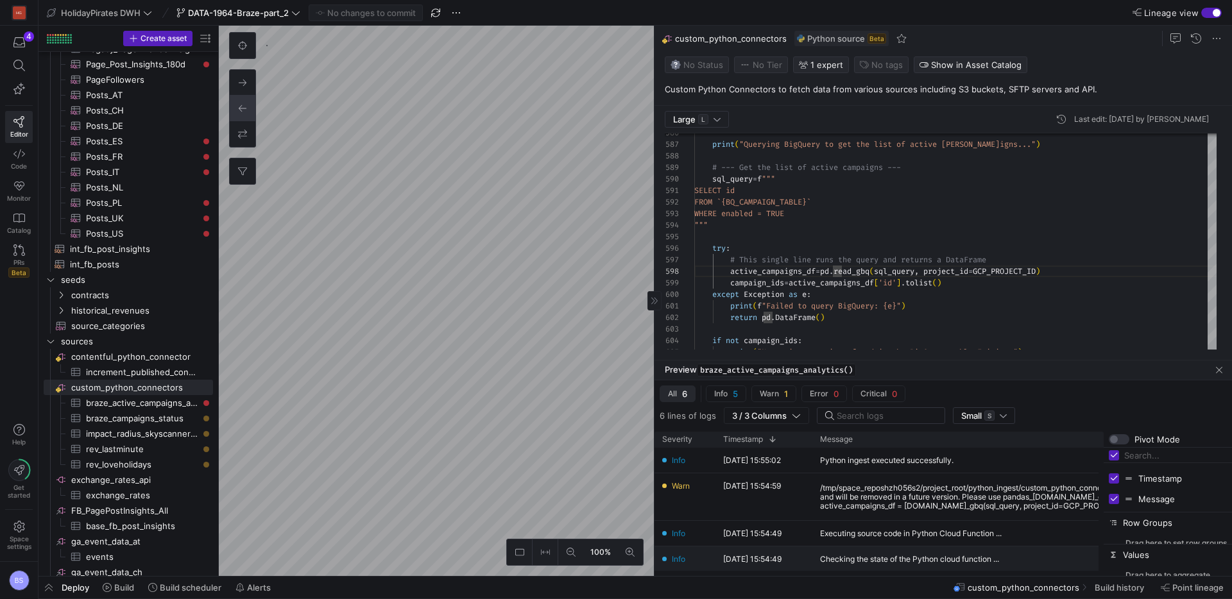
click at [1081, 547] on div "Checking the state of the Python cloud function ..." at bounding box center [1055, 559] width 485 height 25
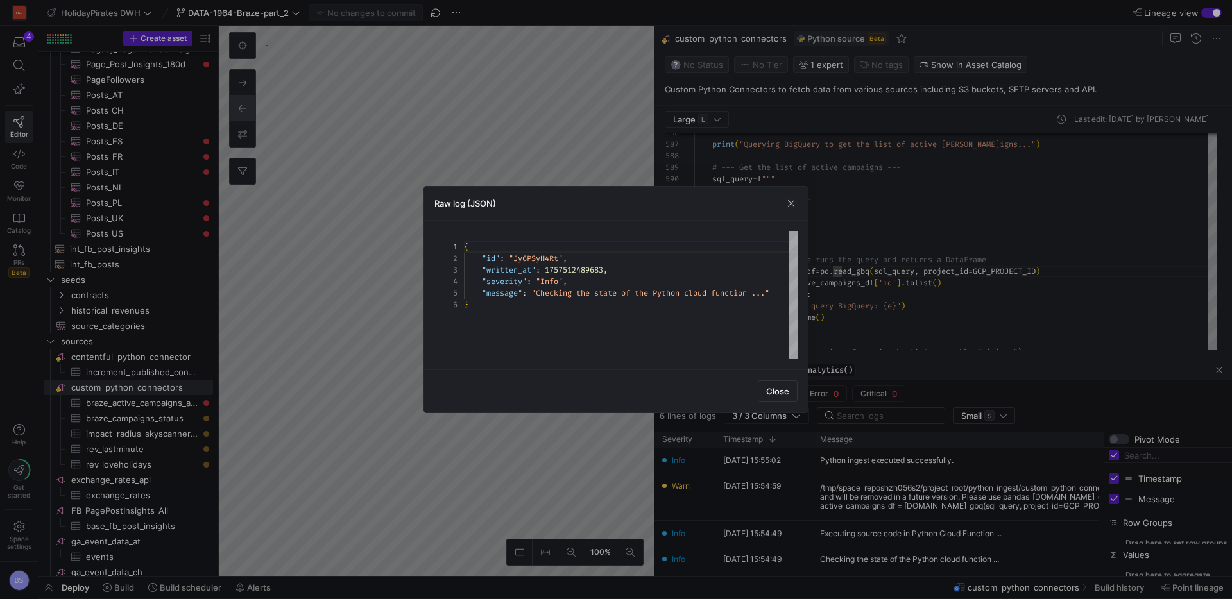
scroll to position [58, 0]
click at [796, 207] on span "button" at bounding box center [791, 203] width 13 height 13
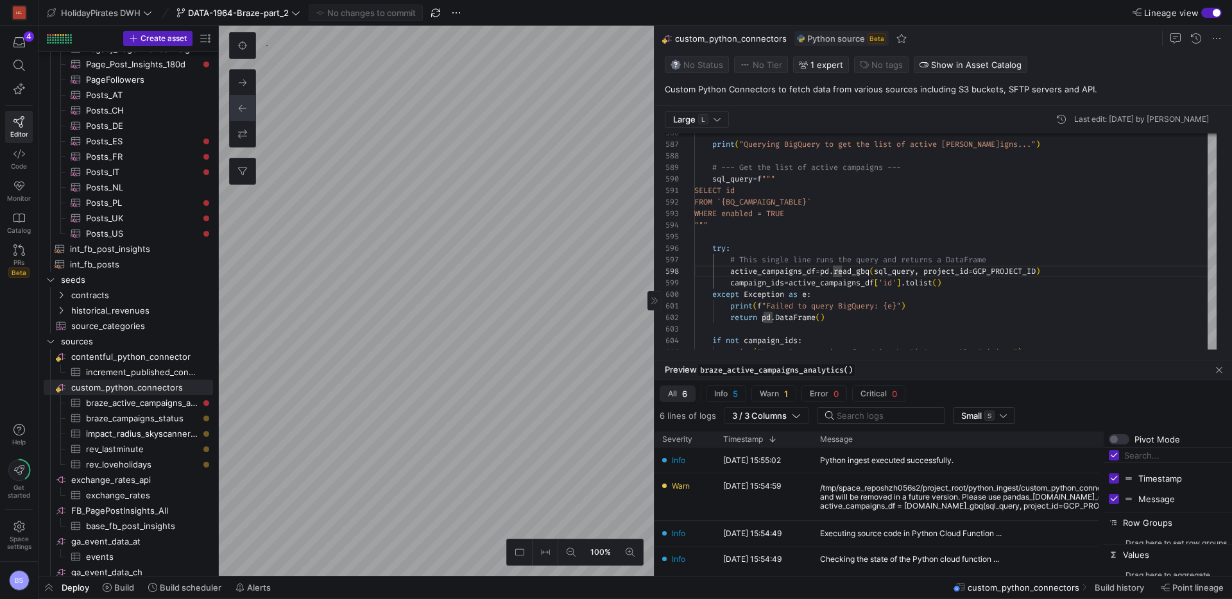
click at [678, 394] on span "All 6" at bounding box center [677, 394] width 19 height 10
click at [1156, 453] on input "Filter Columns Input" at bounding box center [1176, 456] width 103 height 26
click at [1092, 460] on div "Python ingest executed successfully." at bounding box center [1055, 460] width 485 height 25
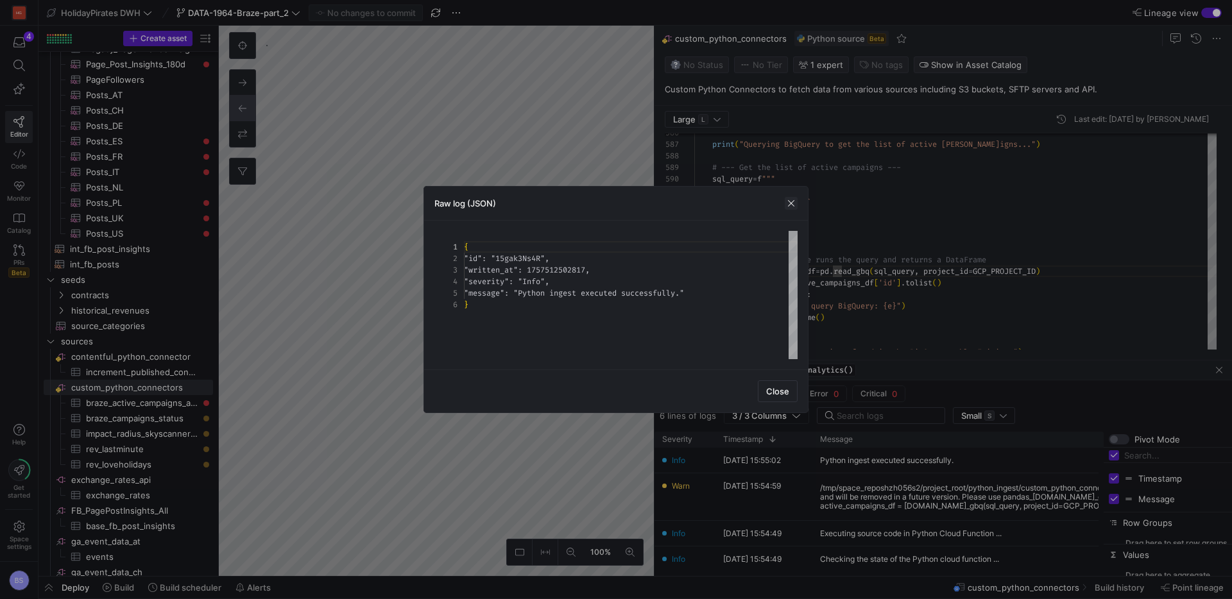
click at [793, 204] on span "button" at bounding box center [791, 203] width 13 height 13
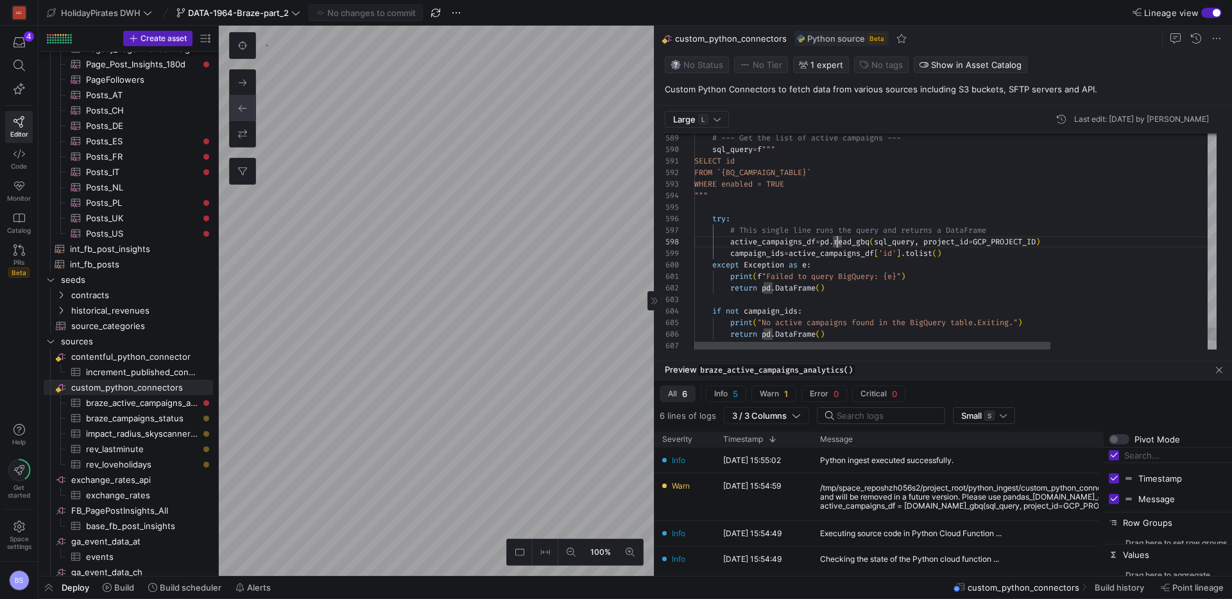
drag, startPoint x: 781, startPoint y: 183, endPoint x: 686, endPoint y: 159, distance: 98.1
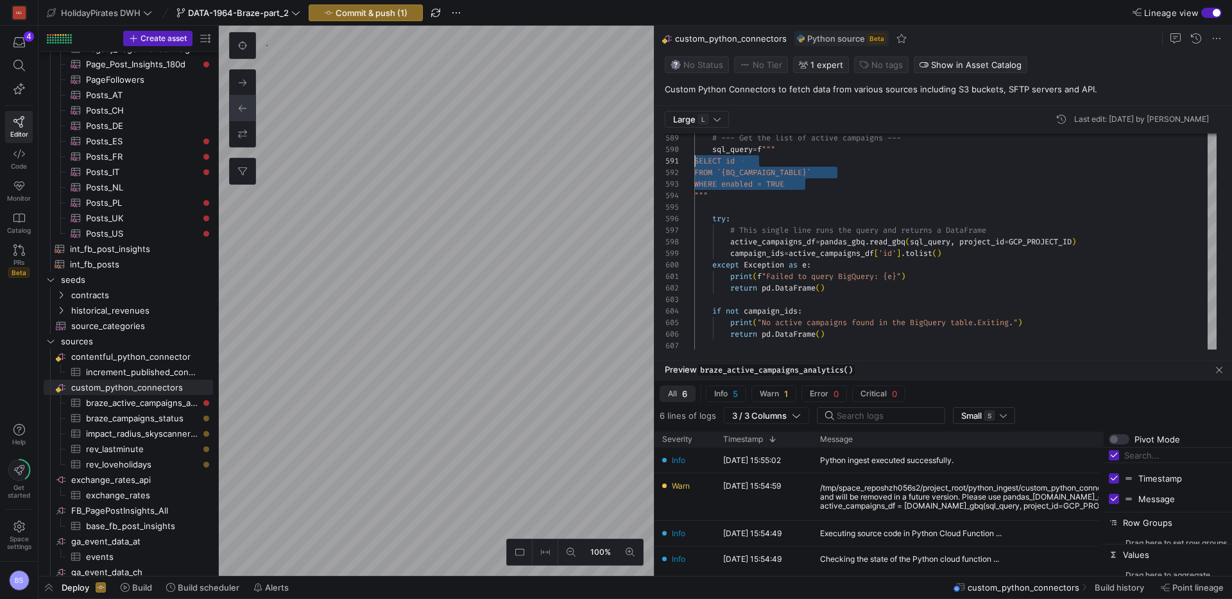
scroll to position [19, 0]
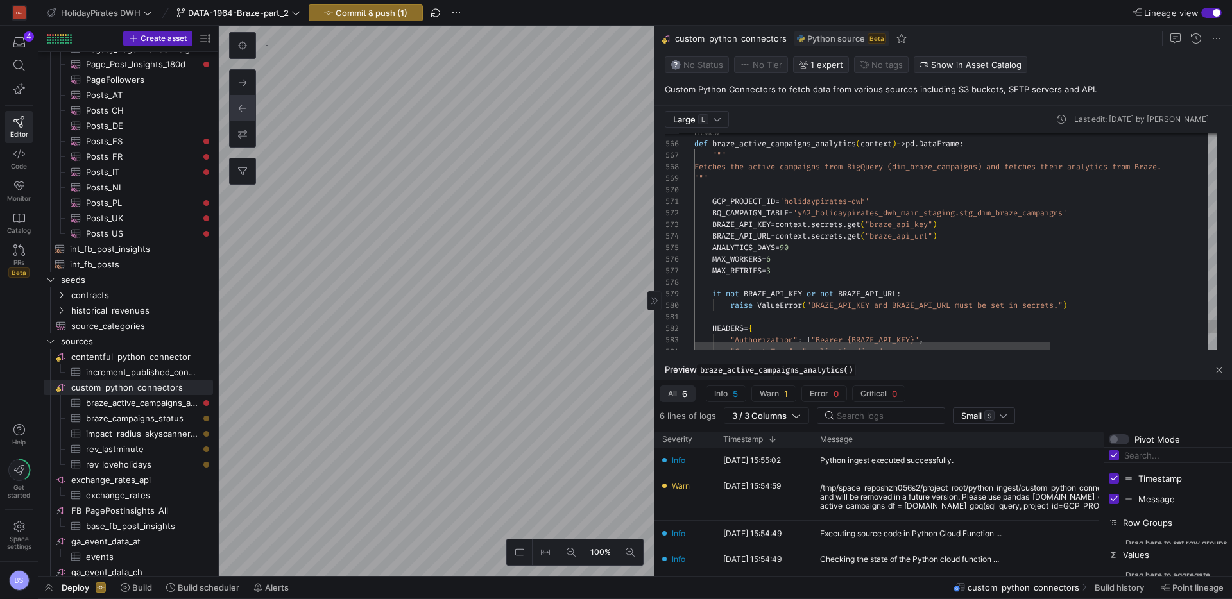
type textarea "GCP_PROJECT_ID = 'holidaypirates-dwh' BQ_CAMPAIGN_TABLE = 'y42_holidaypirates_d…"
drag, startPoint x: 1067, startPoint y: 216, endPoint x: 811, endPoint y: 217, distance: 256.1
drag, startPoint x: 1083, startPoint y: 214, endPoint x: 809, endPoint y: 213, distance: 274.1
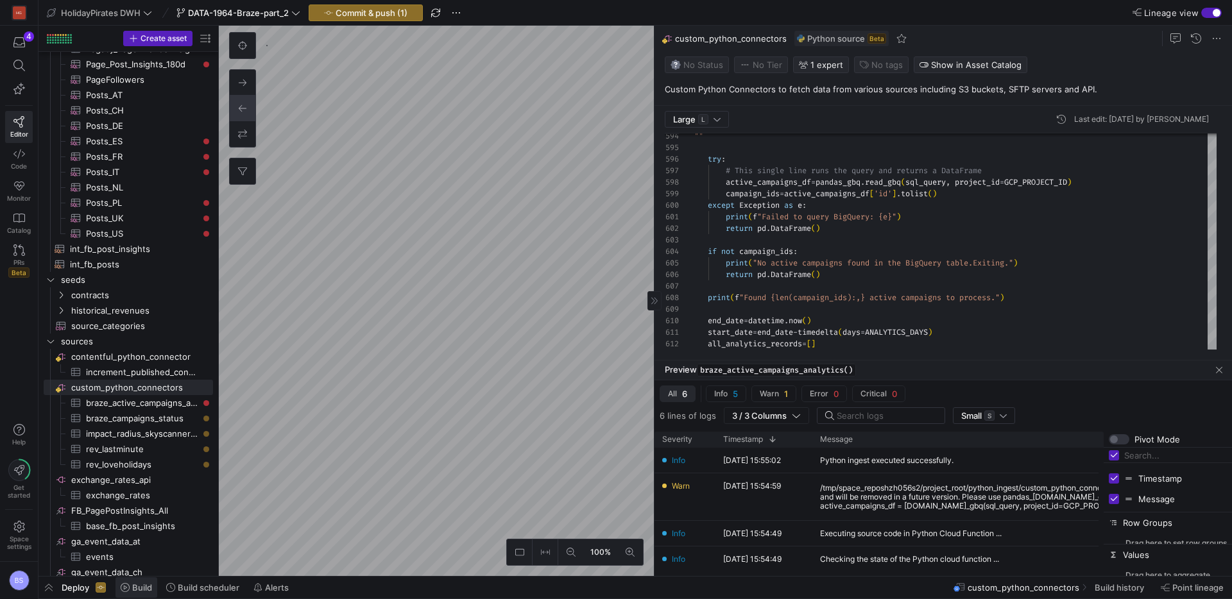
click at [139, 590] on span "Build" at bounding box center [142, 588] width 20 height 10
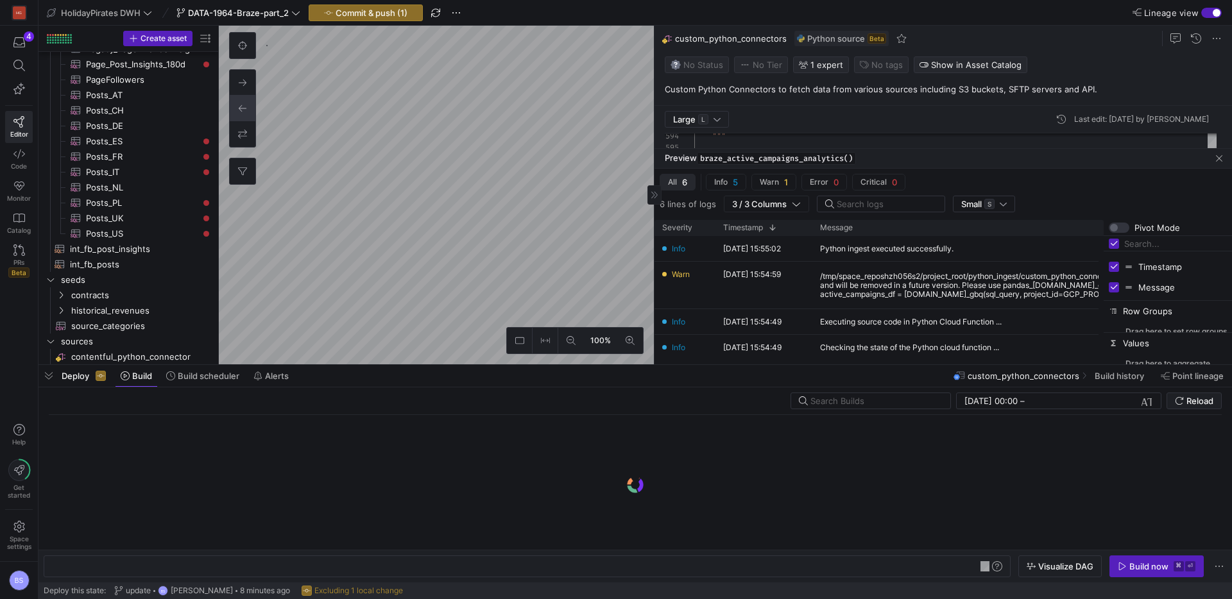
scroll to position [0, 39]
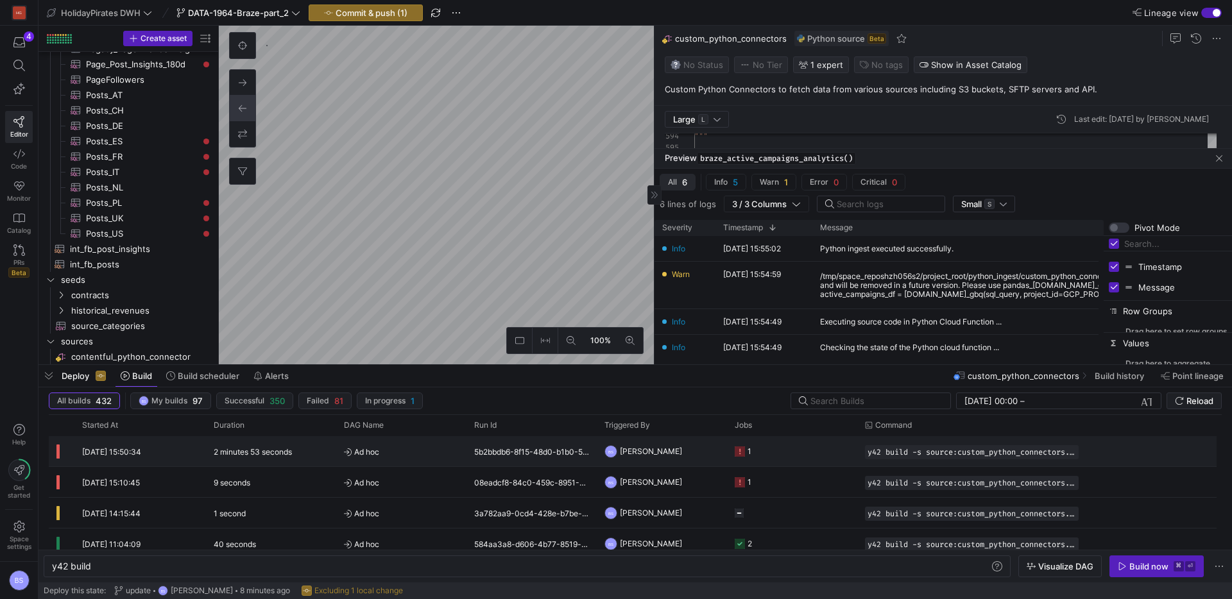
click at [324, 447] on div "2 minutes 53 seconds" at bounding box center [271, 451] width 130 height 30
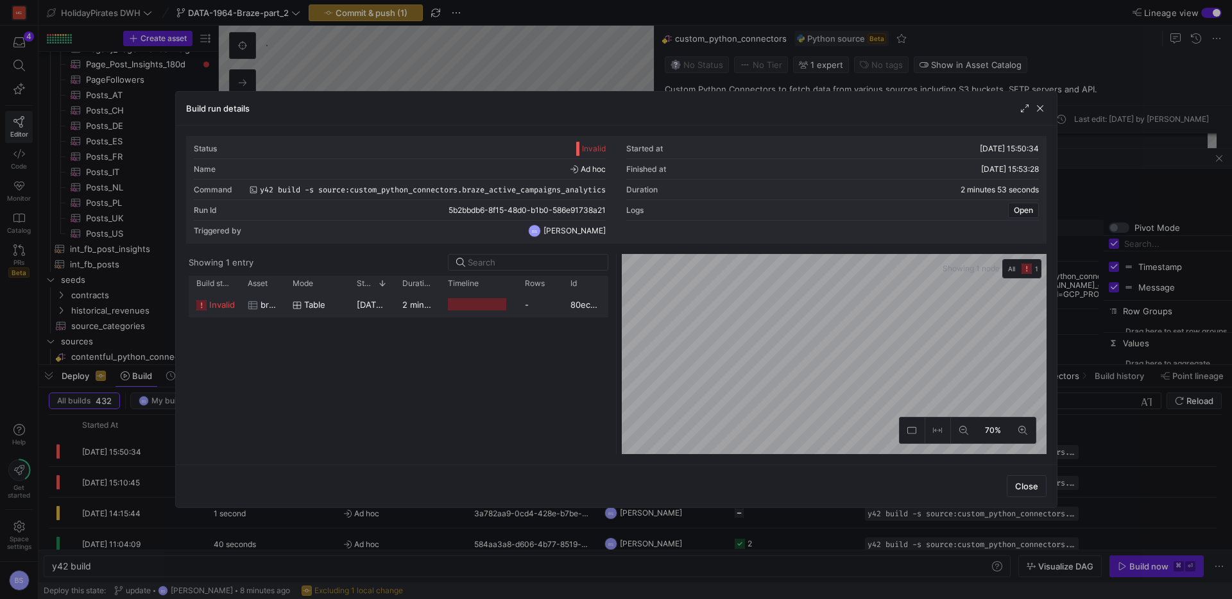
click at [387, 301] on span "10/09/25, 15:50:35" at bounding box center [389, 305] width 65 height 10
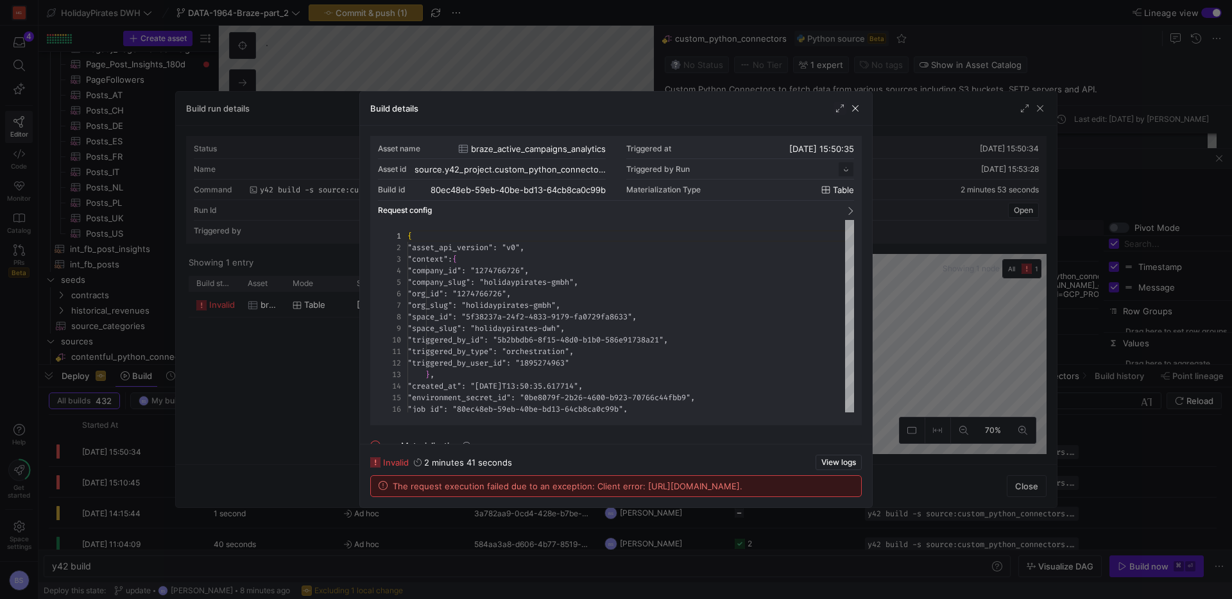
scroll to position [116, 0]
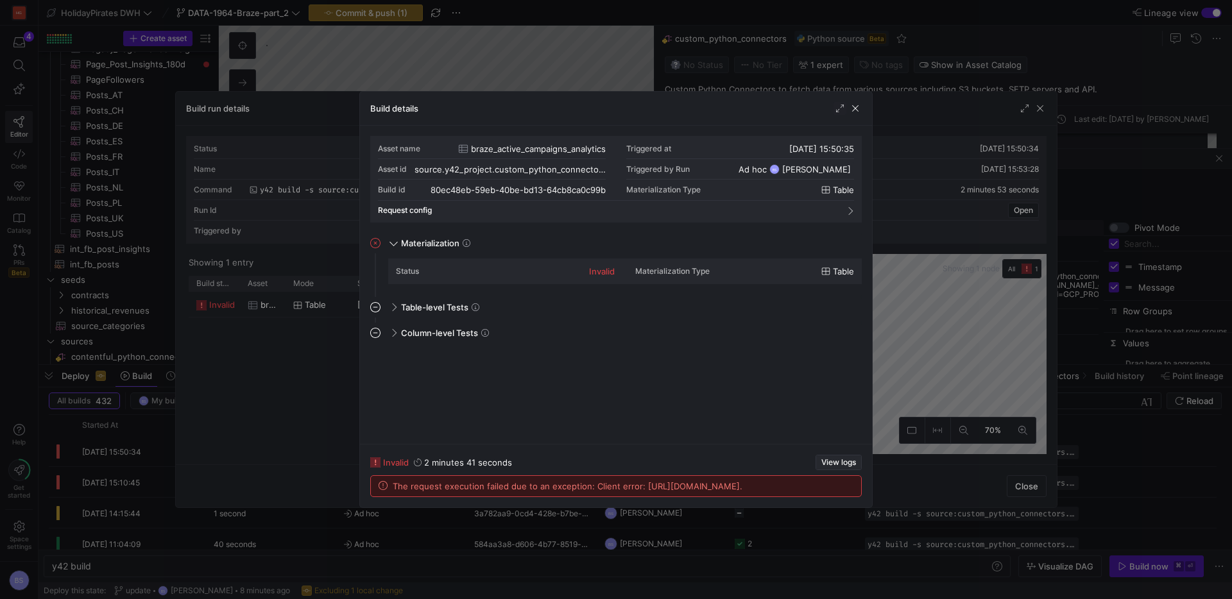
click at [833, 458] on span "View logs" at bounding box center [839, 462] width 35 height 9
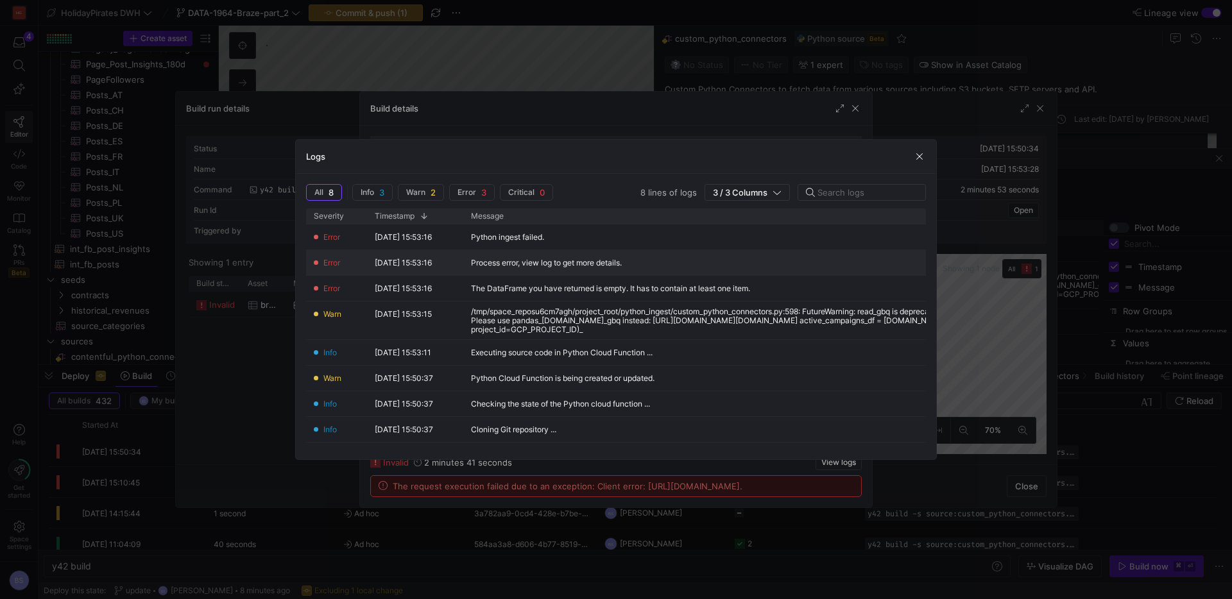
click at [618, 264] on div "Process error, view log to get more details." at bounding box center [546, 263] width 151 height 9
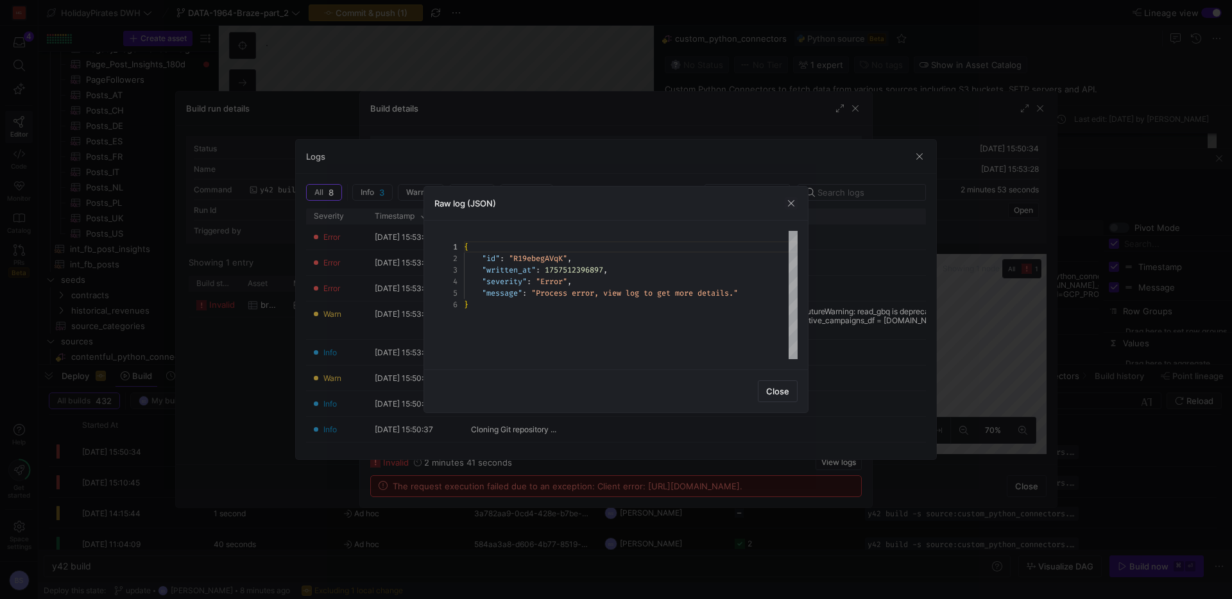
scroll to position [58, 0]
click at [789, 205] on span "button" at bounding box center [791, 203] width 13 height 13
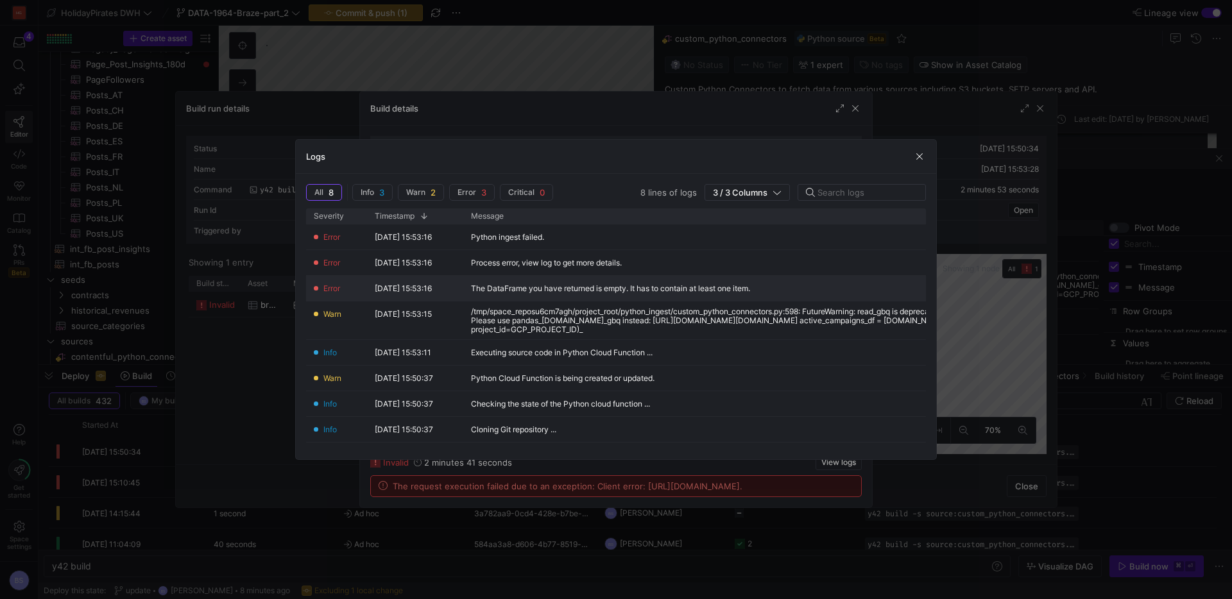
click at [708, 280] on div "The DataFrame you have returned is empty. It has to contain at least one item." at bounding box center [779, 288] width 633 height 25
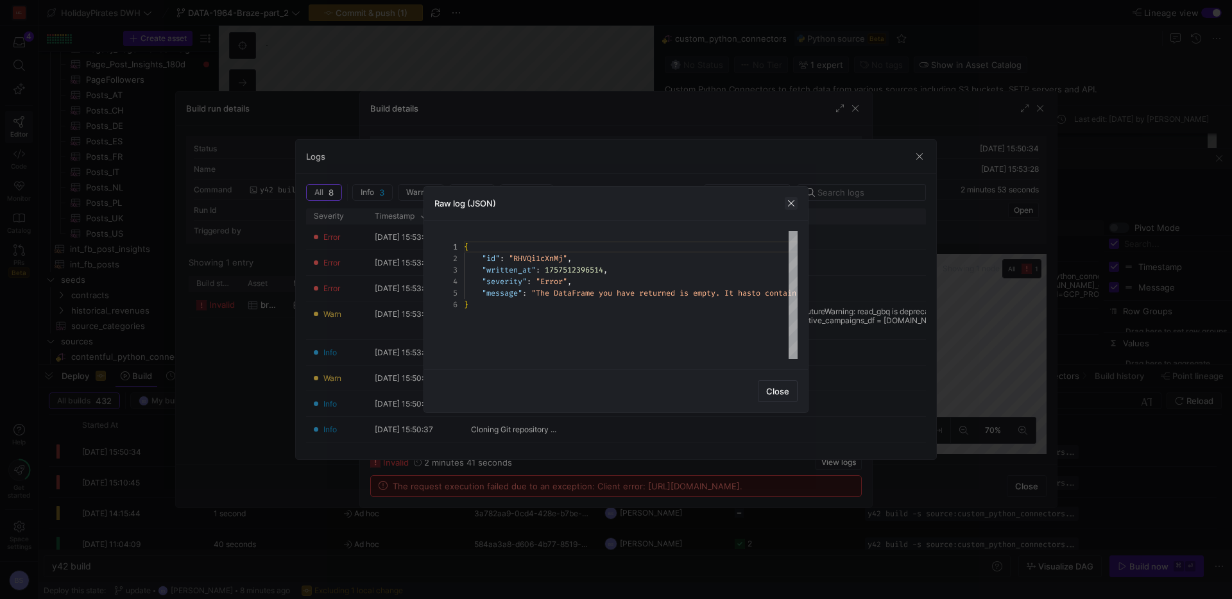
click at [796, 200] on span "button" at bounding box center [791, 203] width 13 height 13
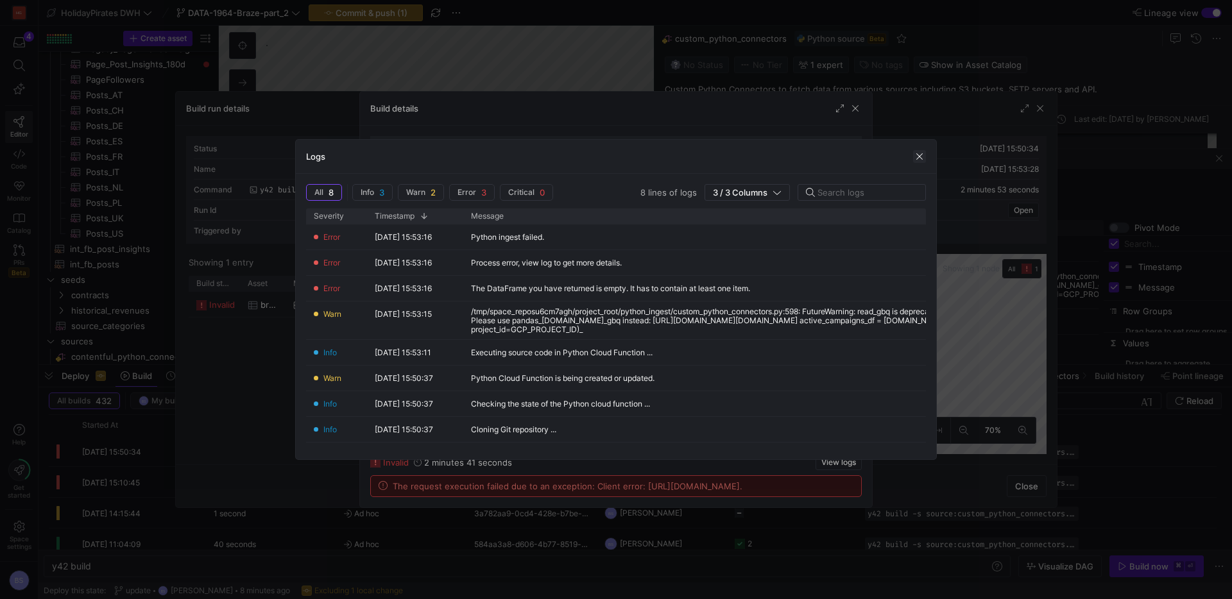
click at [913, 161] on span "button" at bounding box center [919, 156] width 13 height 13
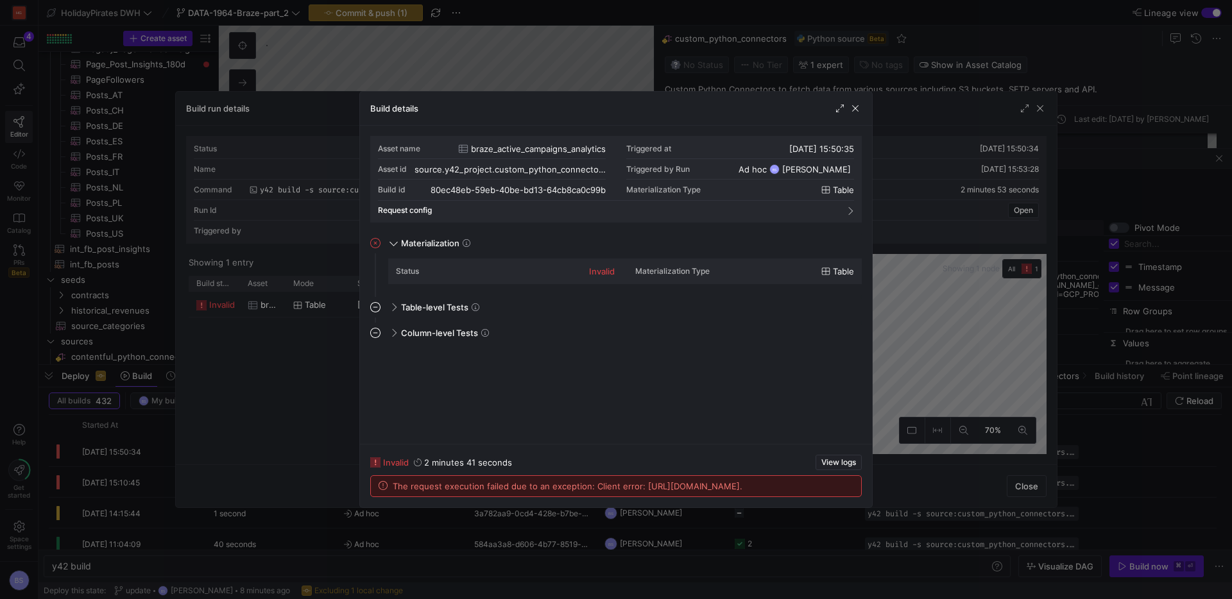
drag, startPoint x: 800, startPoint y: 272, endPoint x: 676, endPoint y: 272, distance: 124.5
click at [800, 272] on div "Materialization Type Table" at bounding box center [744, 271] width 219 height 21
drag, startPoint x: 524, startPoint y: 275, endPoint x: 427, endPoint y: 274, distance: 96.3
click at [523, 275] on div "Status invalid" at bounding box center [505, 271] width 219 height 21
click at [460, 211] on mat-panel-title "Request config" at bounding box center [608, 210] width 461 height 9
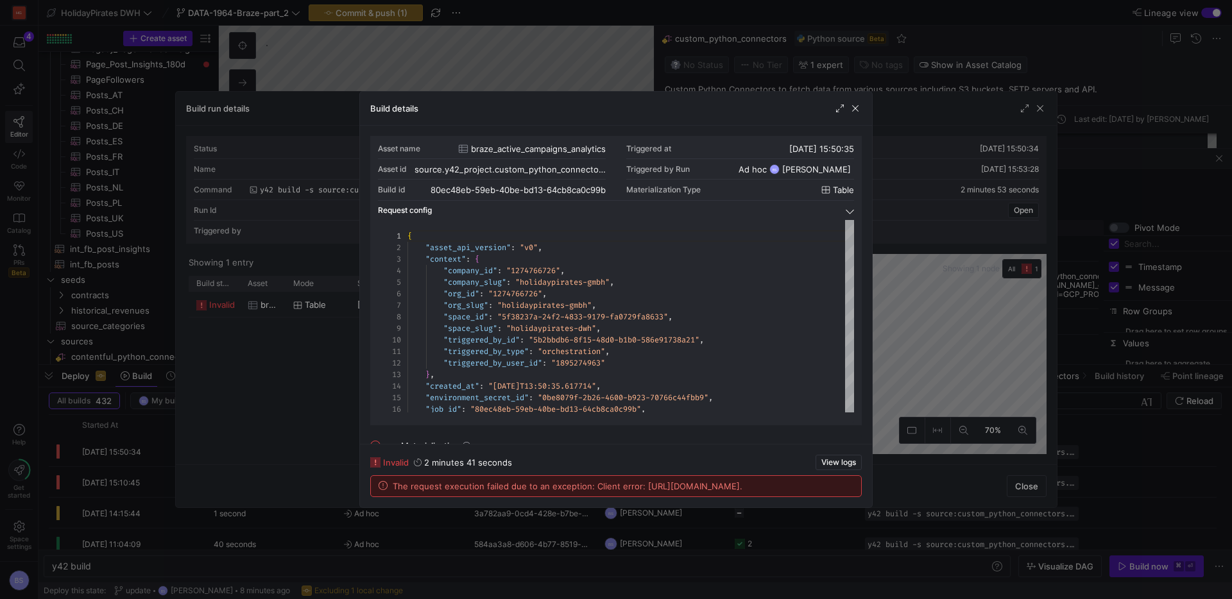
click at [520, 208] on mat-panel-title "Request config" at bounding box center [608, 210] width 461 height 9
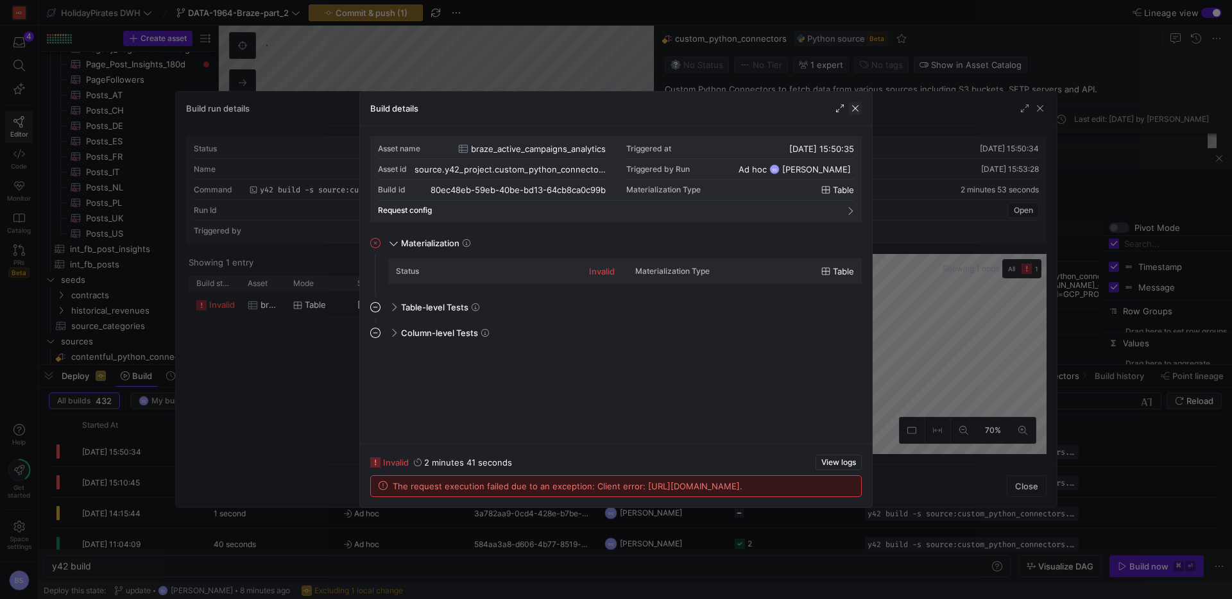
click at [854, 105] on span "button" at bounding box center [855, 108] width 13 height 13
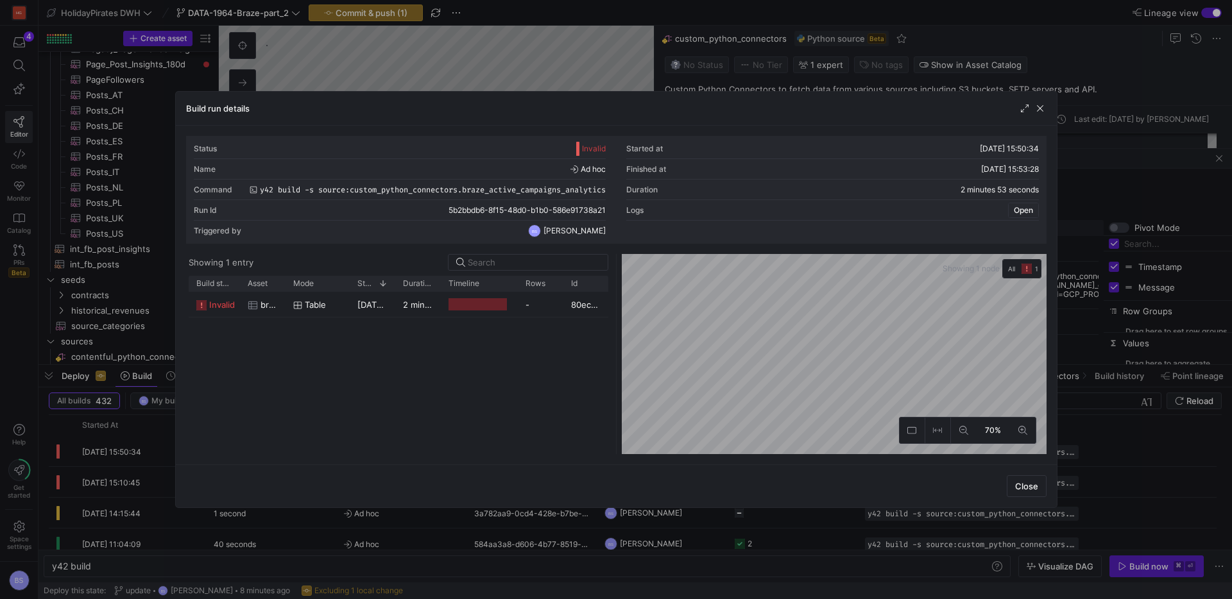
click at [1035, 209] on span "button" at bounding box center [1024, 210] width 30 height 14
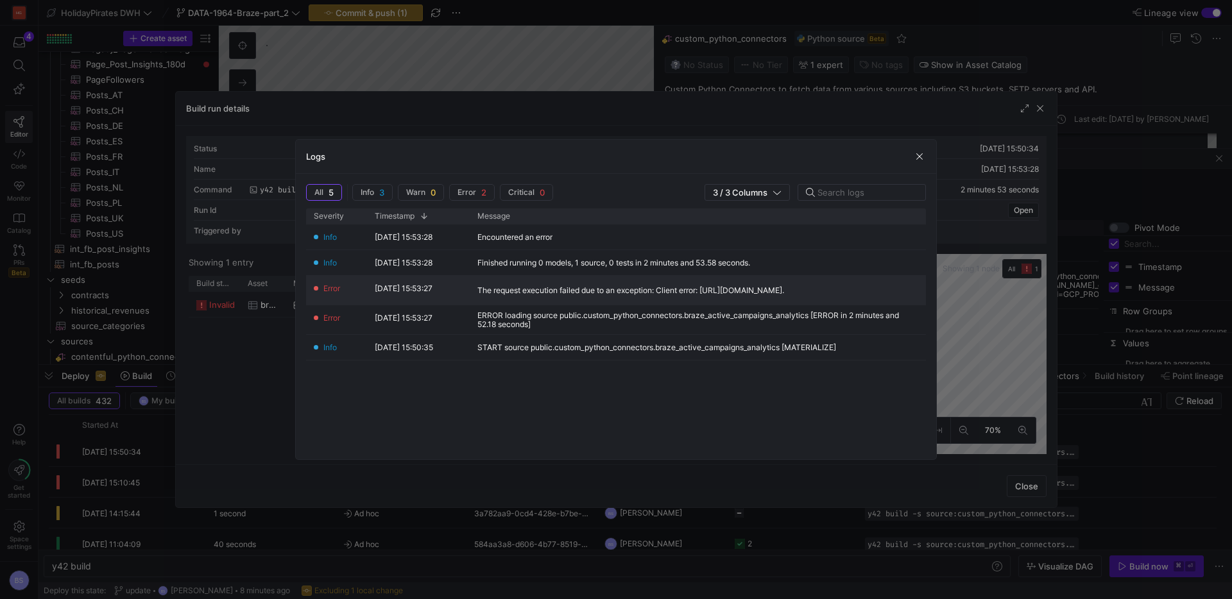
drag, startPoint x: 647, startPoint y: 295, endPoint x: 493, endPoint y: 288, distance: 154.2
click at [493, 288] on div "The request execution failed due to an exception: Client error: https://py-1274…" at bounding box center [631, 290] width 307 height 9
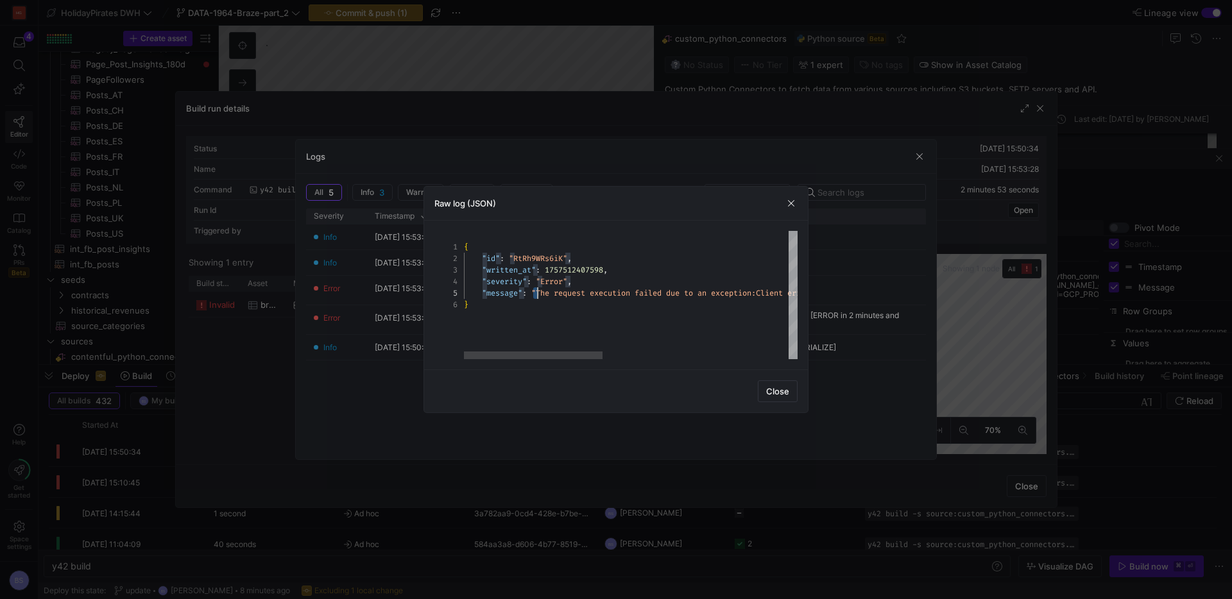
scroll to position [46, 753]
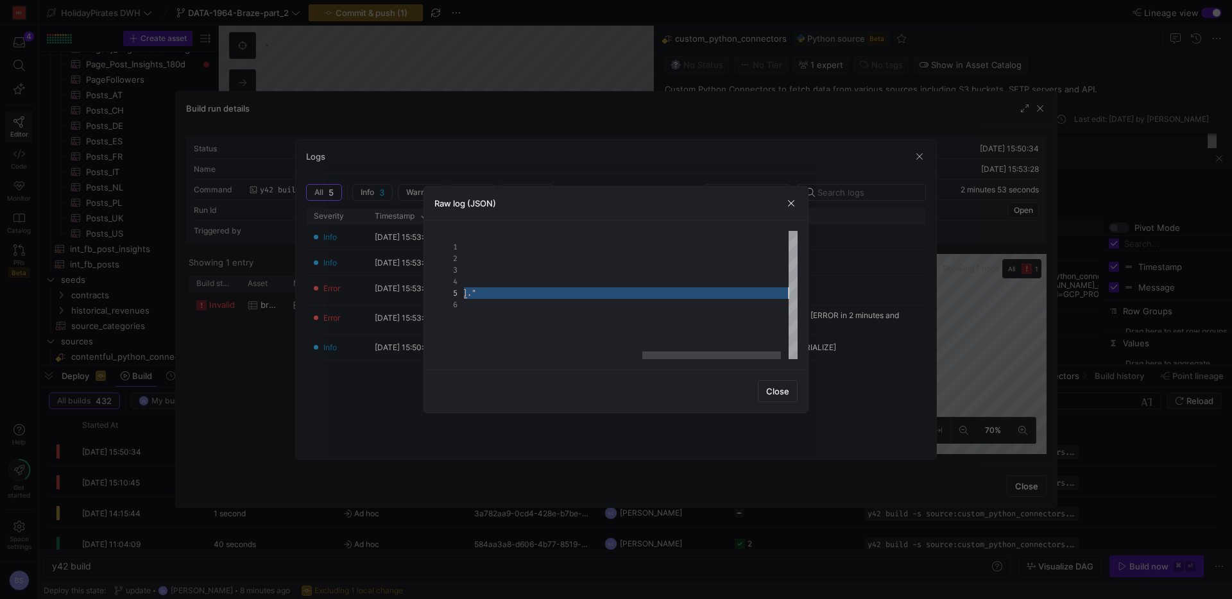
drag, startPoint x: 535, startPoint y: 295, endPoint x: 778, endPoint y: 309, distance: 243.0
click at [961, 298] on div "Build run details Status Invalid Started at 10/09/25, 15:50:34 Name Ad hoc Fini…" at bounding box center [616, 299] width 1232 height 599
click at [791, 199] on span "button" at bounding box center [791, 203] width 13 height 13
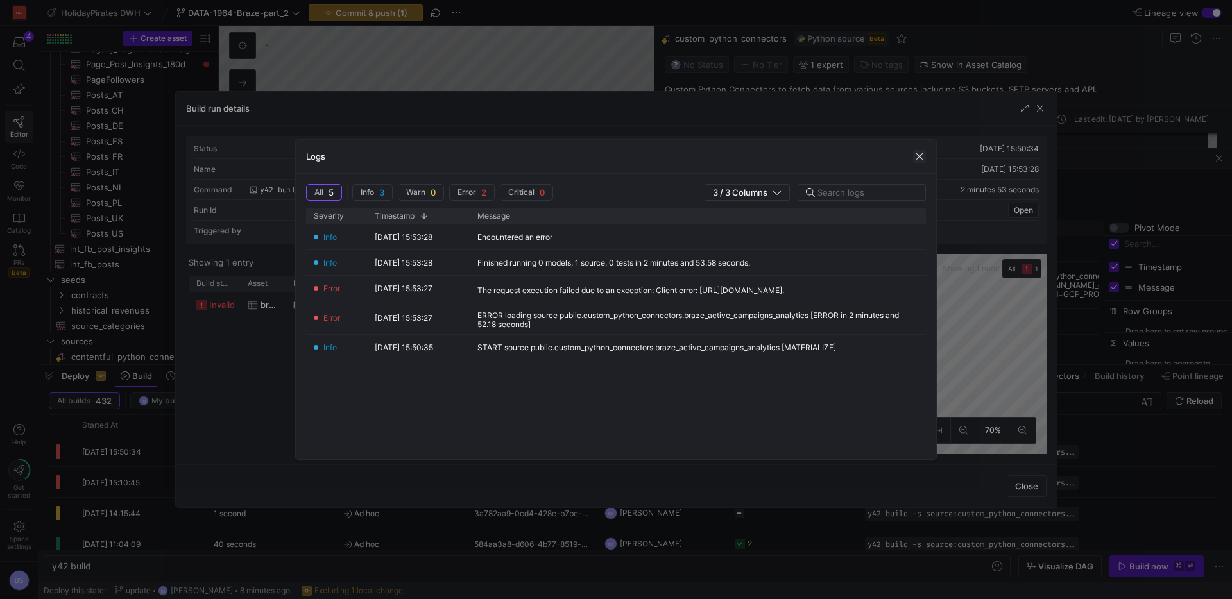
click at [925, 157] on span "button" at bounding box center [919, 156] width 13 height 13
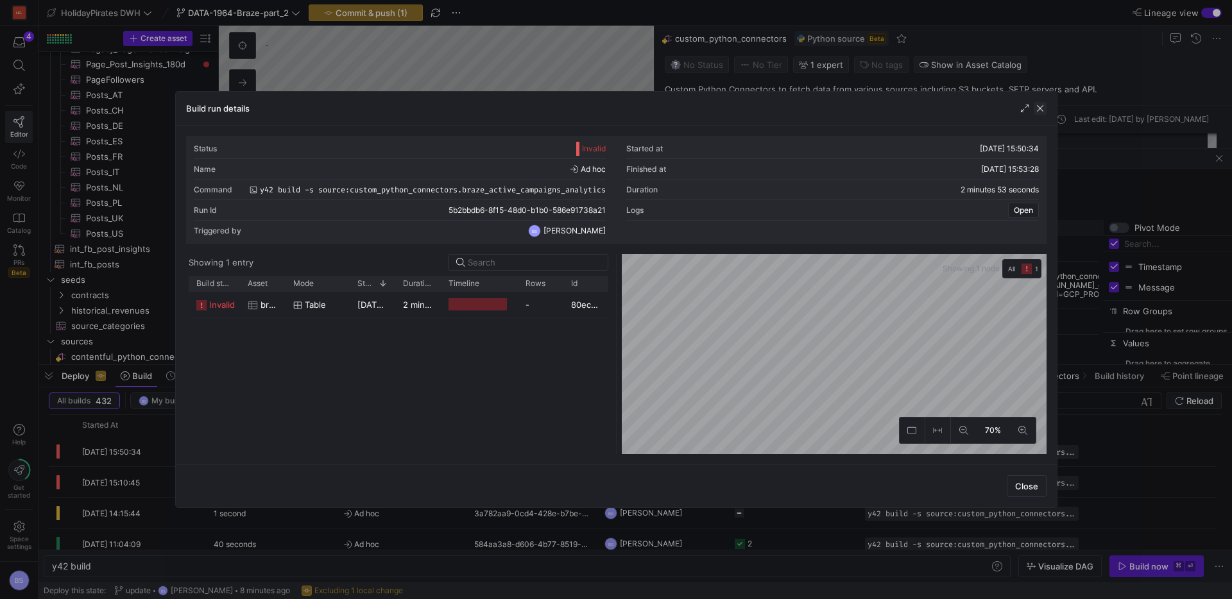
click at [1042, 109] on span "button" at bounding box center [1040, 108] width 13 height 13
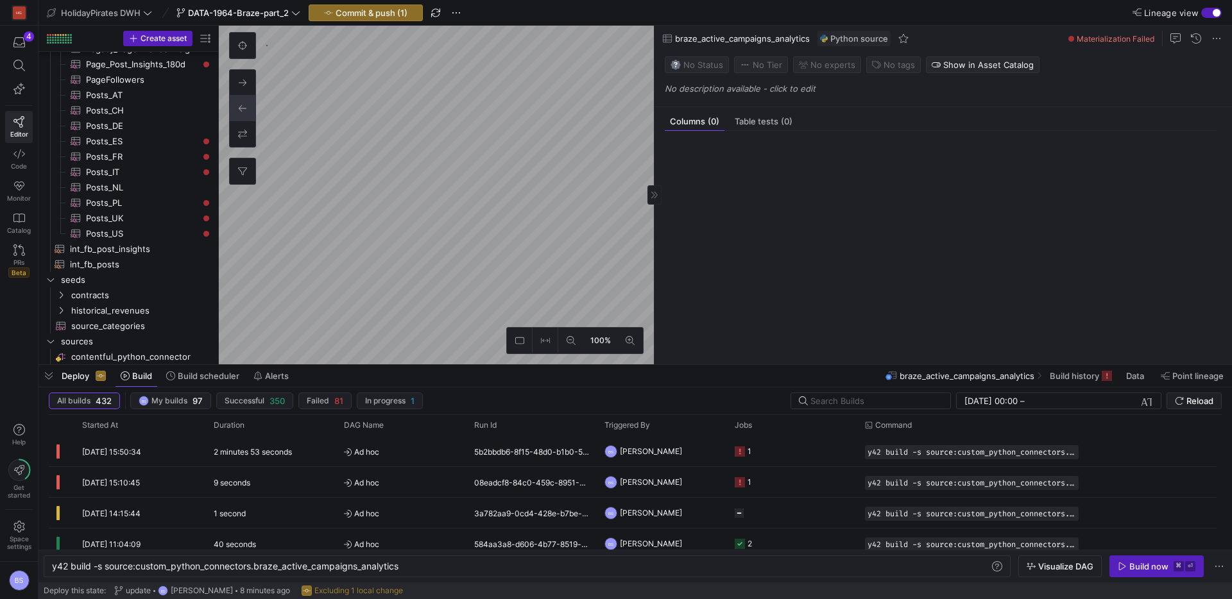
scroll to position [150, 0]
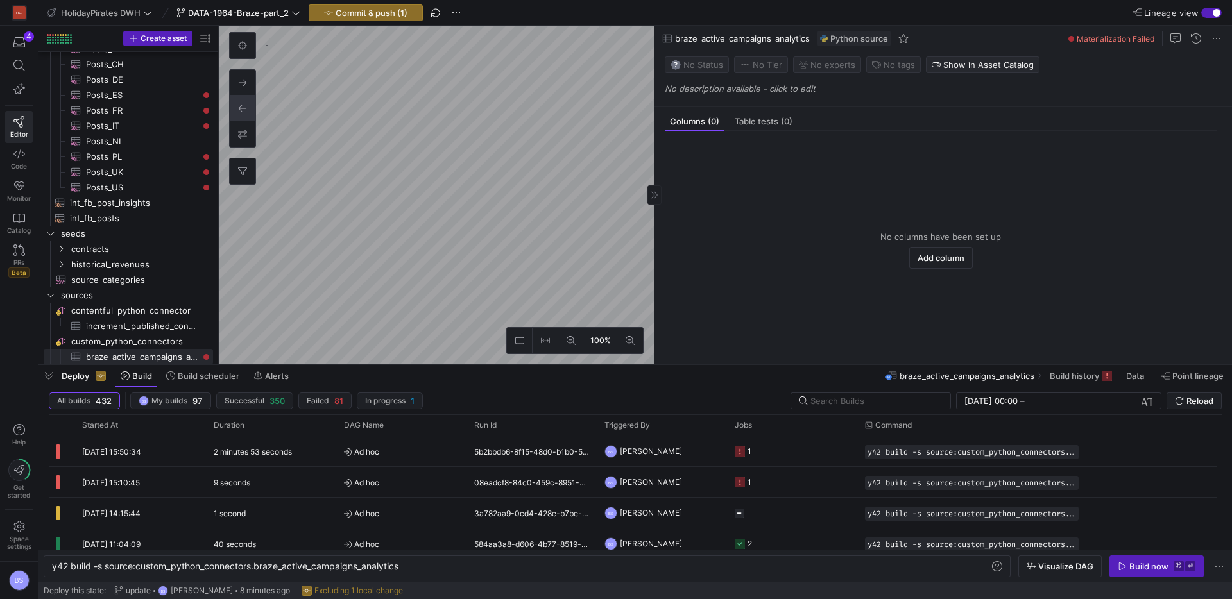
type textarea "y42 build"
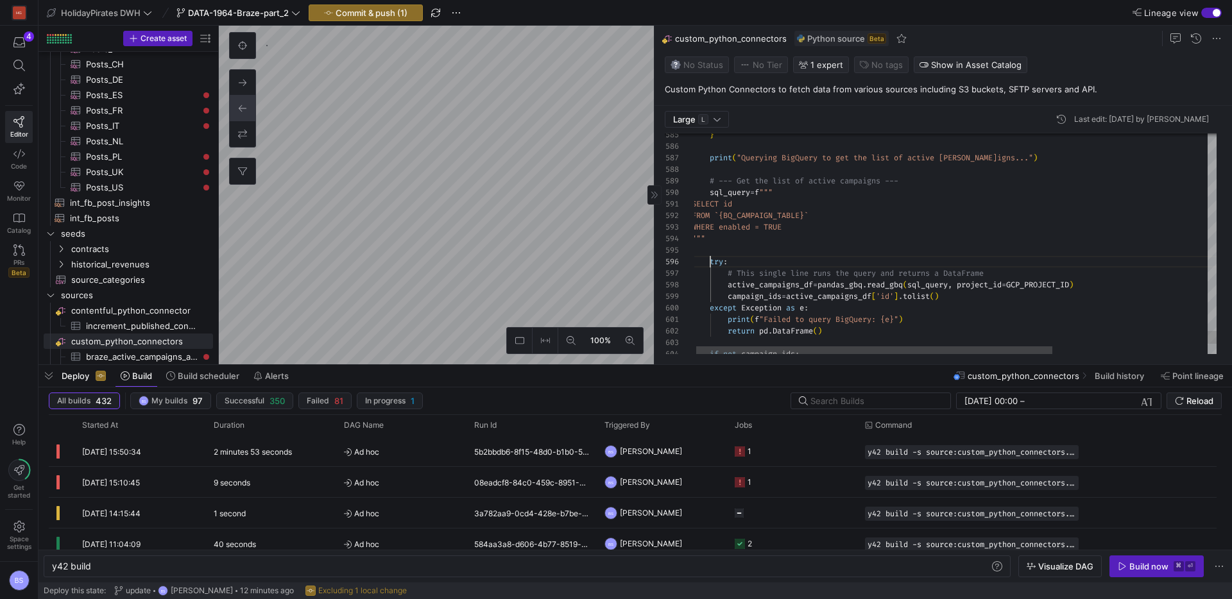
scroll to position [58, 19]
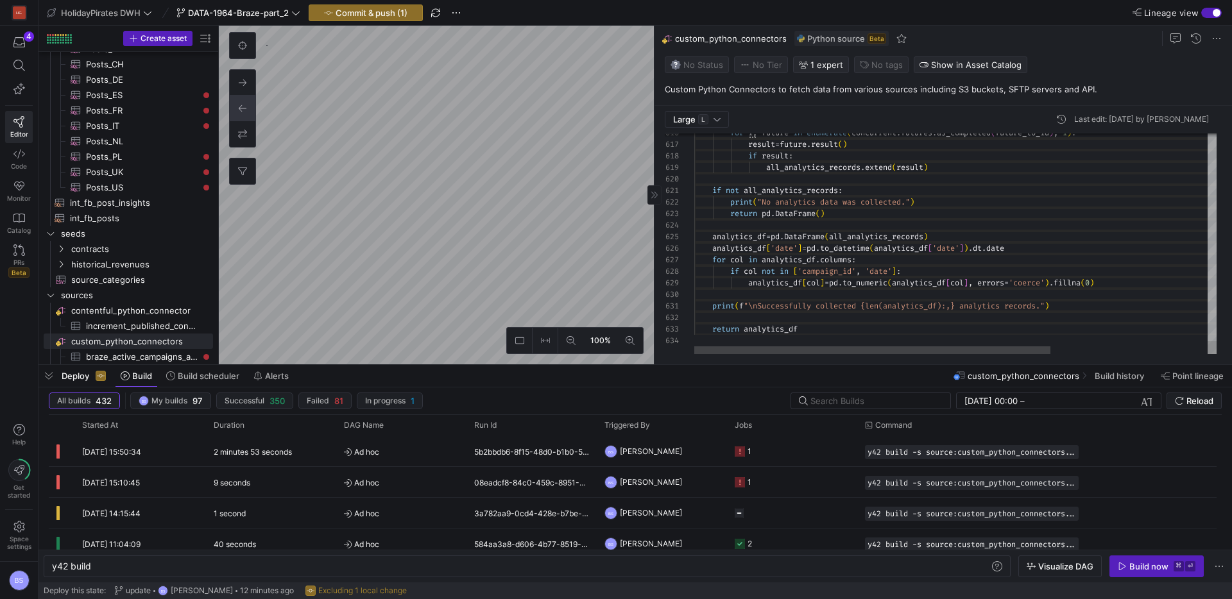
drag, startPoint x: 711, startPoint y: 259, endPoint x: 712, endPoint y: 328, distance: 69.3
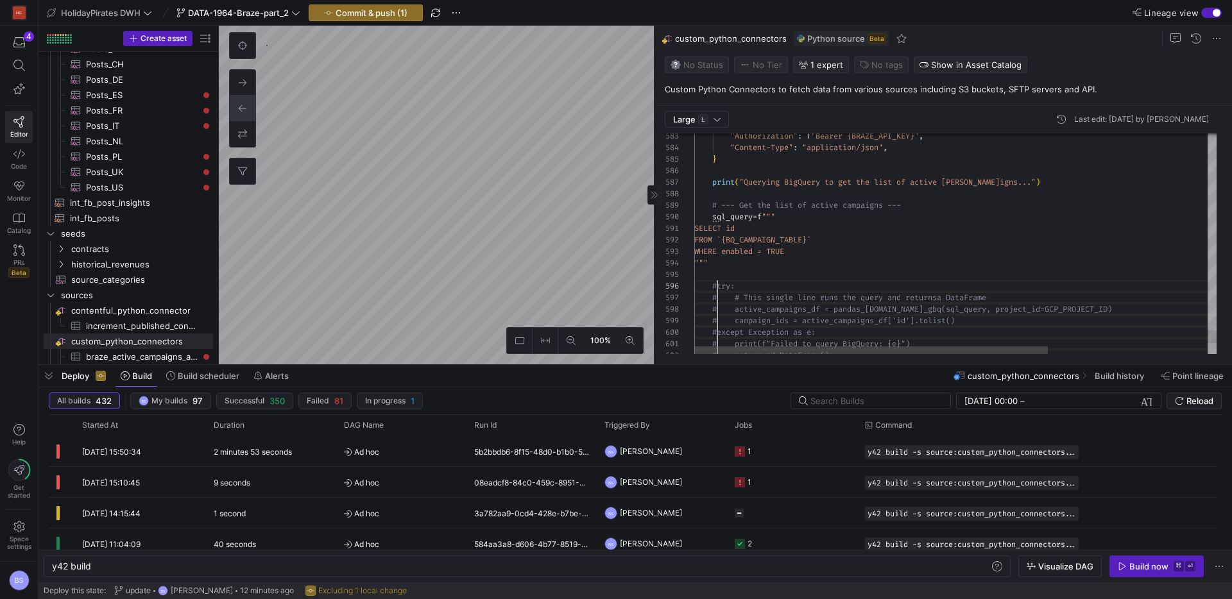
scroll to position [35, 32]
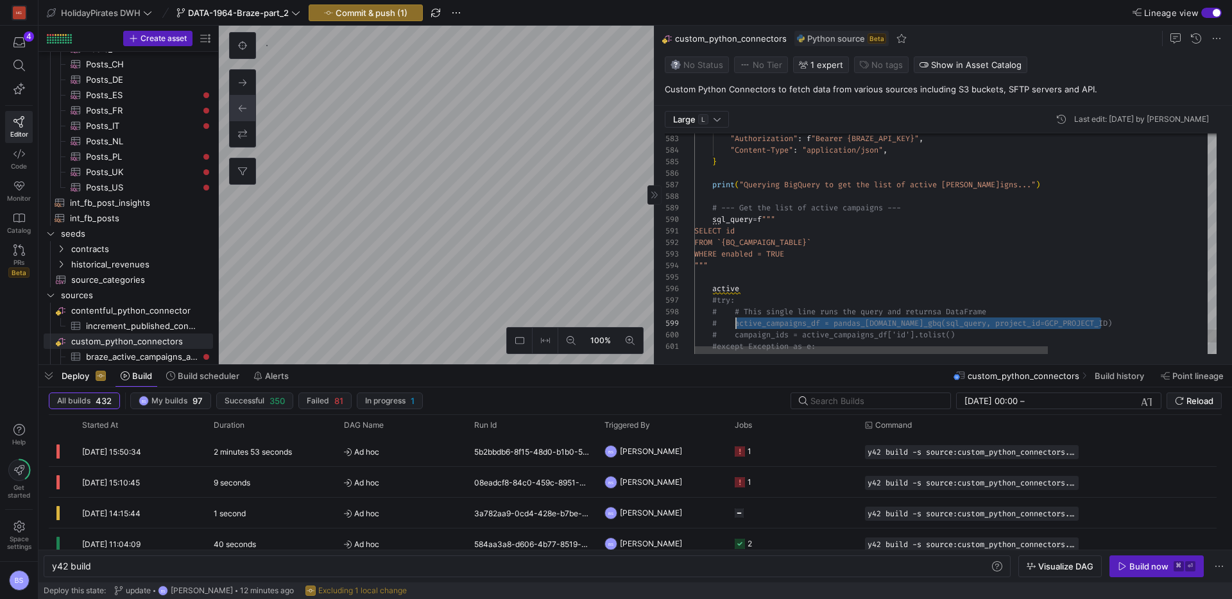
scroll to position [92, 42]
drag, startPoint x: 1103, startPoint y: 323, endPoint x: 793, endPoint y: 266, distance: 314.5
click at [737, 323] on div "# active_campaigns_df = pandas_gbq.read_gbq(sql _query, project_id=GCP_PROJECT_…" at bounding box center [1072, 324] width 757 height 12
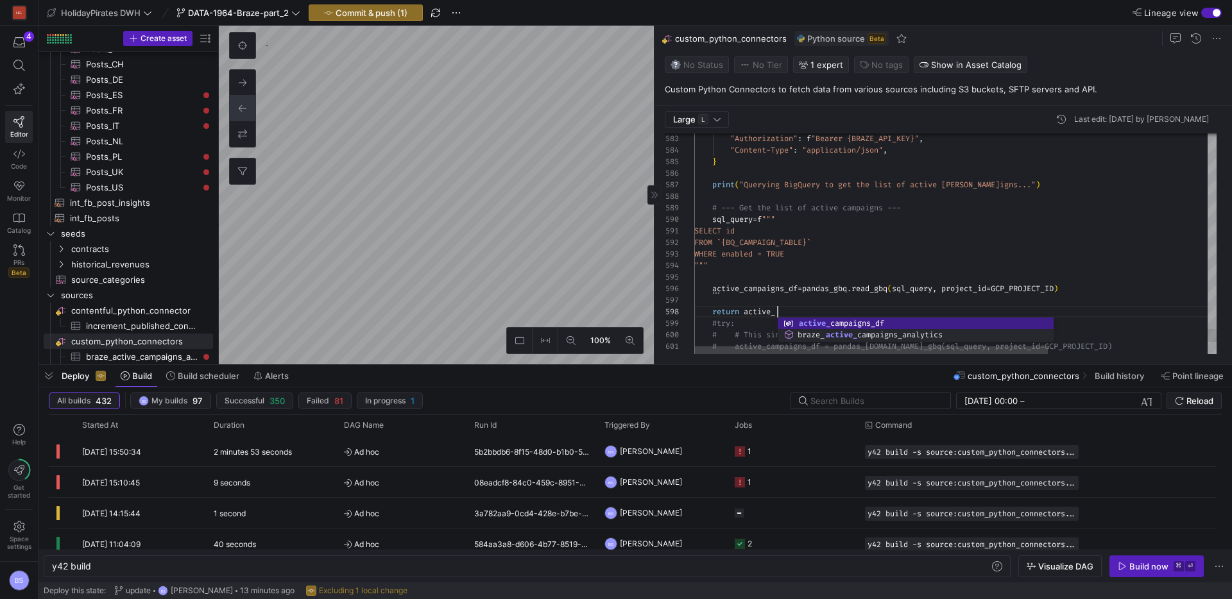
scroll to position [81, 139]
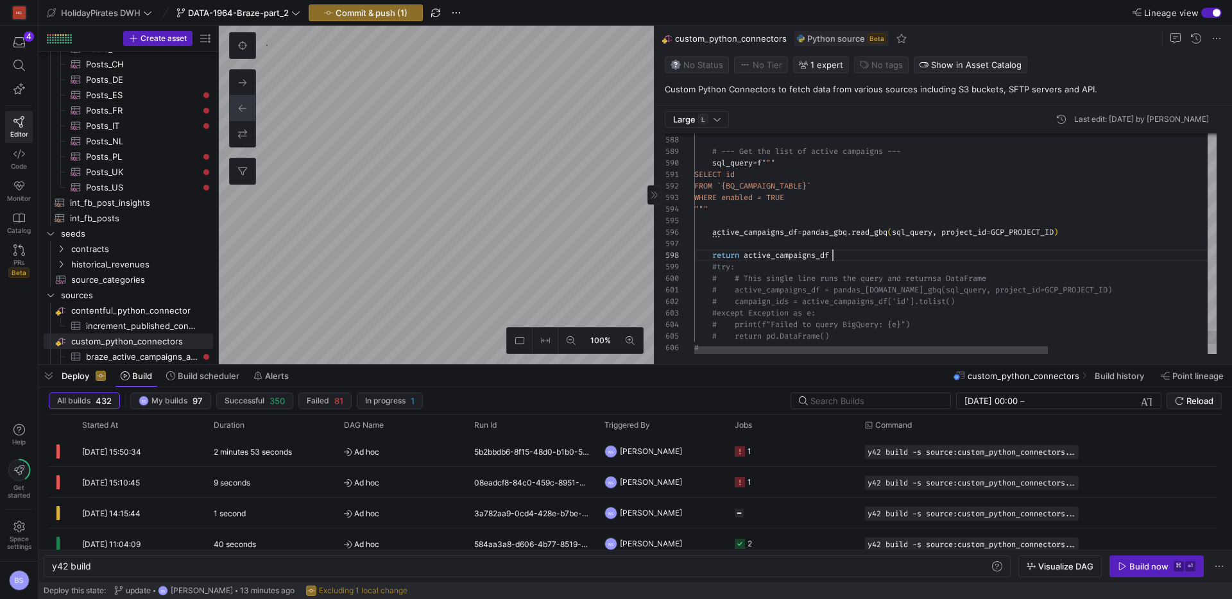
type textarea "SELECT id FROM `{BQ_CAMPAIGN_TABLE}` WHERE enabled = TRUE """ active_campaigns_…"
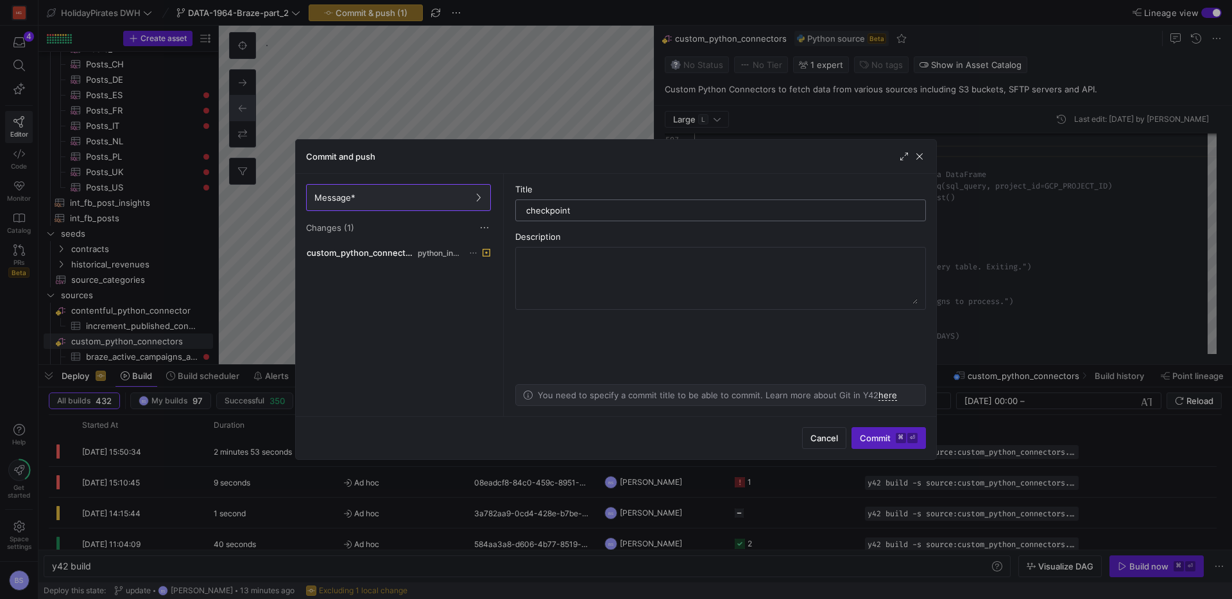
click at [540, 207] on input "checkpoint" at bounding box center [720, 210] width 389 height 10
type input "debugging"
click at [873, 444] on span "submit" at bounding box center [888, 438] width 73 height 21
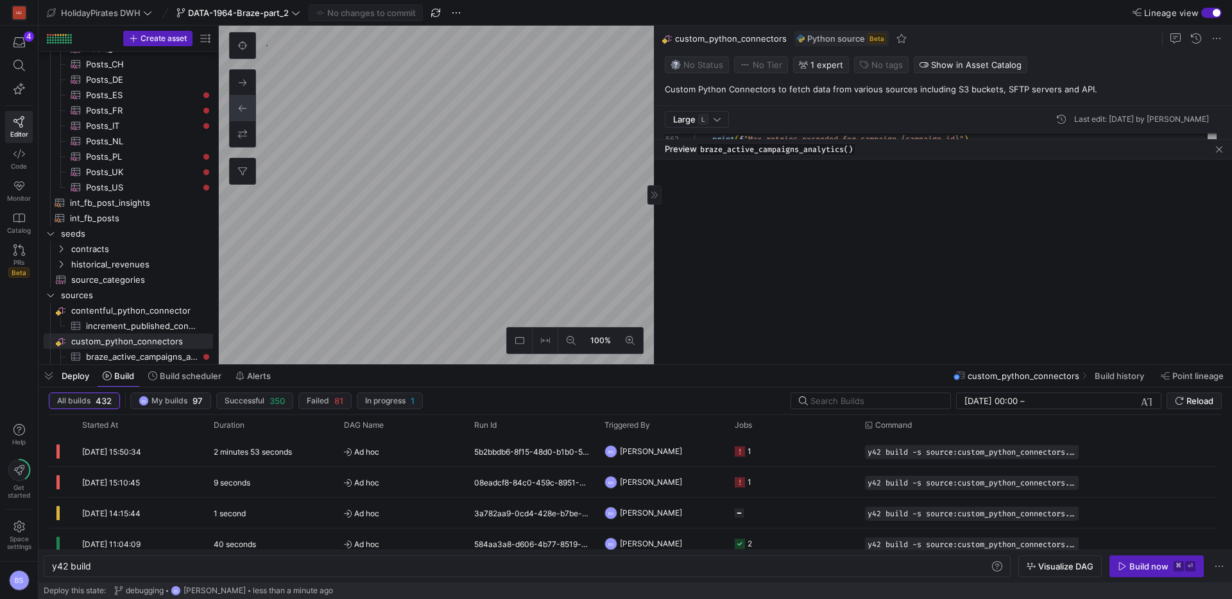
click at [704, 184] on link "Preview" at bounding box center [706, 184] width 25 height 7
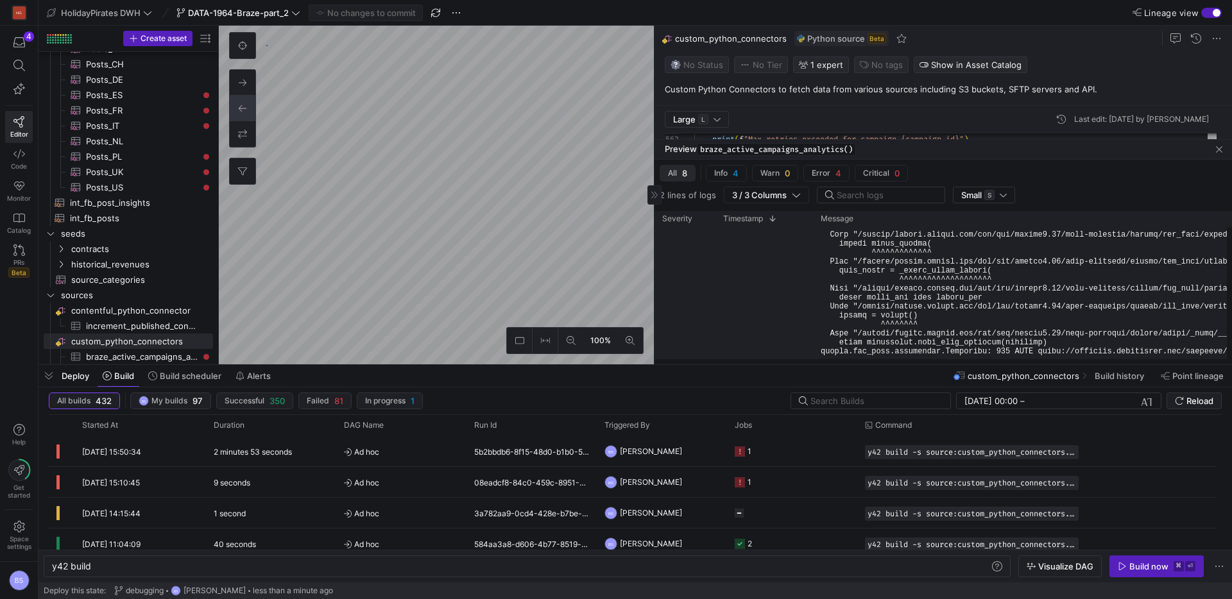
scroll to position [427, 0]
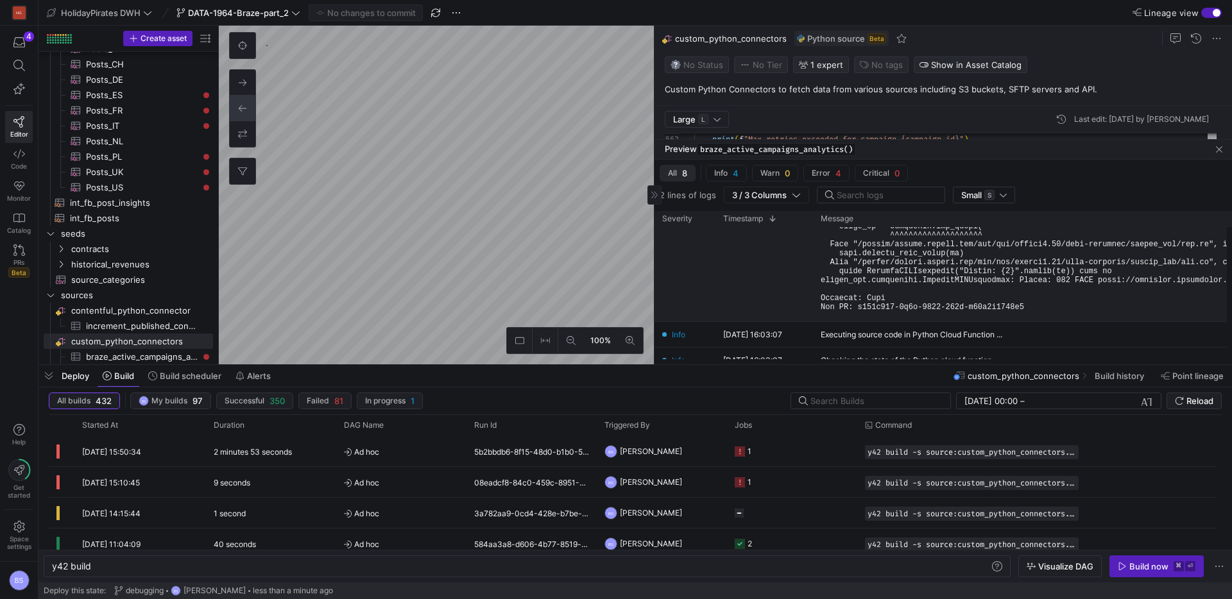
drag, startPoint x: 1051, startPoint y: 305, endPoint x: 880, endPoint y: 248, distance: 180.4
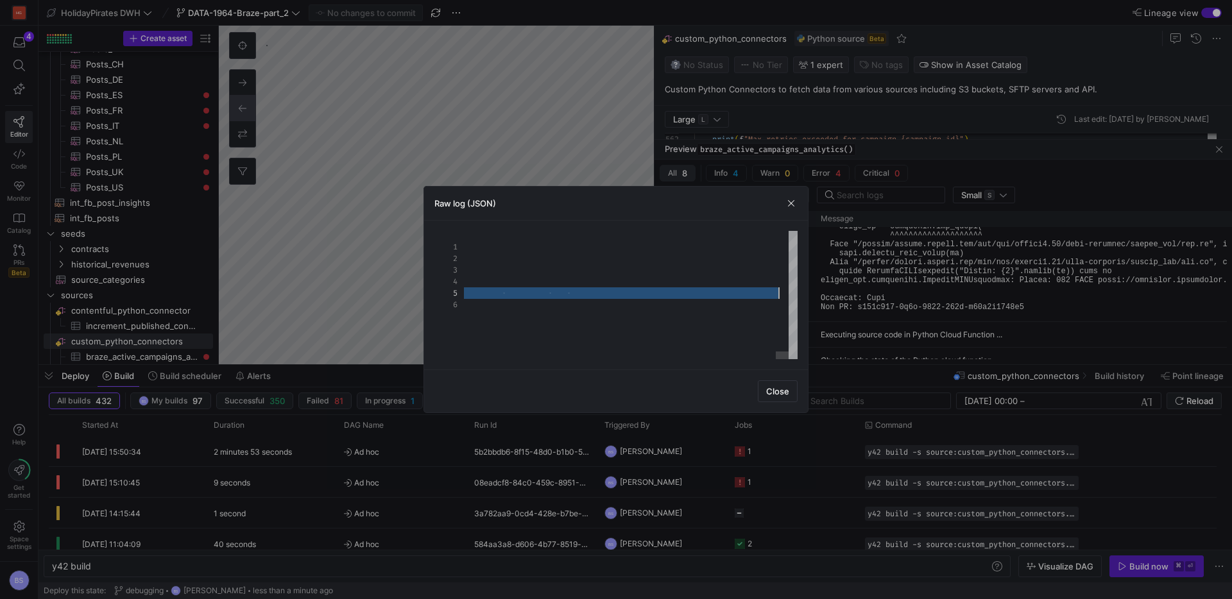
type textarea "{ "id": "ZPVm3tFza6", "written_at": 1757512998862, "severity": "Error", "messag…"
drag, startPoint x: 540, startPoint y: 297, endPoint x: 784, endPoint y: 293, distance: 243.9
click at [775, 392] on span "Close" at bounding box center [777, 391] width 23 height 10
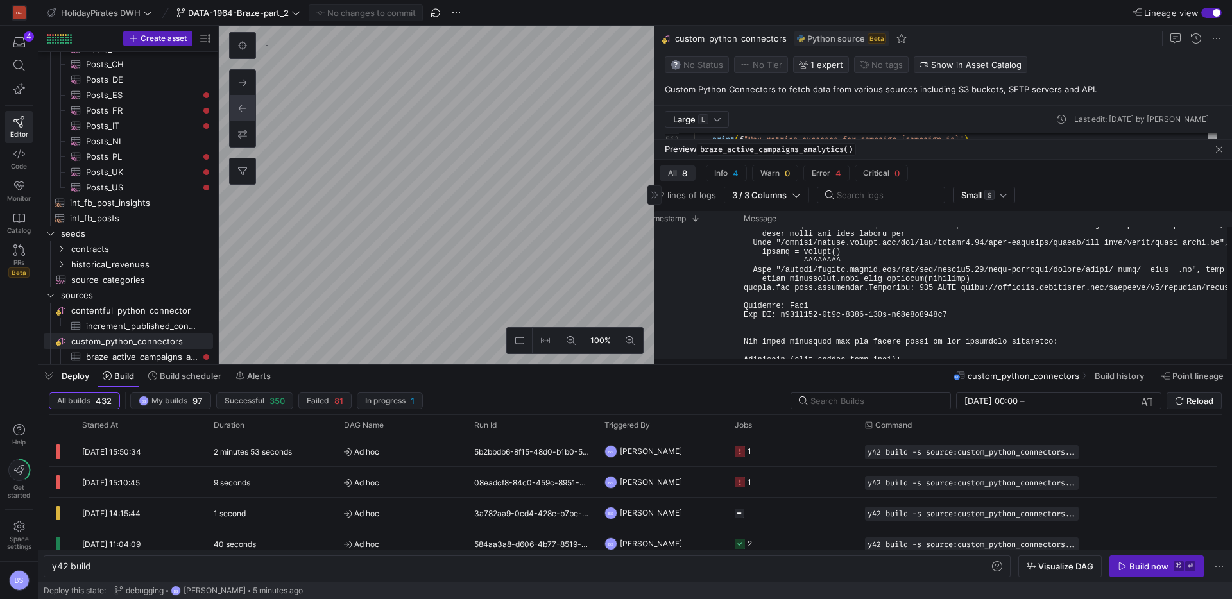
scroll to position [424, 0]
drag, startPoint x: 954, startPoint y: 311, endPoint x: 787, endPoint y: 308, distance: 166.9
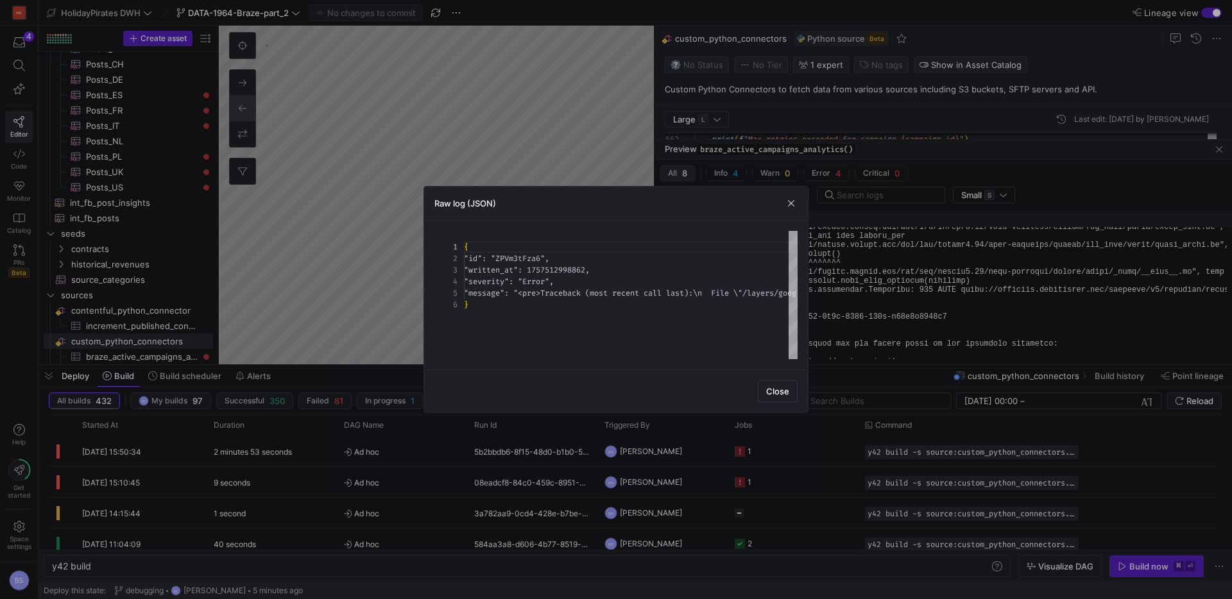
scroll to position [46, 0]
click at [795, 202] on span "button" at bounding box center [791, 203] width 13 height 13
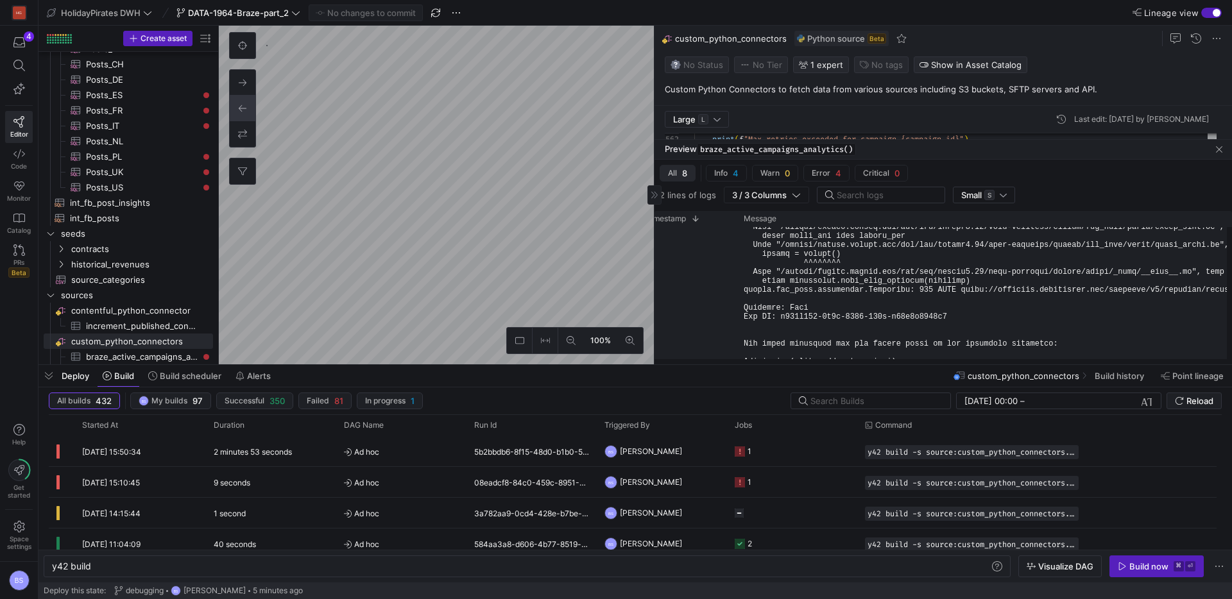
drag, startPoint x: 938, startPoint y: 309, endPoint x: 762, endPoint y: 301, distance: 176.7
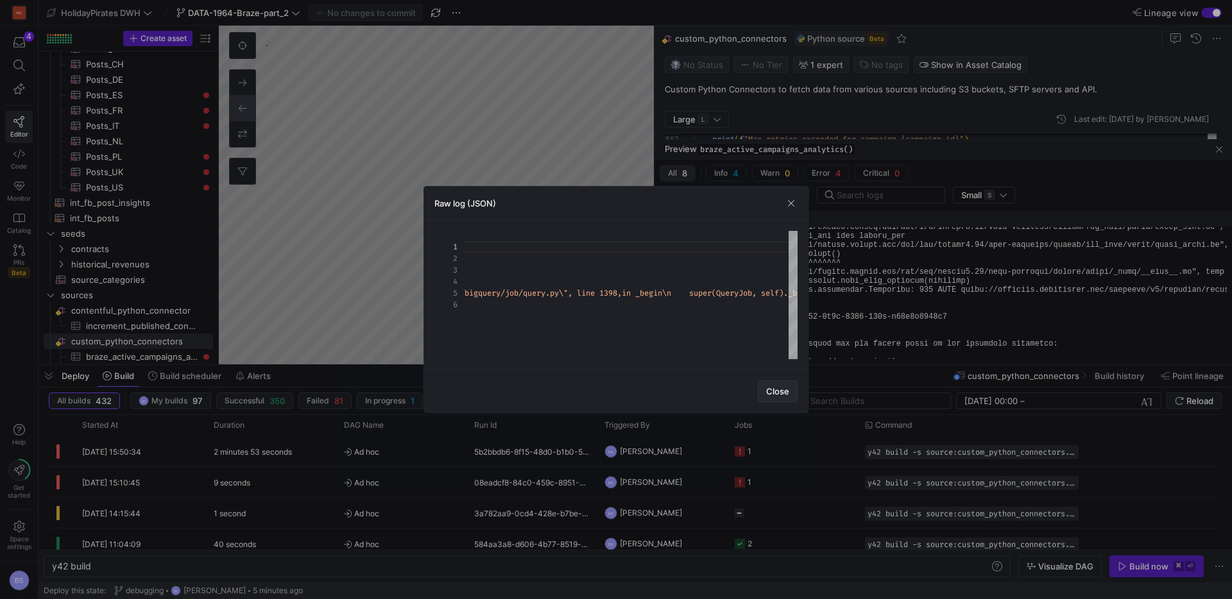
click at [776, 384] on span "button" at bounding box center [778, 391] width 39 height 21
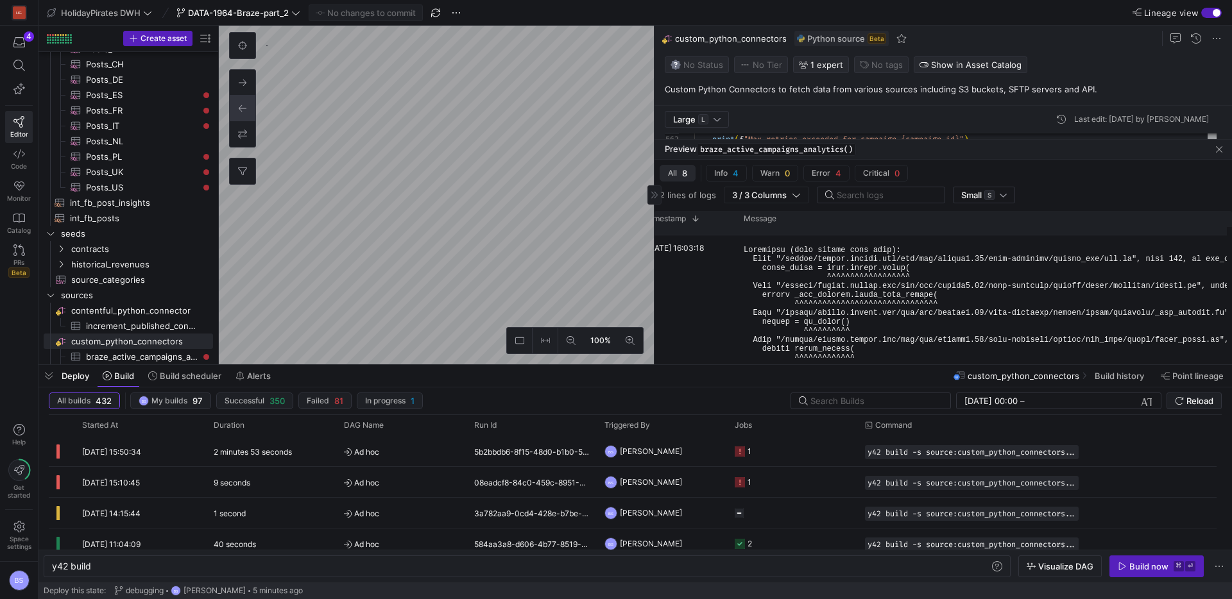
scroll to position [0, 0]
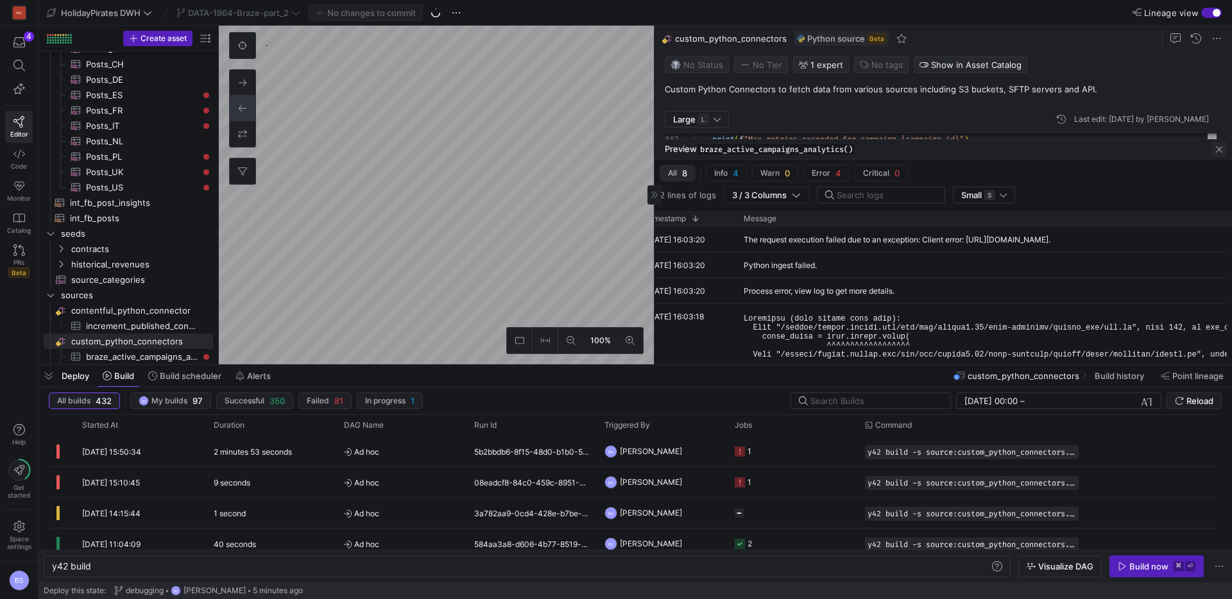
click at [1215, 147] on span "button" at bounding box center [1219, 149] width 15 height 15
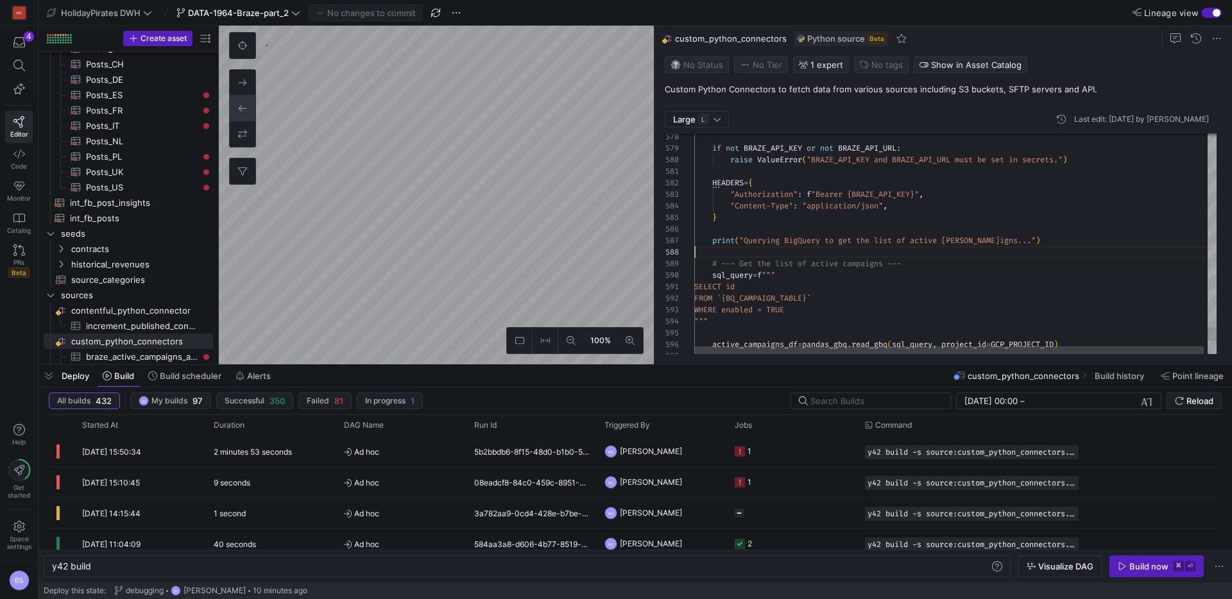
scroll to position [81, 0]
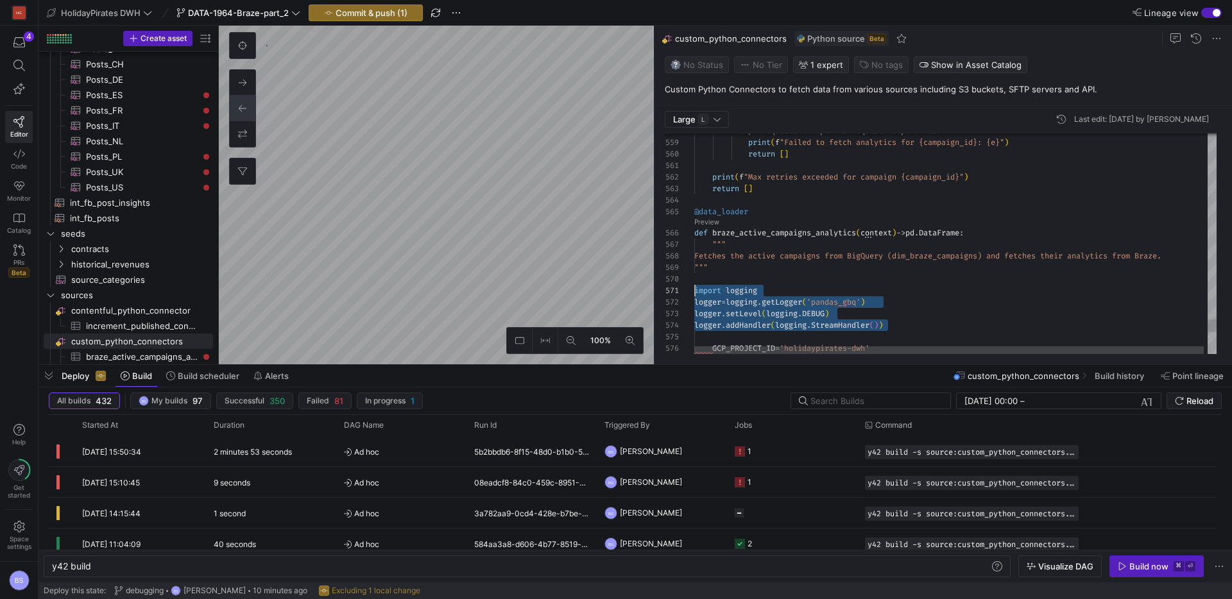
scroll to position [0, 0]
drag, startPoint x: 904, startPoint y: 325, endPoint x: 673, endPoint y: 290, distance: 234.4
type textarea "print(f"Max retries exceeded for campaign {campaign_id}") return [] @data_loade…"
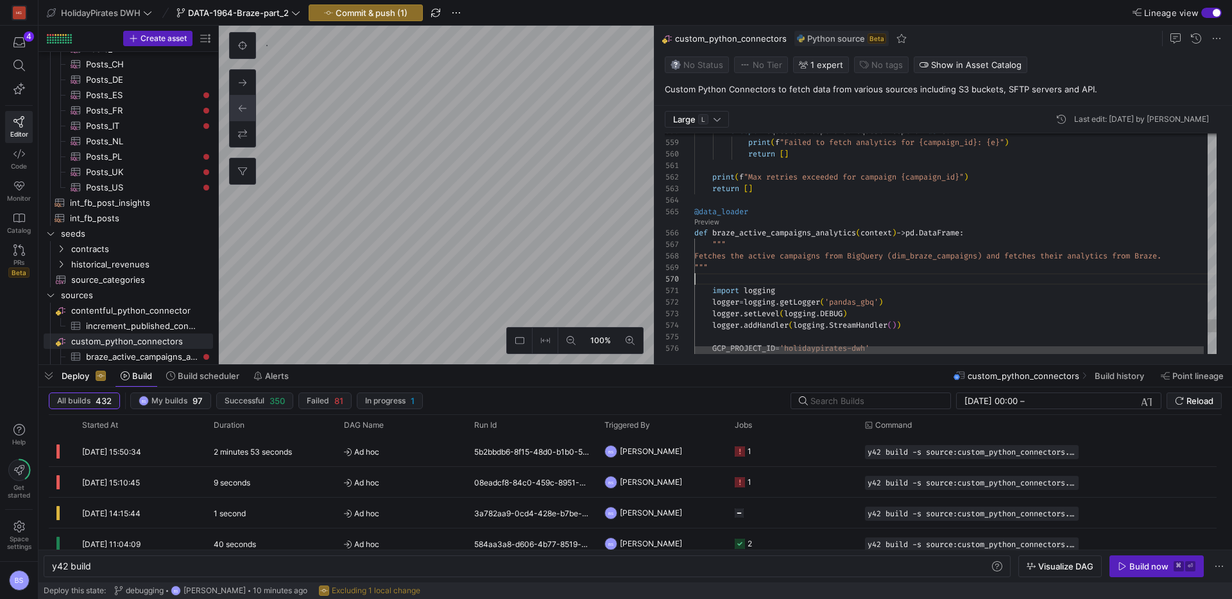
scroll to position [104, 0]
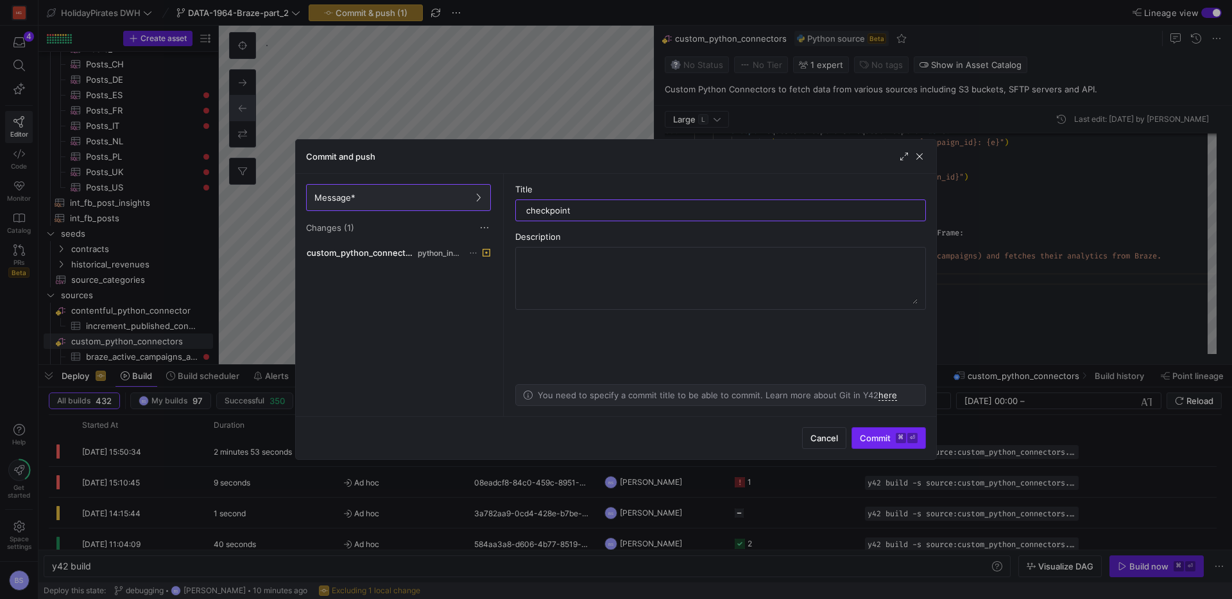
click at [884, 429] on span "submit" at bounding box center [888, 438] width 73 height 21
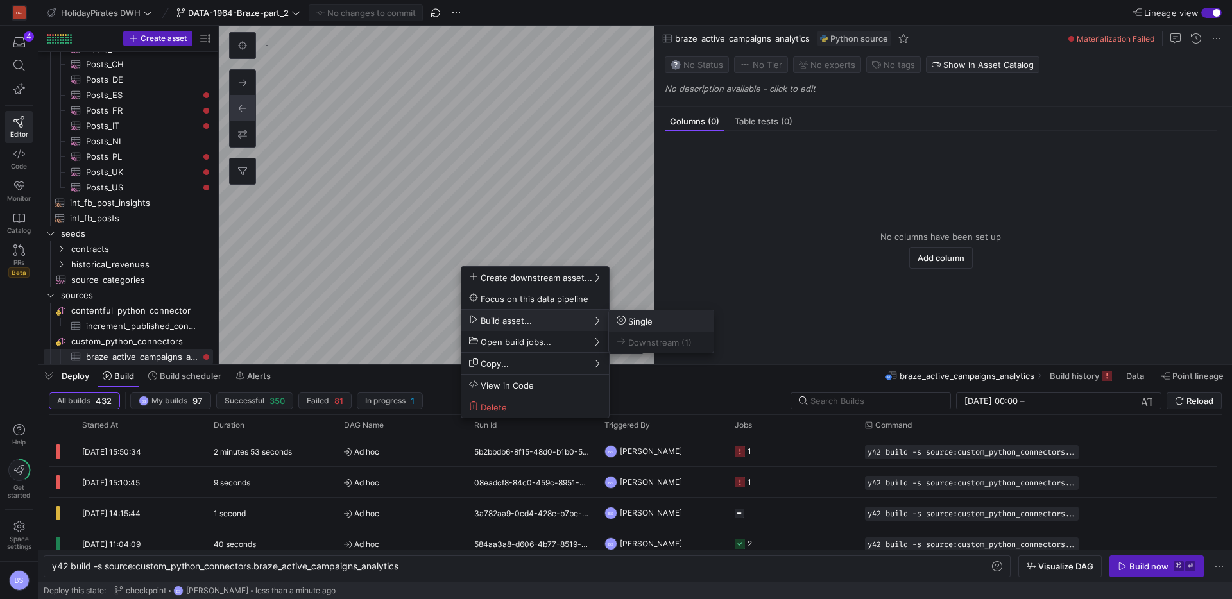
click at [658, 320] on span "Single" at bounding box center [661, 321] width 89 height 11
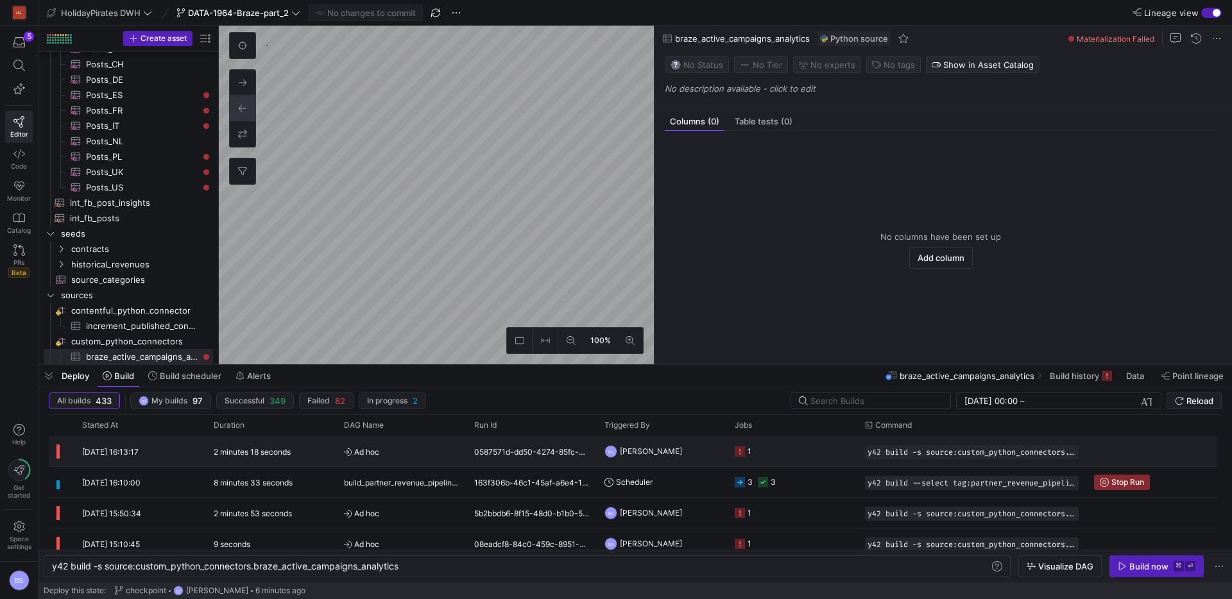
click at [465, 450] on div "Ad hoc" at bounding box center [401, 451] width 130 height 30
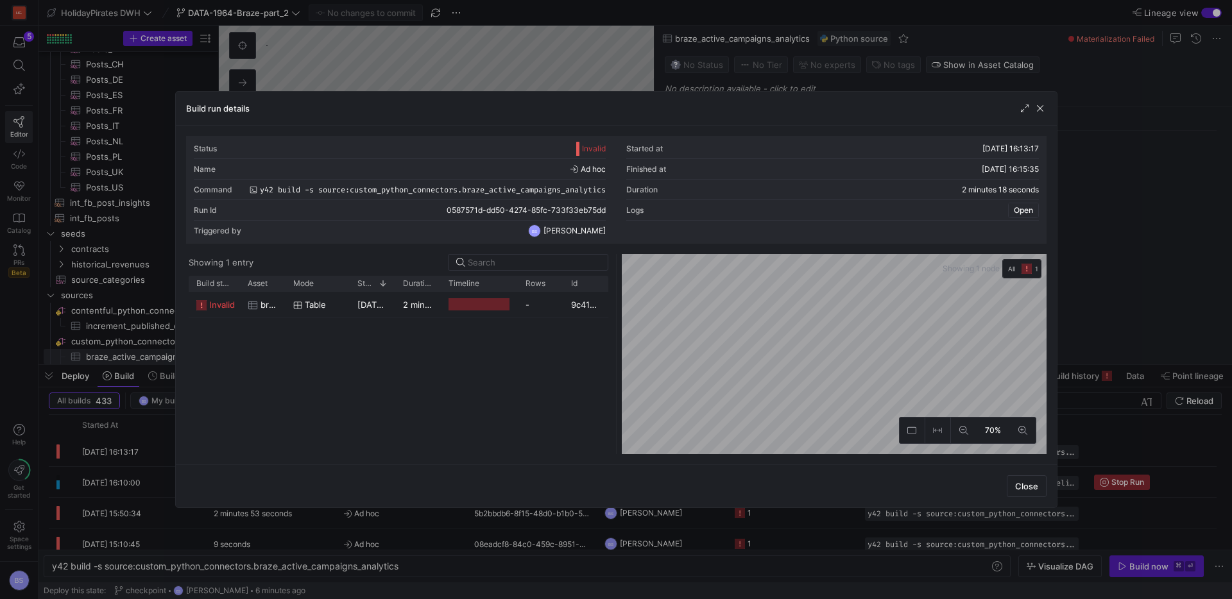
click at [1026, 208] on span "Open" at bounding box center [1023, 210] width 19 height 9
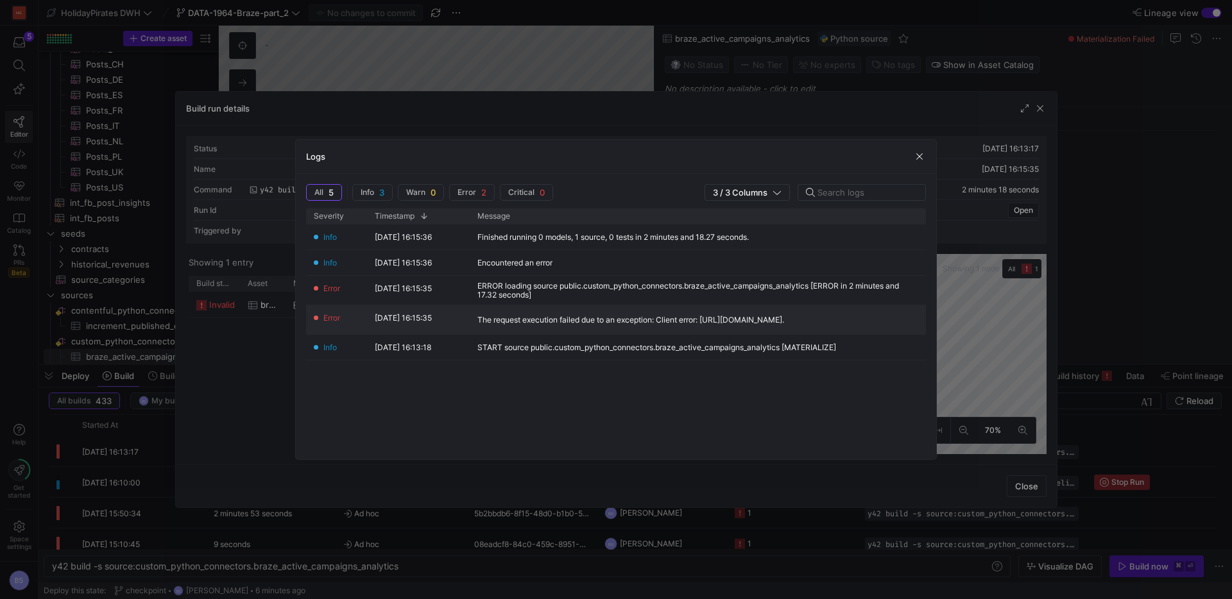
click at [627, 320] on div "The request execution failed due to an exception: Client error: https://py-1274…" at bounding box center [631, 320] width 307 height 9
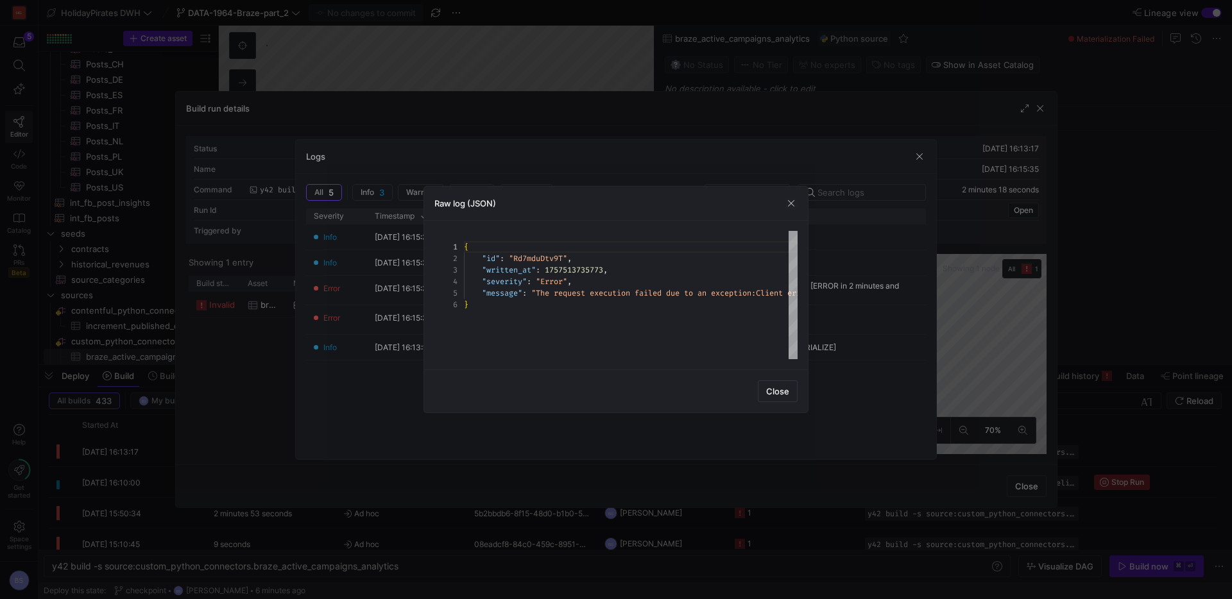
scroll to position [58, 0]
click at [795, 205] on span "button" at bounding box center [791, 203] width 13 height 13
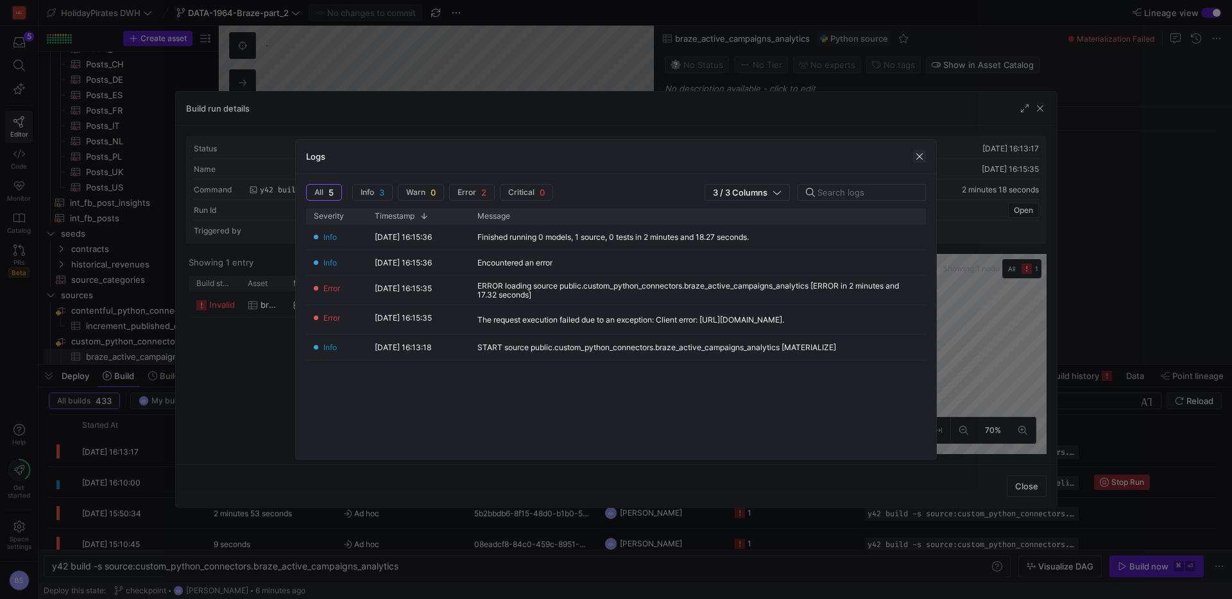
click at [915, 159] on span "button" at bounding box center [919, 156] width 13 height 13
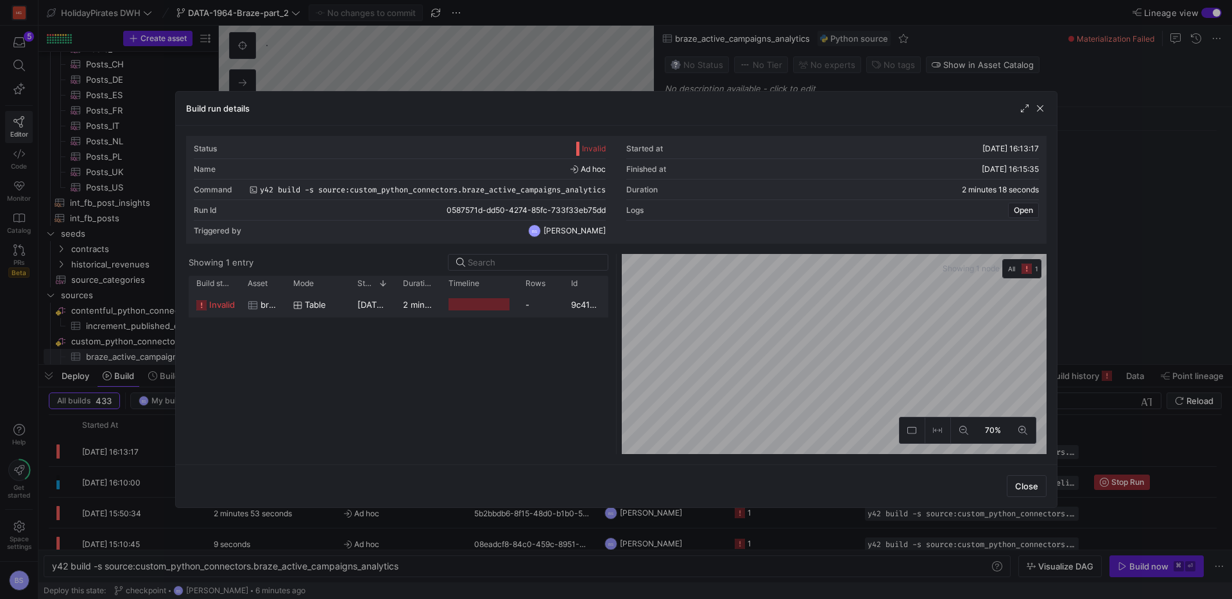
click at [511, 313] on div at bounding box center [479, 304] width 77 height 25
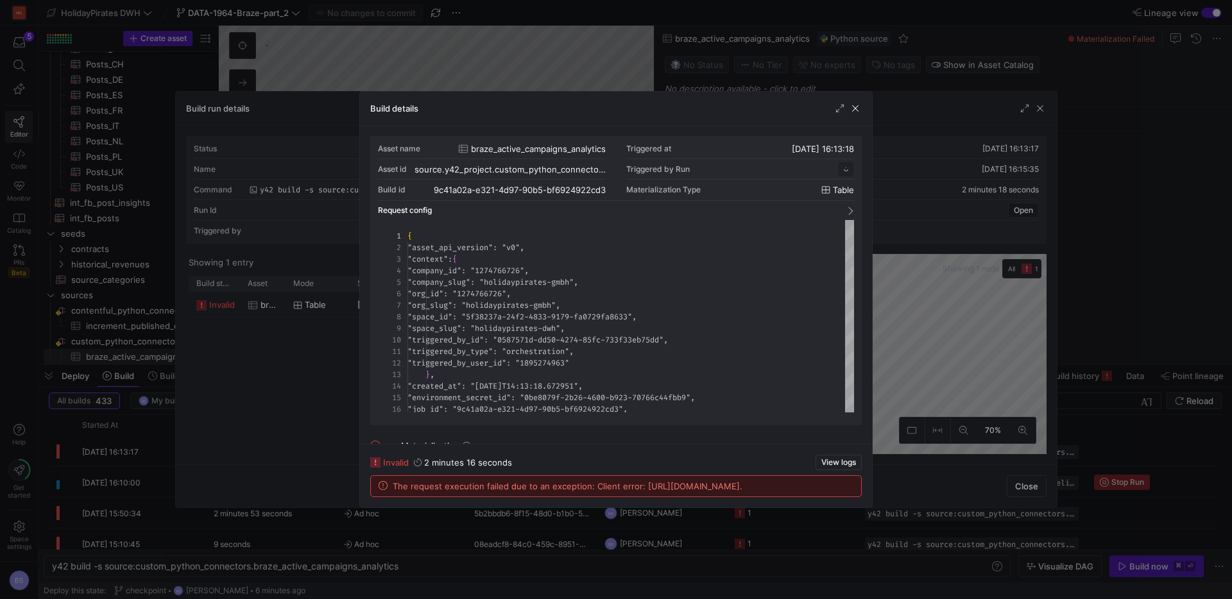
scroll to position [116, 0]
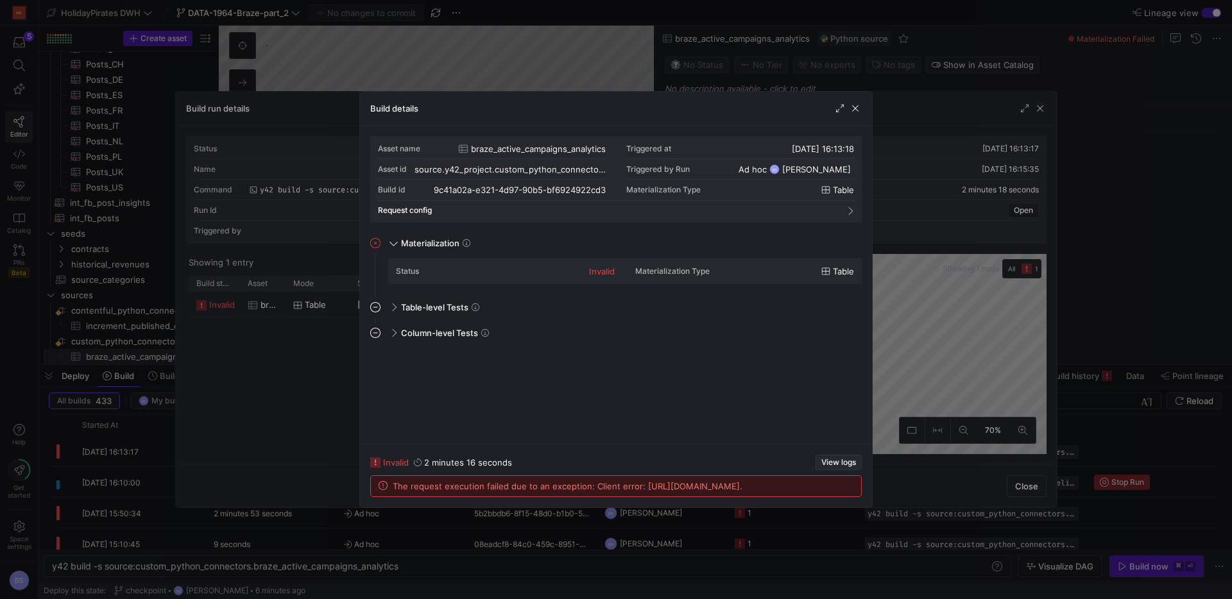
click at [840, 458] on span "View logs" at bounding box center [839, 462] width 35 height 9
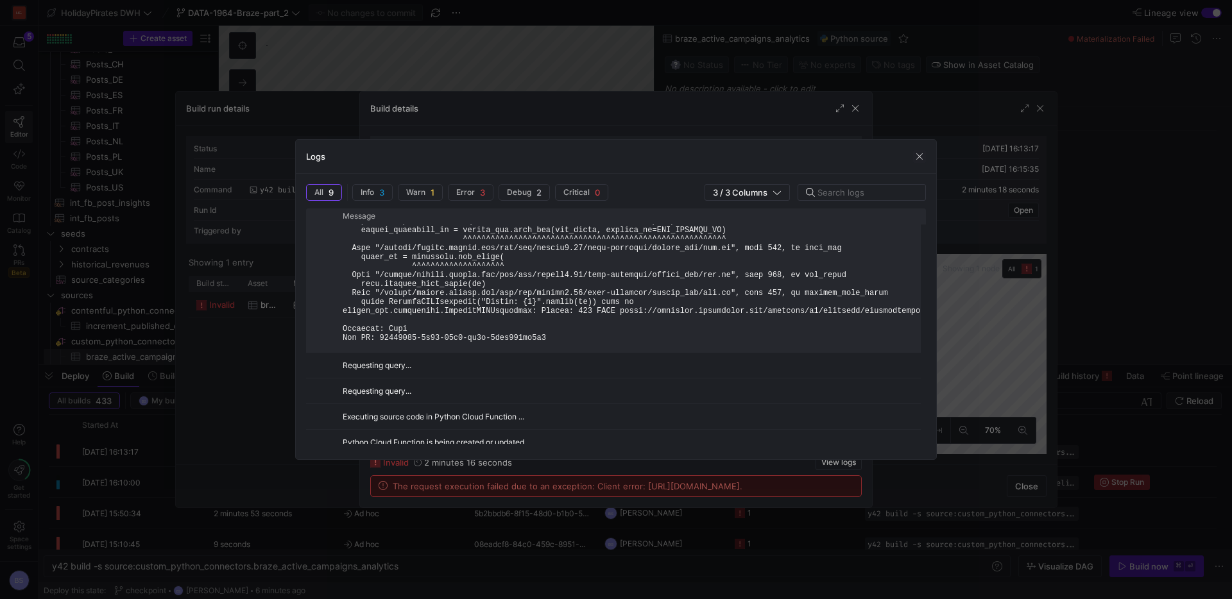
scroll to position [598, 0]
click at [601, 328] on pre at bounding box center [990, 16] width 1294 height 656
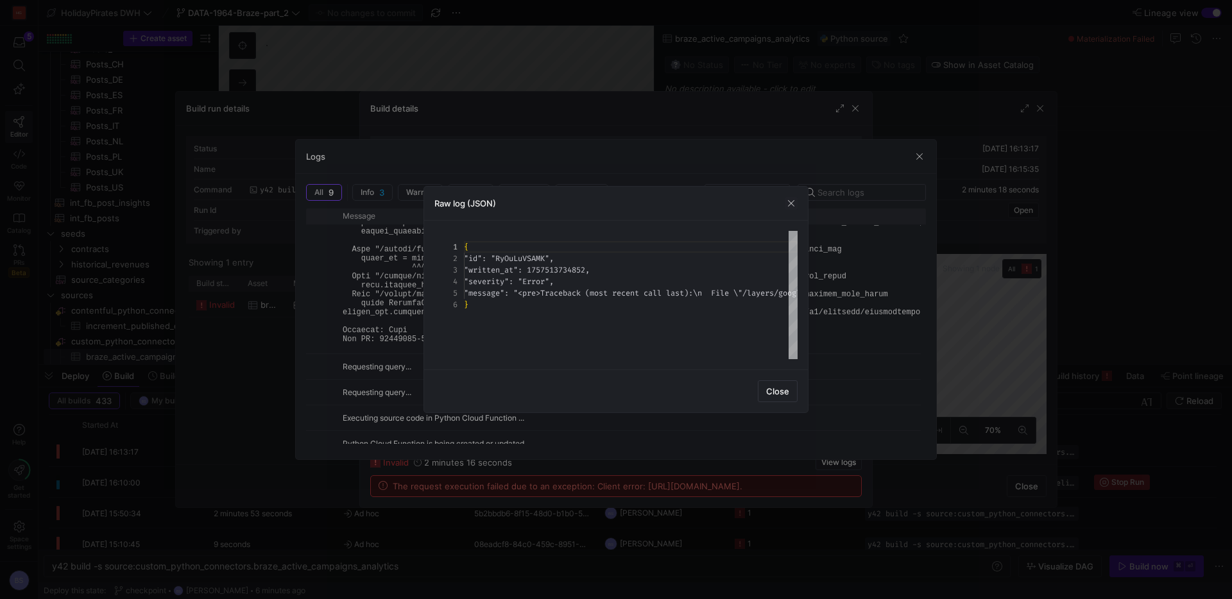
scroll to position [46, 0]
click at [773, 388] on span "Close" at bounding box center [777, 391] width 23 height 10
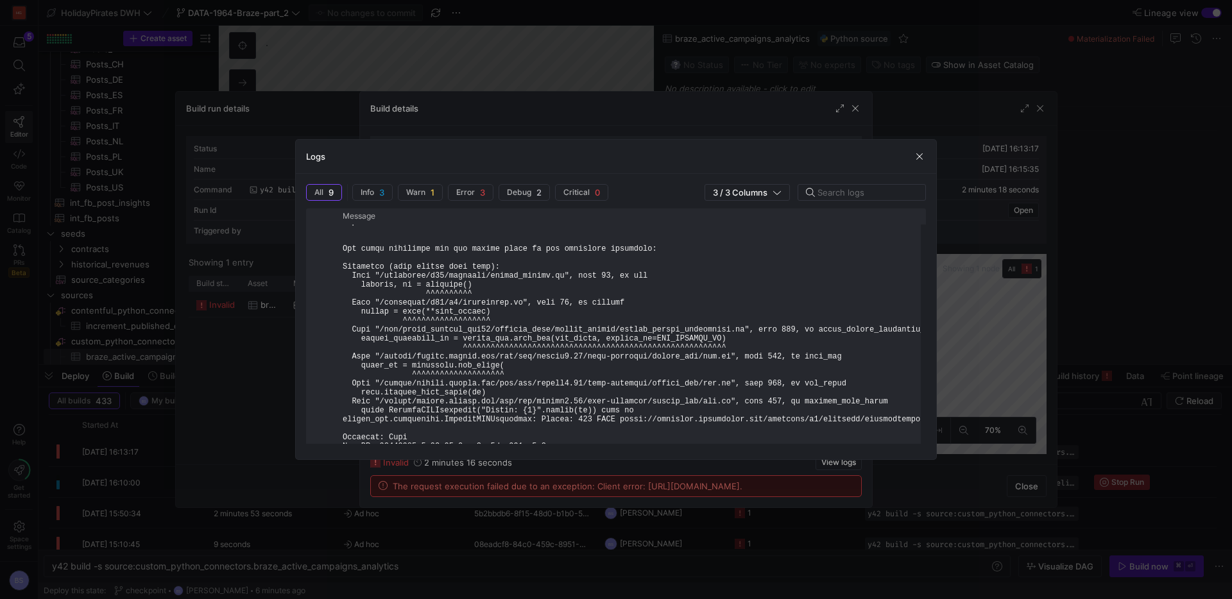
scroll to position [436, 0]
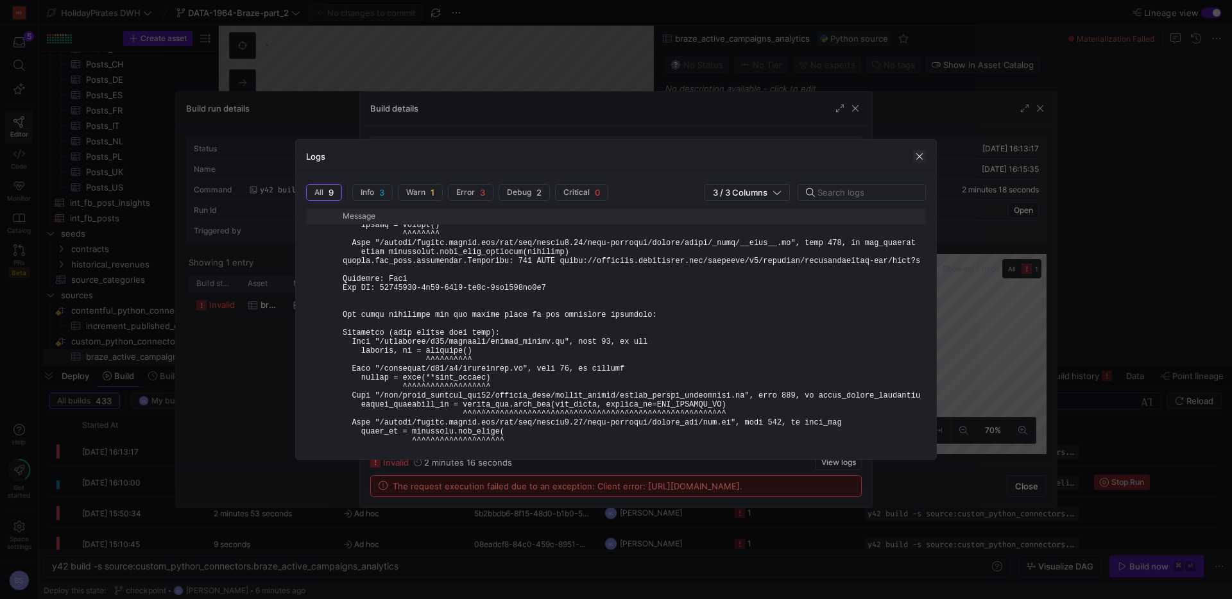
click at [926, 156] on span "button" at bounding box center [919, 156] width 13 height 13
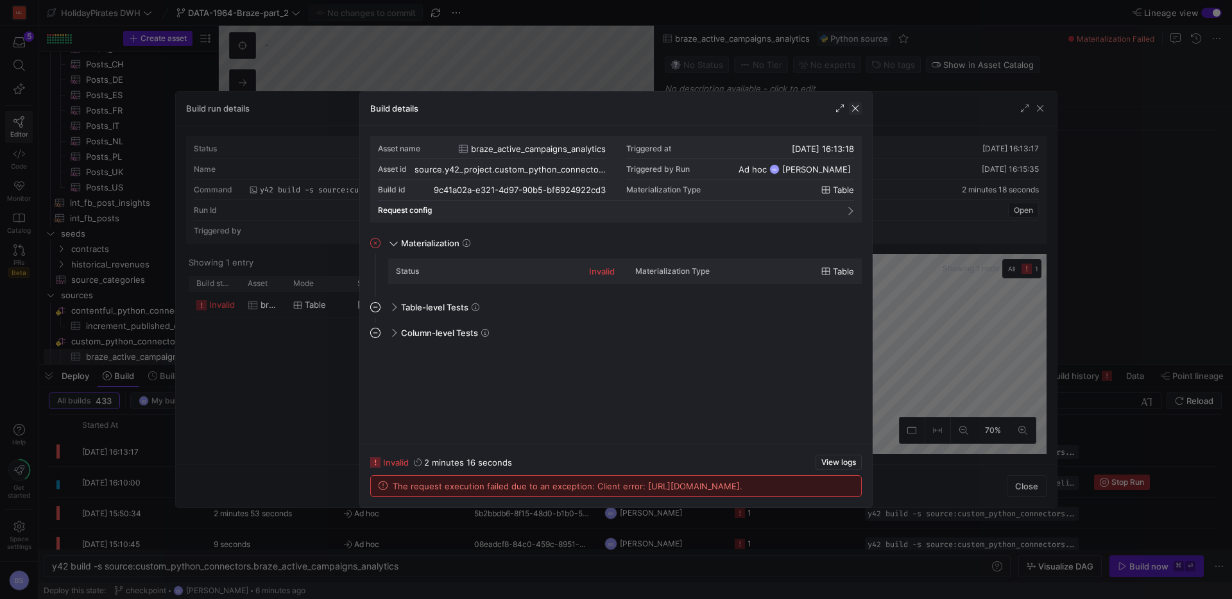
click at [857, 113] on span "button" at bounding box center [855, 108] width 13 height 13
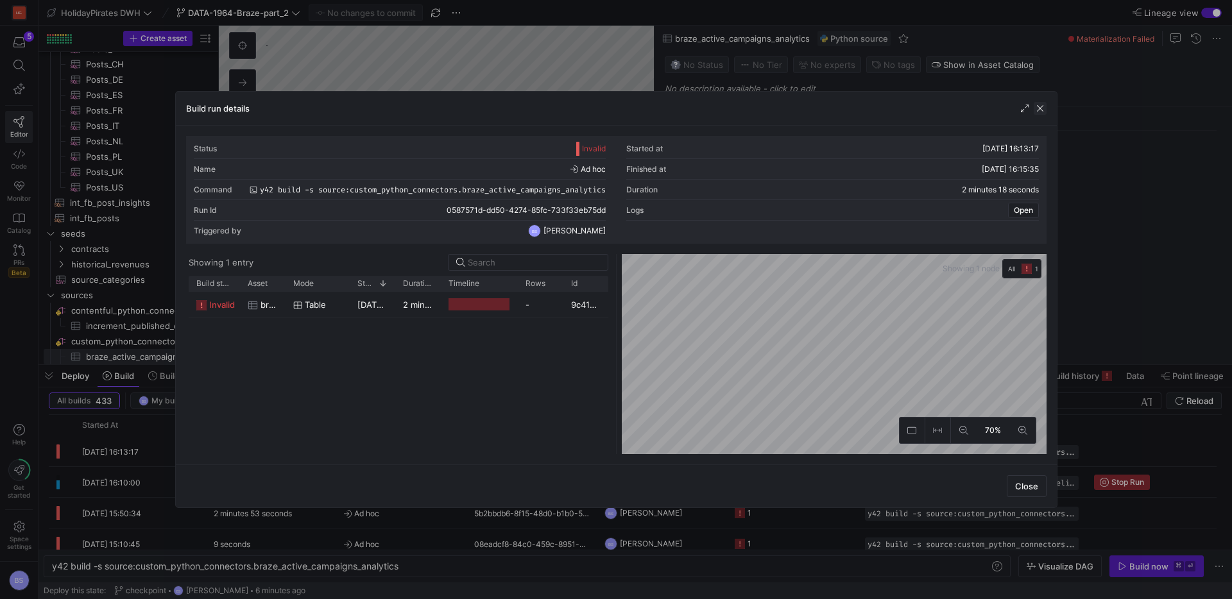
click at [1037, 112] on span "button" at bounding box center [1040, 108] width 13 height 13
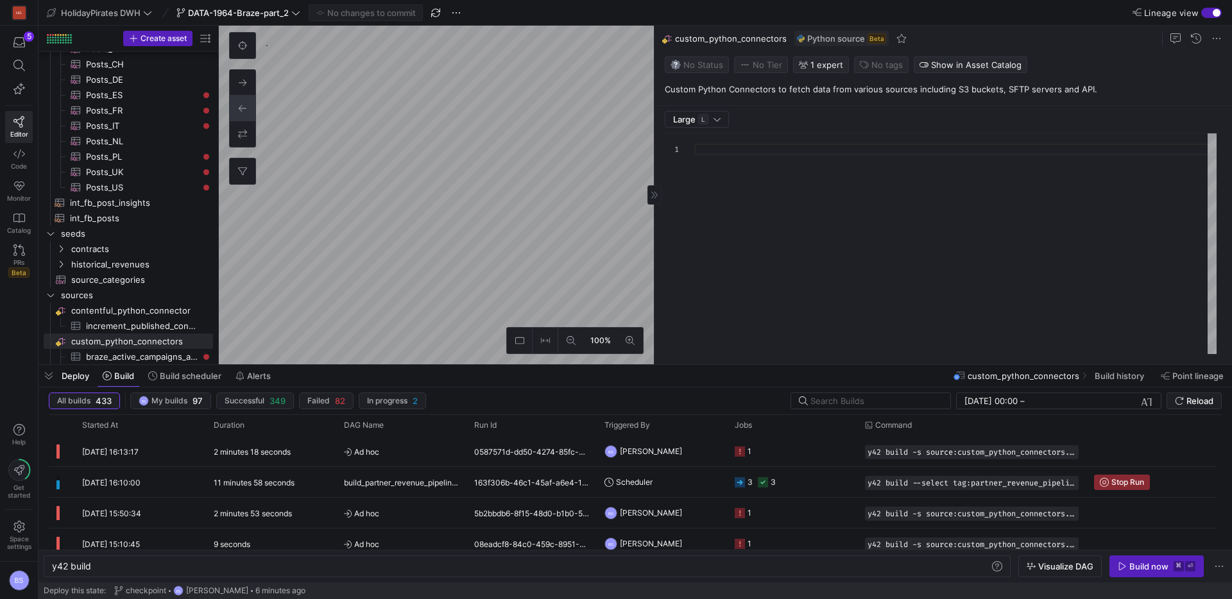
type textarea "y42 build"
type textarea "import logging import pandas as pd import requests import boto3 import time imp…"
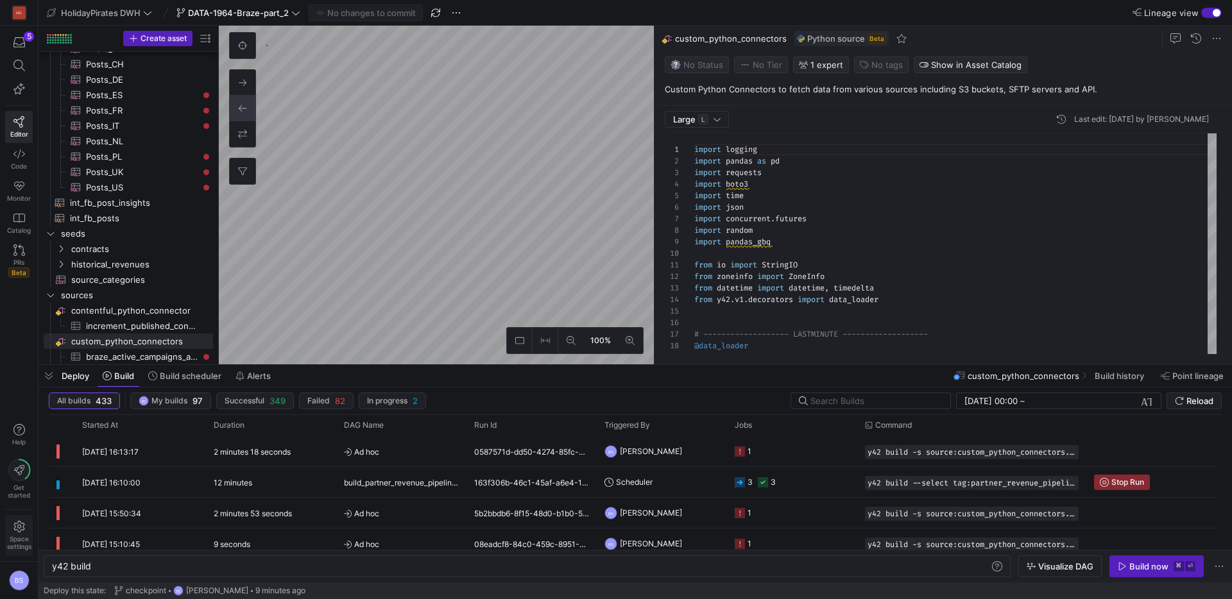
click at [10, 531] on span "Space settings" at bounding box center [19, 536] width 24 height 30
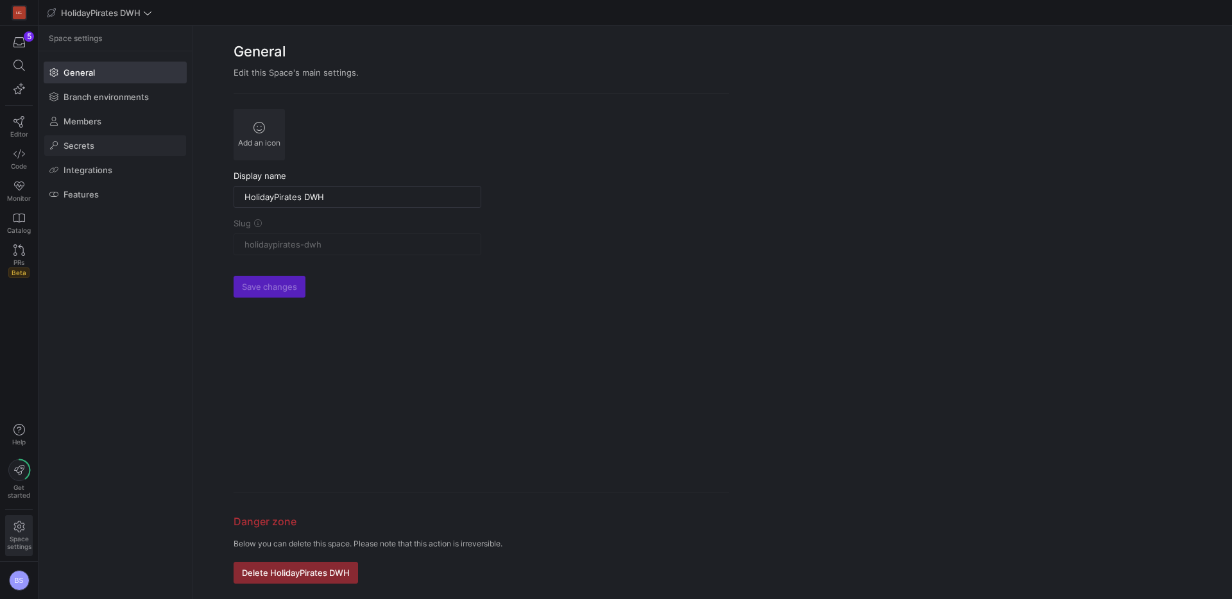
click at [99, 149] on span at bounding box center [115, 145] width 142 height 21
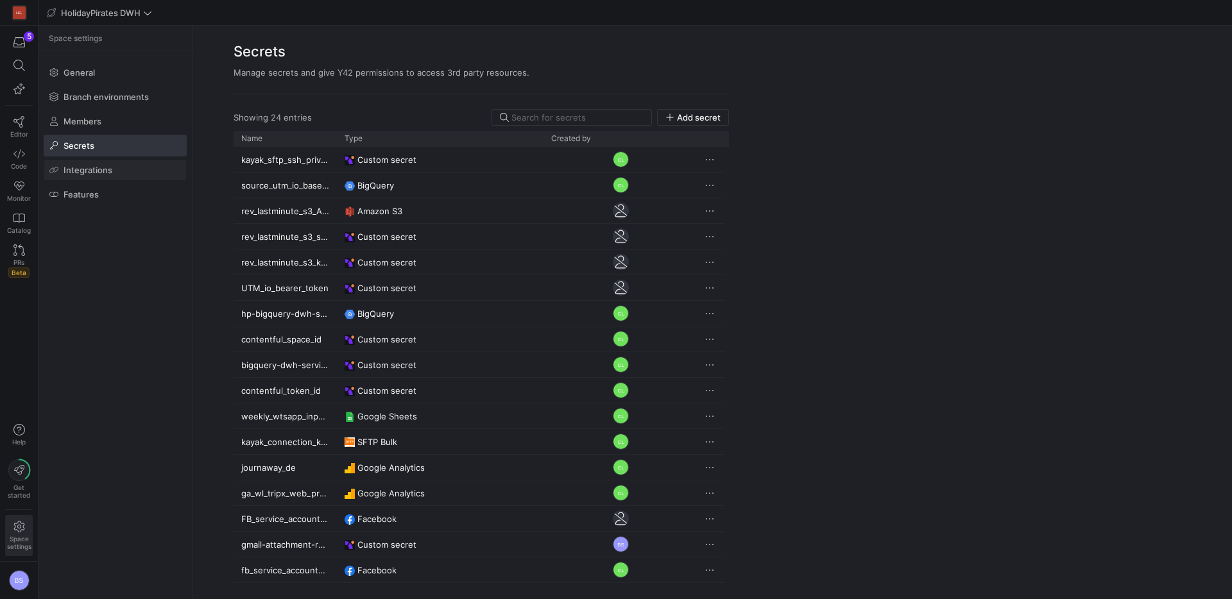
click at [115, 175] on span at bounding box center [115, 170] width 142 height 21
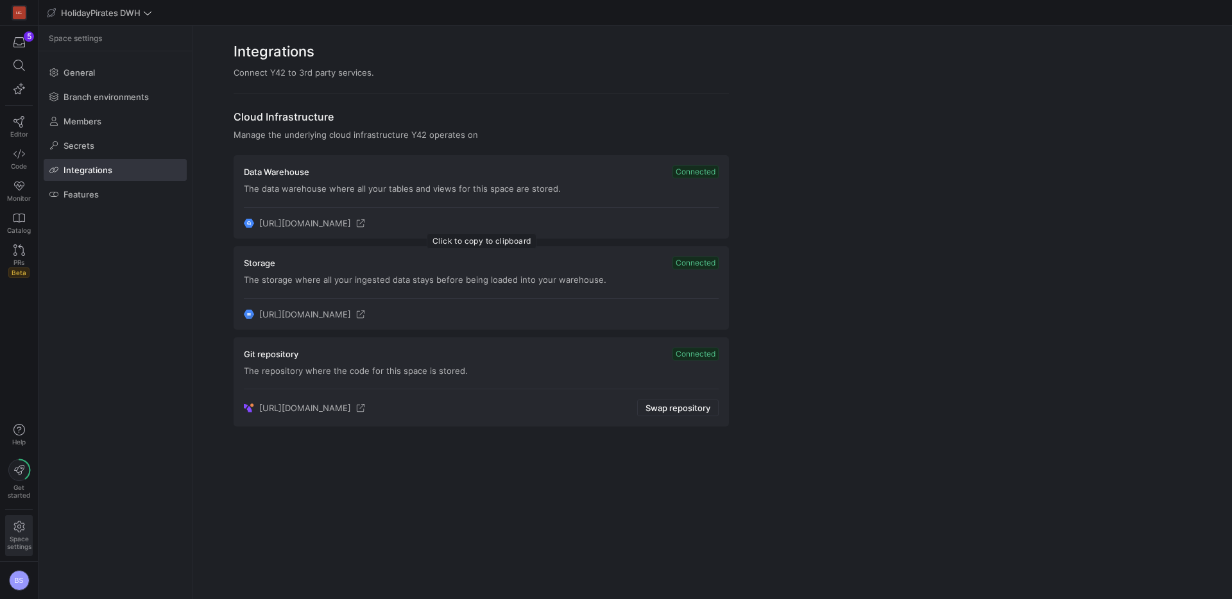
click at [351, 227] on span "https://console.cloud.google.com/bigquery?project=holidaypirates-dwh&d=y42_Holi…" at bounding box center [305, 223] width 92 height 10
click at [365, 223] on icon at bounding box center [360, 223] width 9 height 9
